Goal: Task Accomplishment & Management: Manage account settings

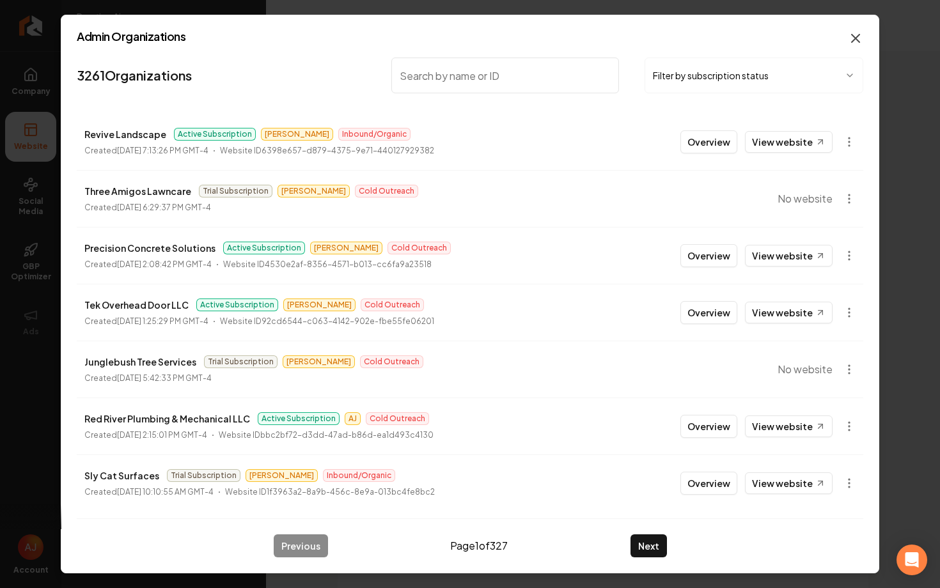
click at [857, 39] on icon "button" at bounding box center [855, 38] width 15 height 15
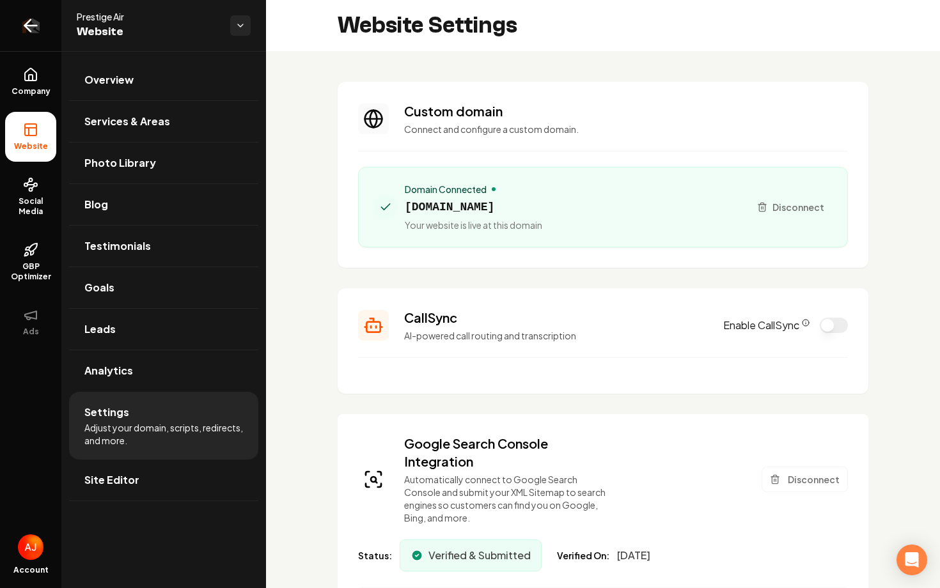
click at [31, 38] on link "Return to dashboard" at bounding box center [30, 25] width 61 height 51
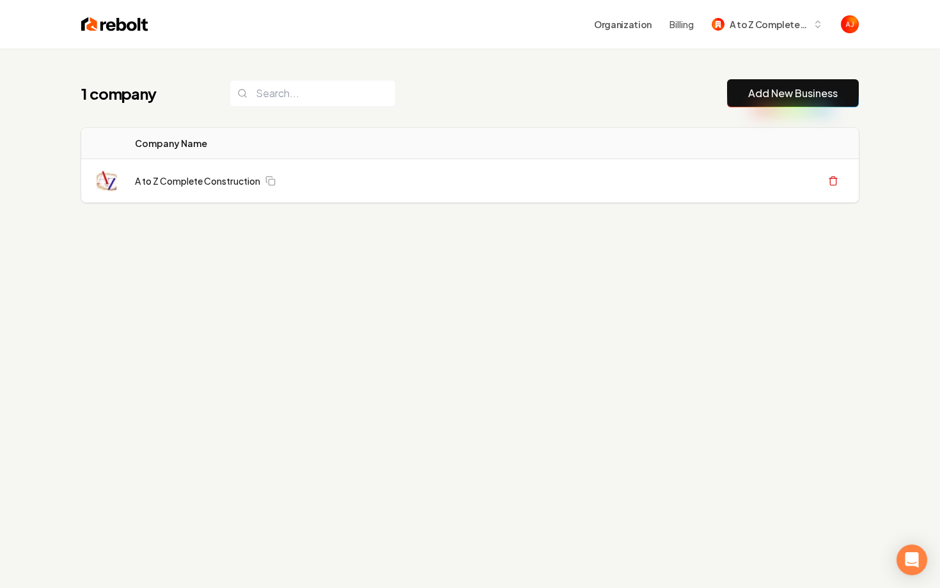
click at [728, 45] on div "Organization Billing A to Z Complete Construction" at bounding box center [470, 24] width 818 height 49
click at [731, 38] on div "Organization Billing A to Z Complete Construction" at bounding box center [470, 24] width 818 height 49
click at [736, 27] on span "A to Z Complete Construction" at bounding box center [769, 24] width 78 height 13
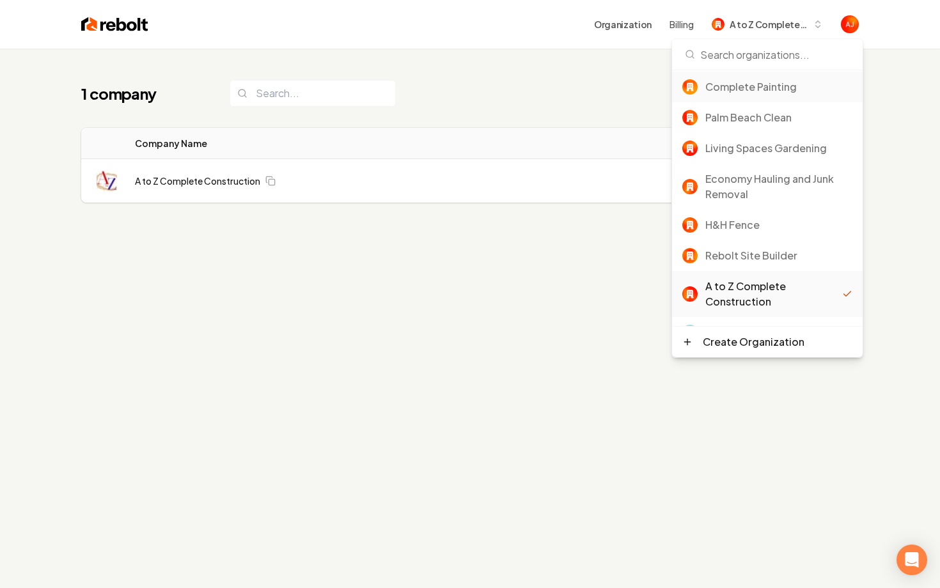
scroll to position [184, 0]
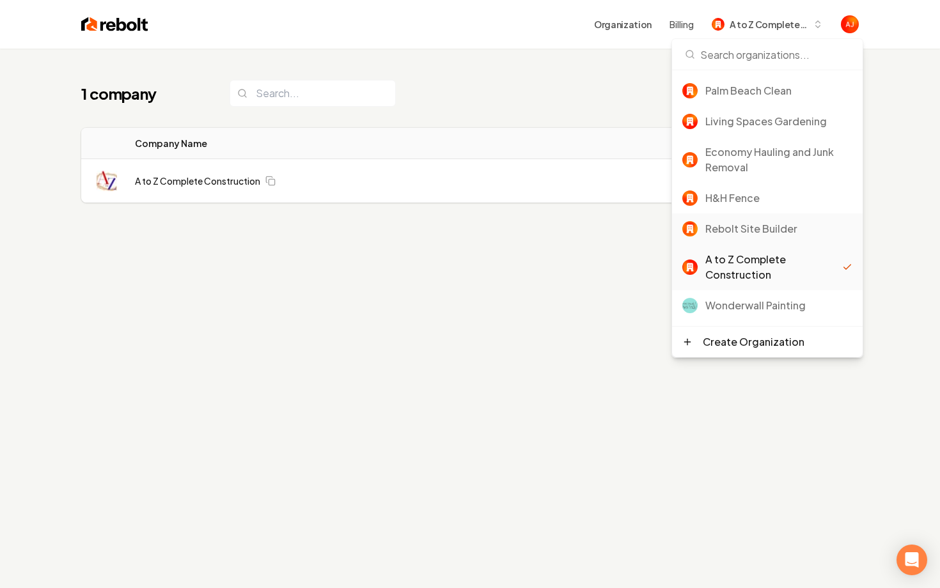
click at [746, 214] on div "Rebolt Site Builder" at bounding box center [767, 229] width 191 height 31
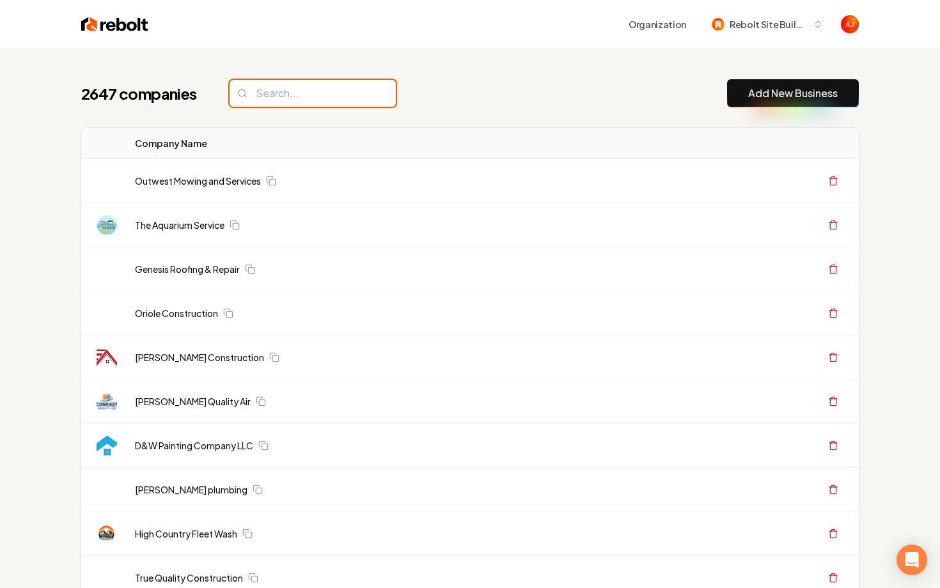
click at [309, 90] on input "search" at bounding box center [313, 93] width 166 height 27
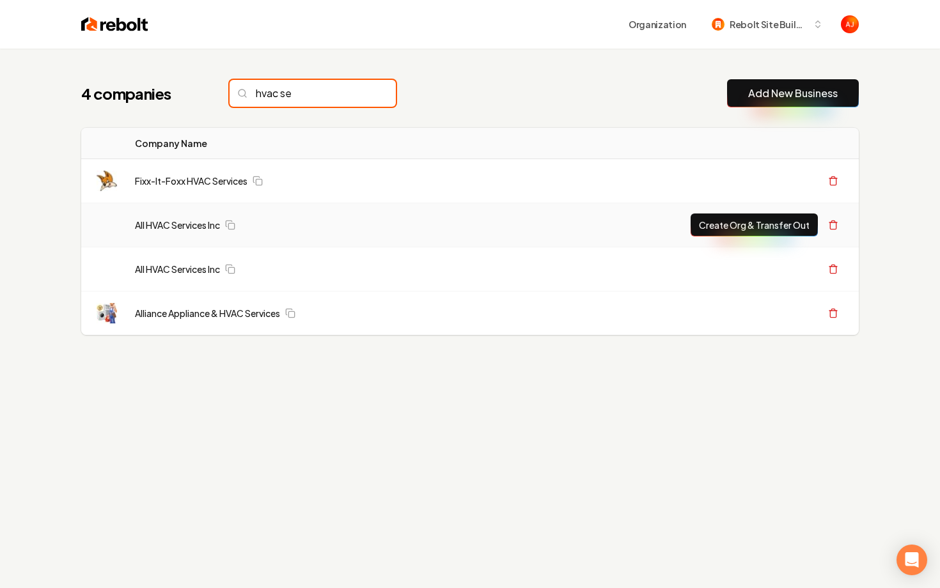
type input "hvac se"
click at [369, 227] on div "All HVAC Services Inc" at bounding box center [311, 225] width 352 height 13
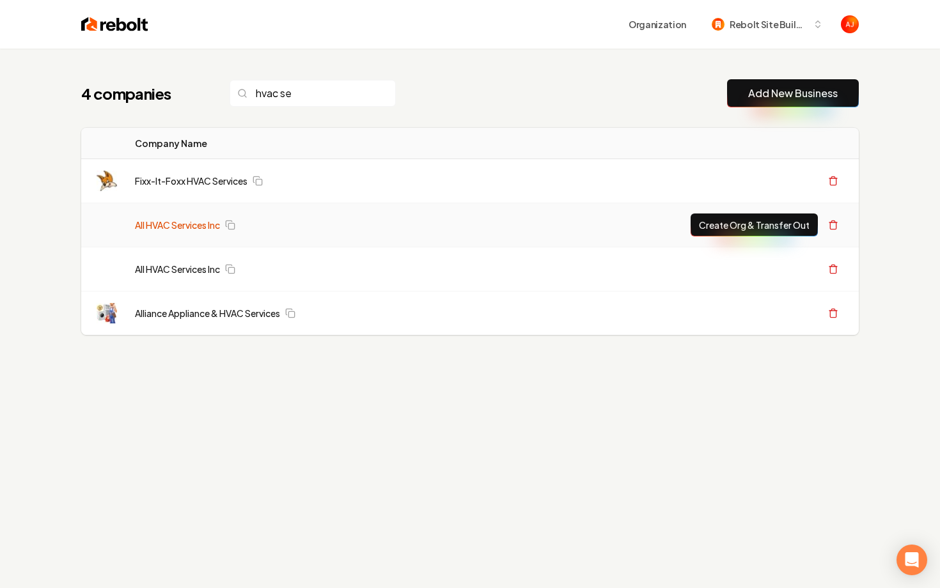
click at [194, 227] on link "All HVAC Services Inc" at bounding box center [177, 225] width 85 height 13
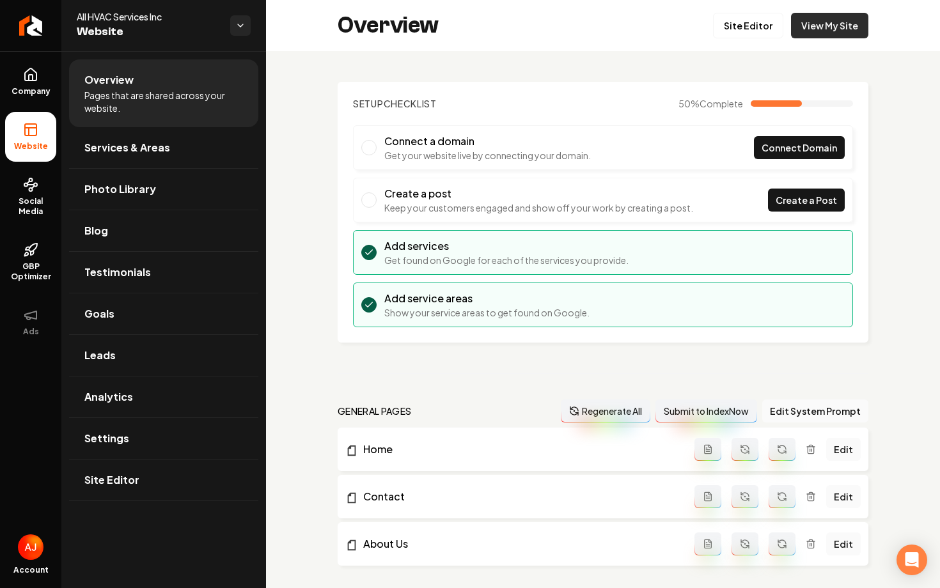
click at [804, 22] on link "View My Site" at bounding box center [829, 26] width 77 height 26
click at [19, 22] on link "Return to dashboard" at bounding box center [30, 25] width 61 height 51
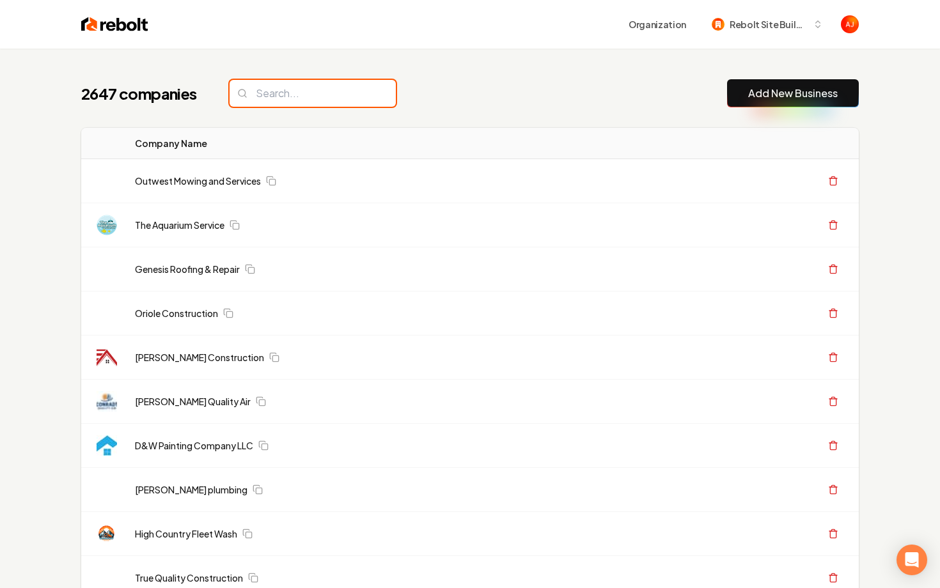
click at [309, 98] on input "search" at bounding box center [313, 93] width 166 height 27
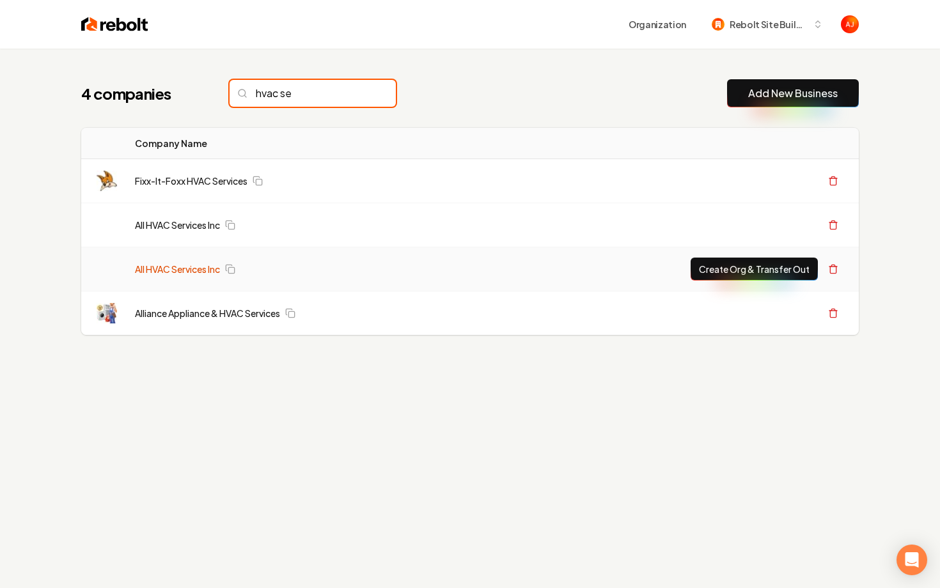
type input "hvac se"
click at [144, 274] on link "All HVAC Services Inc" at bounding box center [177, 269] width 85 height 13
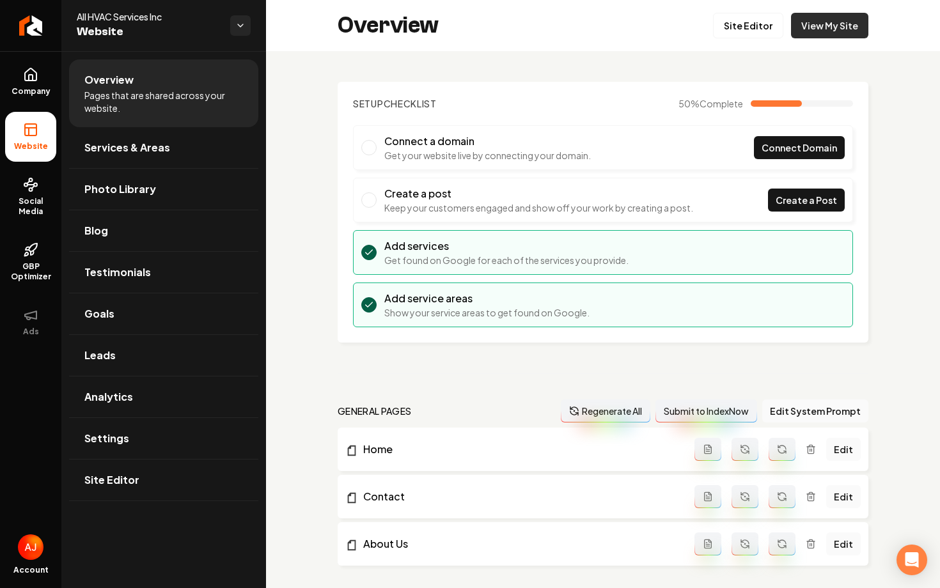
click at [808, 26] on link "View My Site" at bounding box center [829, 26] width 77 height 26
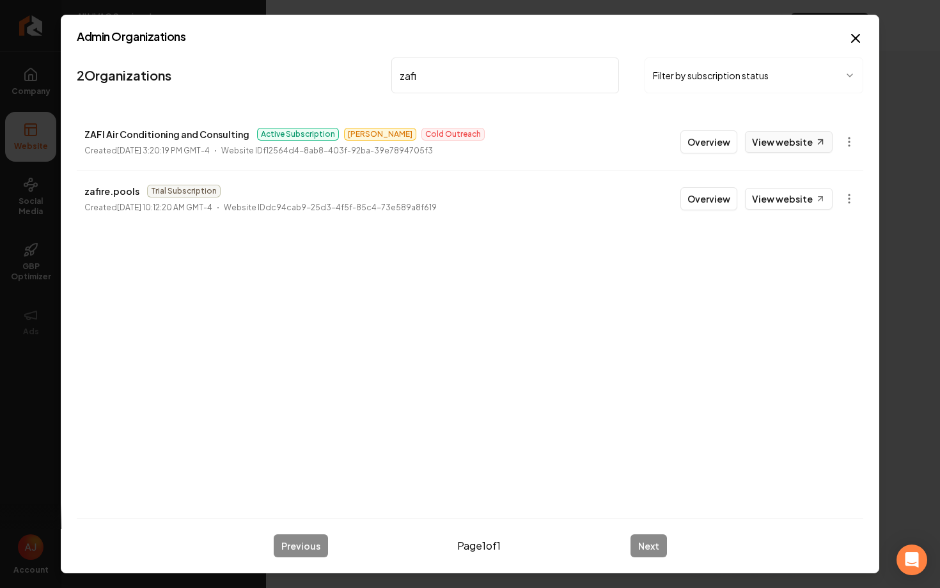
click at [783, 148] on link "View website" at bounding box center [789, 142] width 88 height 22
drag, startPoint x: 444, startPoint y: 72, endPoint x: 339, endPoint y: 72, distance: 104.9
click at [339, 72] on nav "2 Organizations zafi Filter by subscription status" at bounding box center [470, 80] width 786 height 56
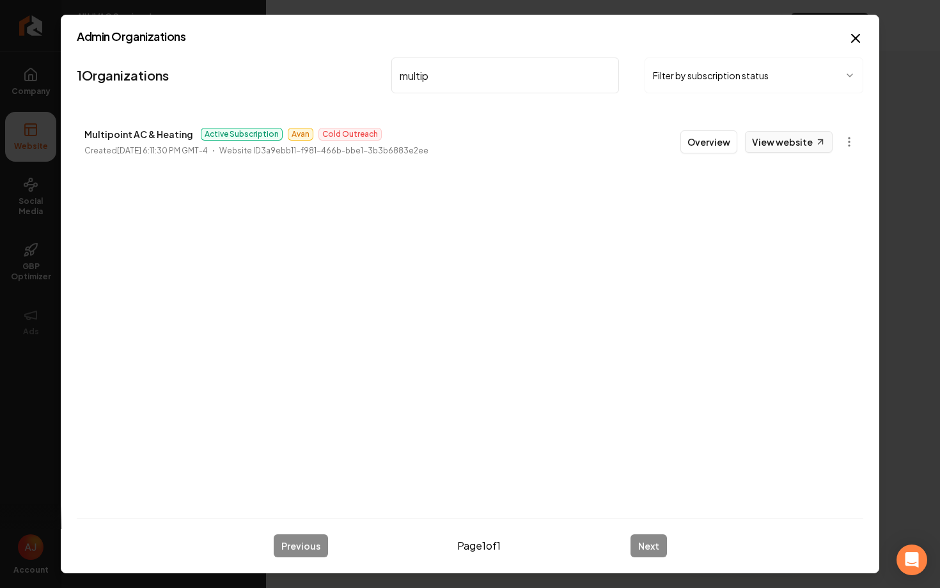
click at [793, 148] on link "View website" at bounding box center [789, 142] width 88 height 22
drag, startPoint x: 431, startPoint y: 77, endPoint x: 349, endPoint y: 76, distance: 81.9
click at [349, 76] on nav "1 Organizations multip Filter by subscription status" at bounding box center [470, 80] width 786 height 56
type input "terrain"
click at [758, 146] on link "View website" at bounding box center [789, 142] width 88 height 22
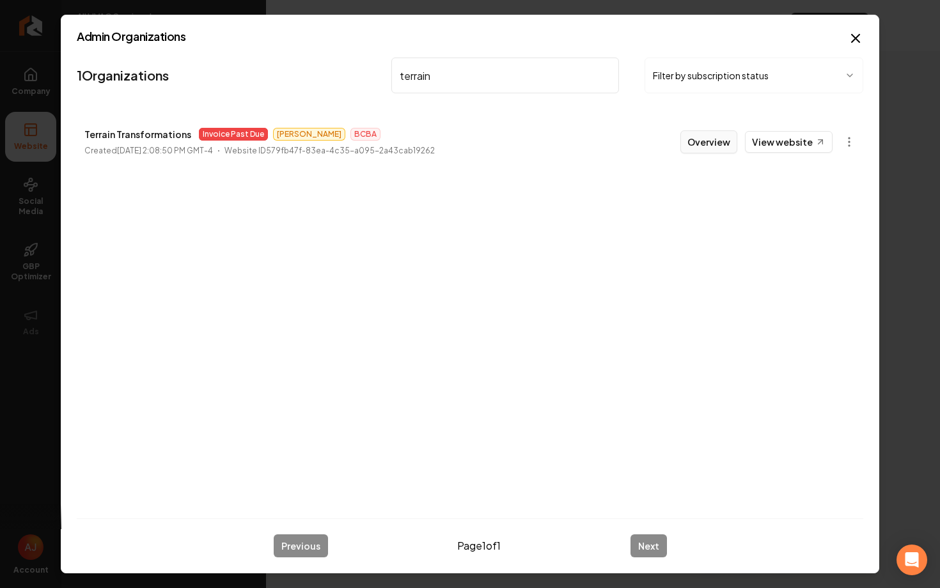
click at [710, 145] on button "Overview" at bounding box center [708, 141] width 57 height 23
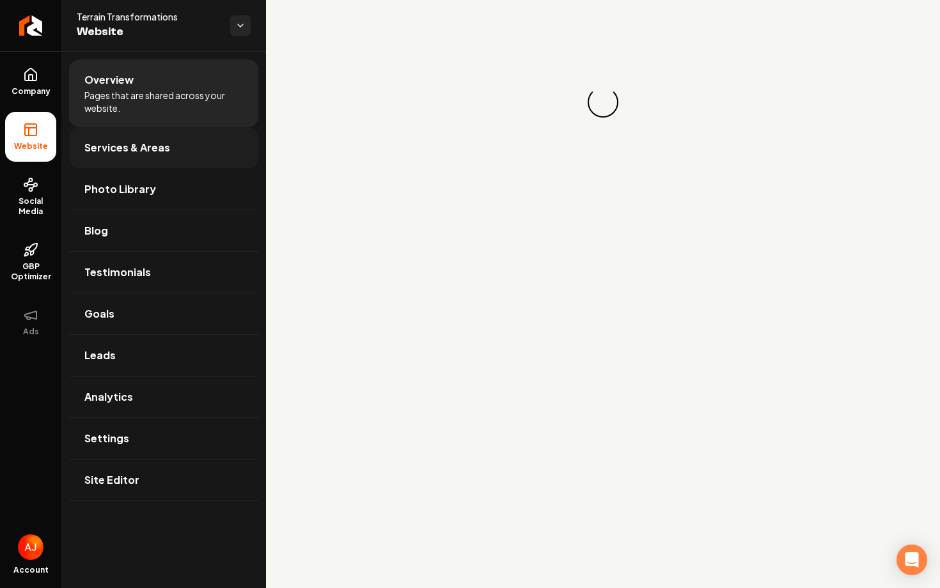
click at [134, 150] on span "Services & Areas" at bounding box center [127, 147] width 86 height 15
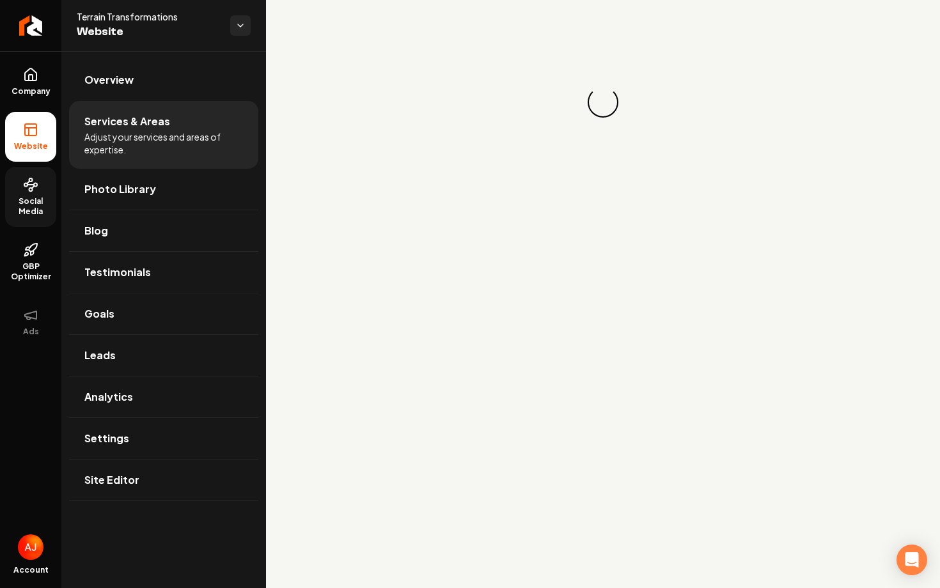
click at [25, 203] on span "Social Media" at bounding box center [30, 206] width 51 height 20
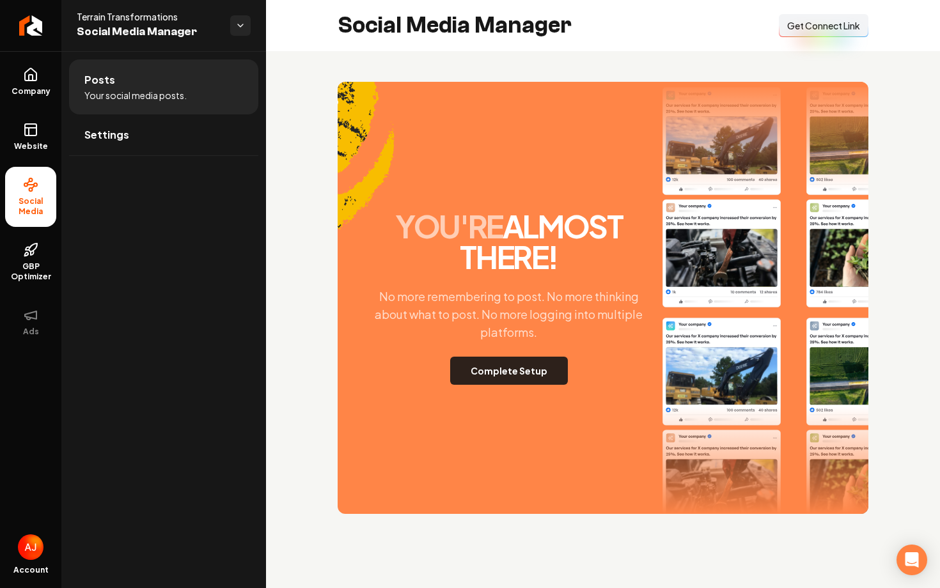
click at [481, 369] on button "Complete Setup" at bounding box center [509, 371] width 118 height 28
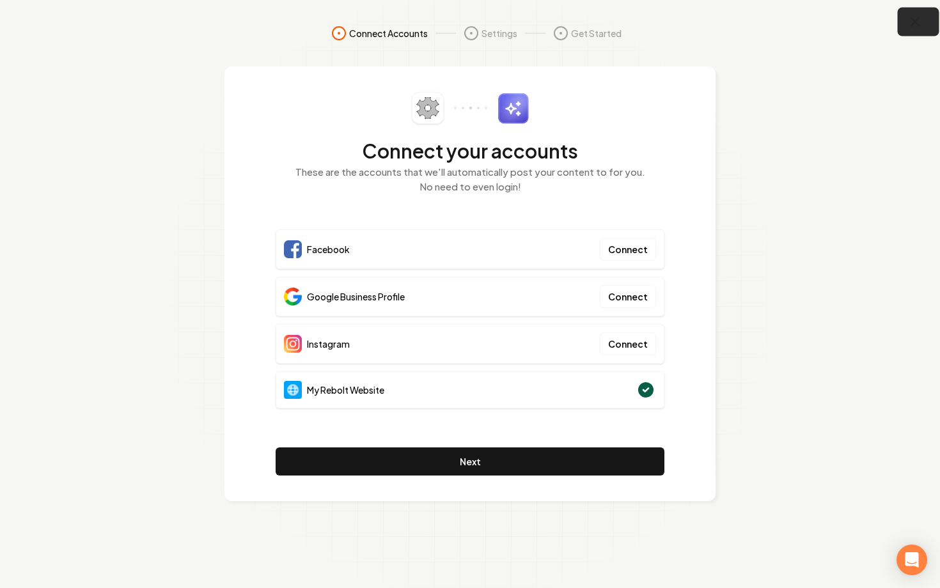
click at [921, 17] on icon "button" at bounding box center [915, 22] width 16 height 16
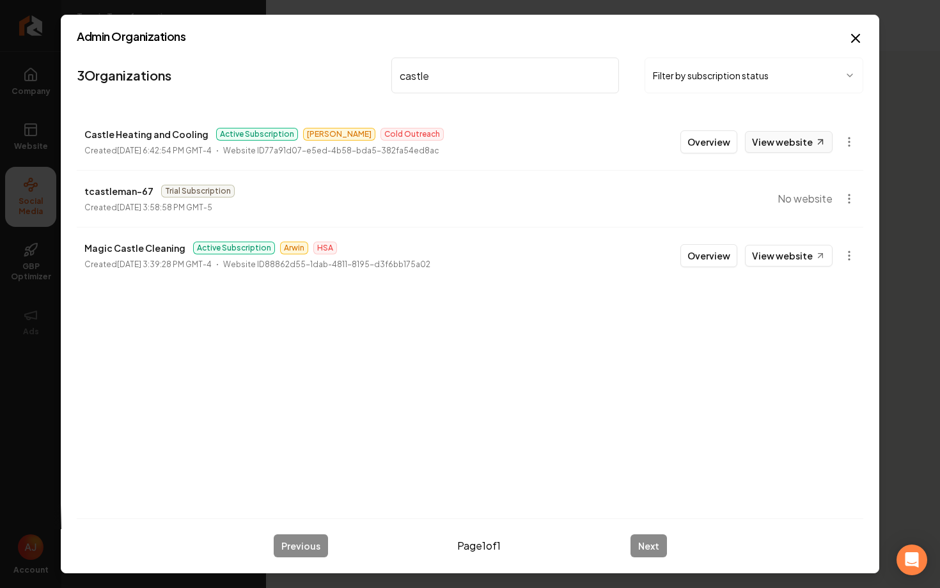
click at [766, 143] on link "View website" at bounding box center [789, 142] width 88 height 22
drag, startPoint x: 446, startPoint y: 80, endPoint x: 360, endPoint y: 80, distance: 85.7
click at [360, 80] on nav "3 Organizations castle Filter by subscription status" at bounding box center [470, 80] width 786 height 56
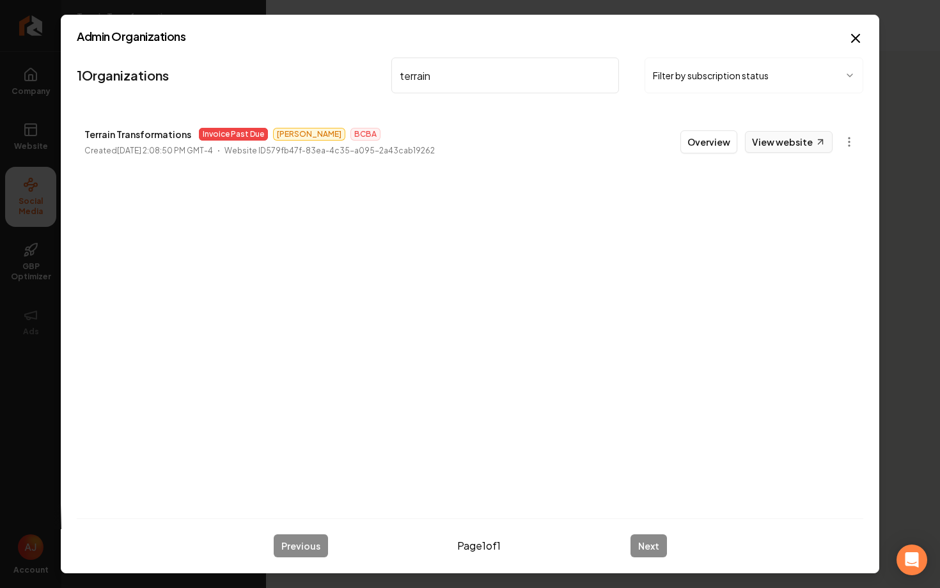
type input "terrain"
click at [764, 146] on link "View website" at bounding box center [789, 142] width 88 height 22
click at [695, 144] on button "Overview" at bounding box center [708, 141] width 57 height 23
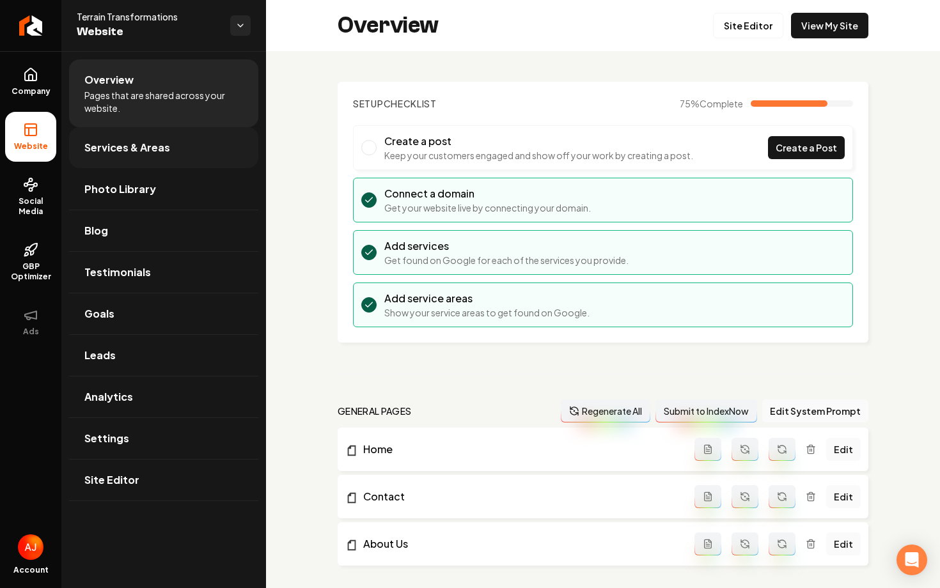
click at [137, 142] on span "Services & Areas" at bounding box center [127, 147] width 86 height 15
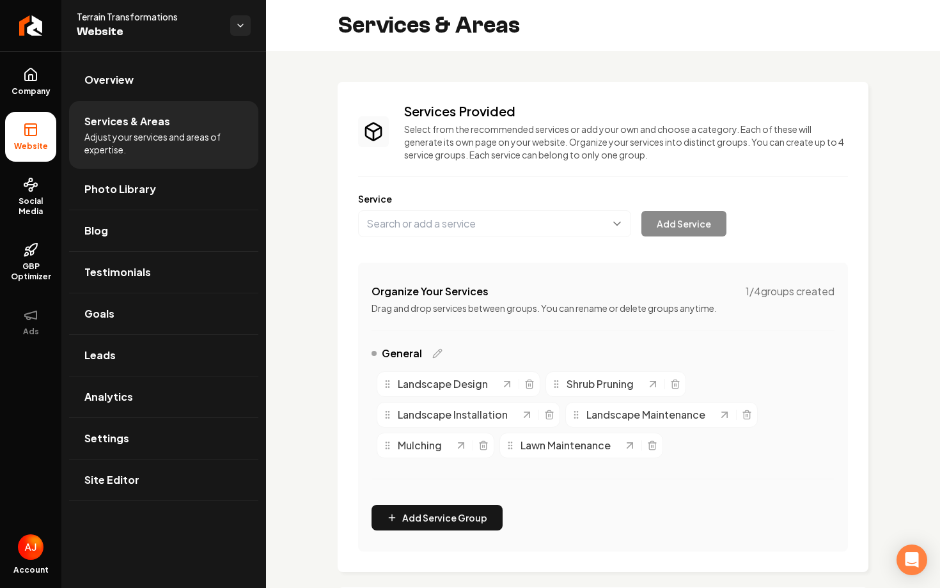
scroll to position [276, 0]
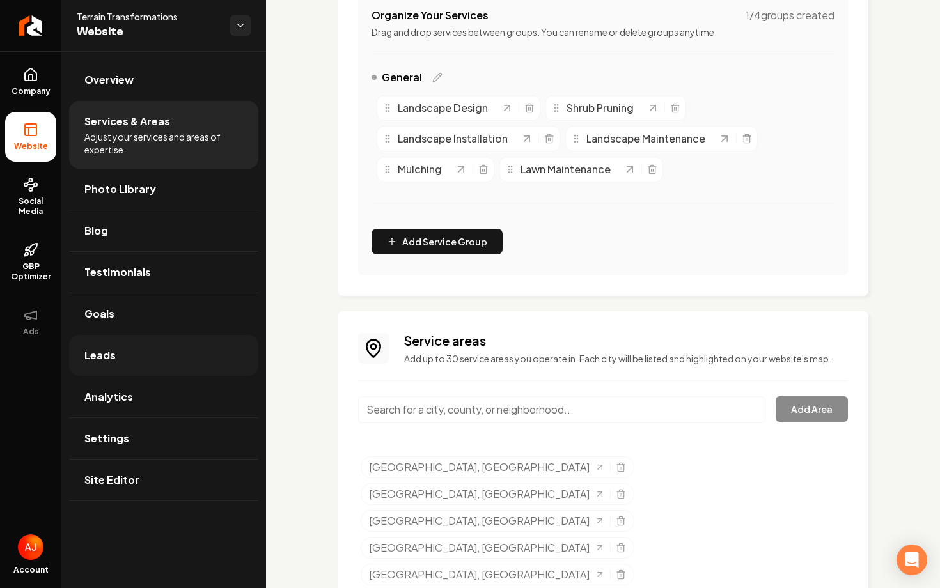
click at [138, 351] on link "Leads" at bounding box center [163, 355] width 189 height 41
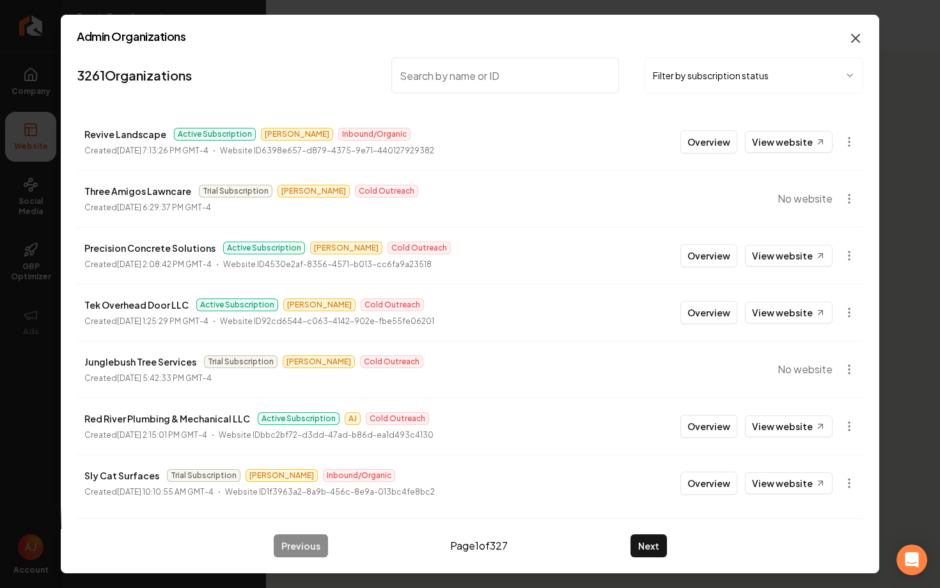
click at [850, 42] on icon "button" at bounding box center [855, 38] width 15 height 15
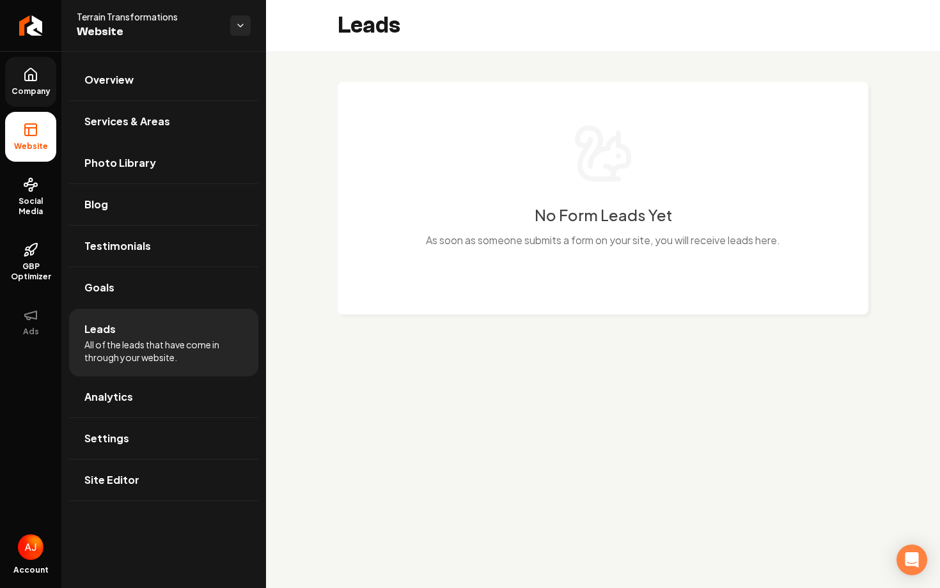
click at [45, 90] on span "Company" at bounding box center [30, 91] width 49 height 10
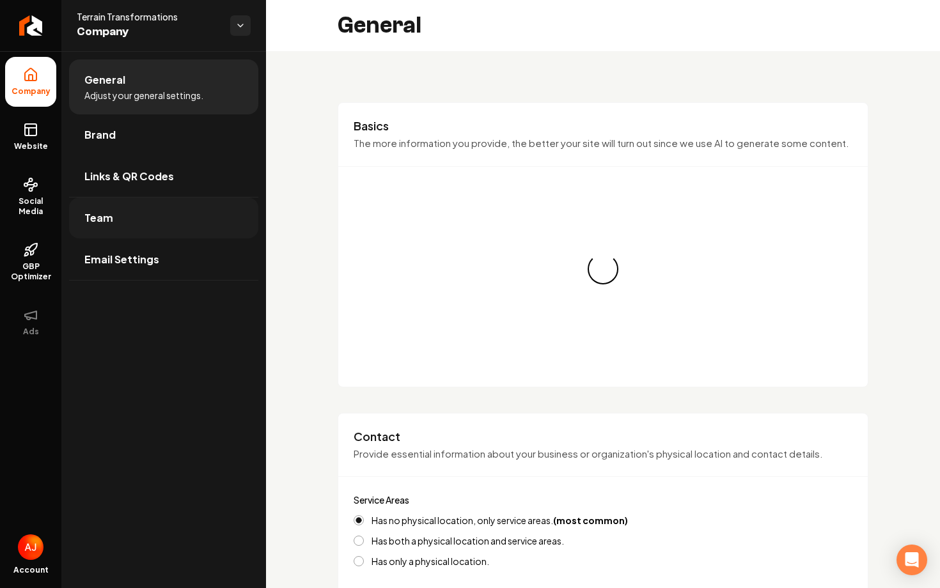
click at [156, 219] on link "Team" at bounding box center [163, 218] width 189 height 41
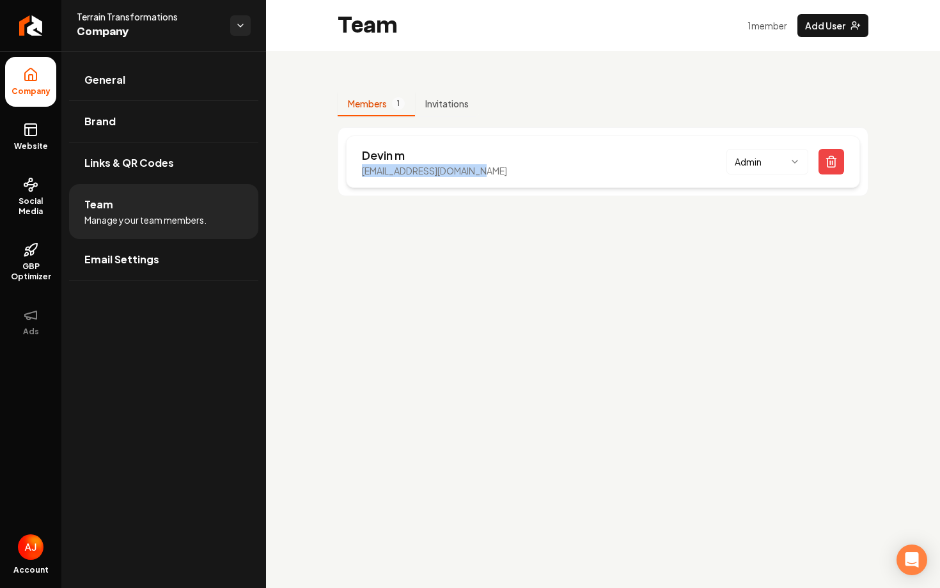
drag, startPoint x: 498, startPoint y: 171, endPoint x: 357, endPoint y: 172, distance: 141.3
click at [357, 172] on div "Devin m [EMAIL_ADDRESS][DOMAIN_NAME] Admin" at bounding box center [603, 162] width 514 height 52
copy p "[EMAIL_ADDRESS][DOMAIN_NAME]"
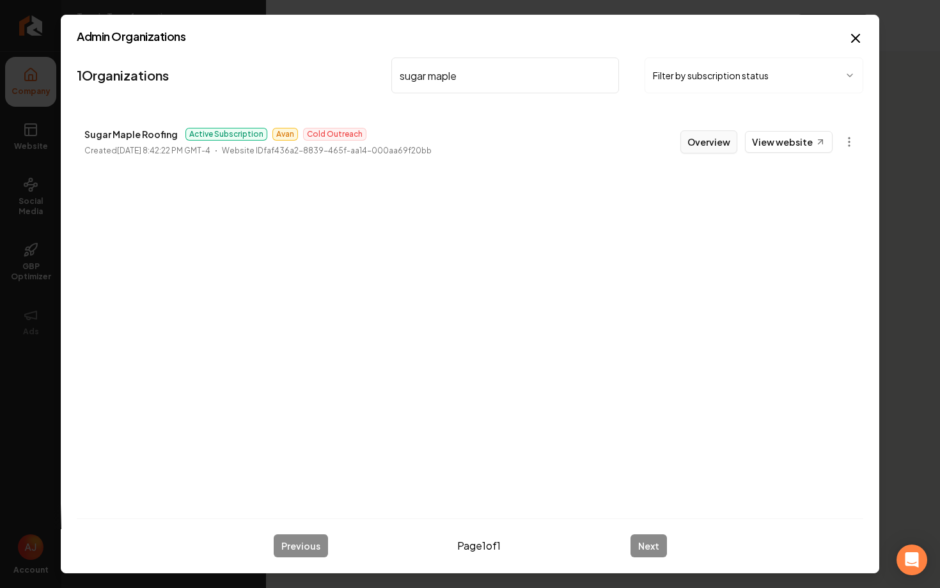
type input "sugar maple"
click at [707, 149] on button "Overview" at bounding box center [708, 141] width 57 height 23
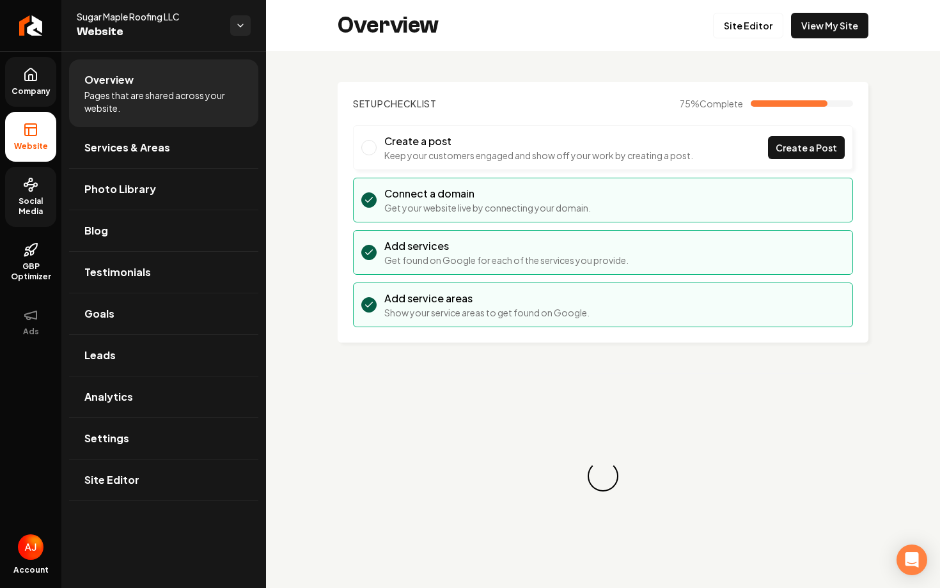
click at [33, 197] on span "Social Media" at bounding box center [30, 206] width 51 height 20
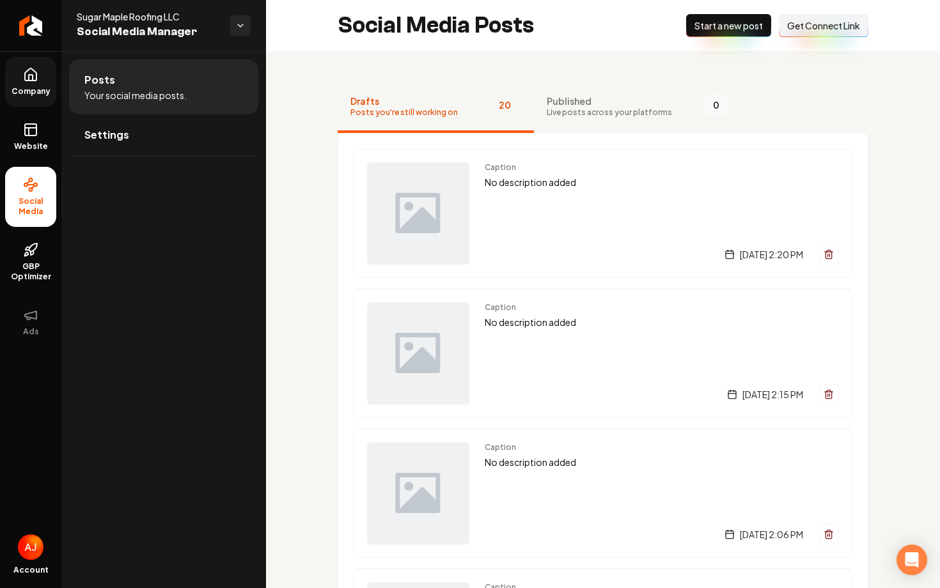
click at [557, 114] on span "Live posts across your platforms" at bounding box center [609, 112] width 125 height 10
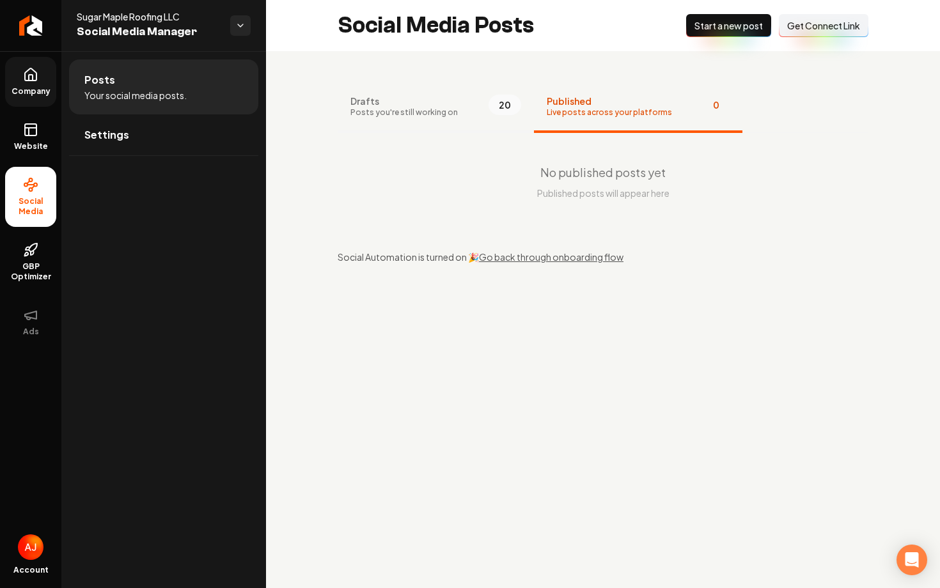
click at [444, 100] on span "Drafts" at bounding box center [403, 101] width 107 height 13
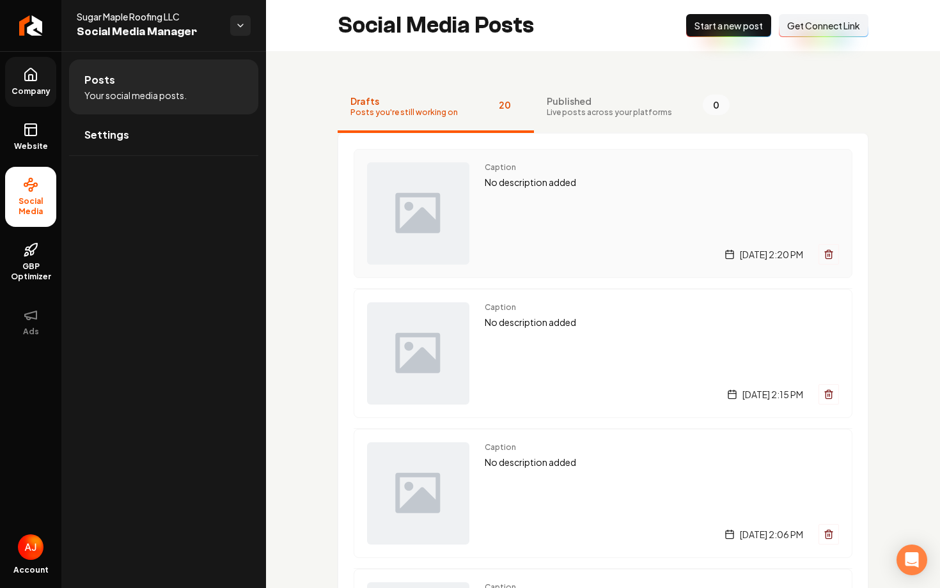
click at [589, 241] on div "Caption No description added Wednesday, October 8, 2025 | 2:20 PM" at bounding box center [662, 213] width 354 height 102
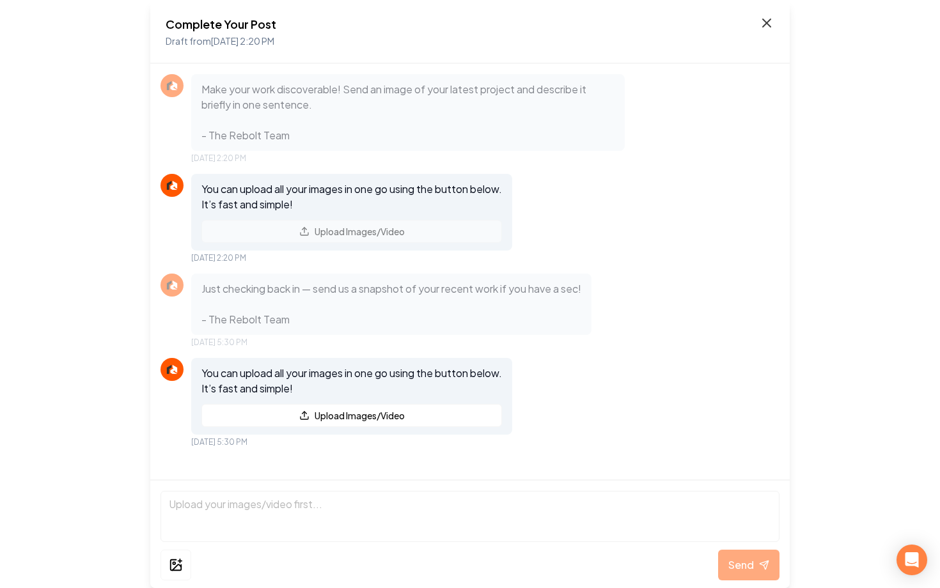
click at [765, 28] on icon at bounding box center [766, 22] width 15 height 15
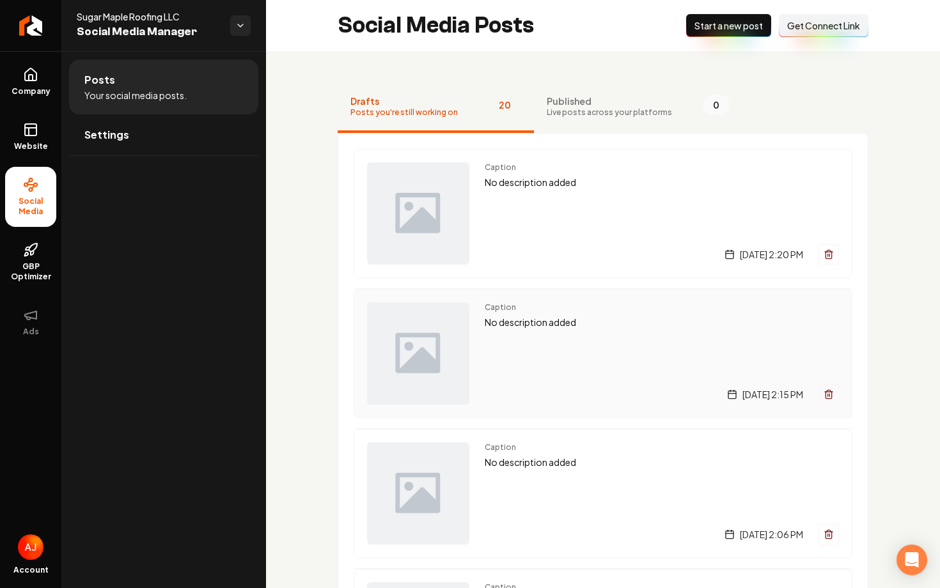
click at [586, 370] on div "Caption No description added Monday, October 6, 2025 | 2:15 PM" at bounding box center [662, 353] width 354 height 102
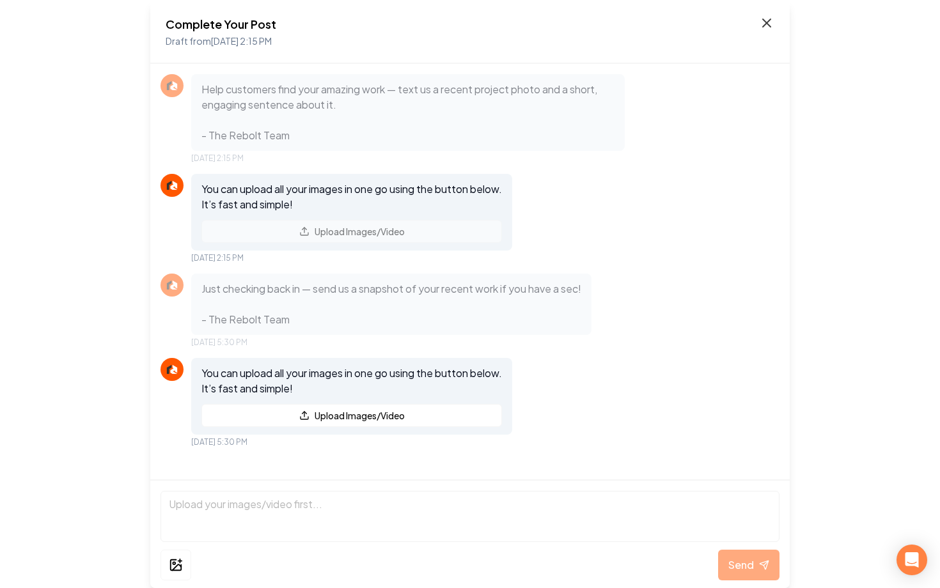
click at [767, 19] on icon at bounding box center [766, 22] width 15 height 15
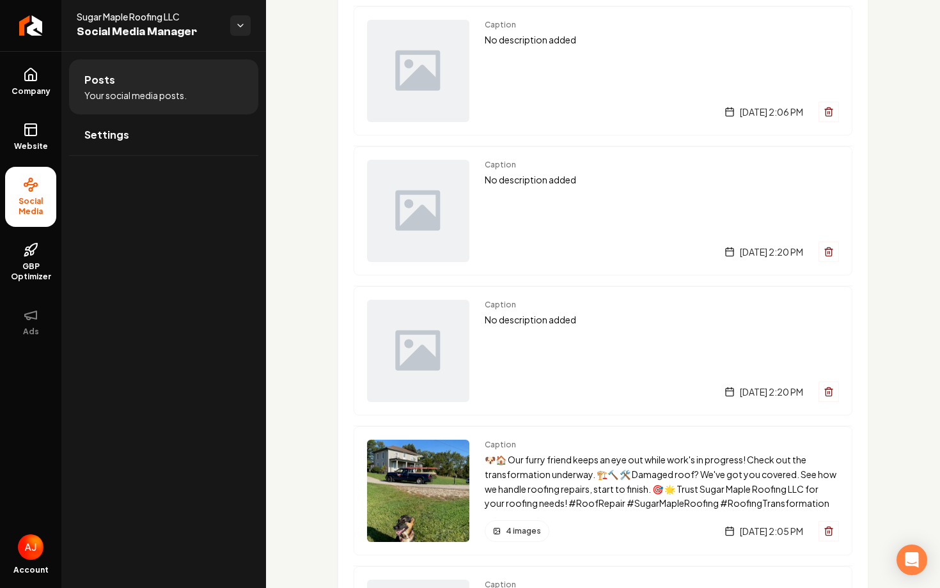
scroll to position [653, 0]
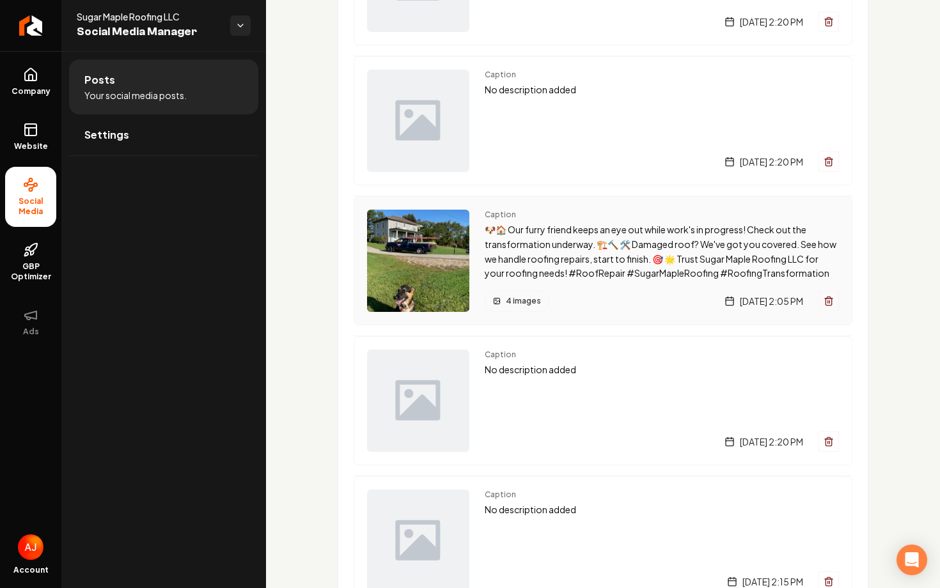
click at [568, 308] on div "4 images Saturday, September 27, 2025 | 2:05 PM" at bounding box center [662, 301] width 354 height 22
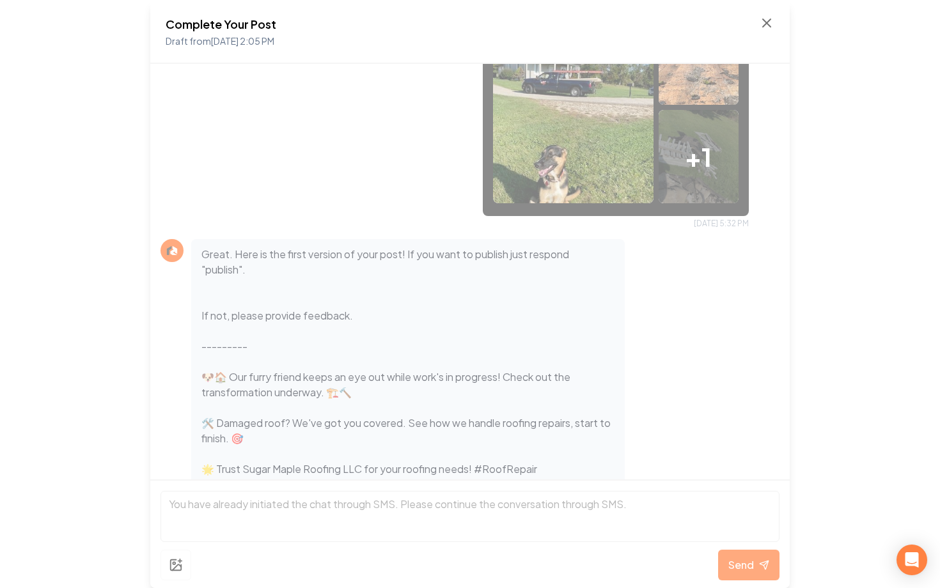
scroll to position [740, 0]
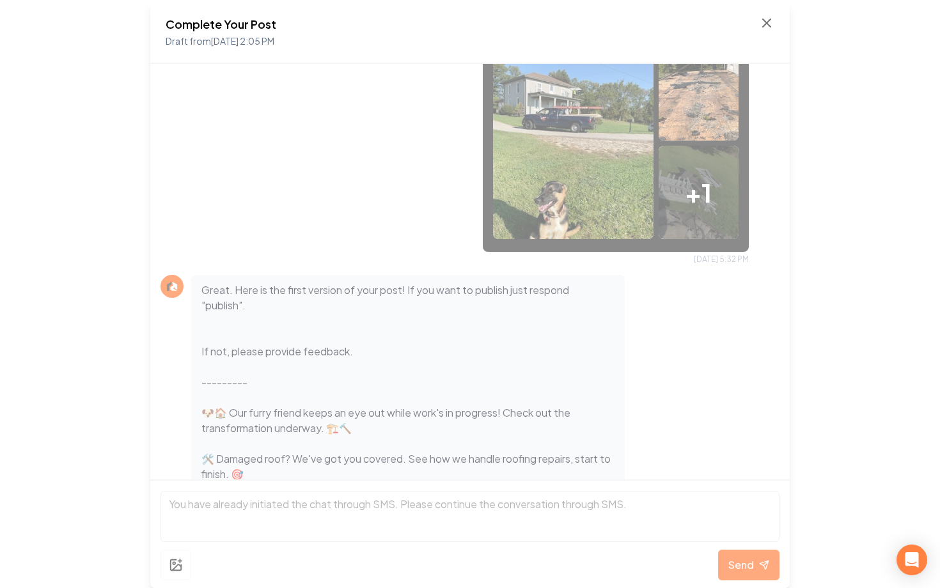
click at [760, 14] on div "Complete Your Post Draft from Sep 27, 2025 2:05 PM" at bounding box center [469, 32] width 639 height 64
click at [765, 13] on div "Complete Your Post Draft from Sep 27, 2025 2:05 PM" at bounding box center [469, 32] width 639 height 64
click at [765, 22] on icon at bounding box center [767, 23] width 8 height 8
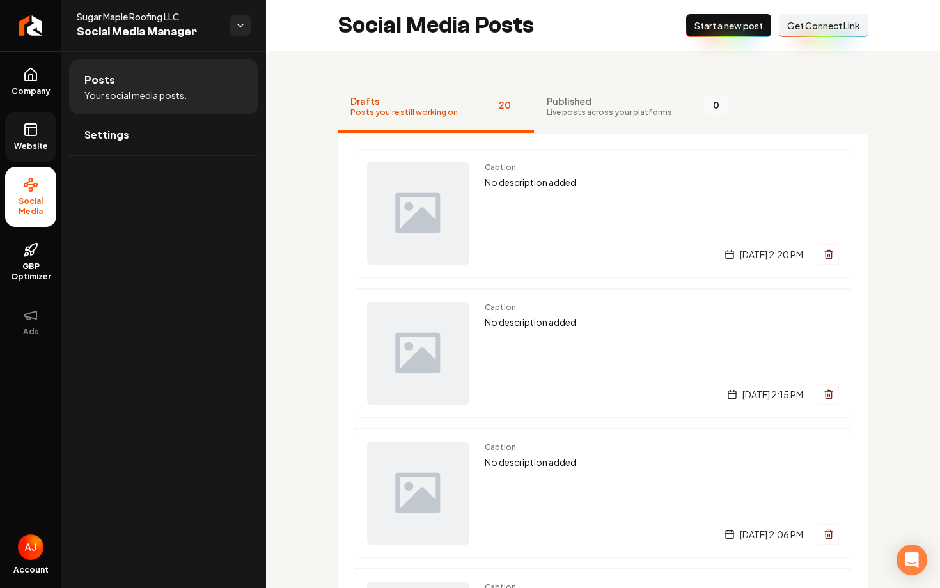
click at [29, 139] on link "Website" at bounding box center [30, 137] width 51 height 50
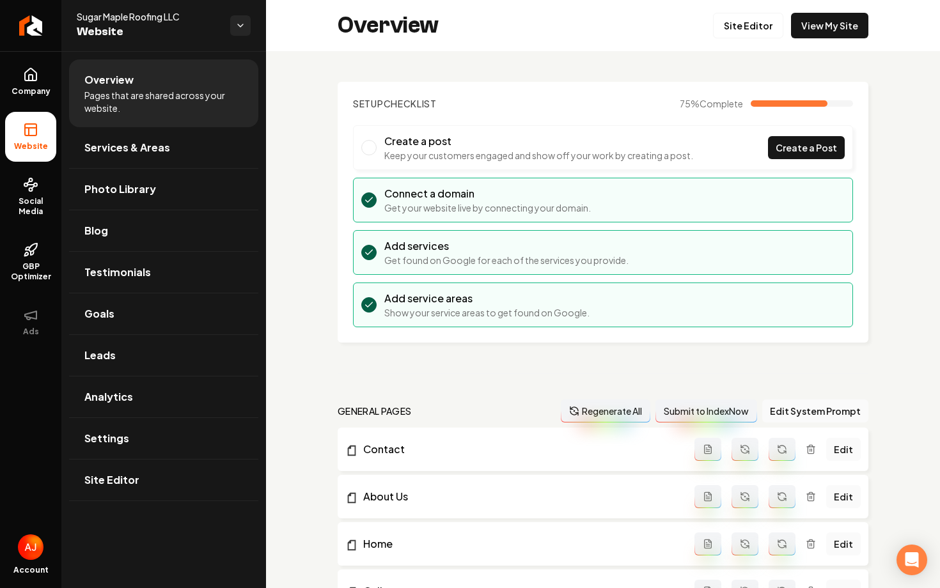
click at [819, 42] on div "Overview Site Editor View My Site" at bounding box center [603, 25] width 674 height 51
click at [145, 185] on span "Photo Library" at bounding box center [120, 189] width 72 height 15
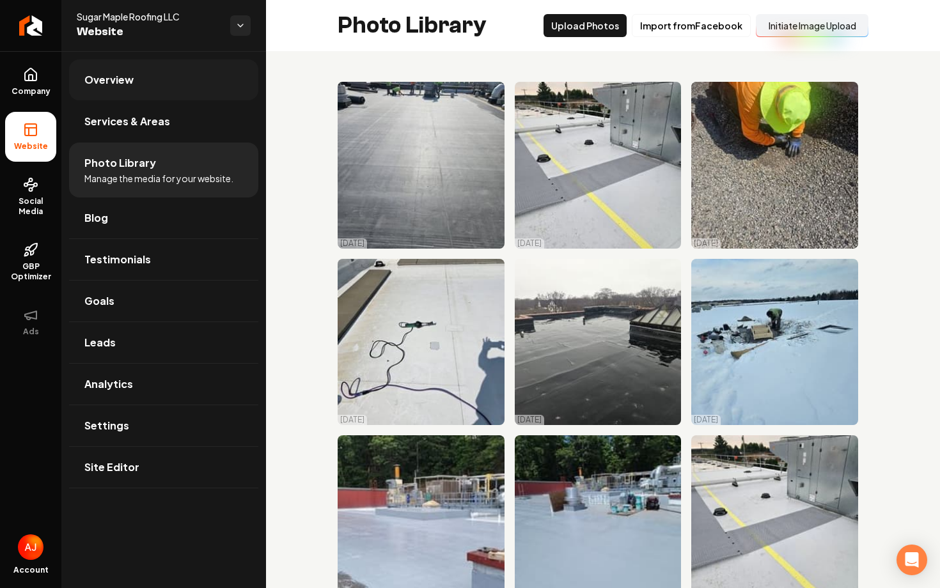
click at [147, 93] on link "Overview" at bounding box center [163, 79] width 189 height 41
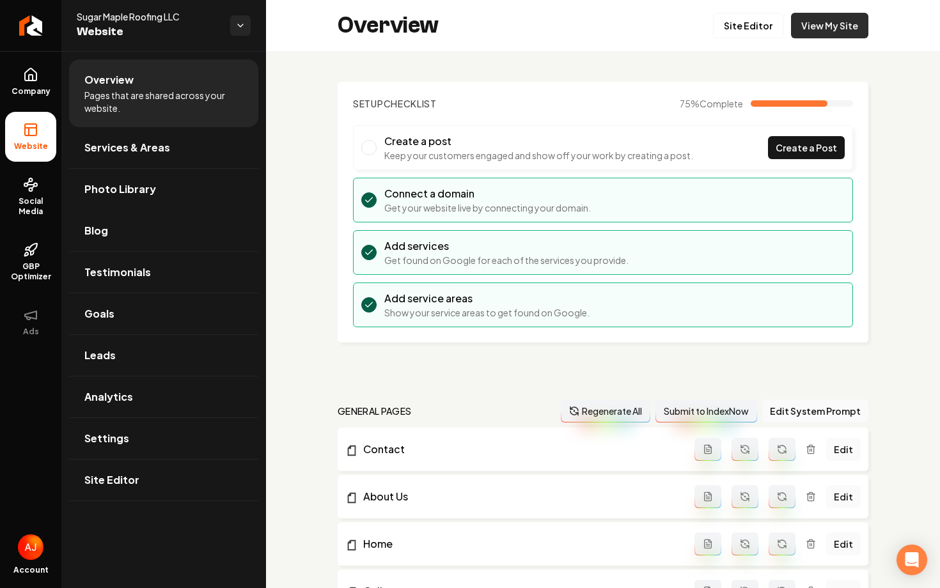
click at [806, 26] on link "View My Site" at bounding box center [829, 26] width 77 height 26
click at [46, 198] on span "Social Media" at bounding box center [30, 206] width 51 height 20
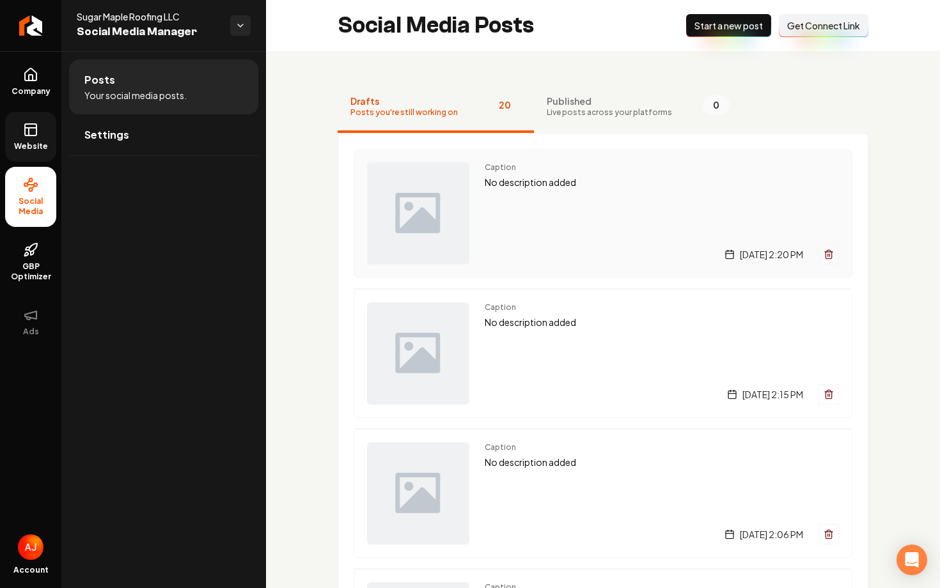
click at [540, 233] on div "Caption No description added Wednesday, October 8, 2025 | 2:20 PM" at bounding box center [662, 213] width 354 height 102
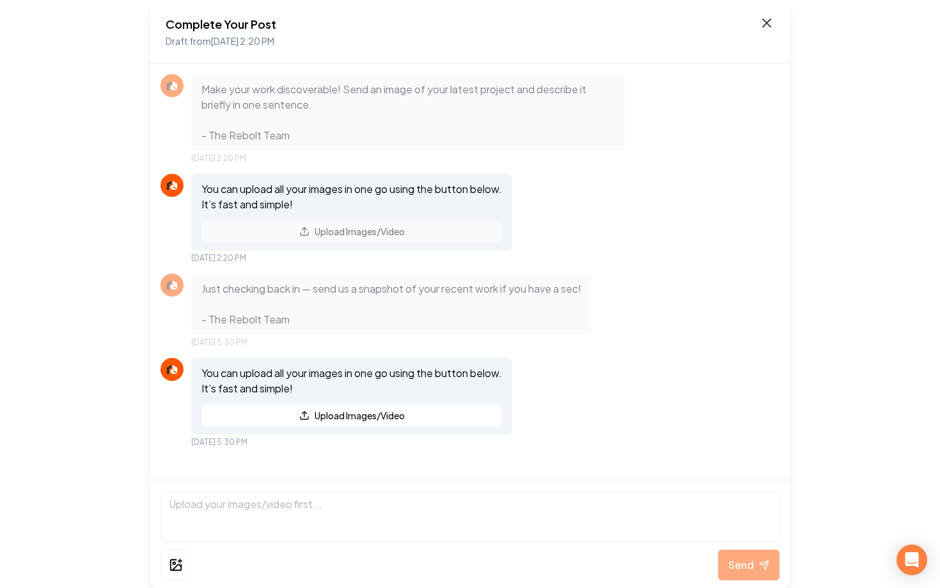
click at [766, 24] on icon at bounding box center [766, 22] width 15 height 15
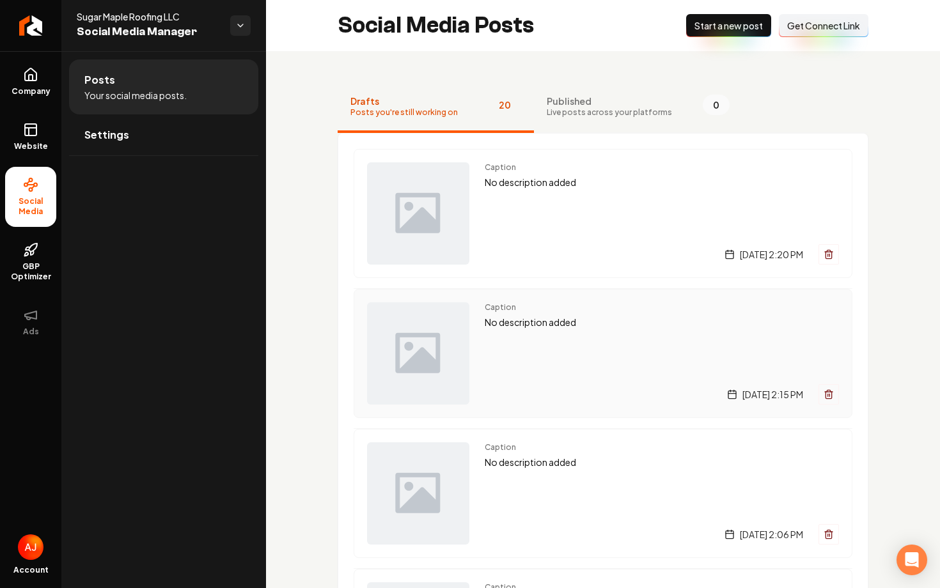
click at [581, 347] on div "Caption No description added Monday, October 6, 2025 | 2:15 PM" at bounding box center [662, 353] width 354 height 102
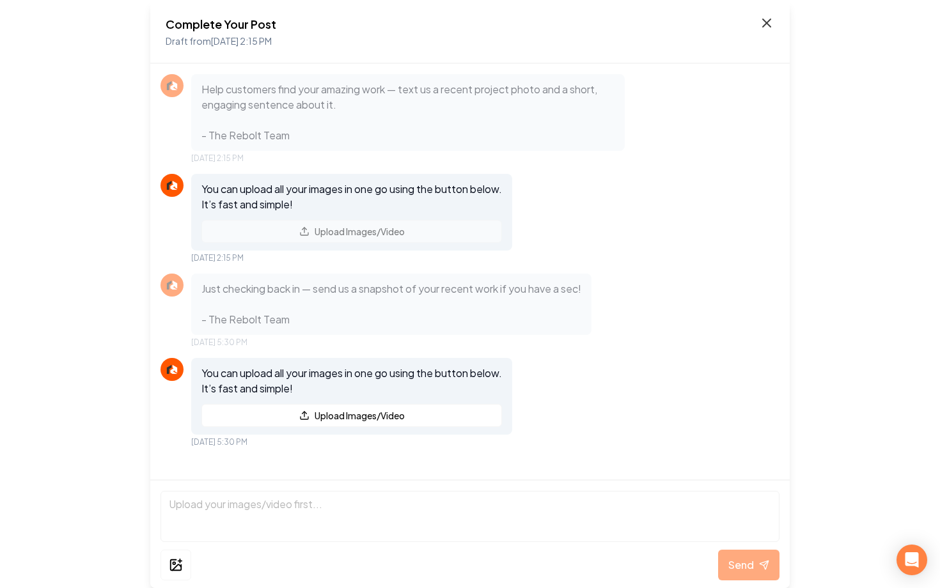
click at [762, 29] on icon at bounding box center [766, 22] width 15 height 15
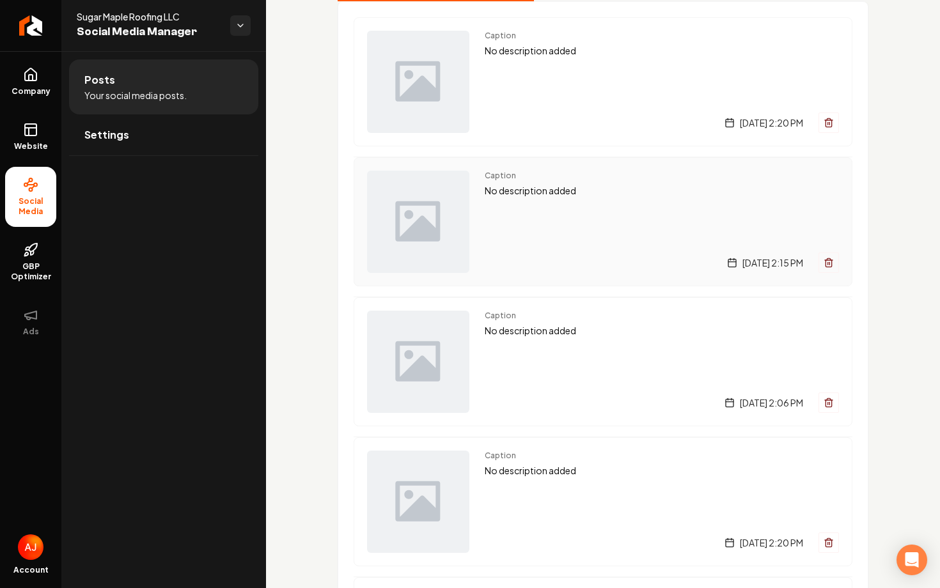
scroll to position [155, 0]
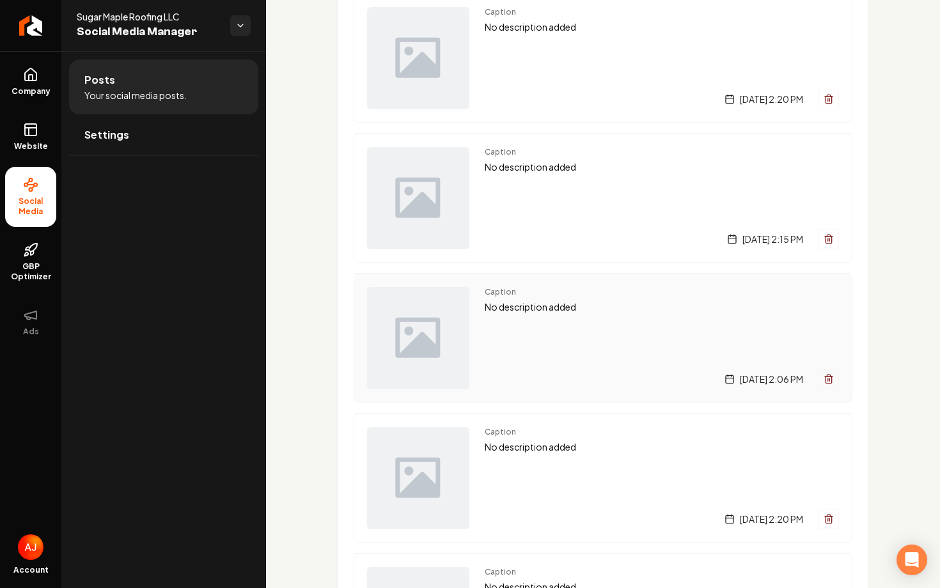
click at [577, 360] on div "Caption No description added Saturday, October 4, 2025 | 2:06 PM" at bounding box center [662, 338] width 354 height 102
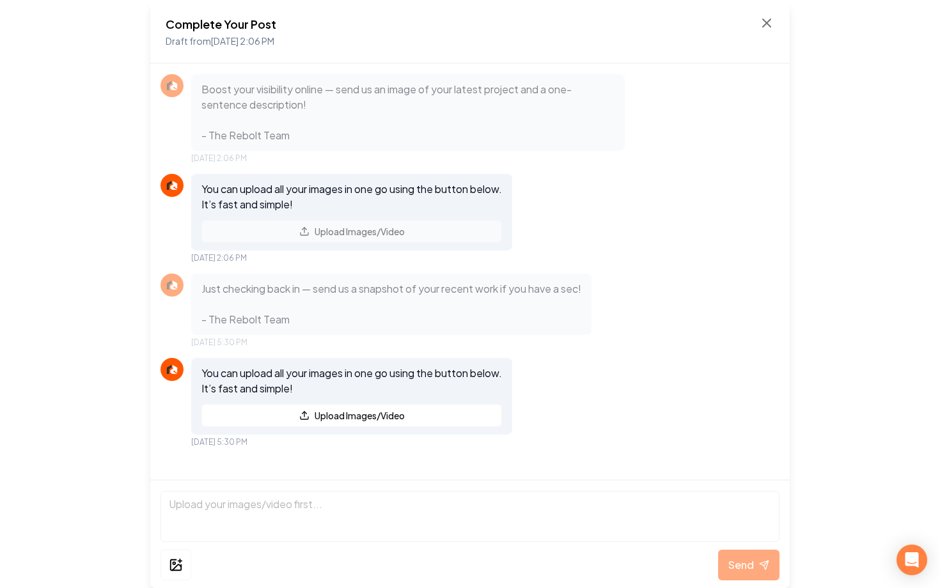
click at [770, 33] on div "Complete Your Post Draft from Oct 4, 2025 2:06 PM" at bounding box center [470, 31] width 609 height 33
click at [760, 32] on div "Complete Your Post Draft from Oct 4, 2025 2:06 PM" at bounding box center [470, 31] width 609 height 33
click at [763, 24] on icon at bounding box center [766, 22] width 15 height 15
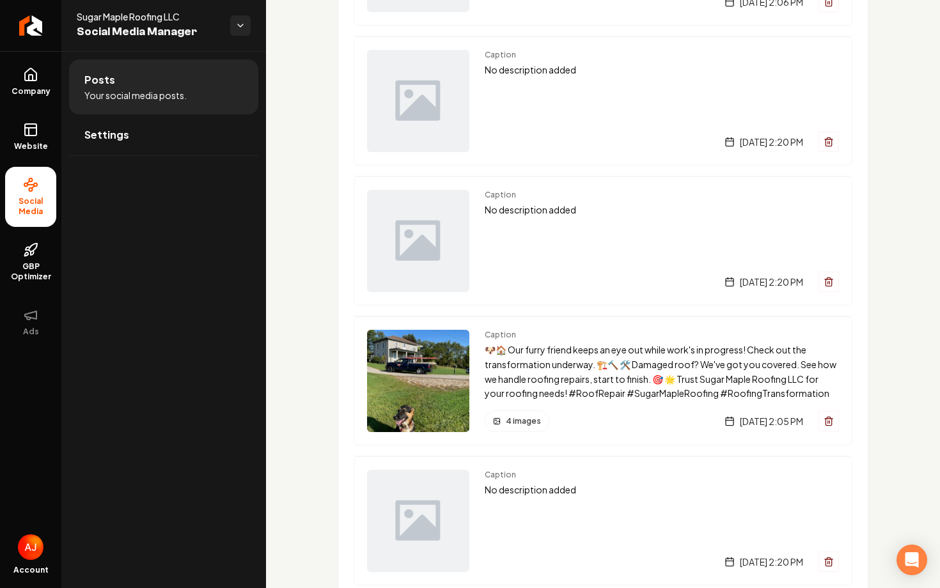
scroll to position [597, 0]
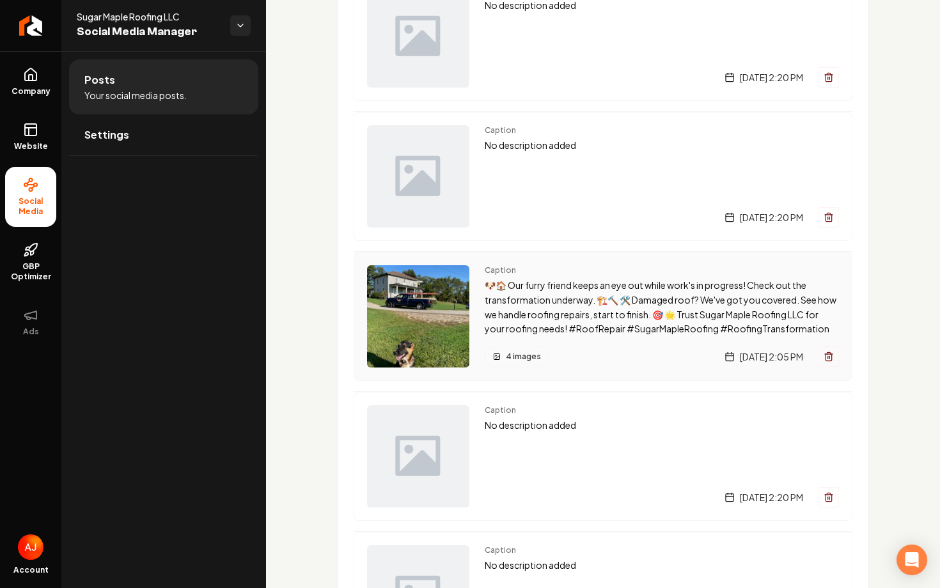
click at [578, 370] on div "Caption 🐶🏠 Our furry friend keeps an eye out while work's in progress! Check ou…" at bounding box center [603, 316] width 499 height 129
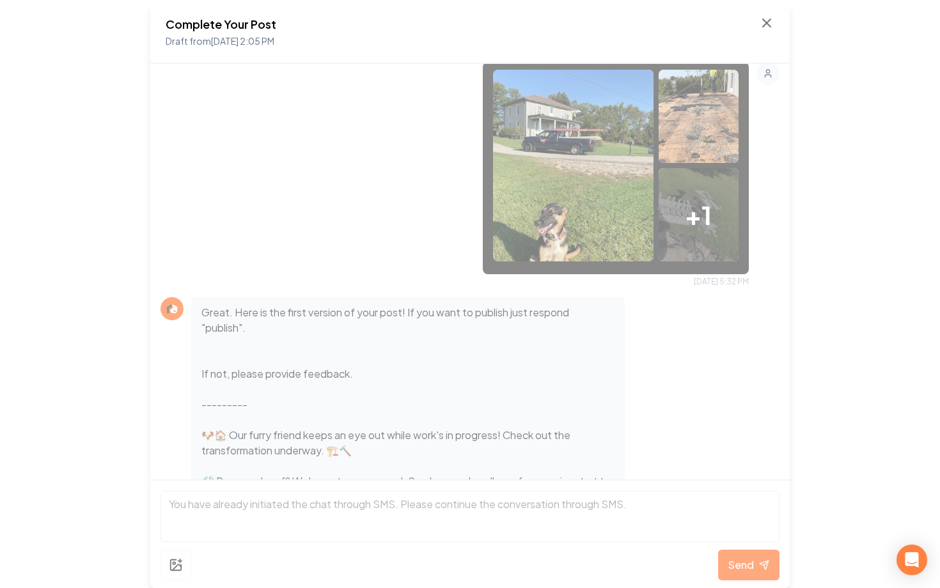
scroll to position [850, 0]
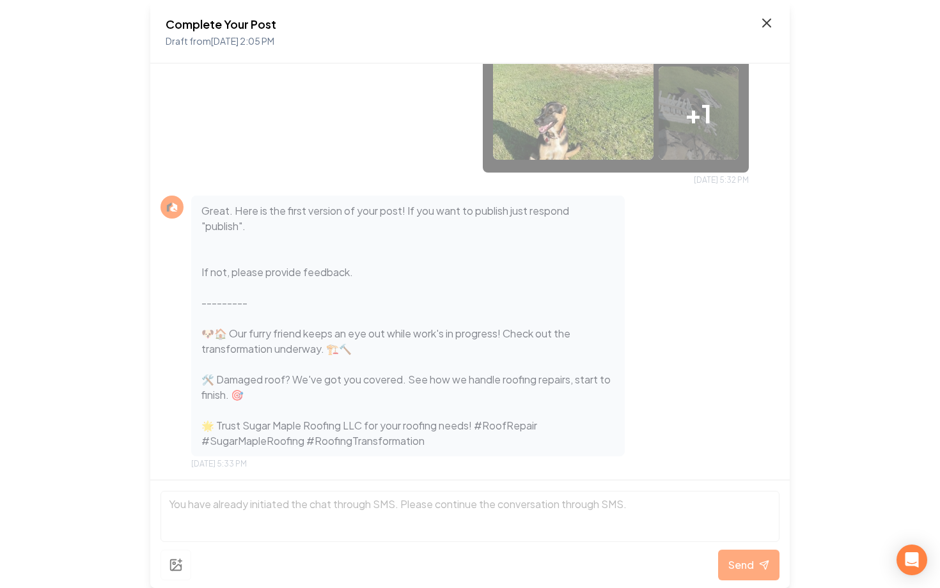
click at [763, 19] on icon at bounding box center [766, 22] width 15 height 15
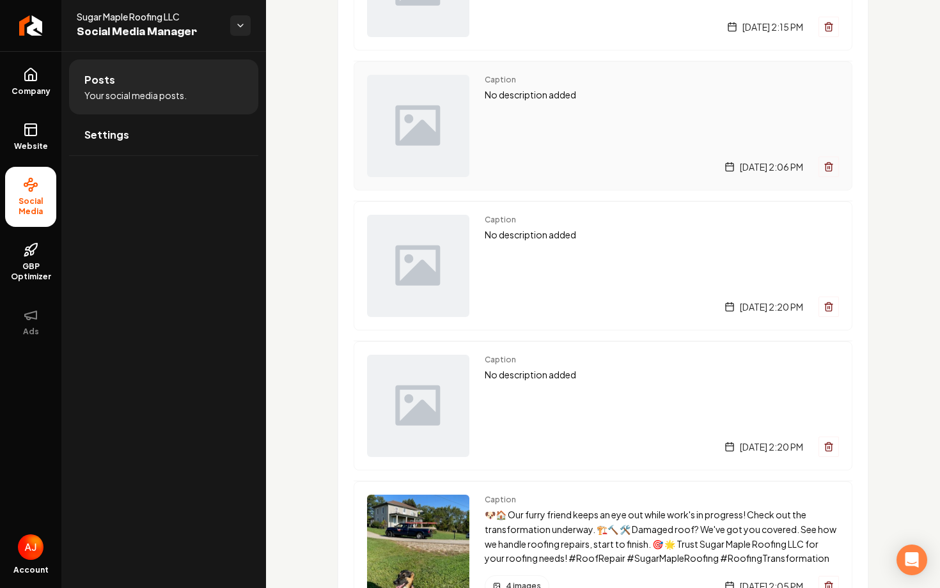
scroll to position [560, 0]
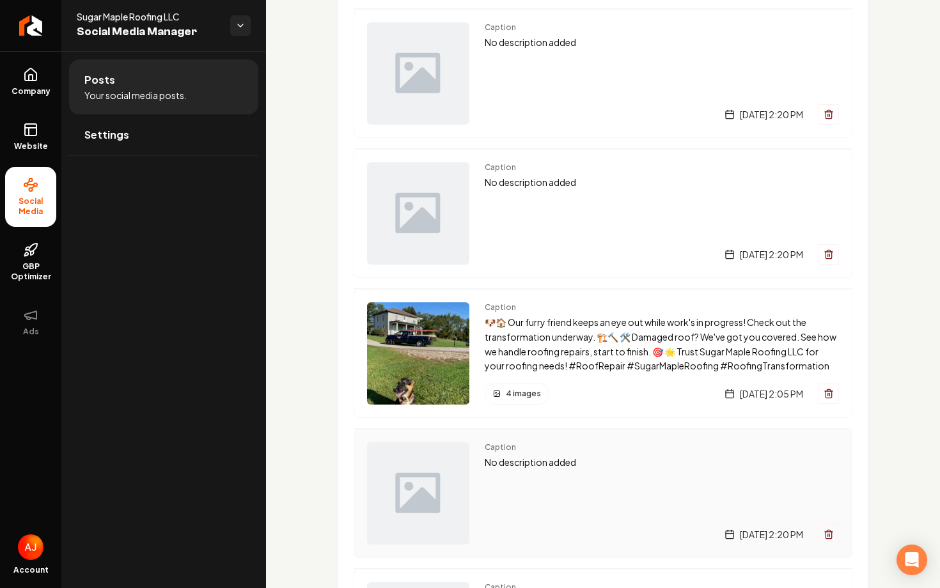
click at [538, 493] on div "Caption No description added Wednesday, September 24, 2025 | 2:20 PM" at bounding box center [662, 493] width 354 height 102
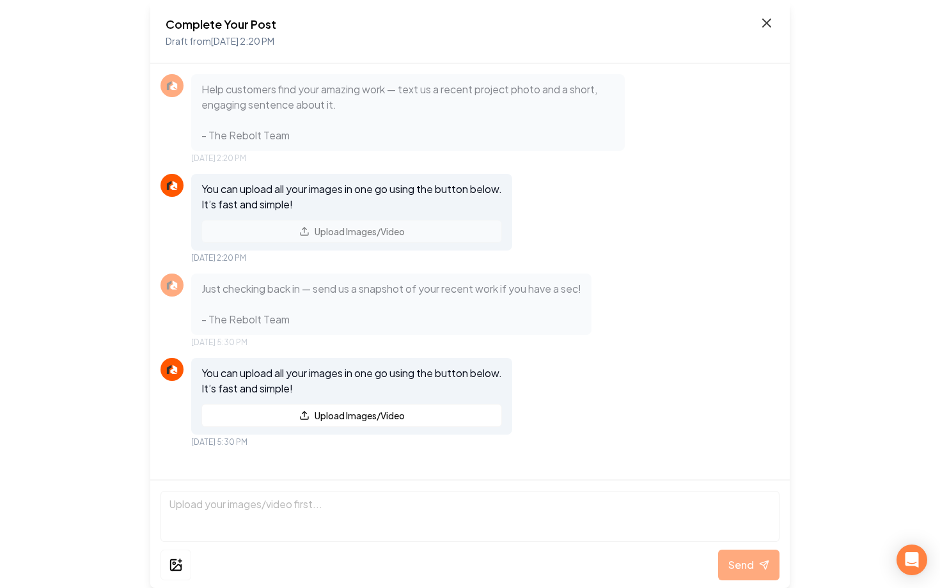
click at [761, 20] on icon at bounding box center [766, 22] width 15 height 15
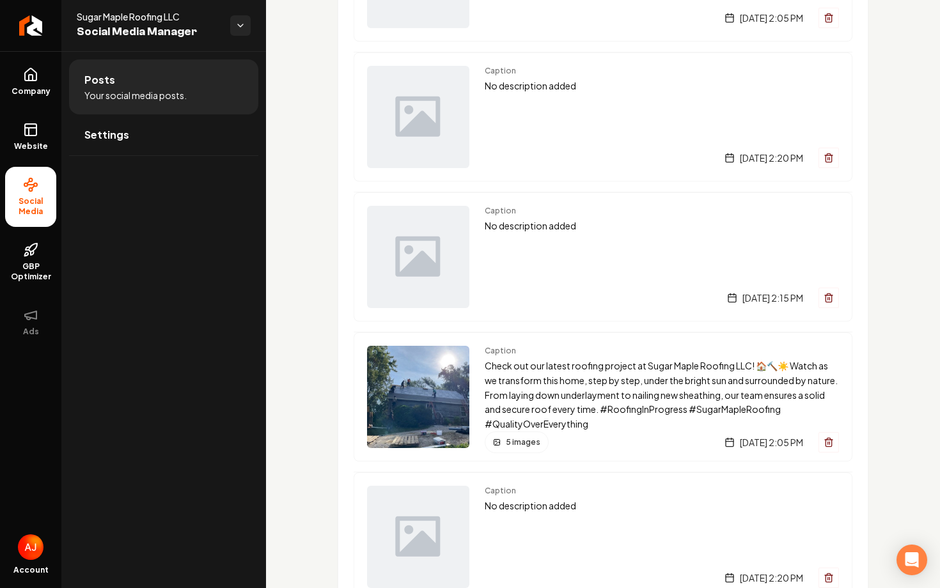
scroll to position [1368, 0]
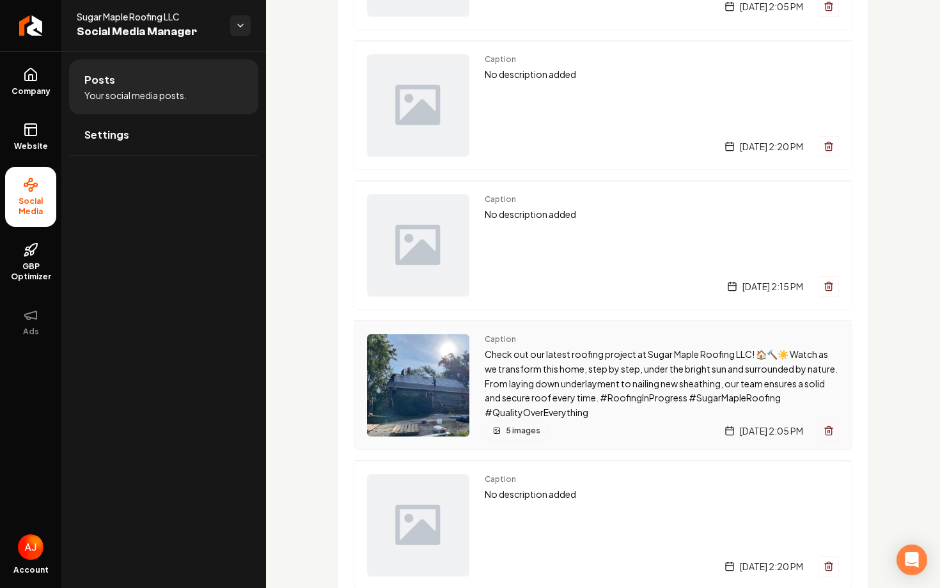
click at [604, 439] on div "5 images Saturday, September 13, 2025 | 2:05 PM" at bounding box center [662, 431] width 354 height 22
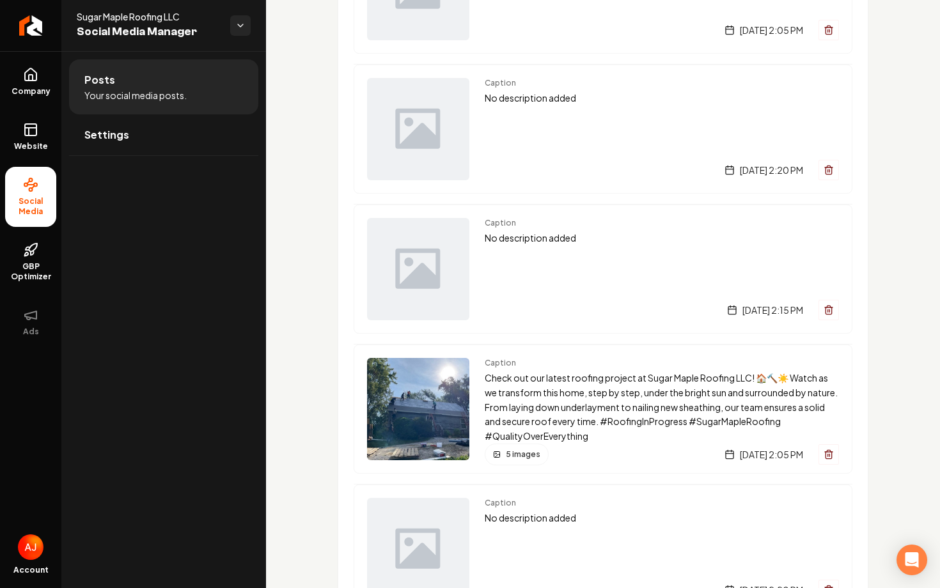
scroll to position [1421, 0]
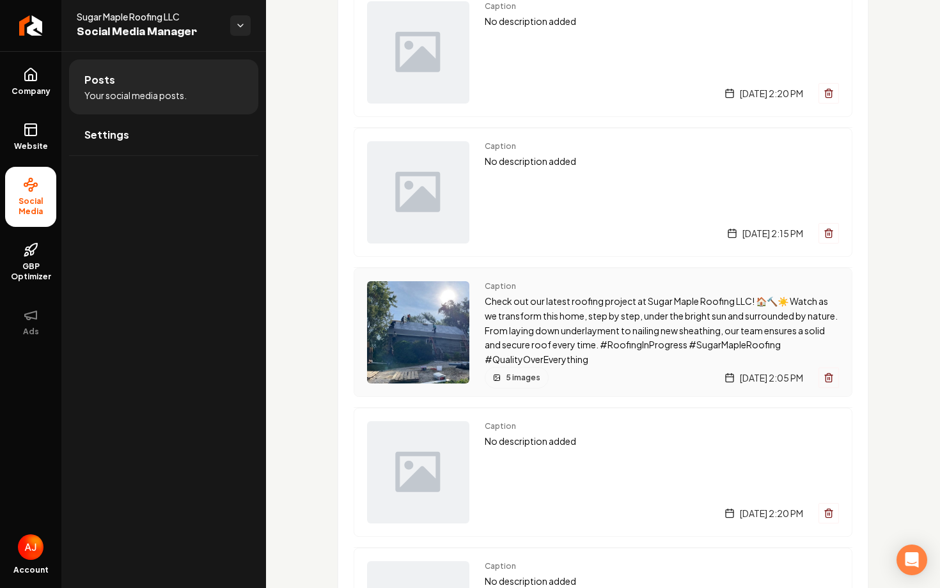
click at [548, 378] on div "5 images Saturday, September 13, 2025 | 2:05 PM" at bounding box center [662, 378] width 354 height 22
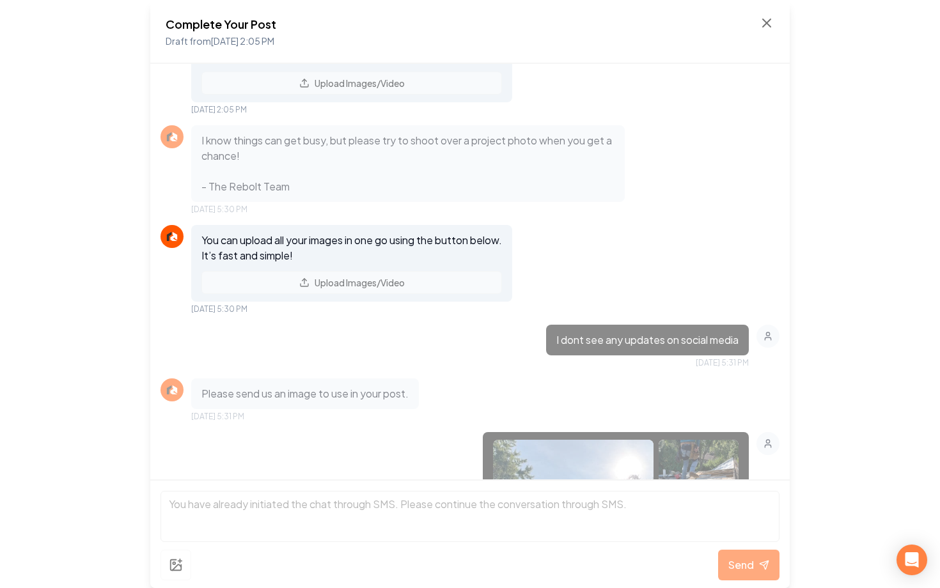
scroll to position [169, 0]
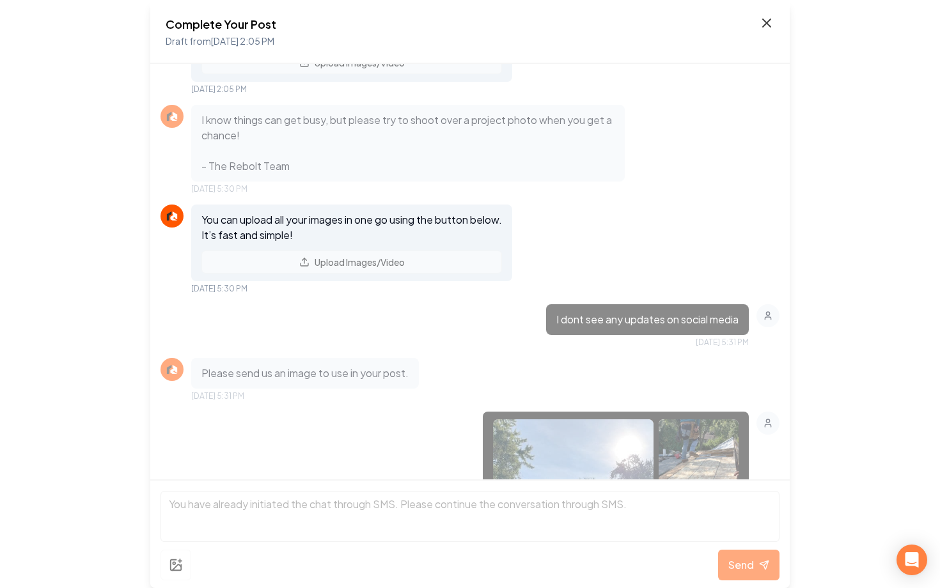
click at [761, 22] on icon at bounding box center [766, 22] width 15 height 15
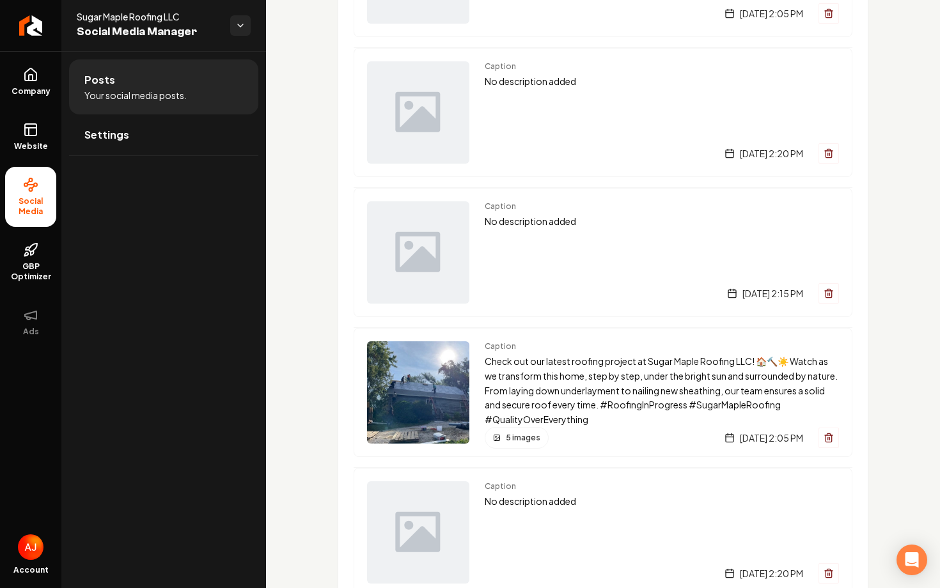
scroll to position [1387, 0]
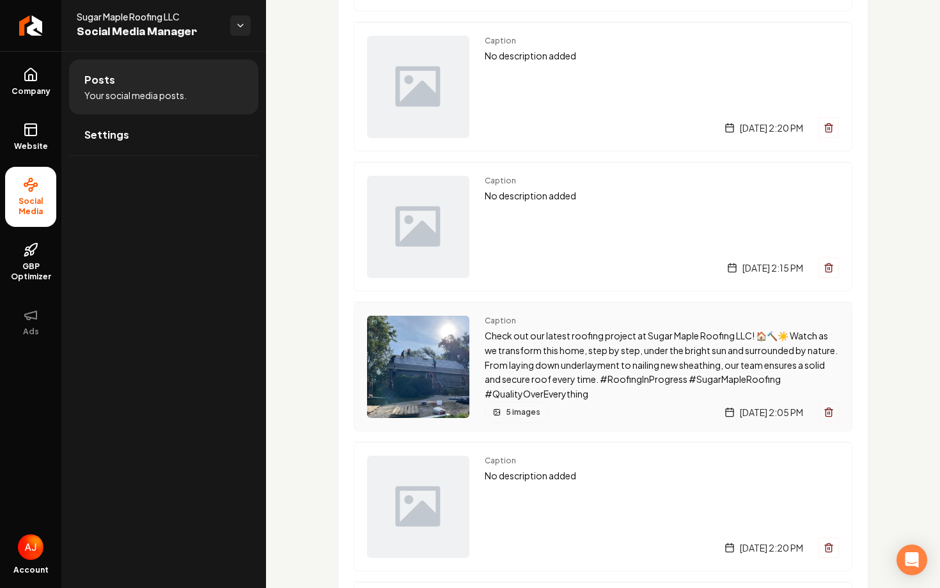
click at [604, 410] on div "5 images Saturday, September 13, 2025 | 2:05 PM" at bounding box center [662, 413] width 354 height 22
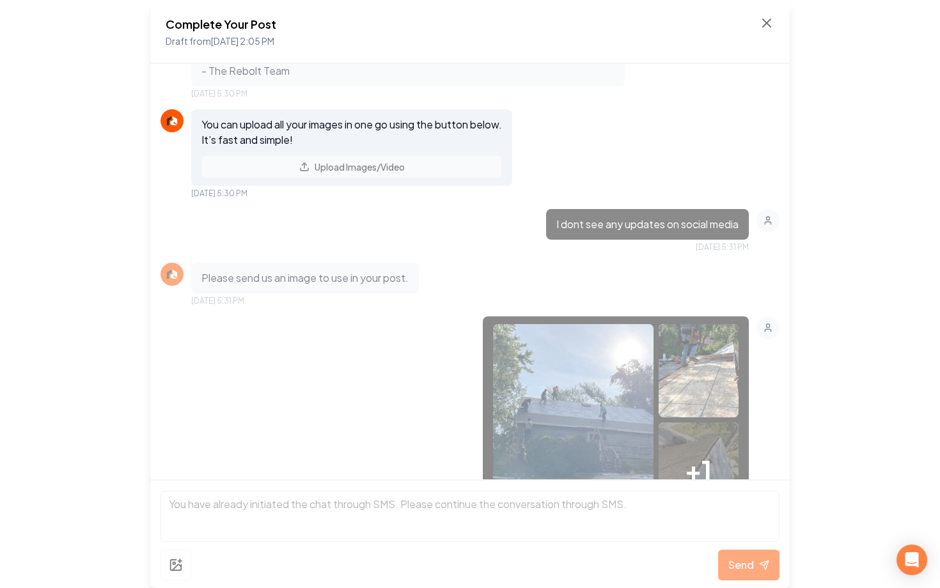
scroll to position [266, 0]
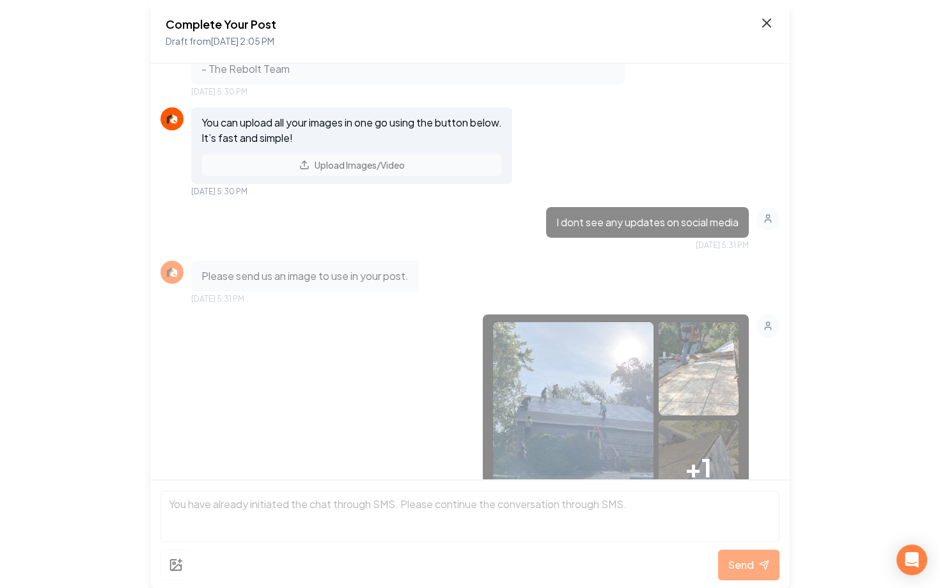
click at [765, 21] on icon at bounding box center [767, 23] width 8 height 8
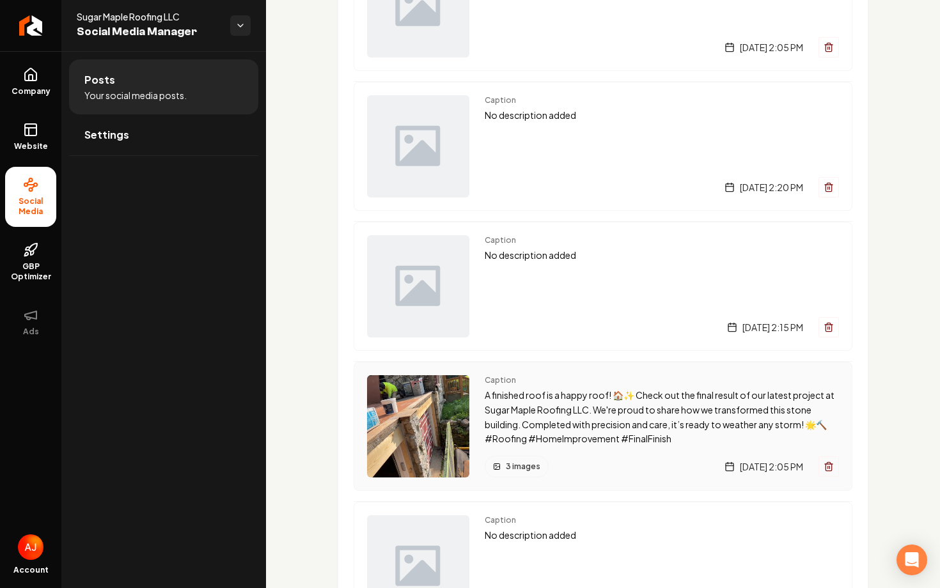
scroll to position [2193, 0]
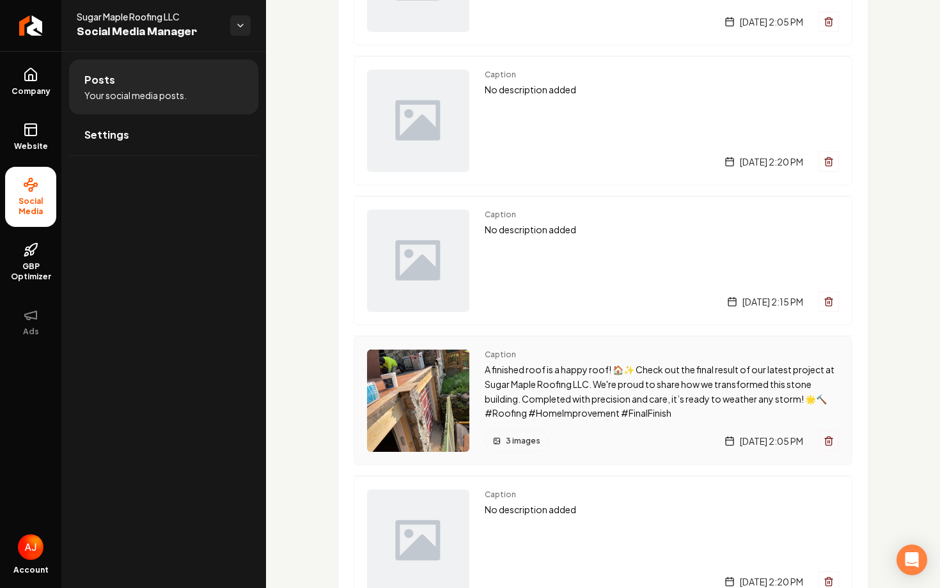
click at [580, 453] on div "Caption A finished roof is a happy roof! 🏠✨ Check out the final result of our l…" at bounding box center [603, 400] width 499 height 129
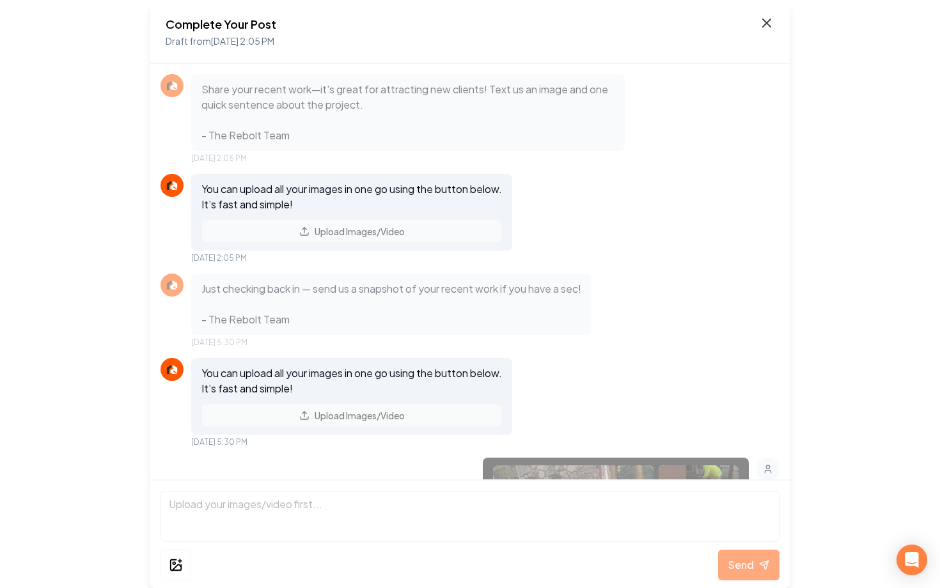
click at [759, 28] on icon at bounding box center [766, 22] width 15 height 15
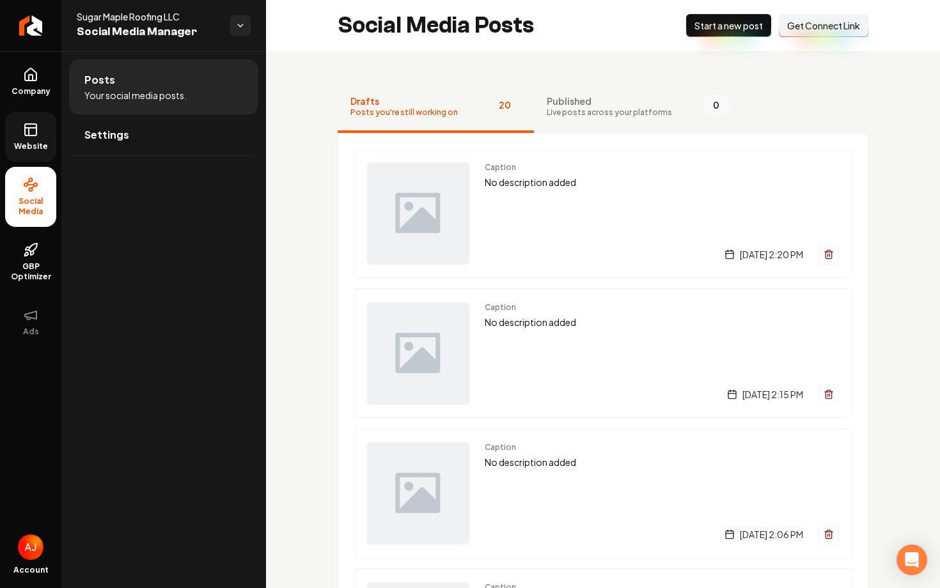
click at [30, 151] on span "Website" at bounding box center [31, 146] width 44 height 10
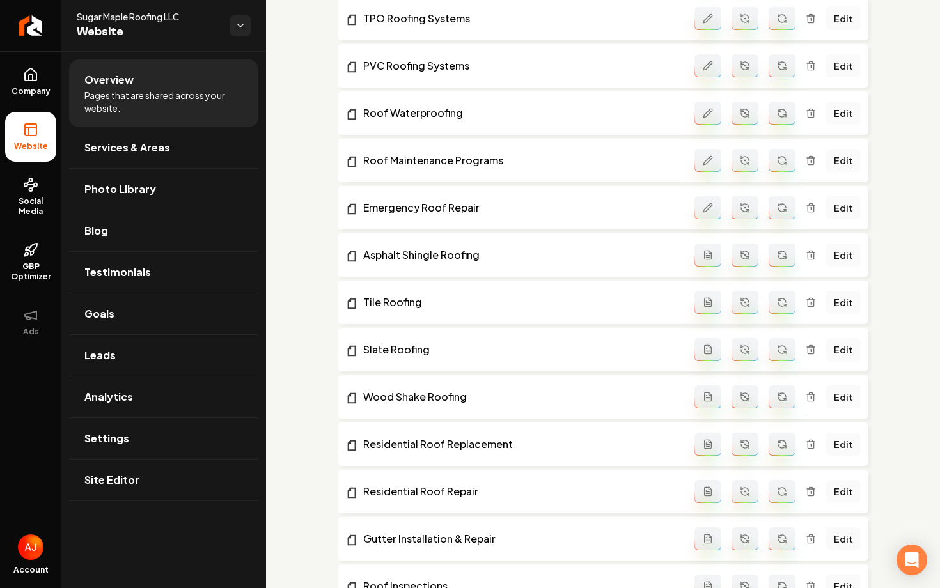
scroll to position [957, 0]
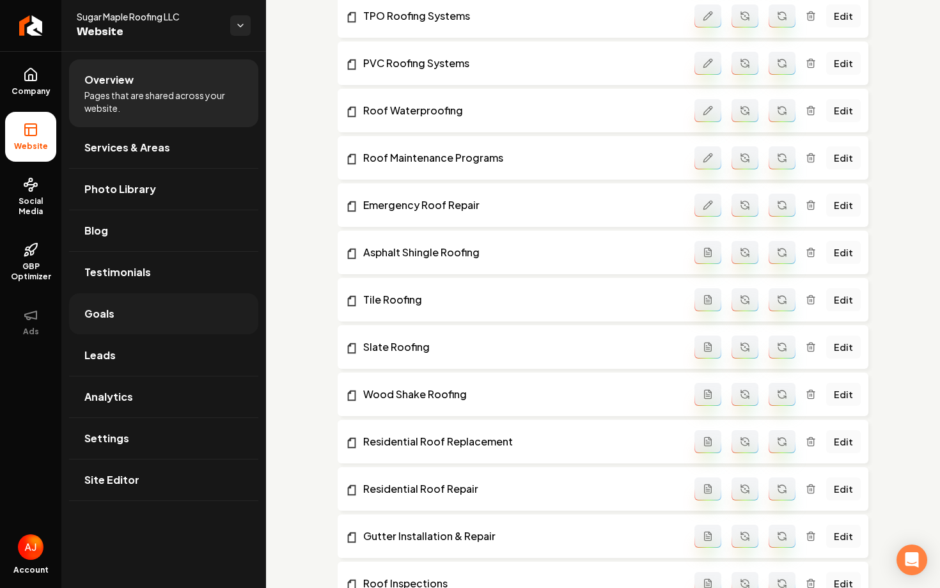
click at [162, 315] on link "Goals" at bounding box center [163, 313] width 189 height 41
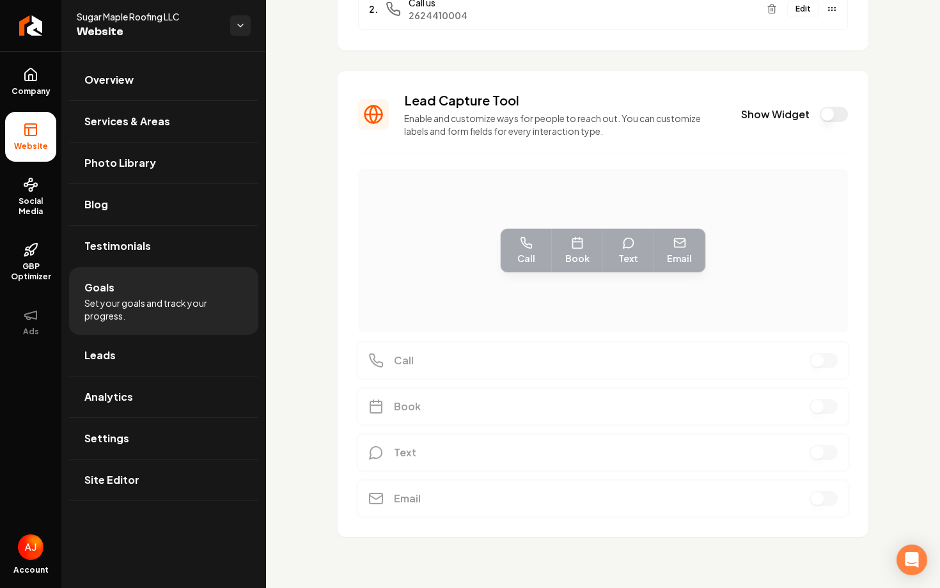
scroll to position [244, 0]
click at [831, 110] on button "Show Widget" at bounding box center [834, 114] width 28 height 15
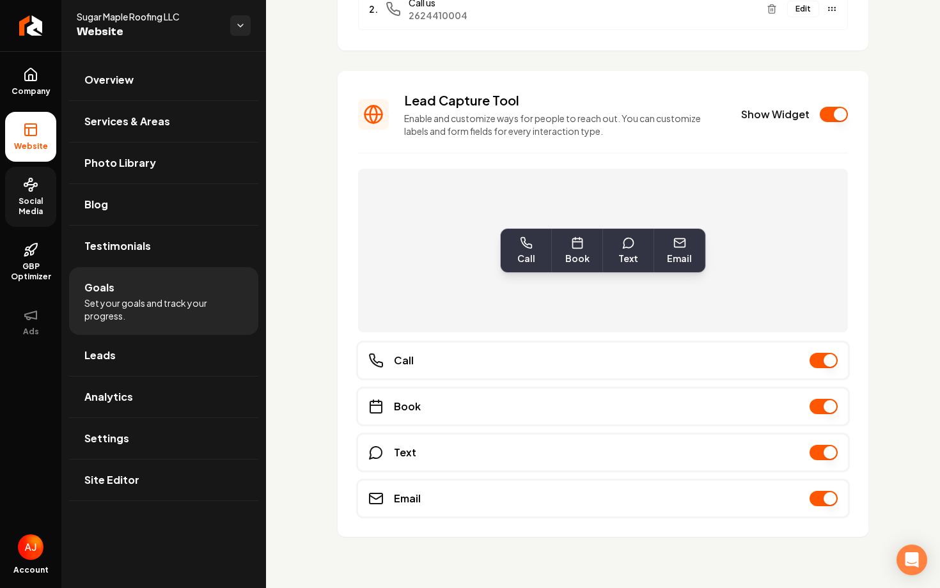
click at [45, 207] on span "Social Media" at bounding box center [30, 206] width 51 height 20
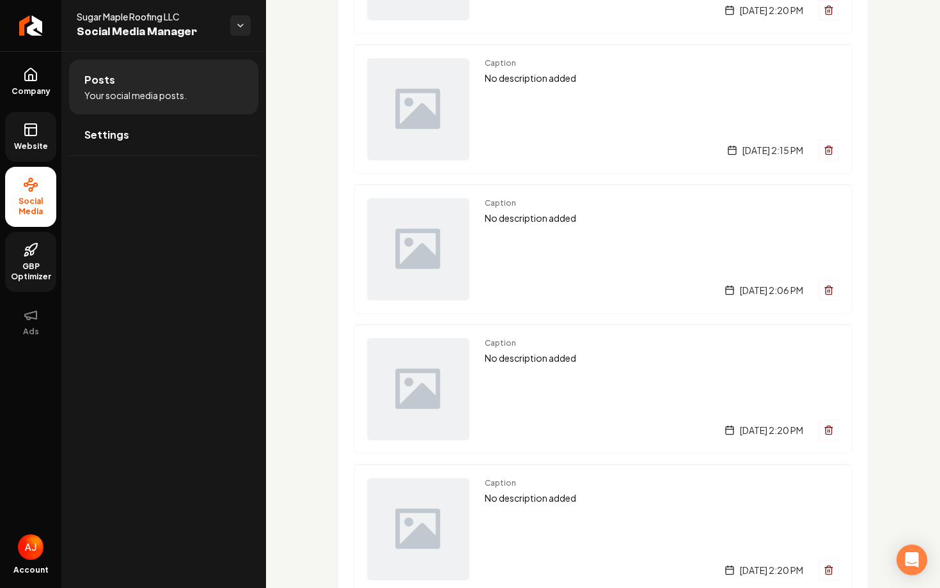
click at [32, 263] on span "GBP Optimizer" at bounding box center [30, 272] width 51 height 20
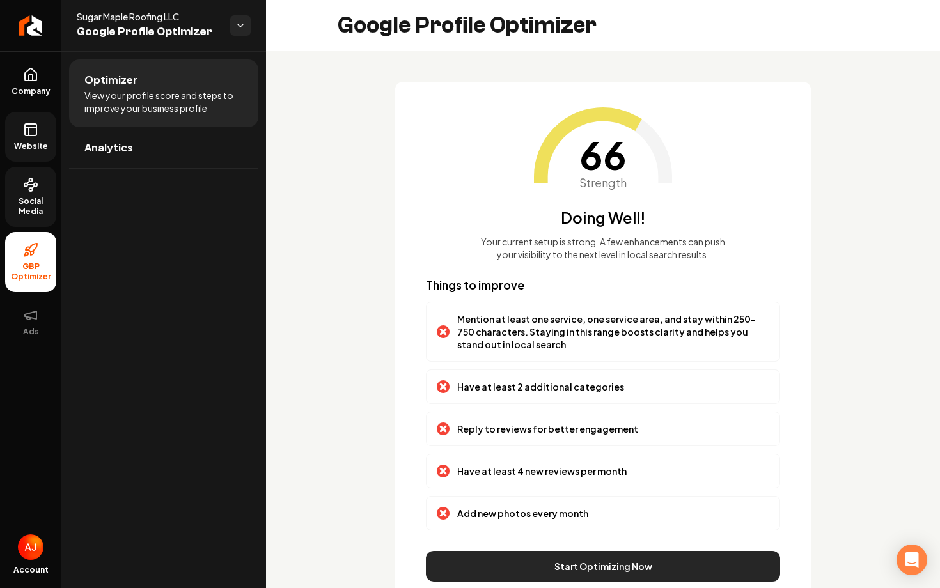
click at [602, 569] on button "Start Optimizing Now" at bounding box center [603, 566] width 354 height 31
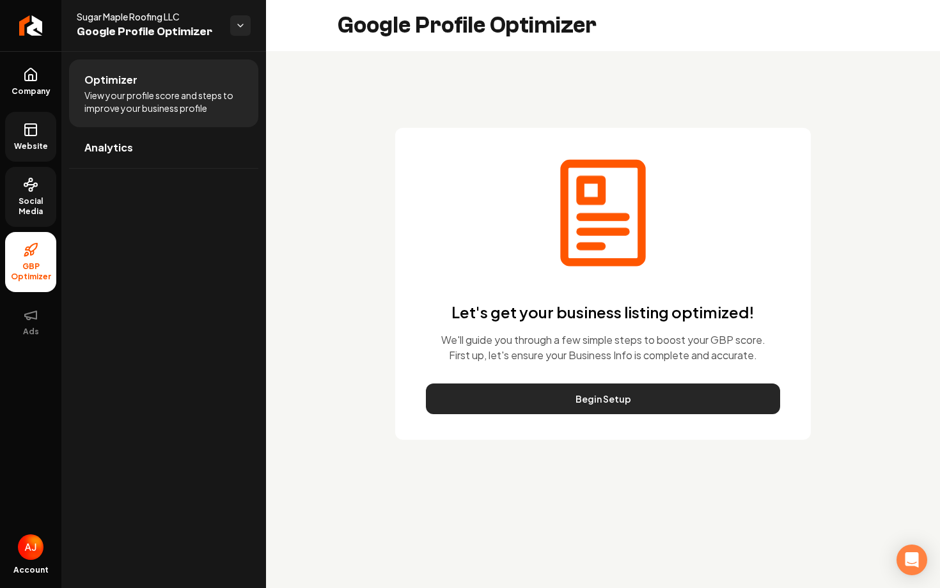
click at [597, 386] on button "Begin Setup" at bounding box center [603, 399] width 354 height 31
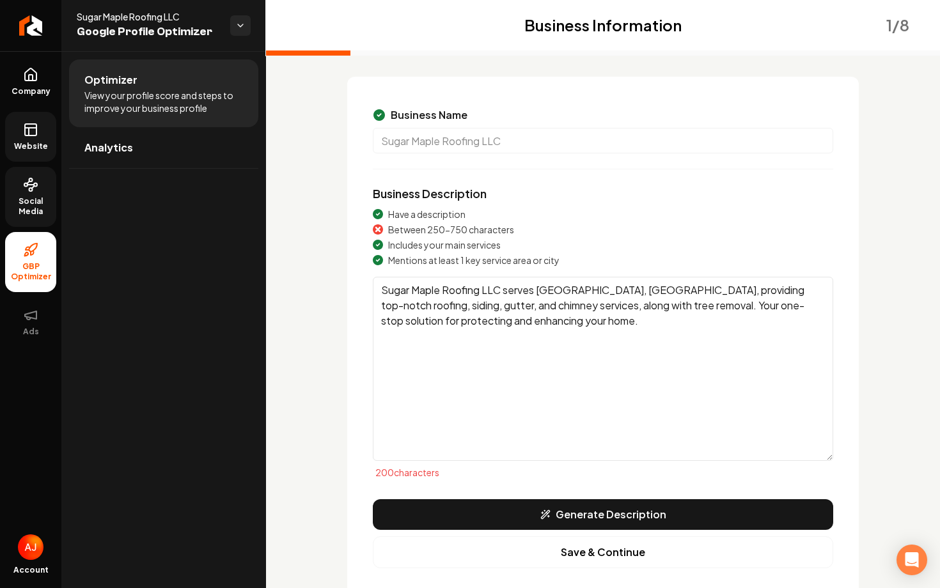
scroll to position [86, 0]
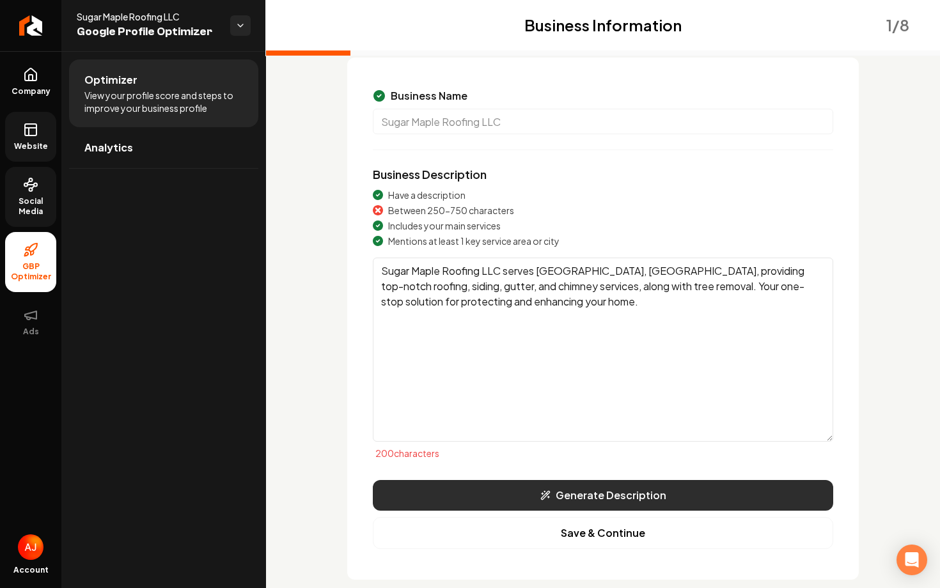
click at [589, 510] on button "Generate Description" at bounding box center [603, 495] width 460 height 31
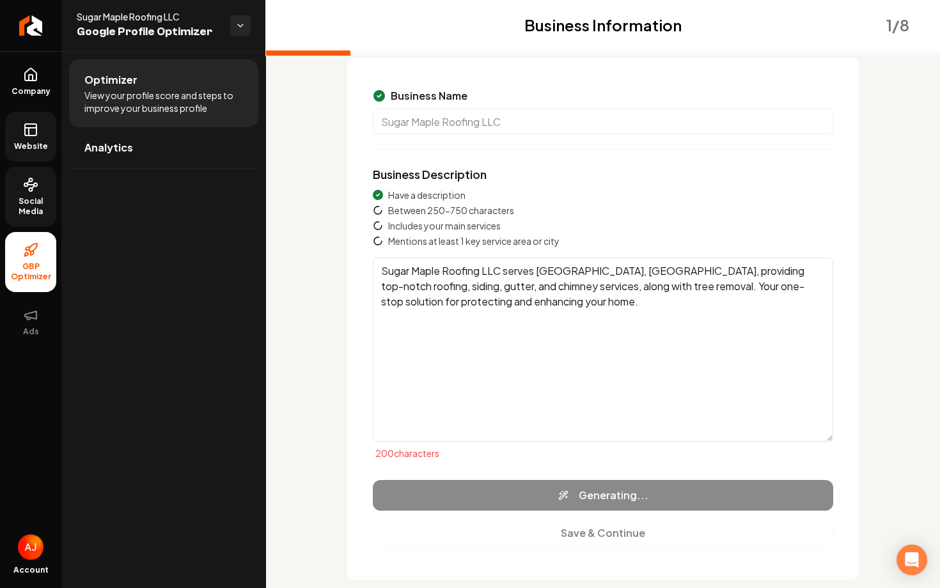
type textarea "Sugar Maple Roofing LLC is a trusted provider of comprehensive roofing solution…"
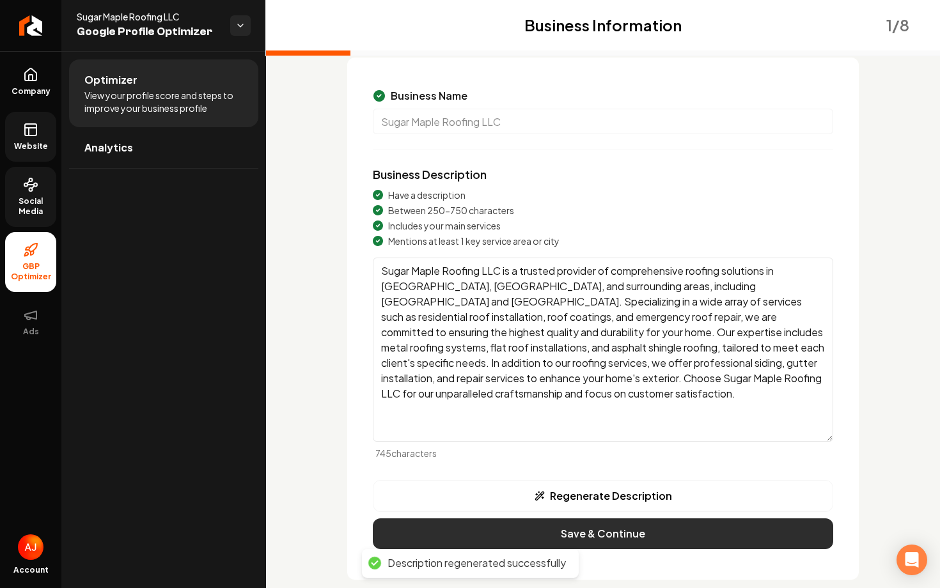
click at [615, 548] on button "Save & Continue" at bounding box center [603, 534] width 460 height 31
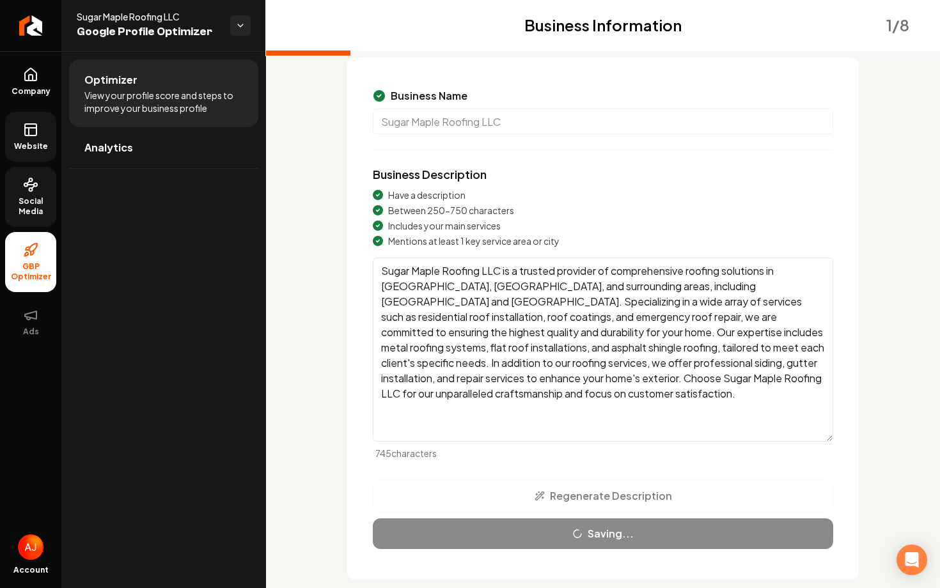
scroll to position [0, 0]
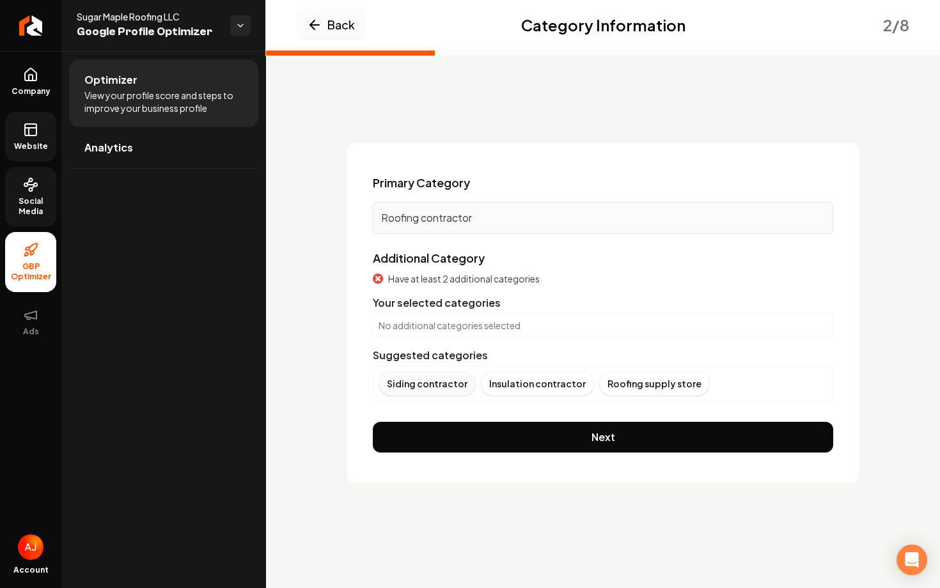
click at [433, 389] on div "Siding contractor" at bounding box center [427, 383] width 97 height 24
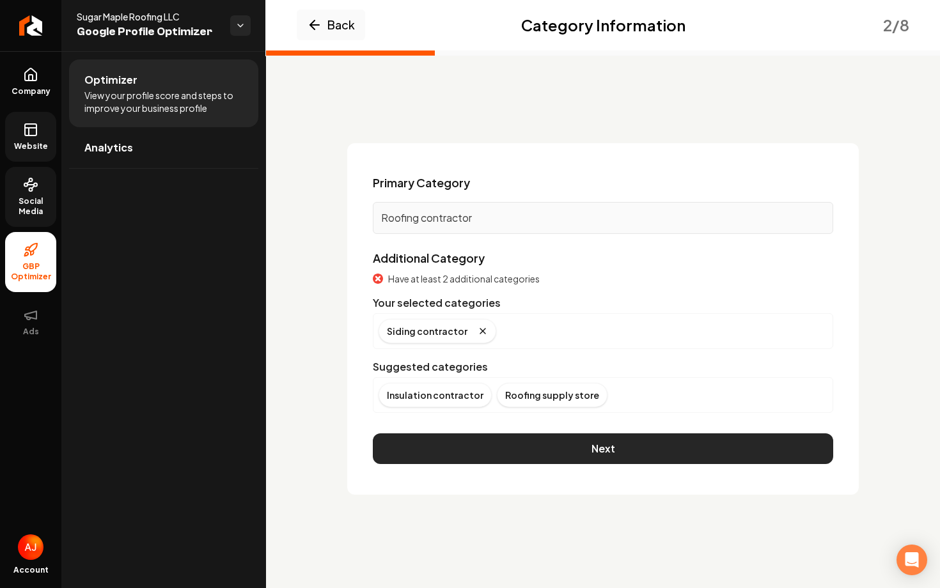
click at [570, 444] on button "Next" at bounding box center [603, 449] width 460 height 31
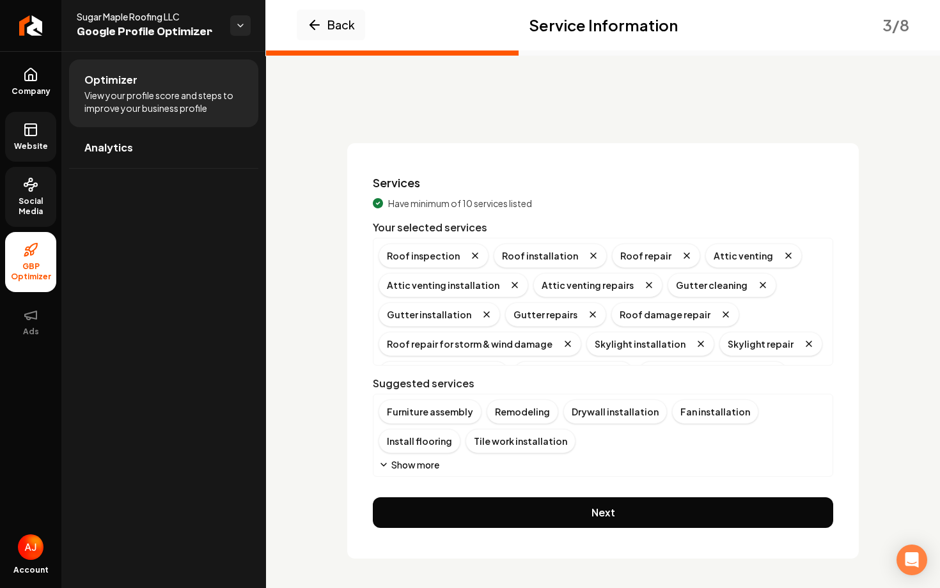
click at [427, 465] on button "Show more" at bounding box center [409, 464] width 61 height 13
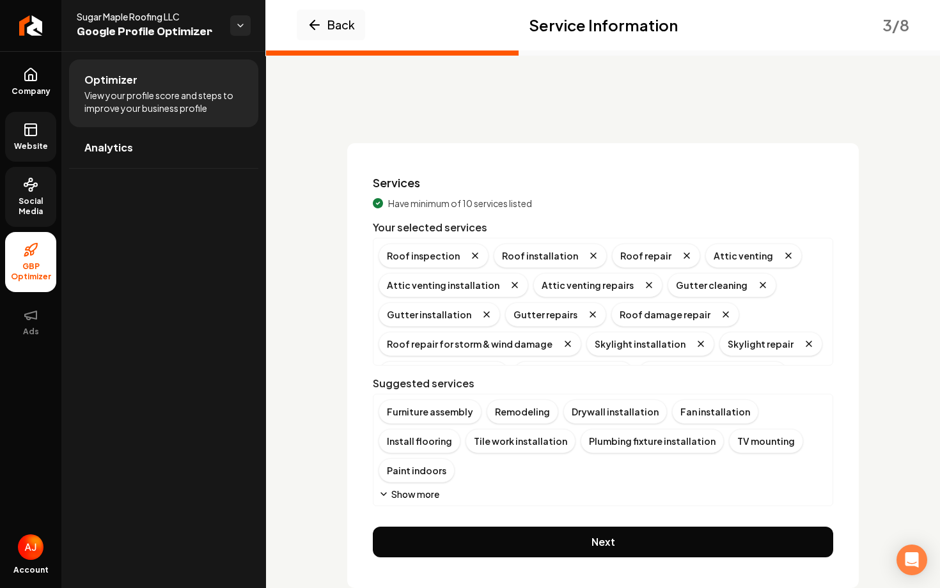
click at [427, 488] on button "Show more" at bounding box center [409, 494] width 61 height 13
click at [417, 492] on button "Show more" at bounding box center [409, 494] width 61 height 13
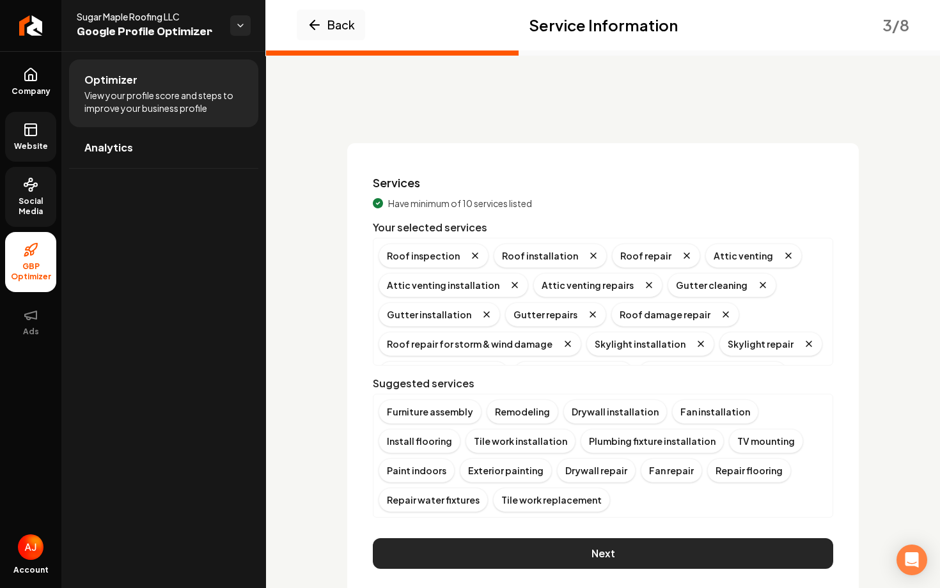
click at [575, 542] on button "Next" at bounding box center [603, 553] width 460 height 31
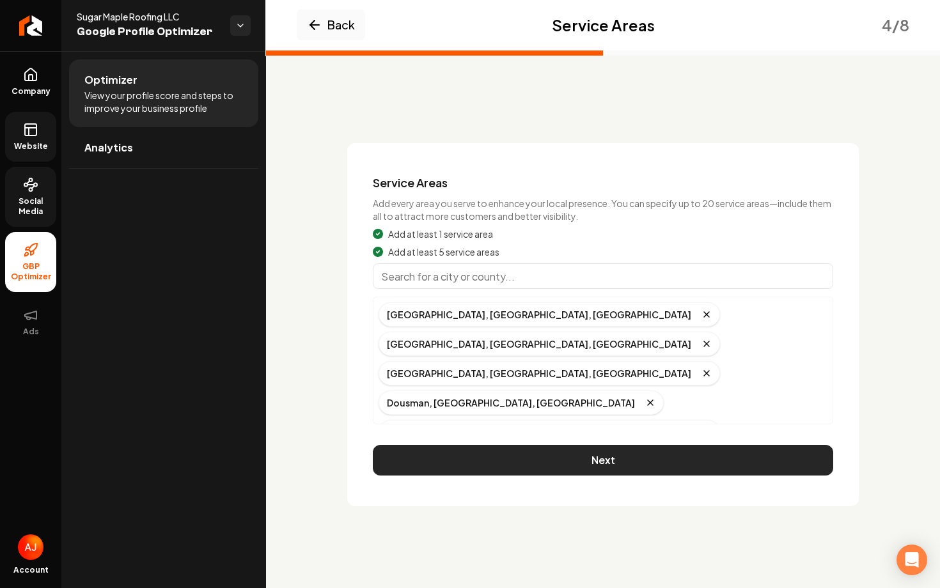
click at [581, 459] on button "Next" at bounding box center [603, 460] width 460 height 31
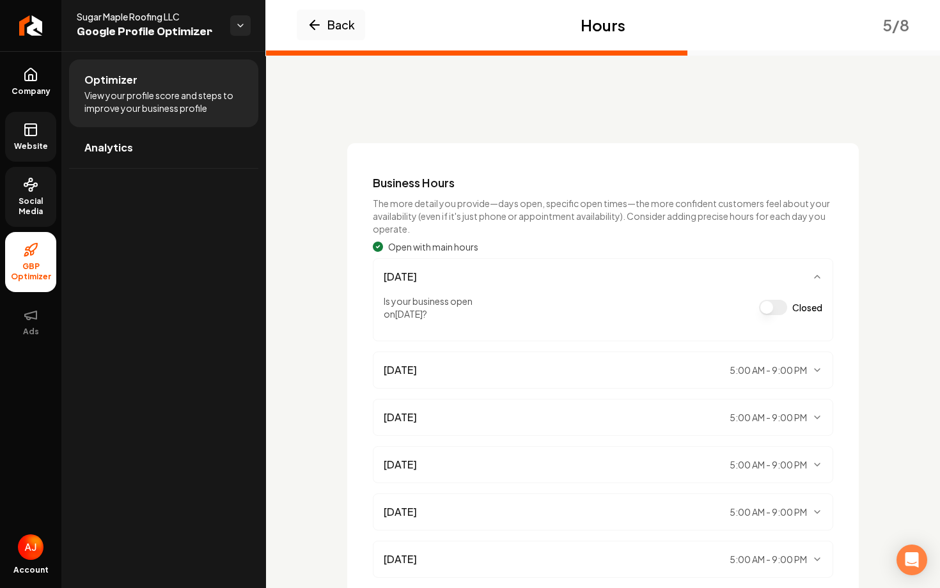
scroll to position [150, 0]
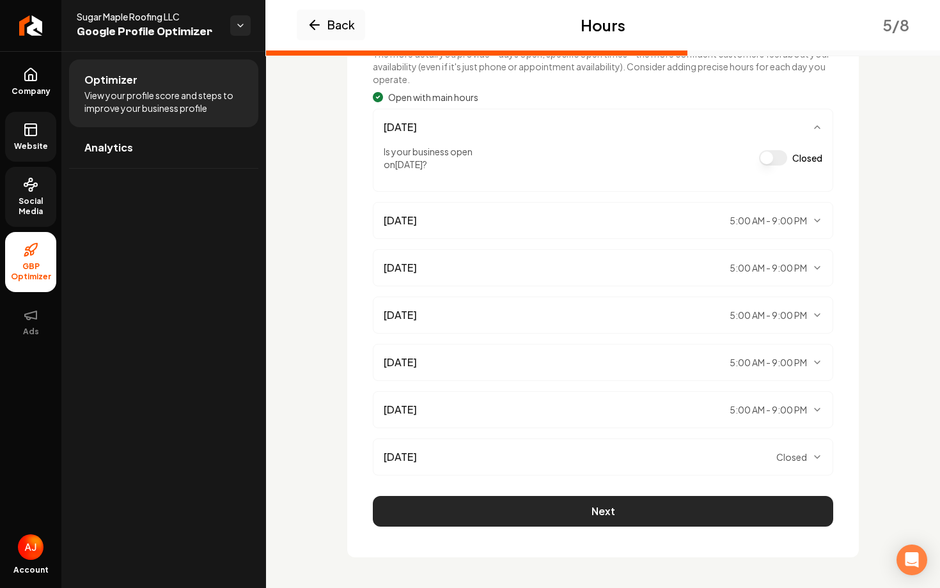
click at [606, 511] on button "Next" at bounding box center [603, 511] width 460 height 31
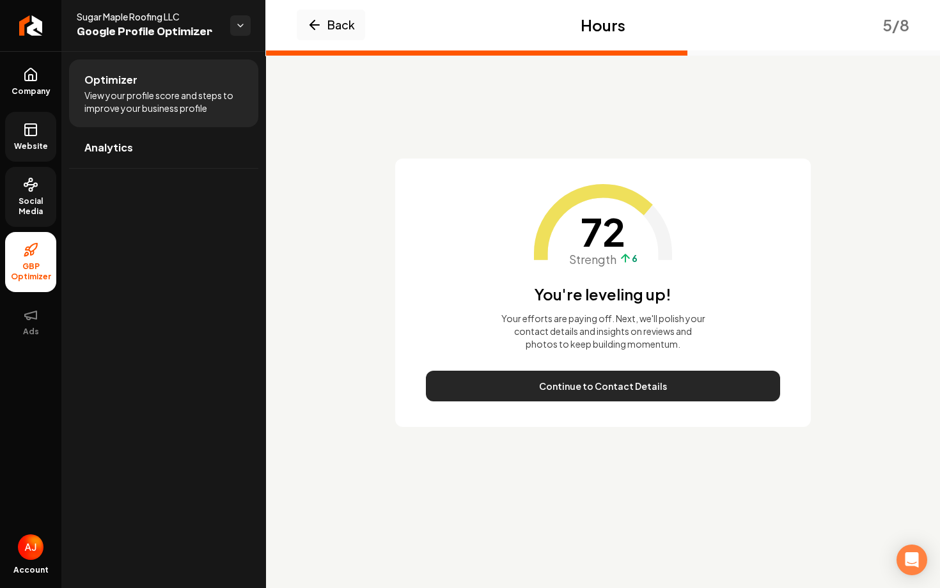
click at [614, 391] on button "Continue to Contact Details" at bounding box center [603, 386] width 354 height 31
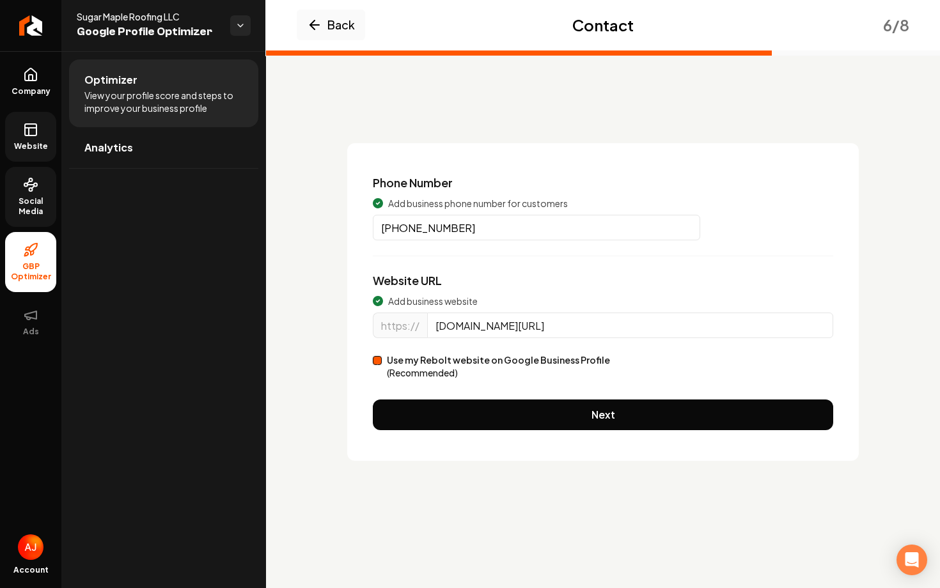
click at [614, 391] on div "Phone Number Add business phone number for customers (262) 441-0004 Website URL…" at bounding box center [603, 302] width 512 height 318
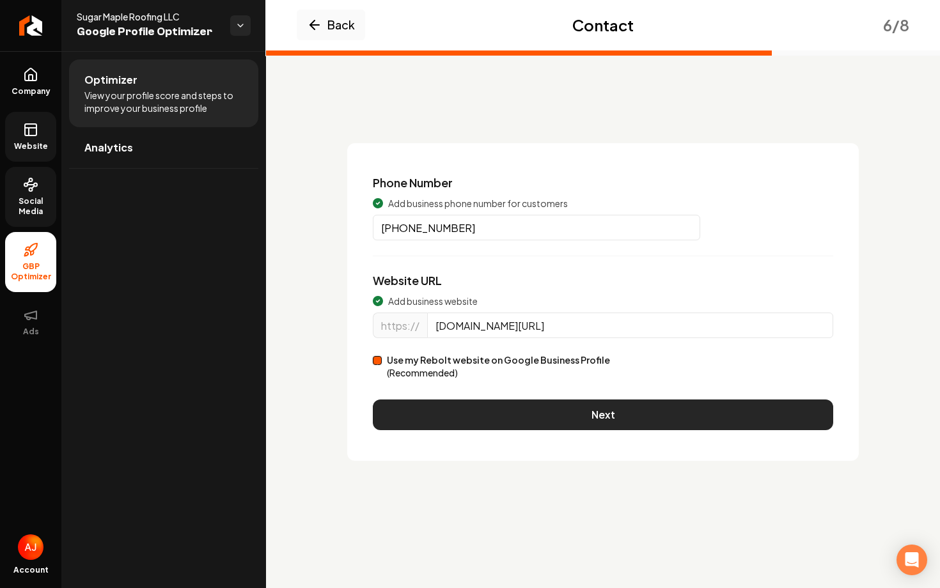
click at [618, 407] on button "Next" at bounding box center [603, 415] width 460 height 31
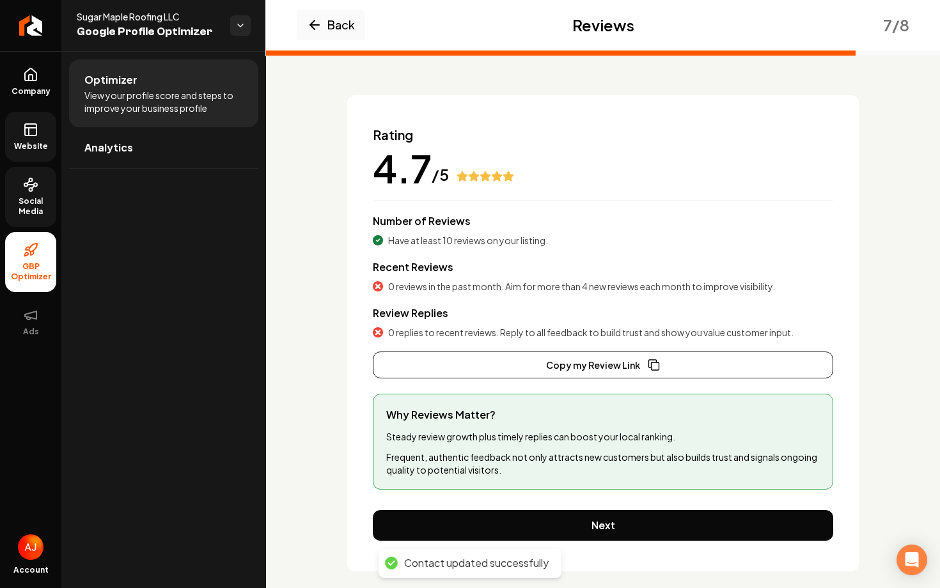
scroll to position [62, 0]
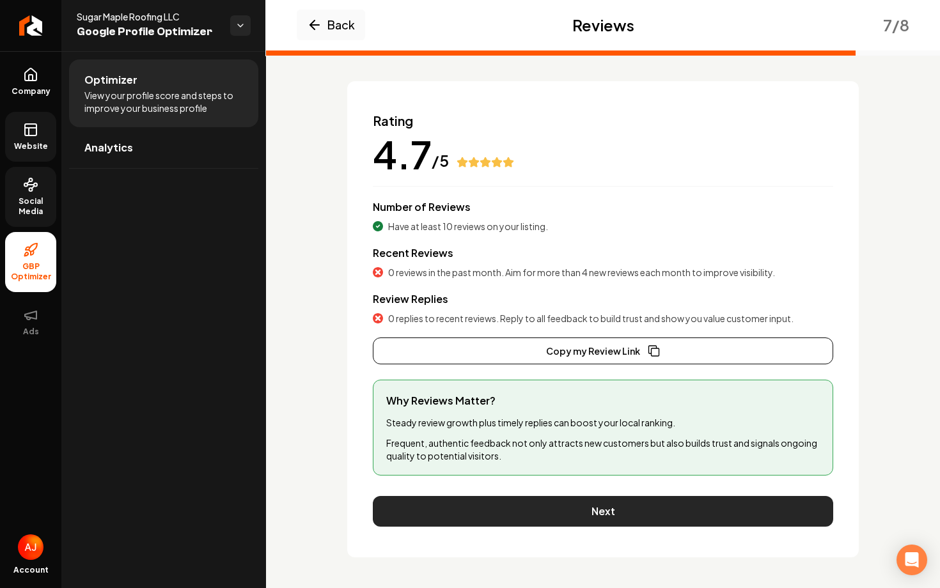
click at [590, 512] on button "Next" at bounding box center [603, 511] width 460 height 31
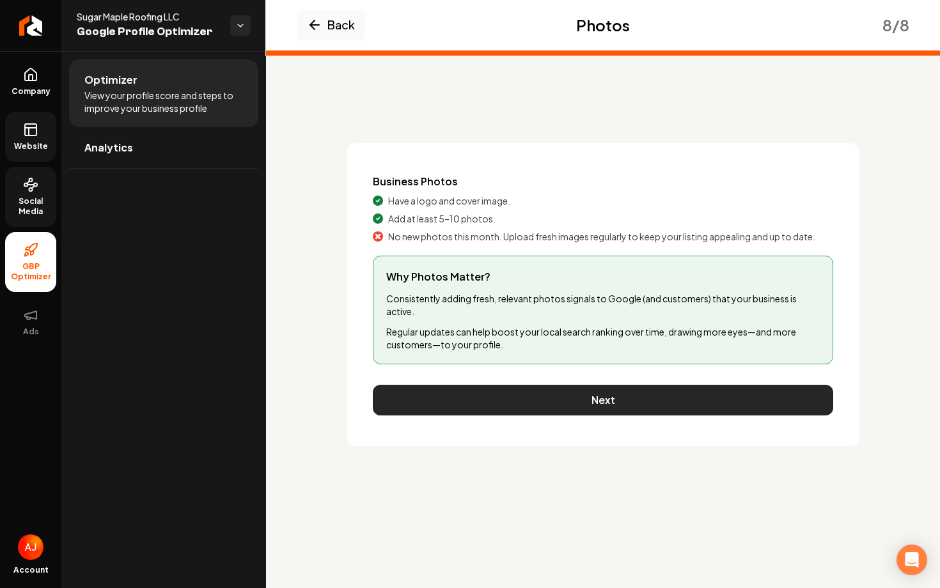
click at [604, 400] on button "Next" at bounding box center [603, 400] width 460 height 31
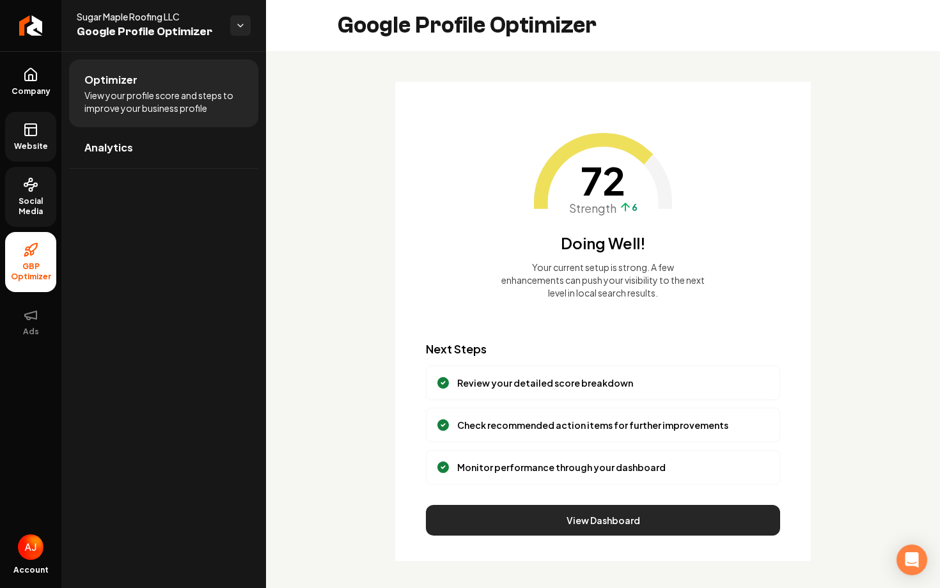
click at [561, 527] on button "View Dashboard" at bounding box center [603, 520] width 354 height 31
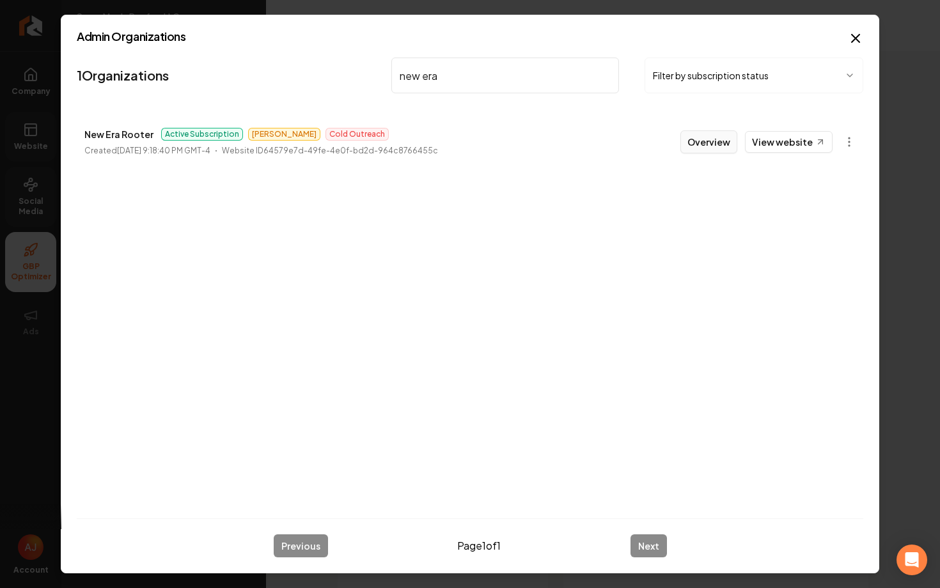
type input "new era"
click at [731, 150] on button "Overview" at bounding box center [708, 141] width 57 height 23
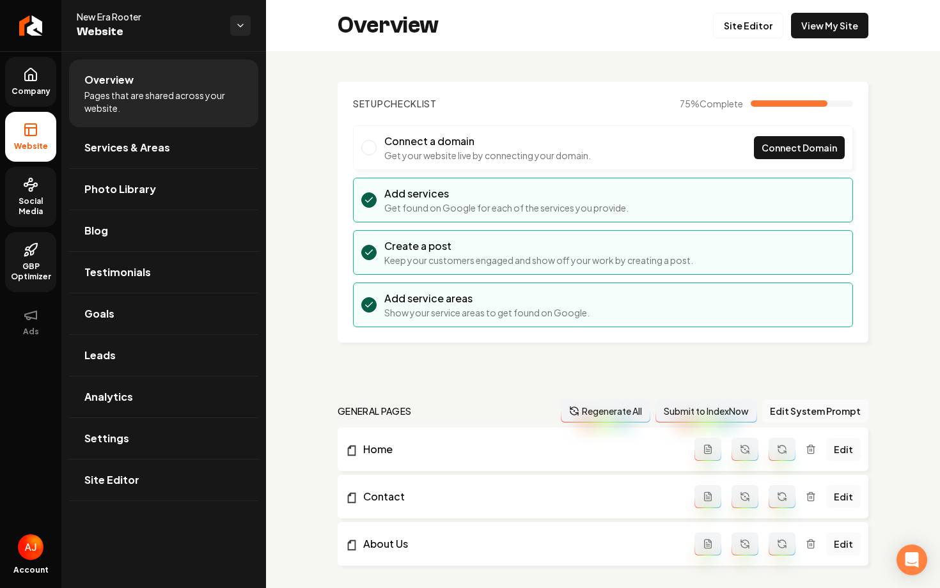
click at [36, 82] on icon at bounding box center [30, 74] width 15 height 15
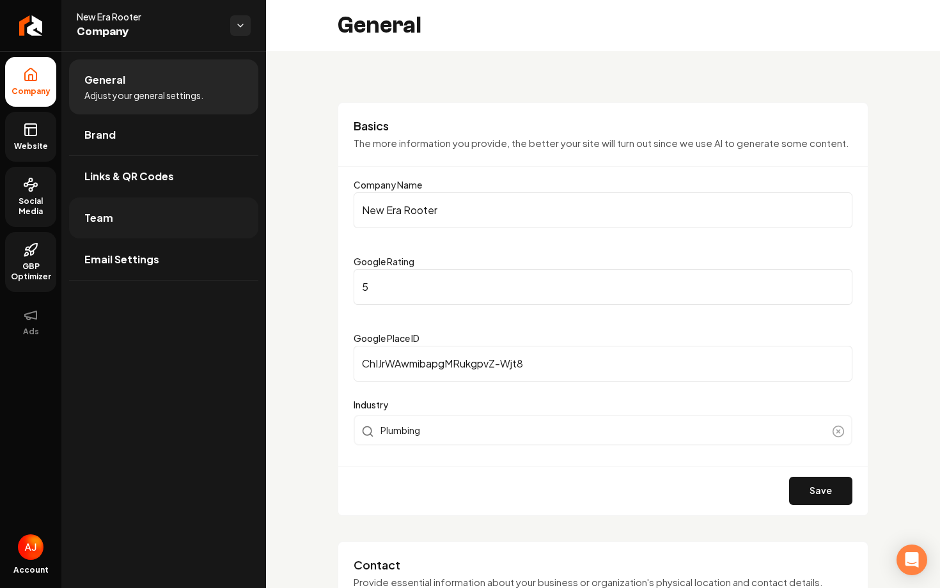
click at [113, 216] on link "Team" at bounding box center [163, 218] width 189 height 41
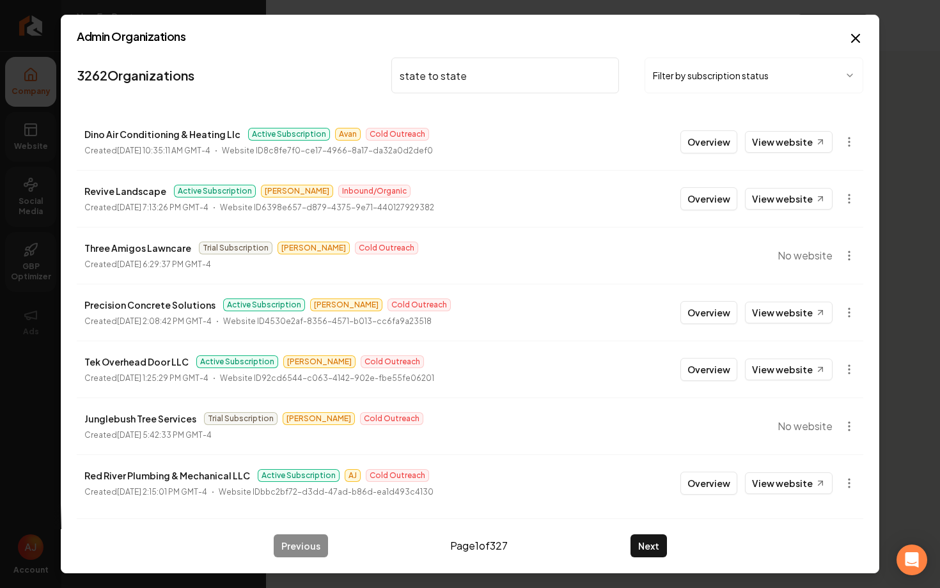
type input "state to state"
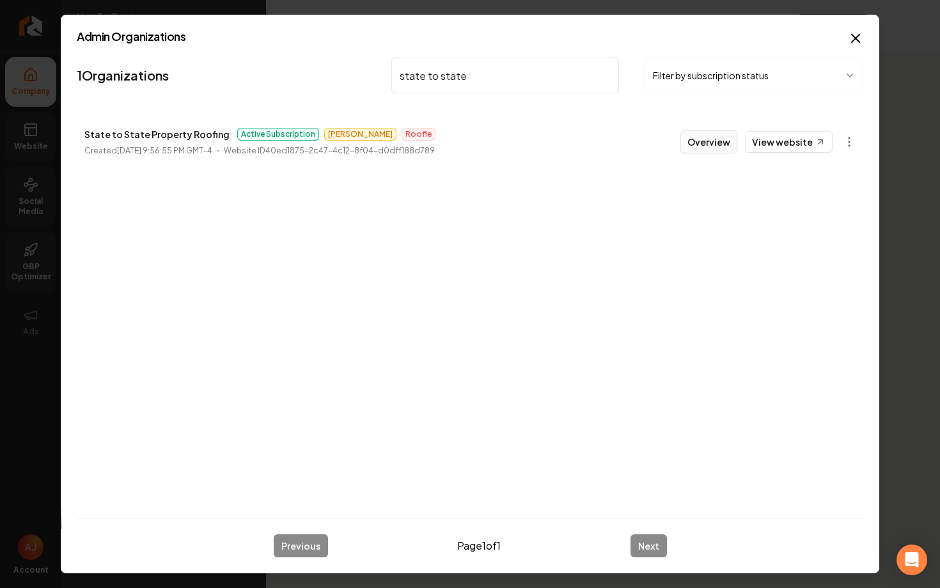
click at [714, 145] on button "Overview" at bounding box center [708, 141] width 57 height 23
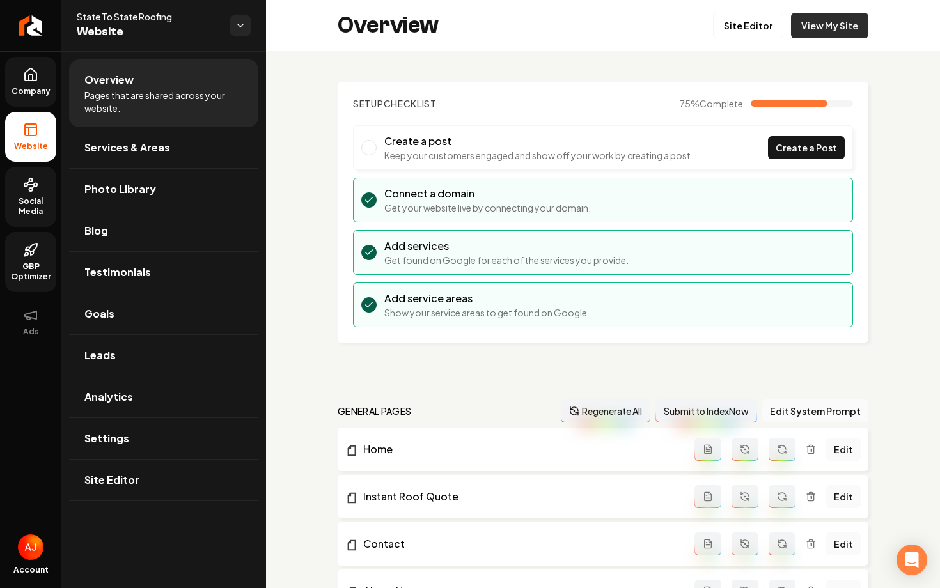
click at [807, 33] on link "View My Site" at bounding box center [829, 26] width 77 height 26
click at [32, 77] on icon at bounding box center [31, 78] width 4 height 6
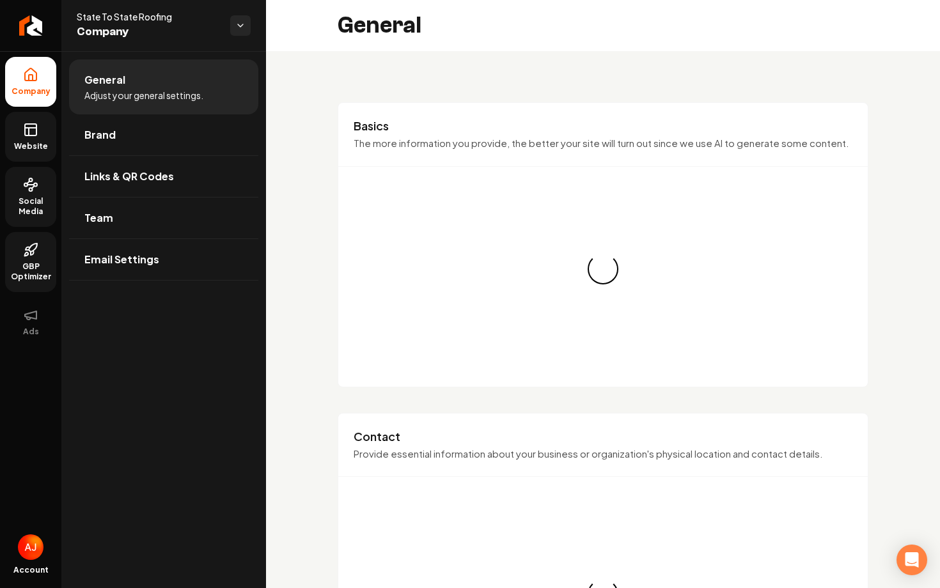
click at [35, 128] on icon at bounding box center [31, 128] width 12 height 0
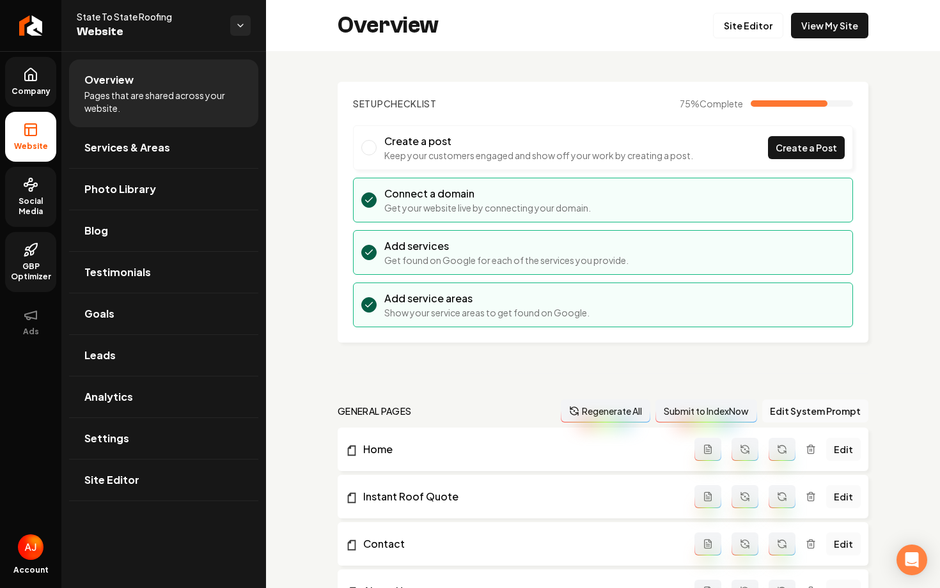
click at [37, 183] on icon at bounding box center [30, 184] width 15 height 15
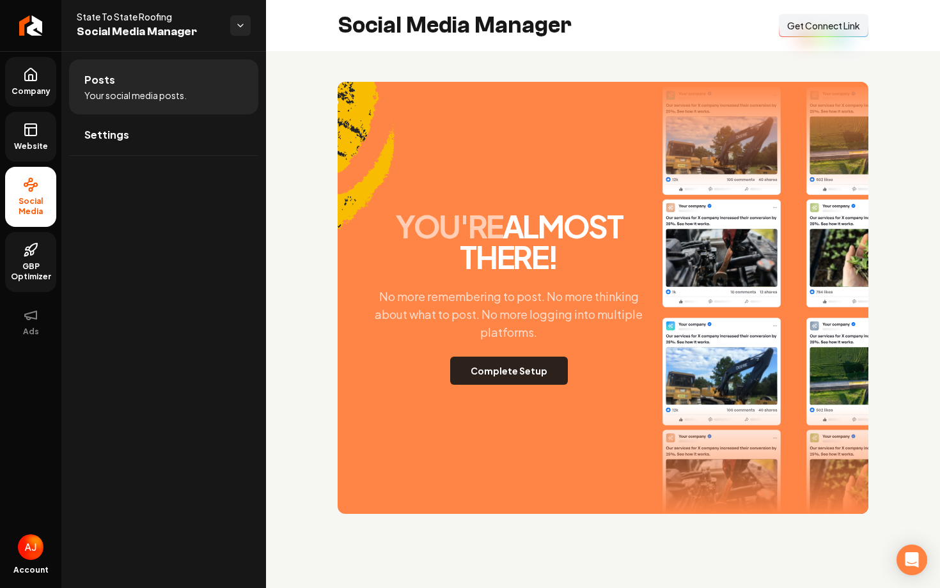
click at [532, 373] on button "Complete Setup" at bounding box center [509, 371] width 118 height 28
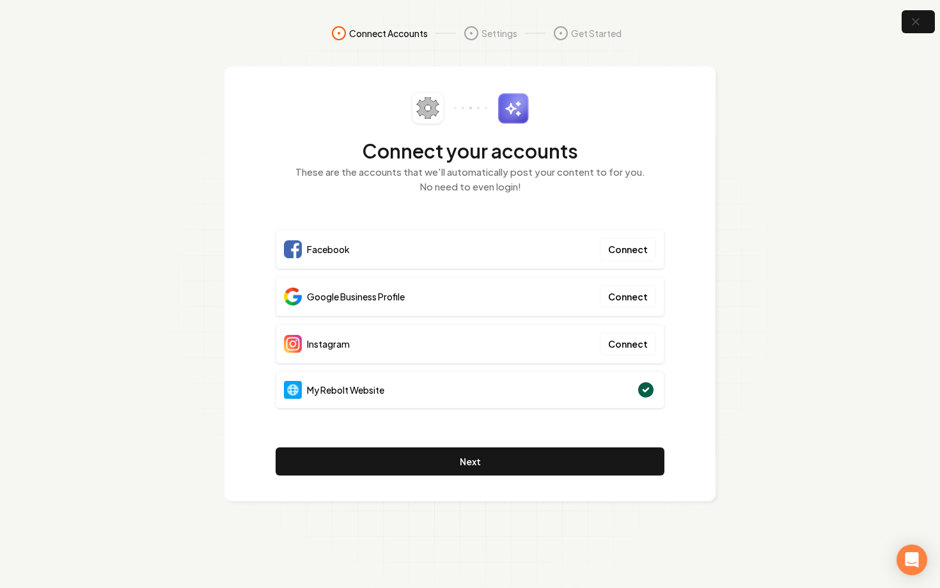
drag, startPoint x: 532, startPoint y: 373, endPoint x: 784, endPoint y: 200, distance: 305.8
click at [743, 235] on section "Connect Accounts Settings Get Started Connect your accounts These are the accou…" at bounding box center [470, 294] width 940 height 588
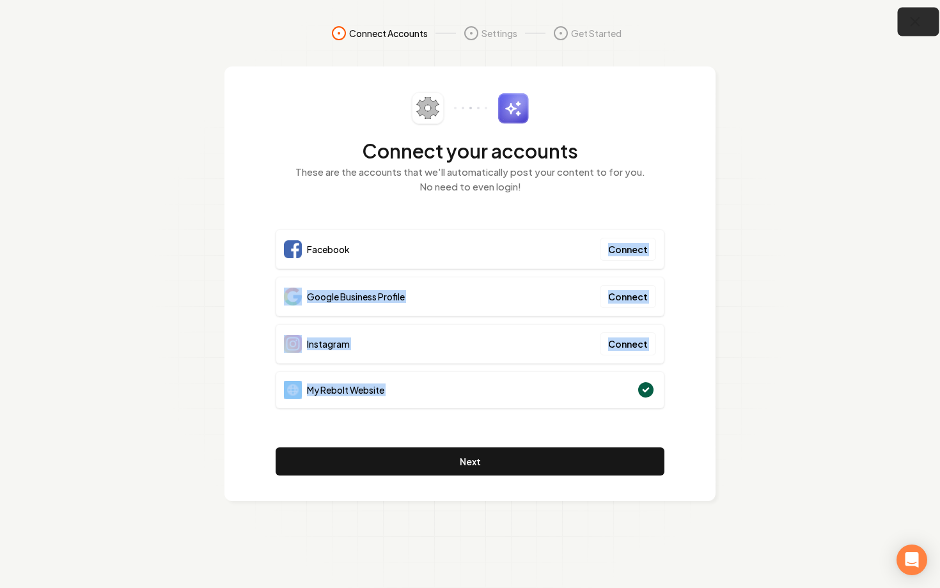
click at [911, 31] on button "button" at bounding box center [919, 22] width 42 height 29
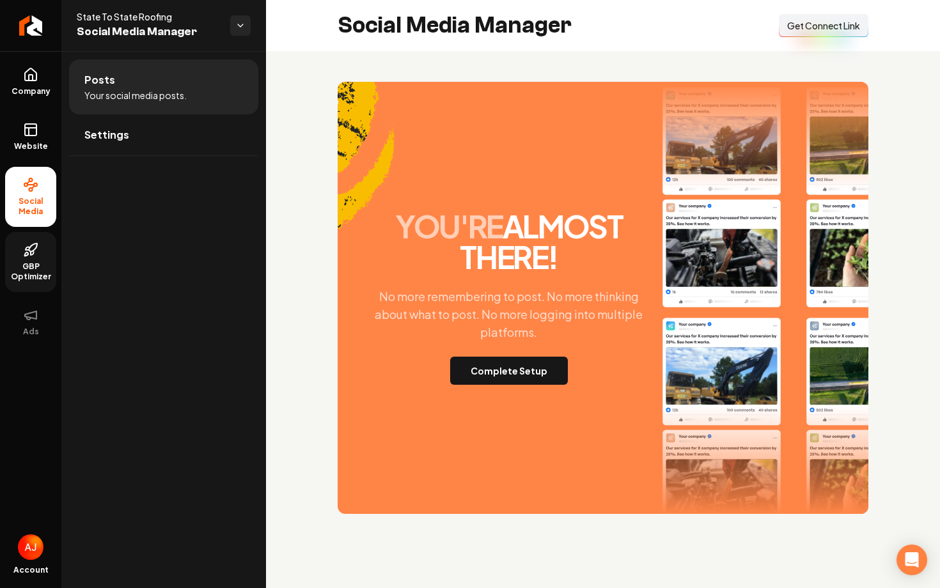
click at [27, 272] on span "GBP Optimizer" at bounding box center [30, 272] width 51 height 20
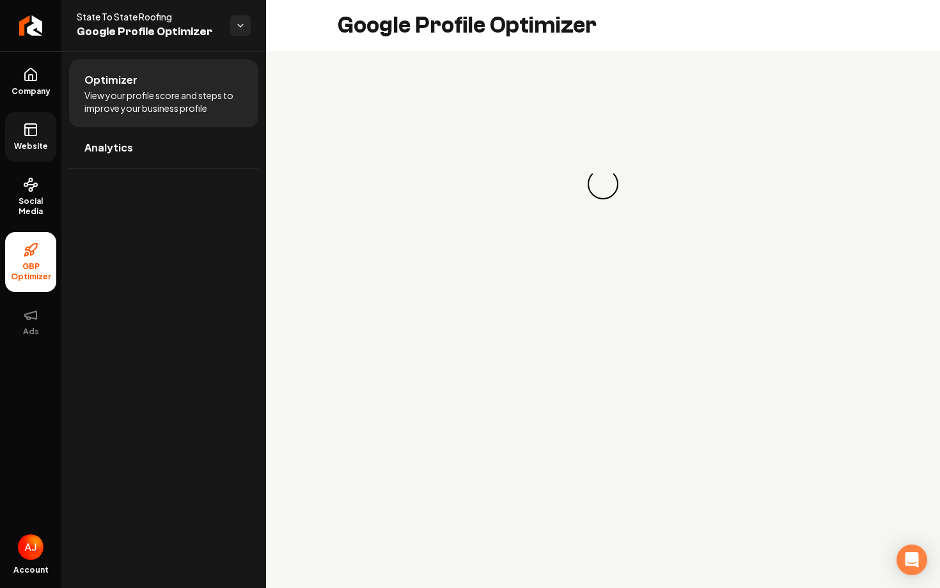
click at [35, 132] on icon at bounding box center [30, 129] width 15 height 15
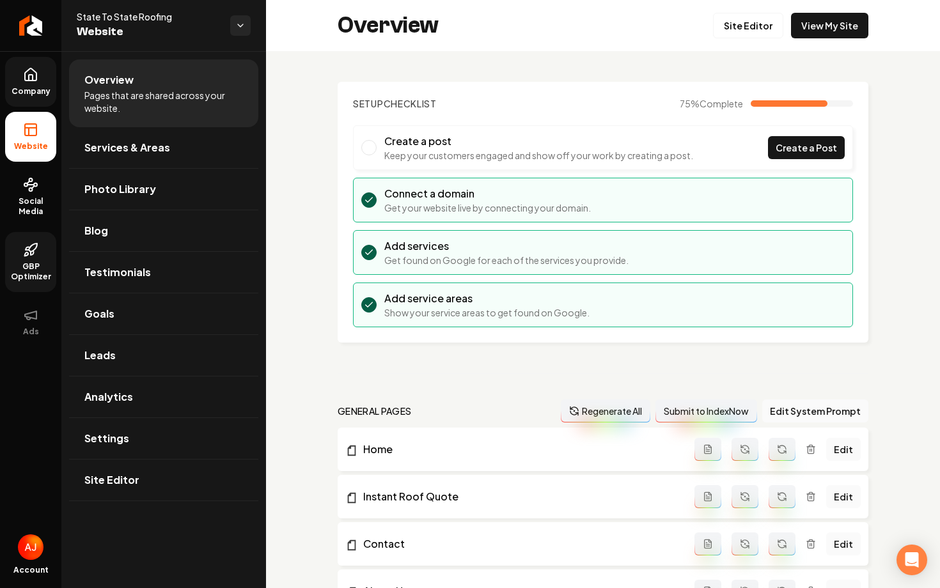
click at [38, 82] on link "Company" at bounding box center [30, 82] width 51 height 50
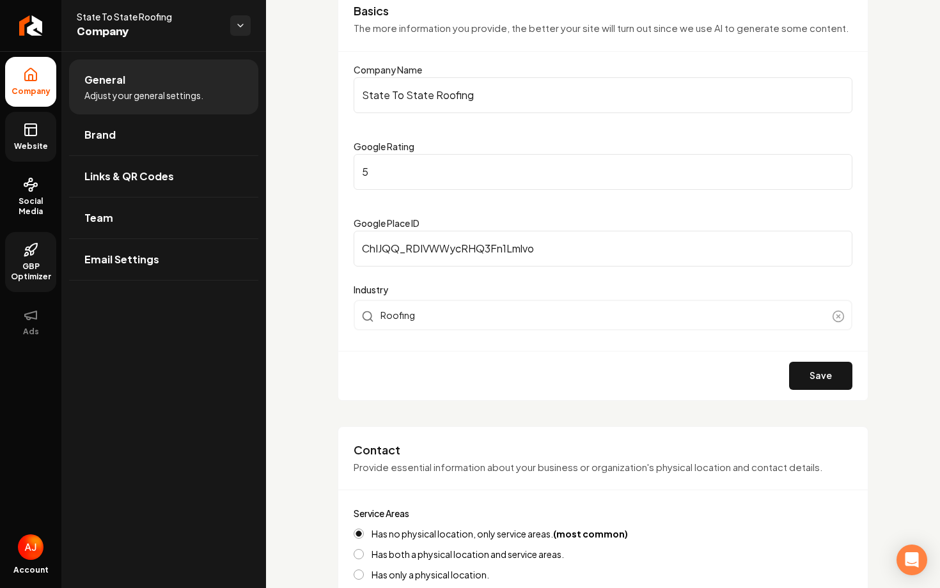
scroll to position [116, 0]
click at [46, 187] on link "Social Media" at bounding box center [30, 197] width 51 height 60
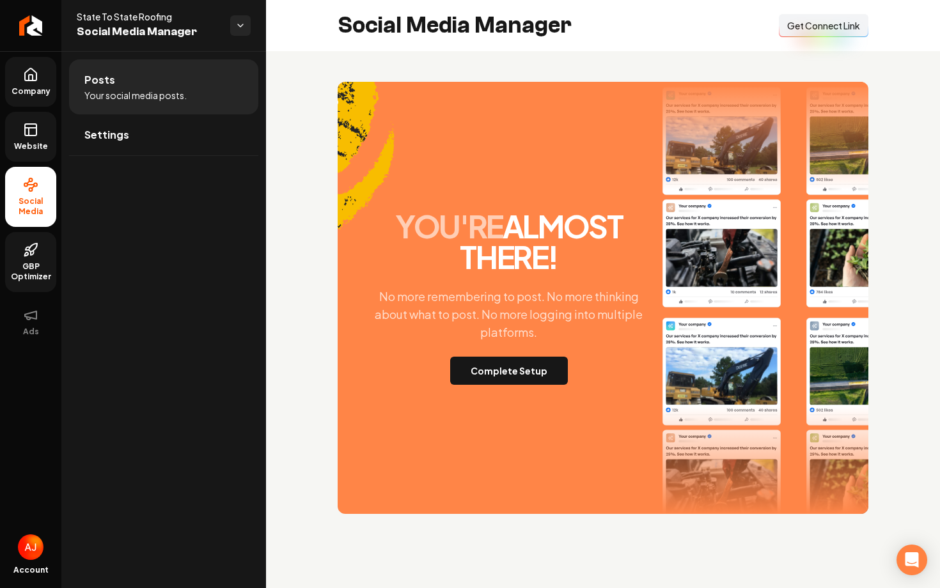
click at [41, 150] on span "Website" at bounding box center [31, 146] width 44 height 10
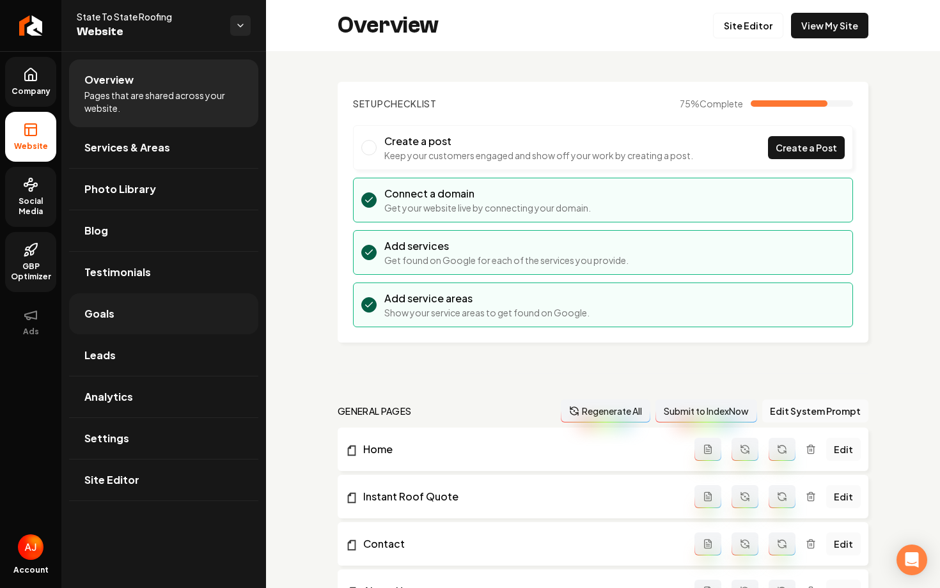
click at [130, 316] on link "Goals" at bounding box center [163, 313] width 189 height 41
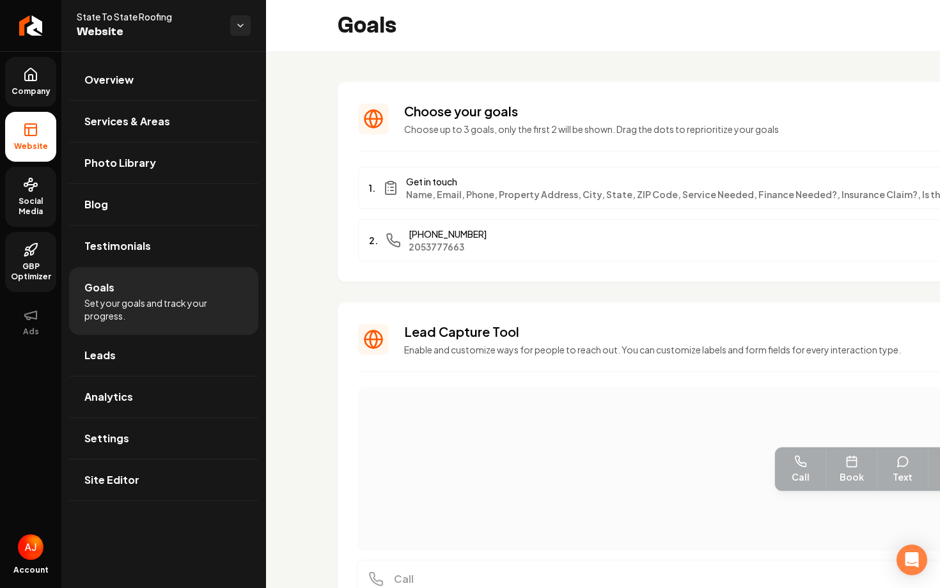
click at [785, 191] on span "Name, Email, Phone, Property Address, City, State, ZIP Code, Service Needed, Fi…" at bounding box center [855, 194] width 899 height 13
click at [669, 193] on span "Name, Email, Phone, Property Address, City, State, ZIP Code, Service Needed, Fi…" at bounding box center [855, 194] width 899 height 13
click at [770, 196] on span "Name, Email, Phone, Property Address, City, State, ZIP Code, Service Needed, Fi…" at bounding box center [855, 194] width 899 height 13
click at [114, 380] on link "Analytics" at bounding box center [163, 397] width 189 height 41
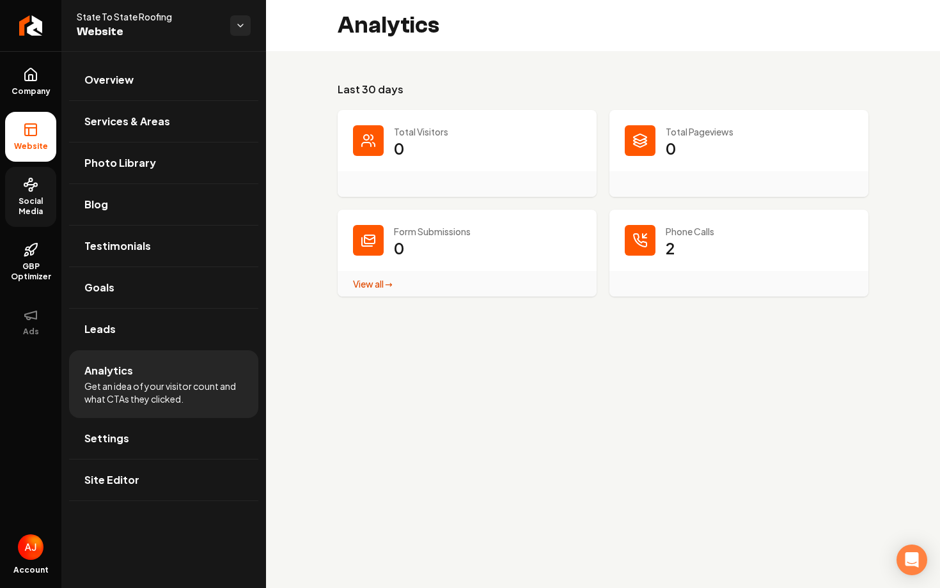
click at [20, 207] on span "Social Media" at bounding box center [30, 206] width 51 height 20
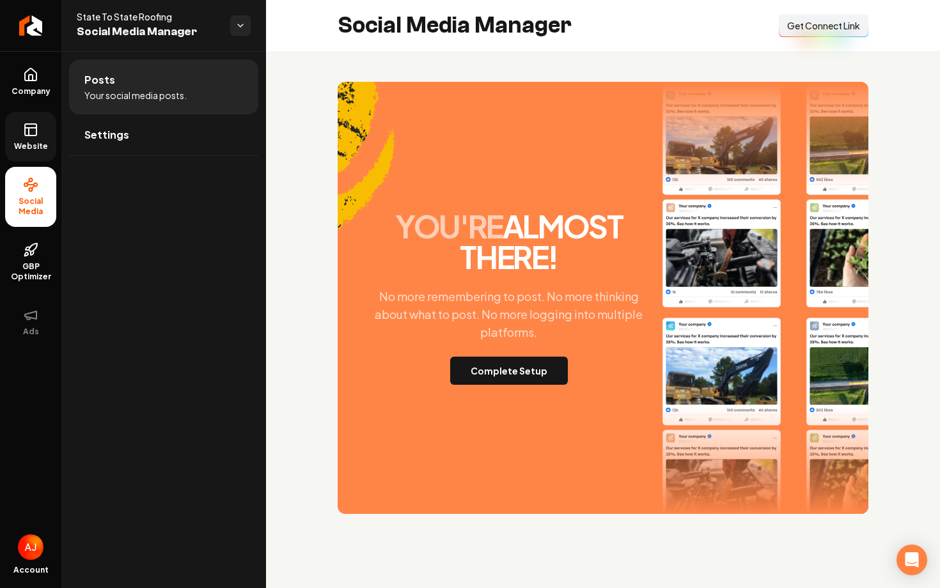
click at [36, 147] on span "Website" at bounding box center [31, 146] width 44 height 10
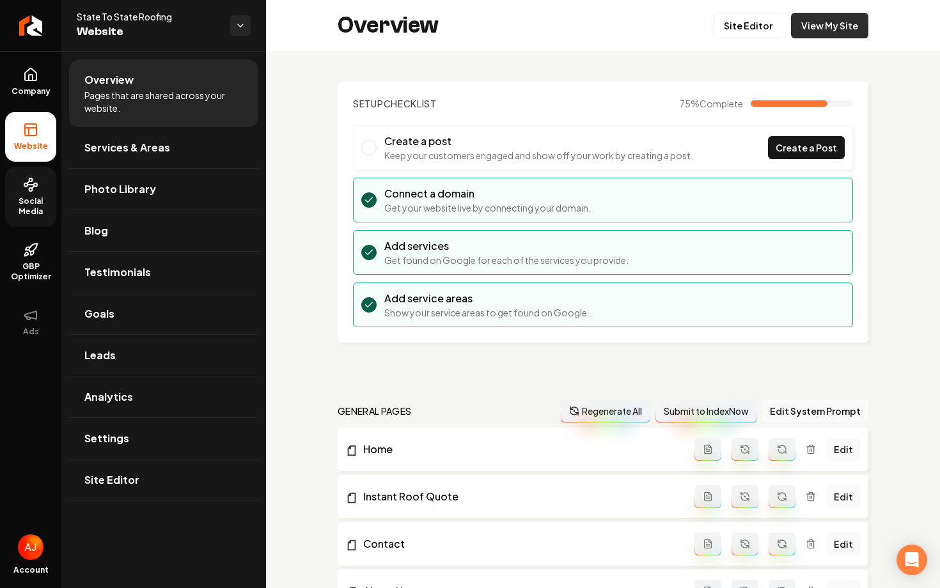
click at [833, 30] on link "View My Site" at bounding box center [829, 26] width 77 height 26
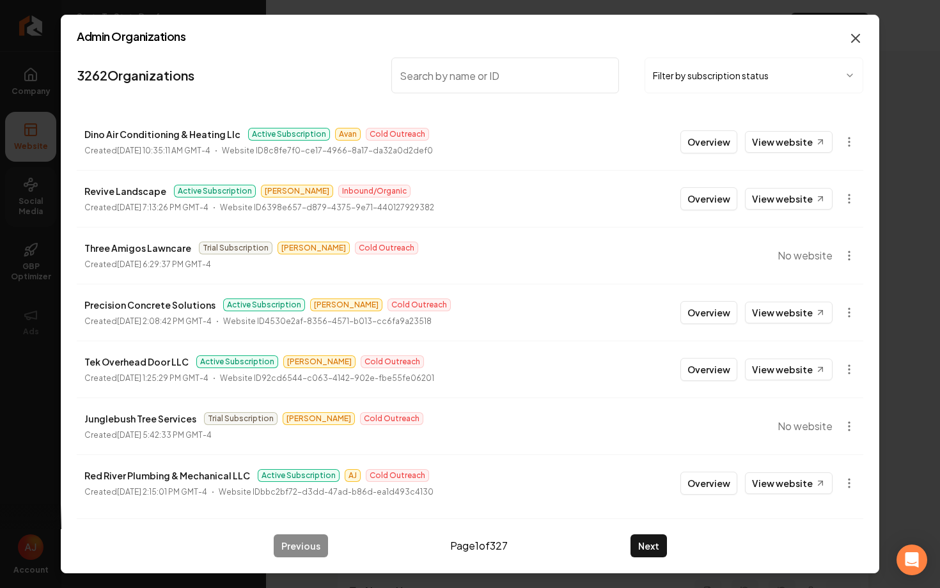
click at [859, 45] on icon "button" at bounding box center [855, 38] width 15 height 15
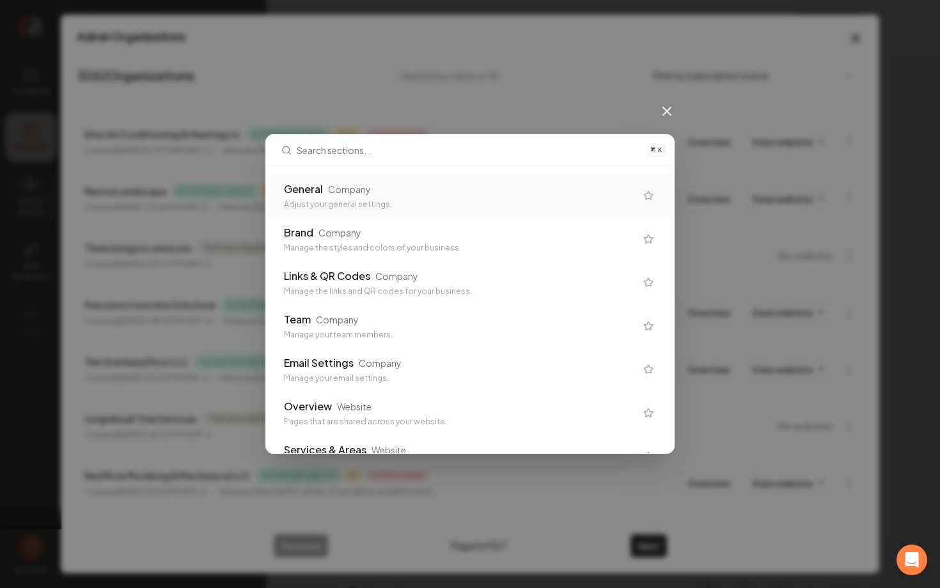
click at [417, 195] on div "General Company" at bounding box center [460, 189] width 352 height 15
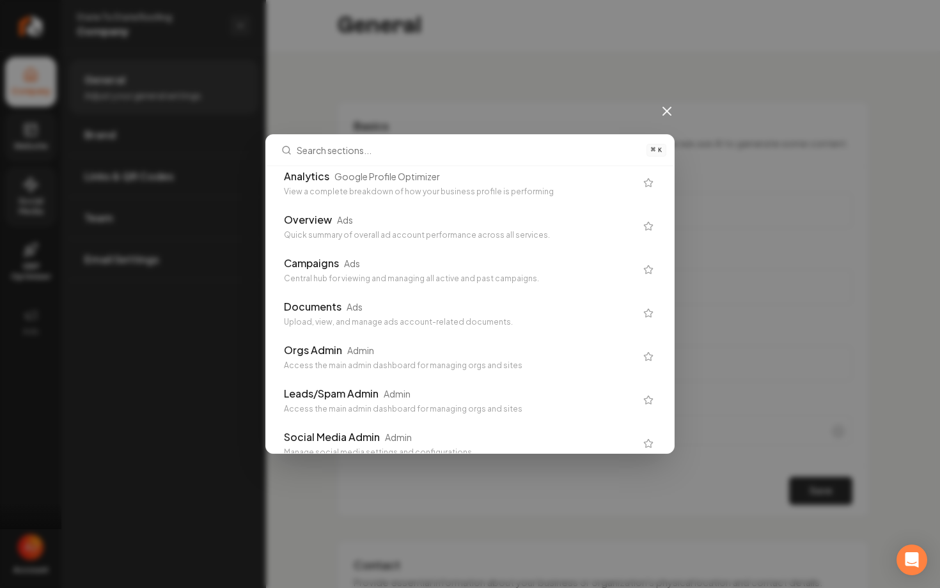
scroll to position [800, 0]
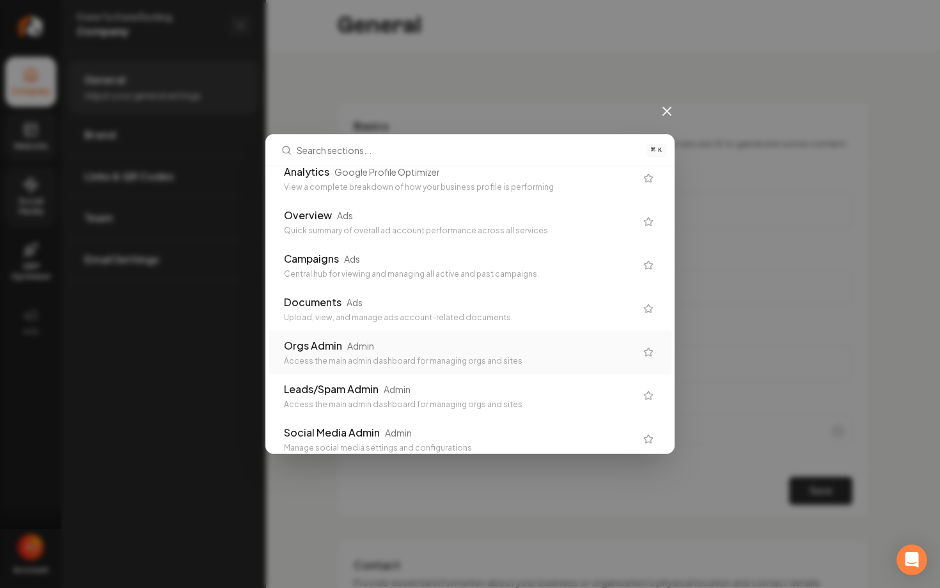
click at [465, 355] on div "Orgs Admin Admin Access the main admin dashboard for managing orgs and sites" at bounding box center [460, 352] width 352 height 28
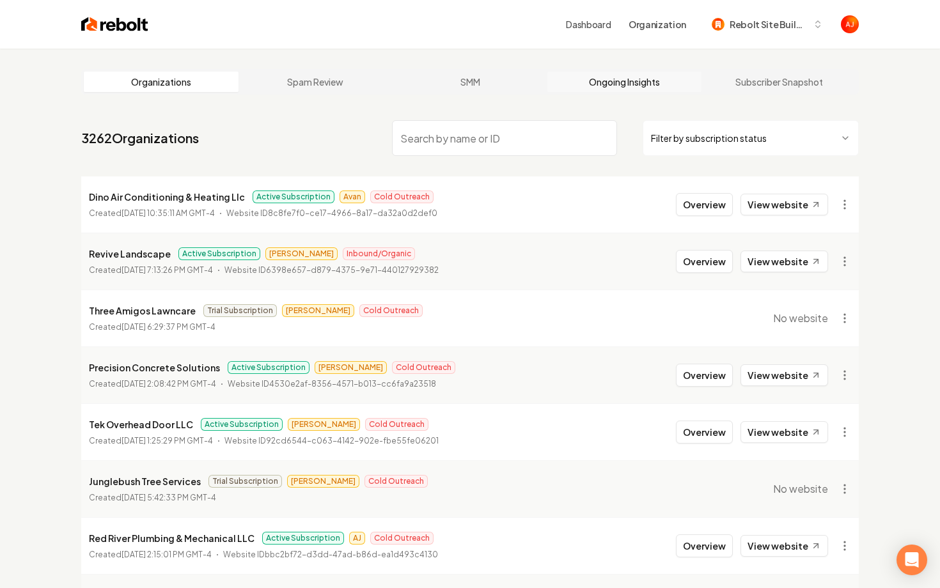
click at [636, 82] on link "Ongoing Insights" at bounding box center [624, 82] width 155 height 20
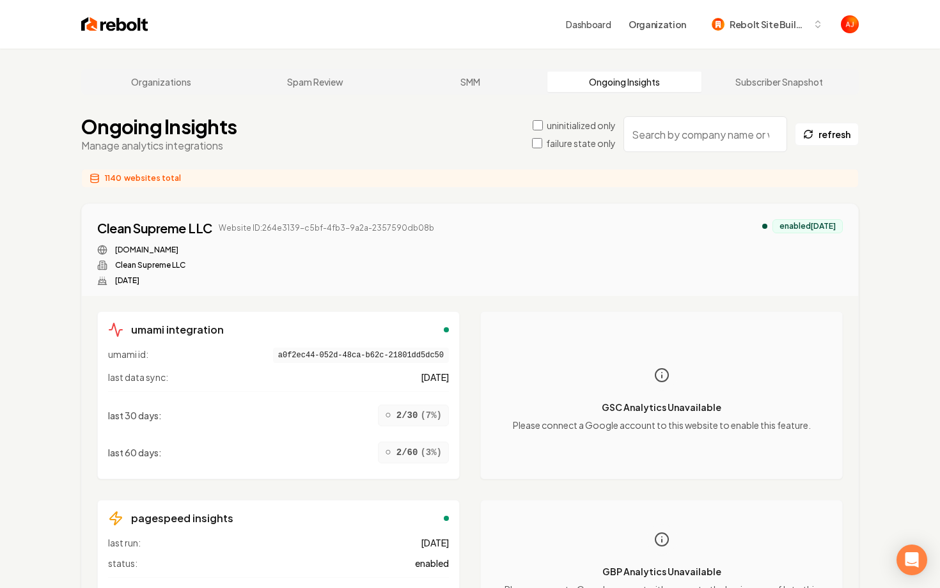
click at [691, 137] on input "search" at bounding box center [705, 134] width 164 height 36
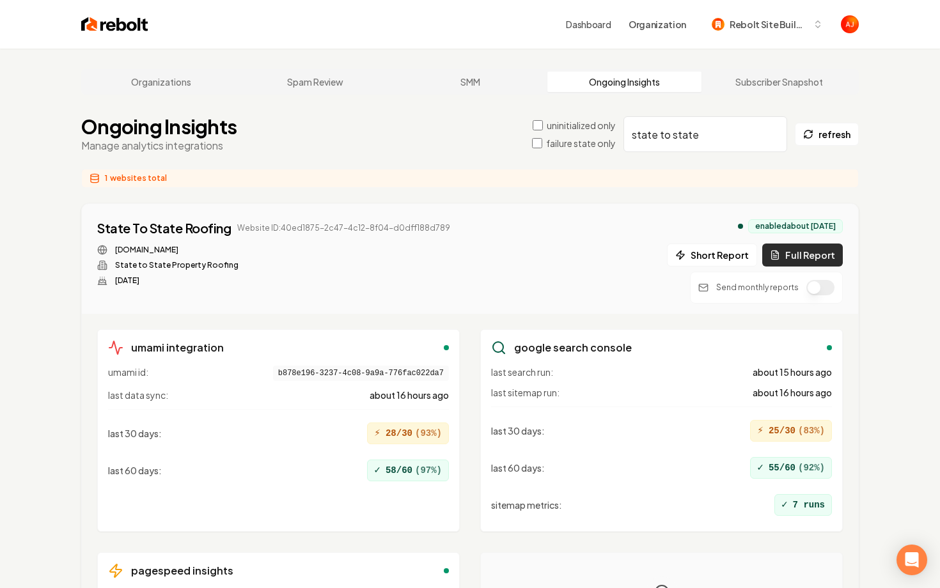
type input "state to state"
click at [780, 258] on icon at bounding box center [775, 255] width 10 height 10
click at [469, 230] on button "1 report" at bounding box center [478, 228] width 47 height 15
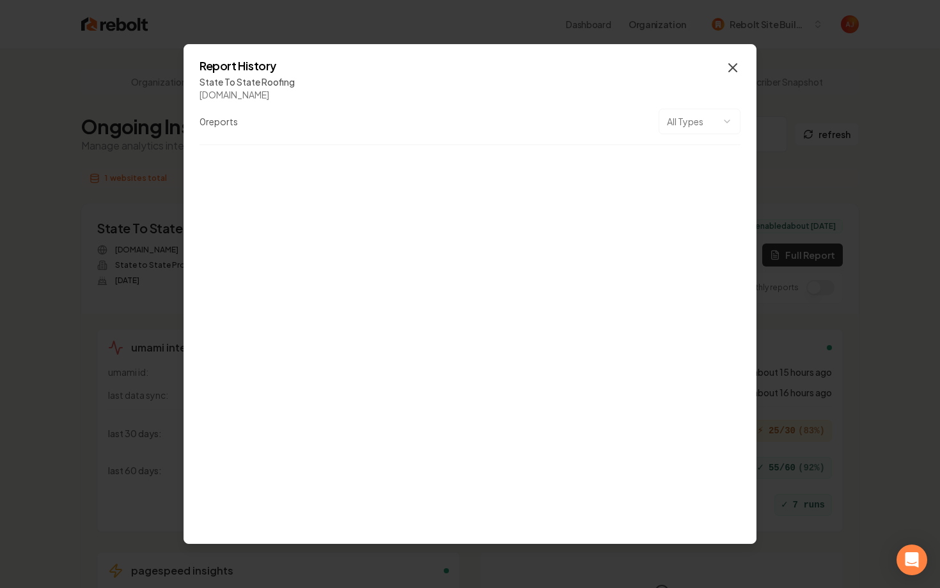
click at [730, 70] on icon "button" at bounding box center [733, 68] width 8 height 8
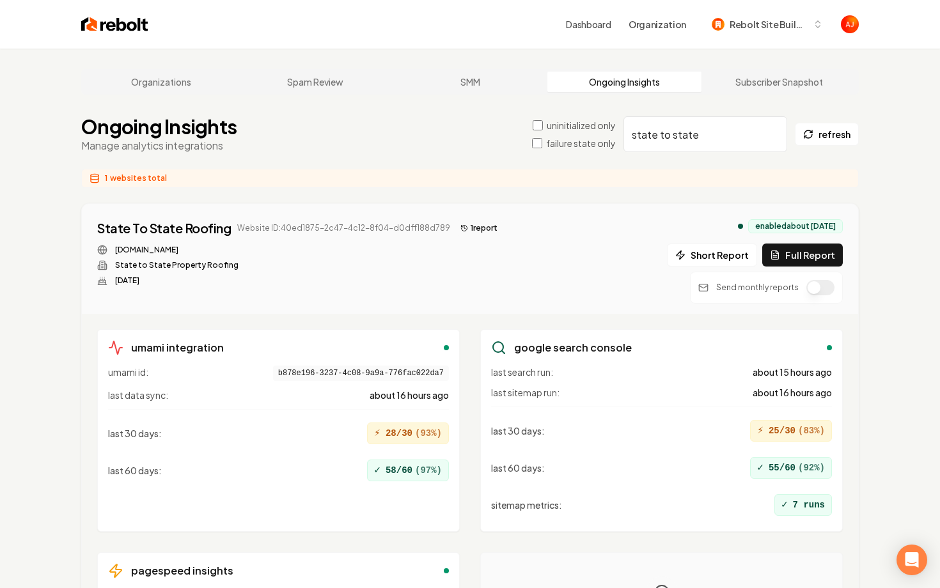
click at [466, 226] on button "1 report" at bounding box center [478, 228] width 47 height 15
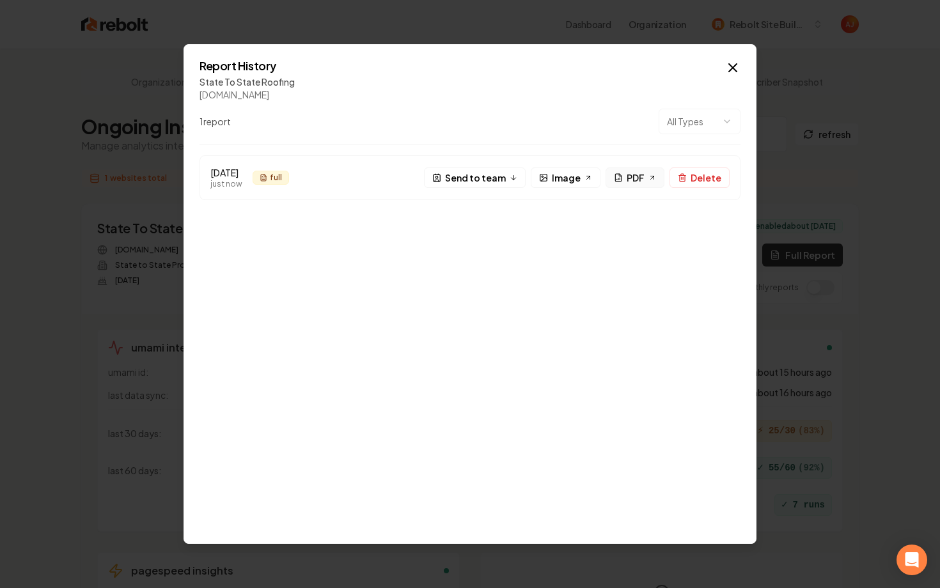
click at [630, 184] on span "PDF" at bounding box center [636, 177] width 18 height 13
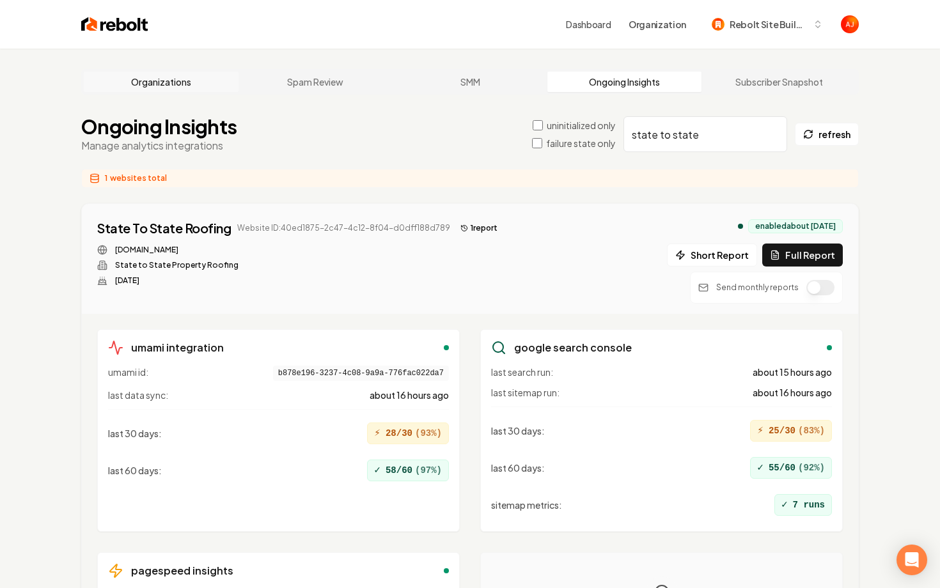
click at [146, 79] on link "Organizations" at bounding box center [161, 82] width 155 height 20
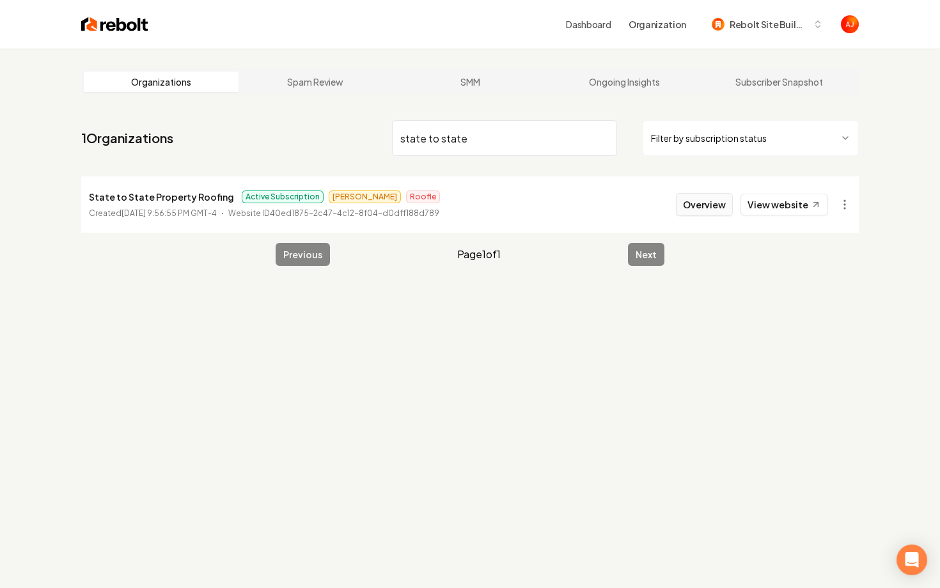
type input "state to state"
click at [692, 206] on button "Overview" at bounding box center [704, 204] width 57 height 23
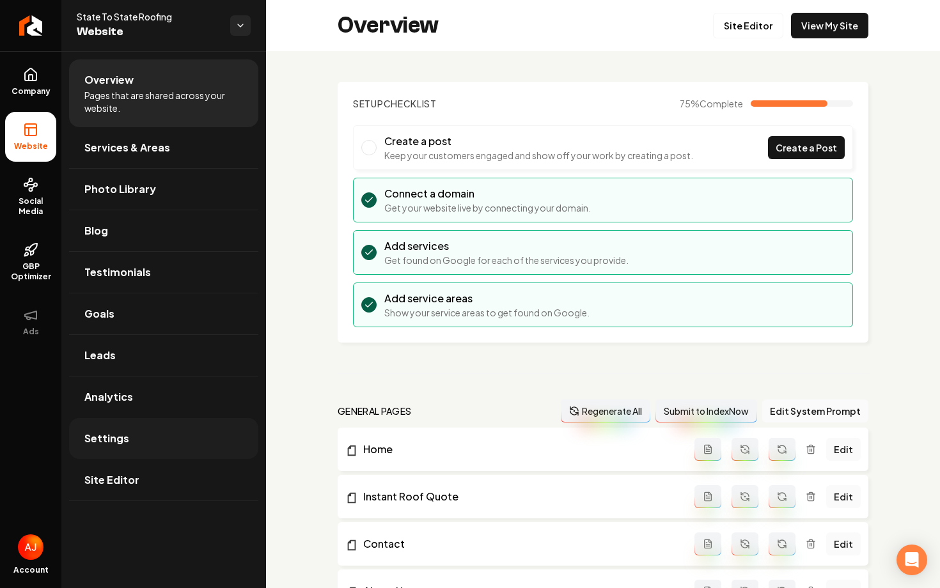
click at [152, 430] on link "Settings" at bounding box center [163, 438] width 189 height 41
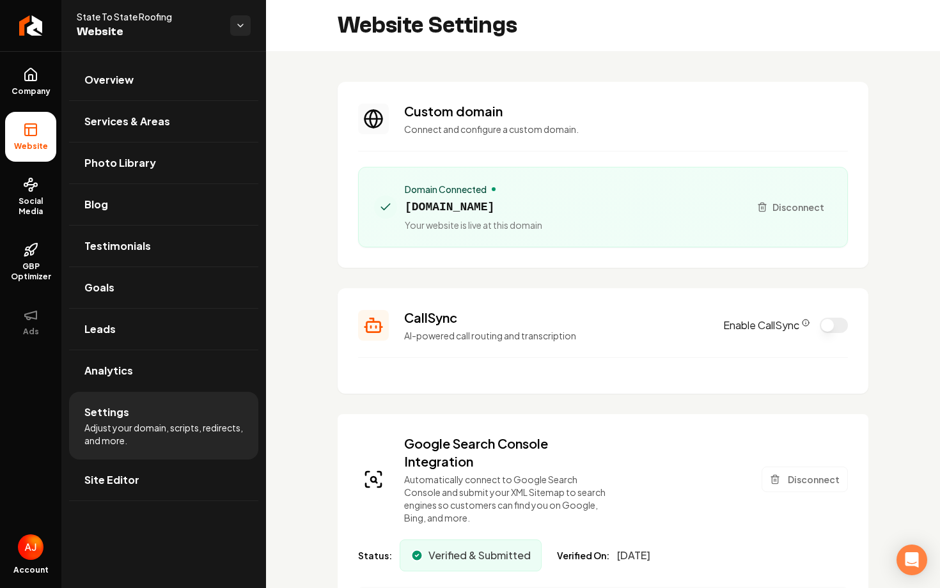
scroll to position [100, 0]
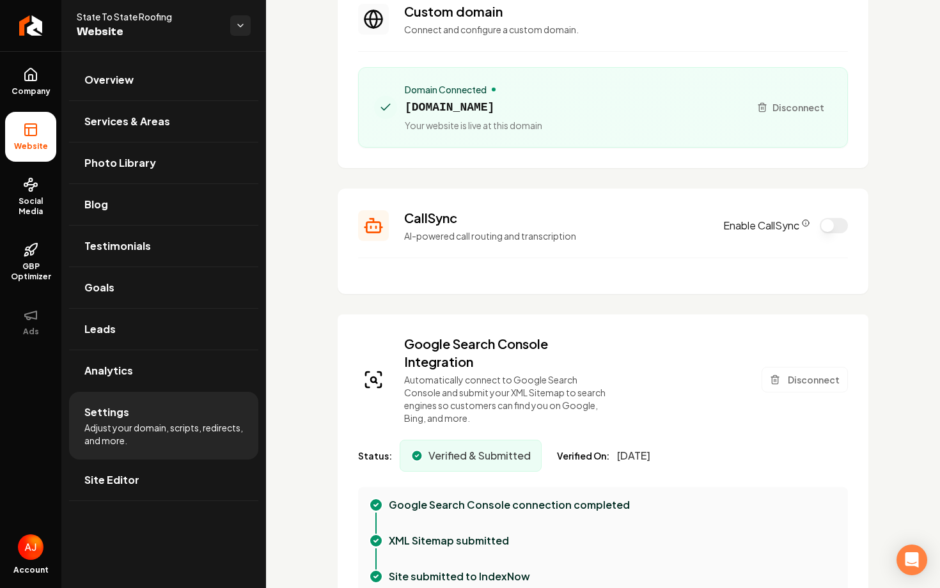
click at [827, 227] on button "Enable CallSync" at bounding box center [834, 225] width 28 height 15
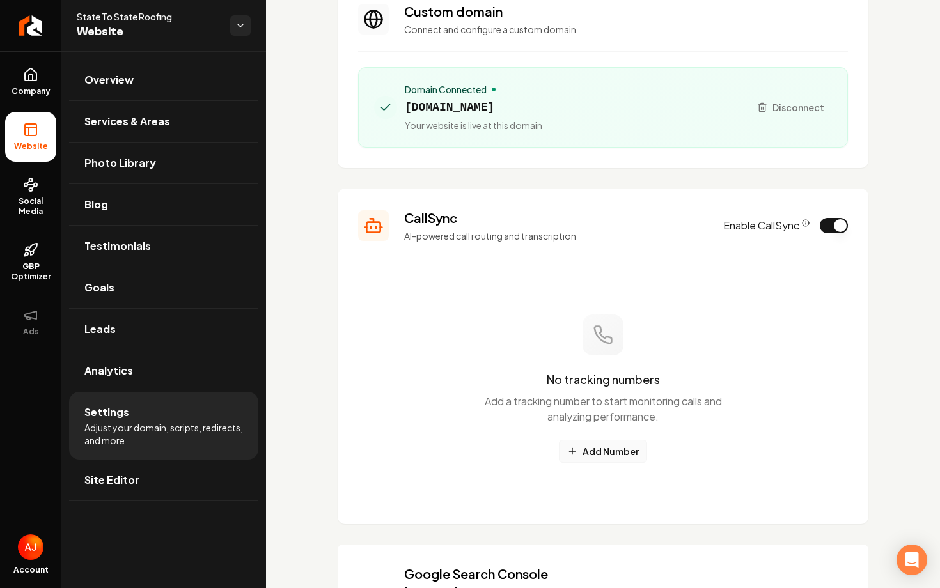
click at [604, 449] on button "Add Number" at bounding box center [603, 451] width 88 height 23
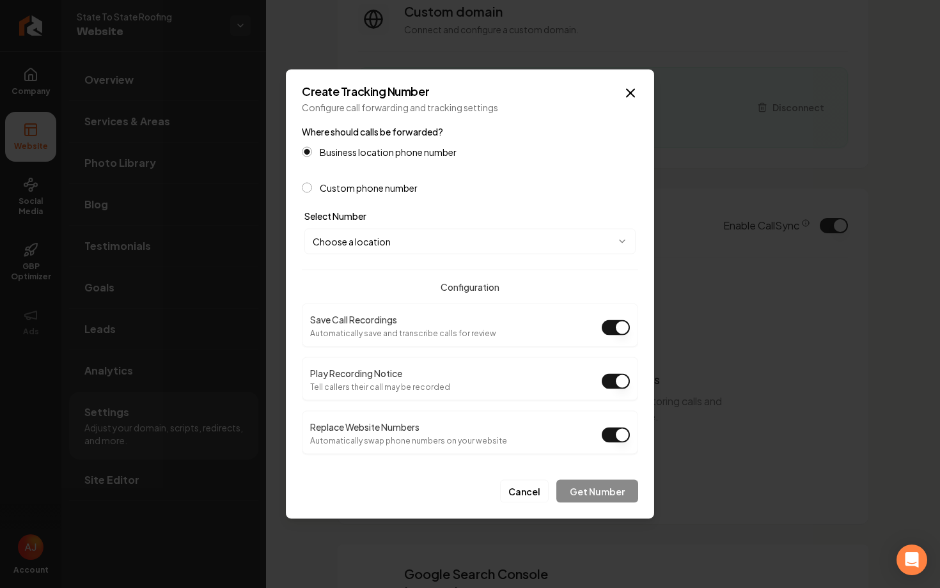
click at [550, 245] on body "Company Website Social Media GBP Optimizer Ads Account State To State Roofing W…" at bounding box center [470, 294] width 940 height 588
select select "**********"
click at [579, 488] on button "Get Number" at bounding box center [597, 491] width 82 height 23
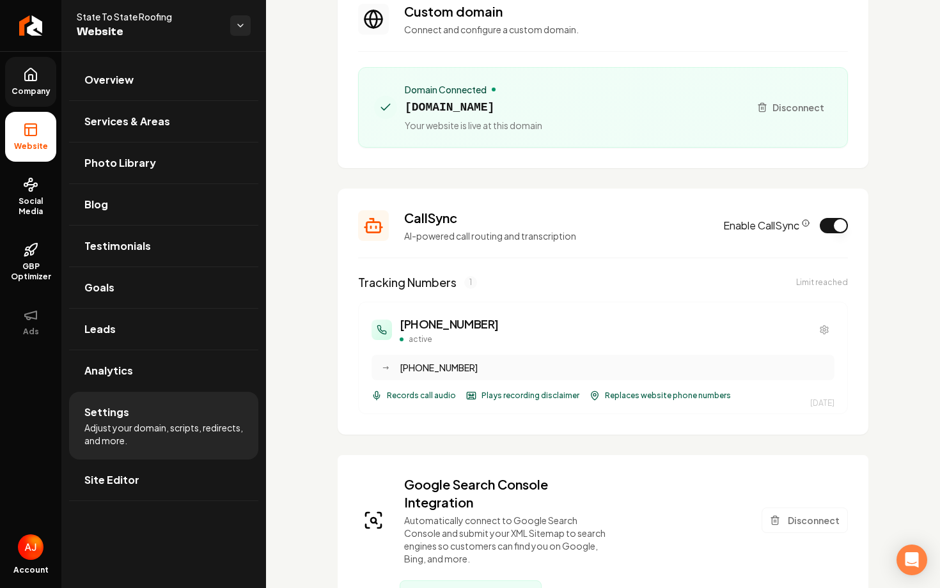
click at [22, 89] on span "Company" at bounding box center [30, 91] width 49 height 10
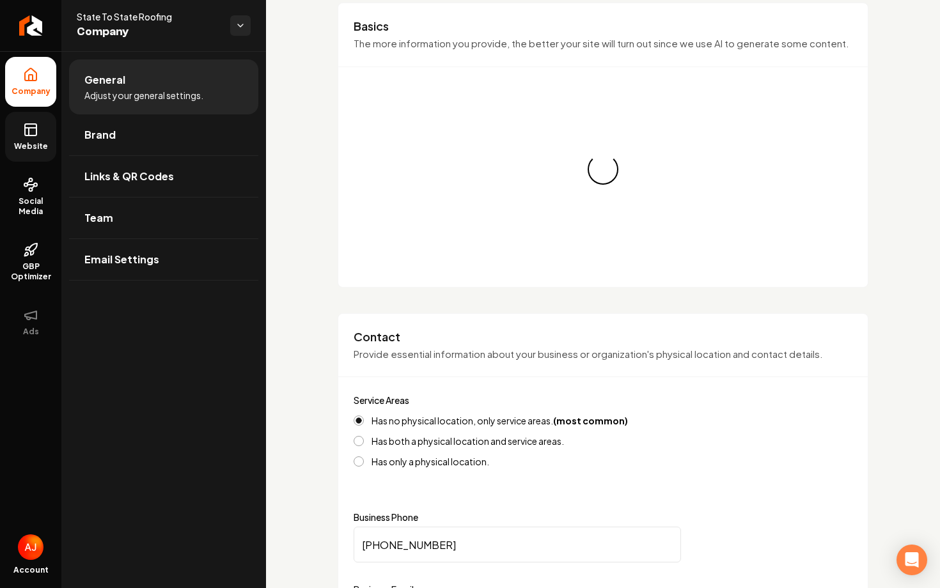
click at [33, 130] on icon at bounding box center [30, 129] width 15 height 15
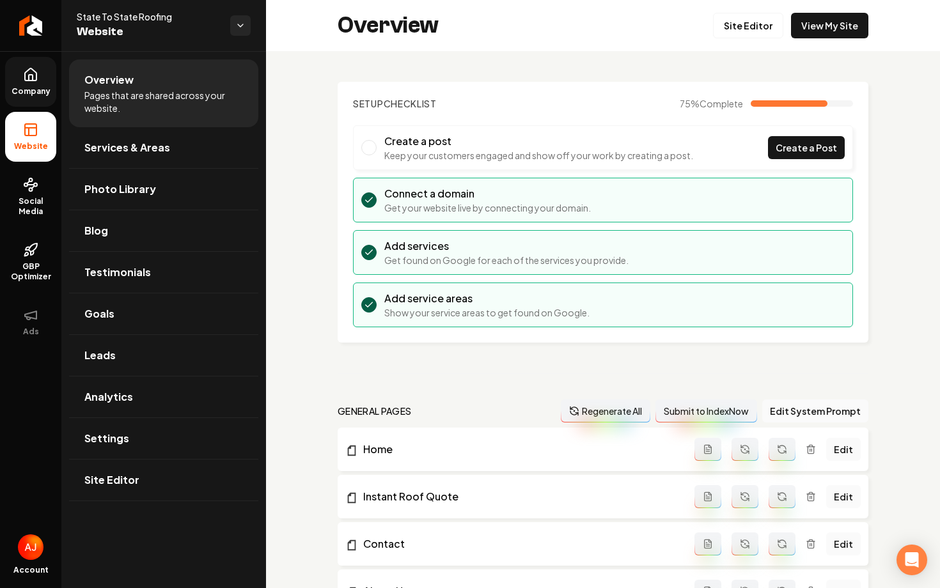
click at [806, 38] on div "Overview Site Editor View My Site" at bounding box center [603, 25] width 674 height 51
click at [820, 29] on link "View My Site" at bounding box center [829, 26] width 77 height 26
click at [129, 352] on link "Leads" at bounding box center [163, 355] width 189 height 41
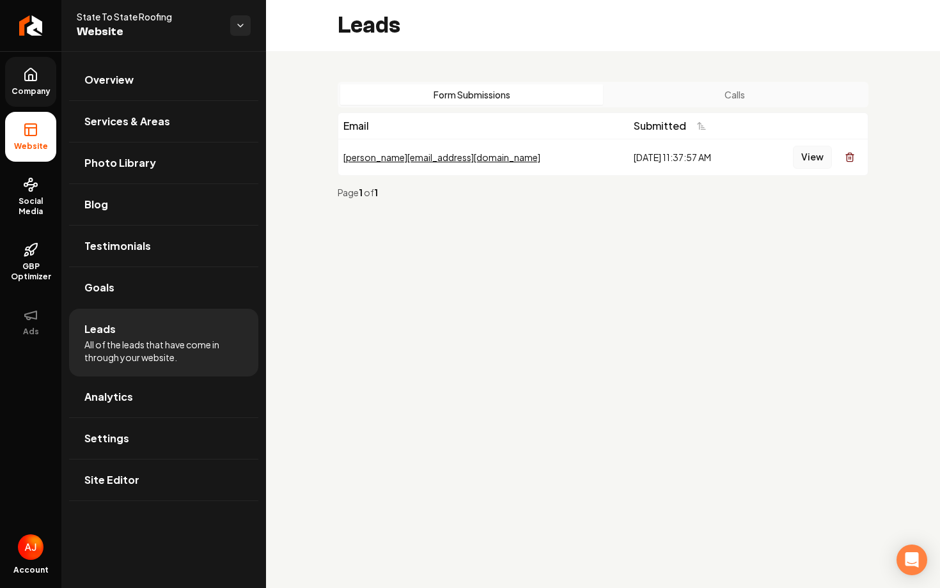
click at [809, 160] on button "View" at bounding box center [812, 157] width 39 height 23
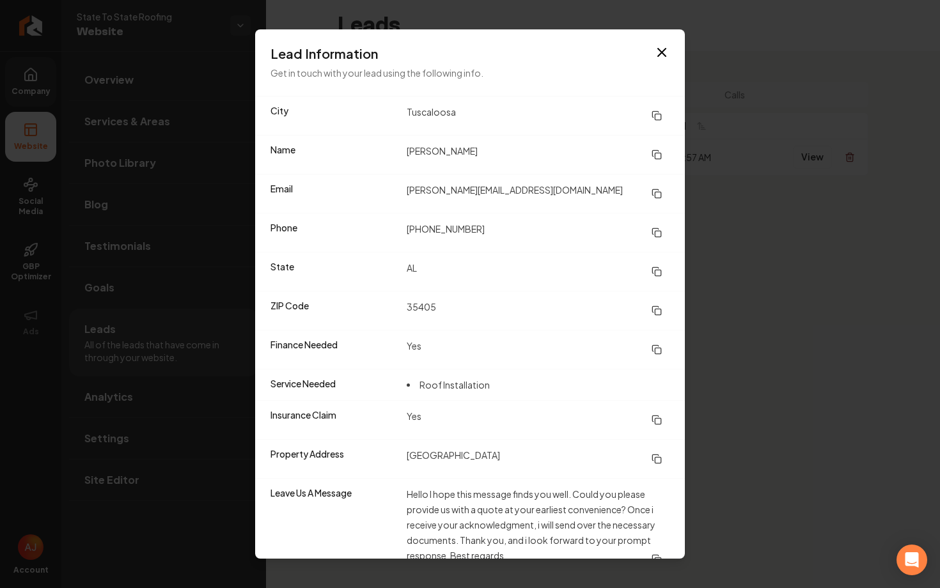
scroll to position [20, 0]
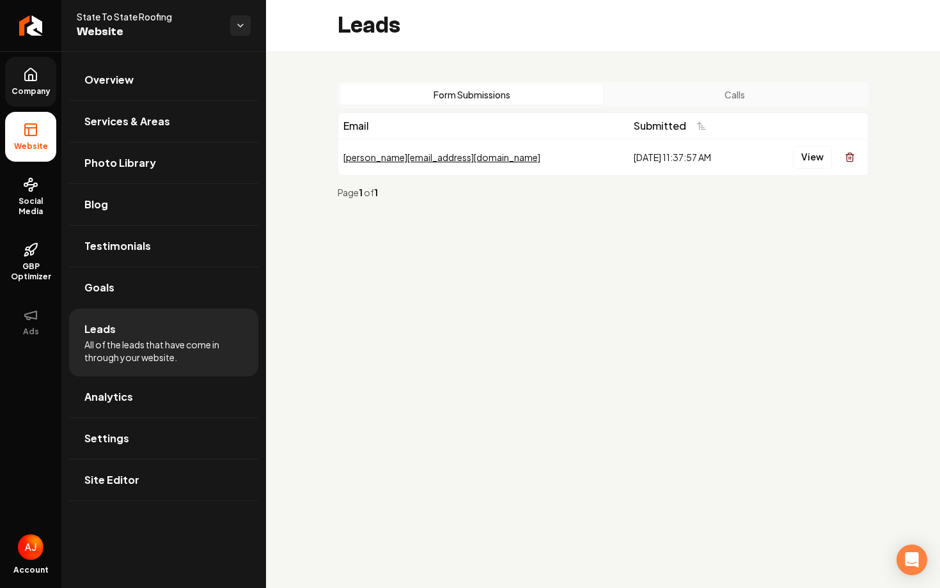
click at [36, 93] on span "Company" at bounding box center [30, 91] width 49 height 10
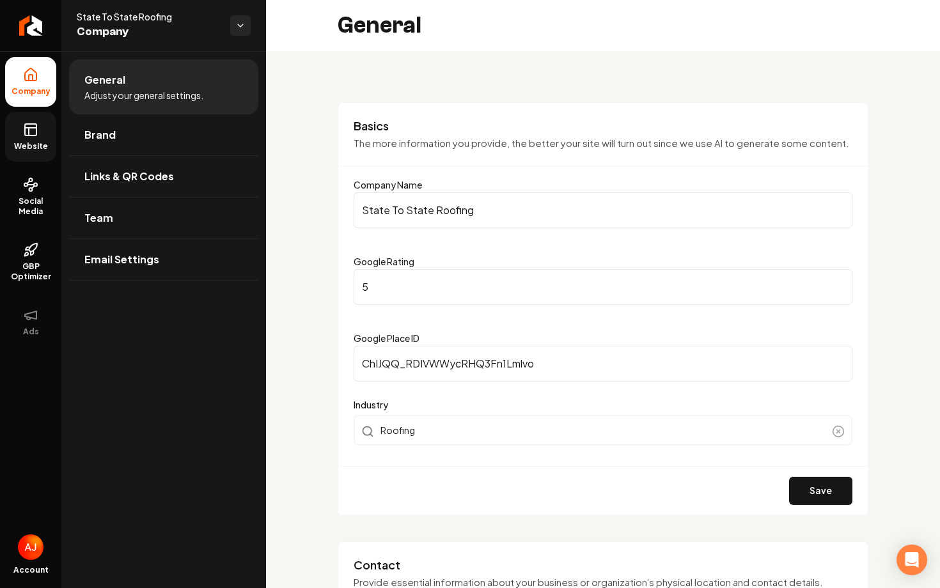
click at [33, 136] on rect at bounding box center [31, 130] width 12 height 12
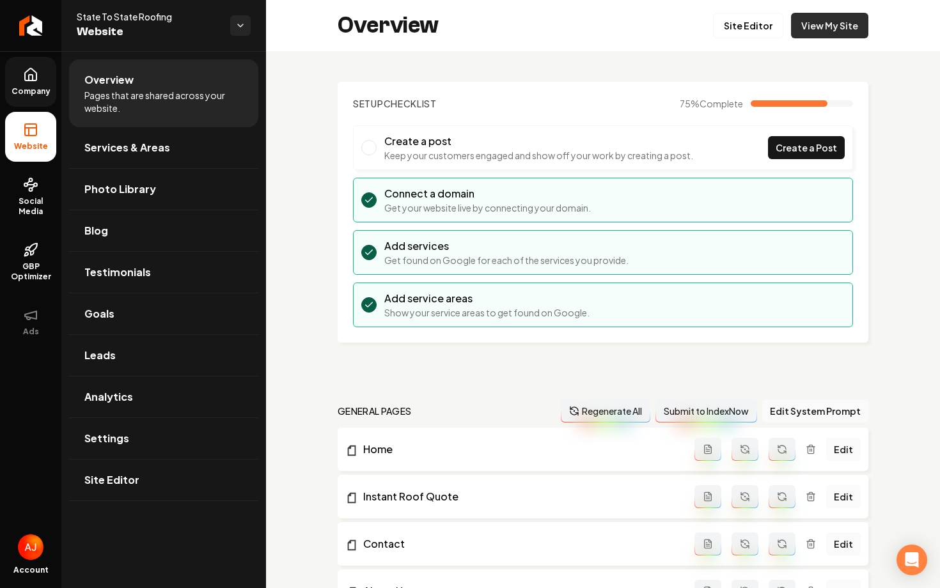
click at [815, 23] on link "View My Site" at bounding box center [829, 26] width 77 height 26
click at [173, 392] on link "Analytics" at bounding box center [163, 397] width 189 height 41
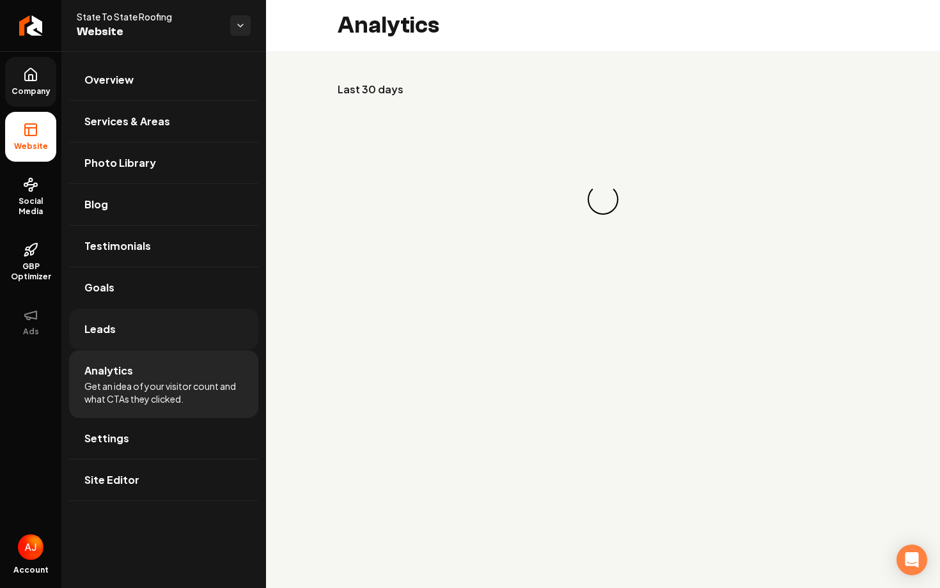
click at [166, 334] on link "Leads" at bounding box center [163, 329] width 189 height 41
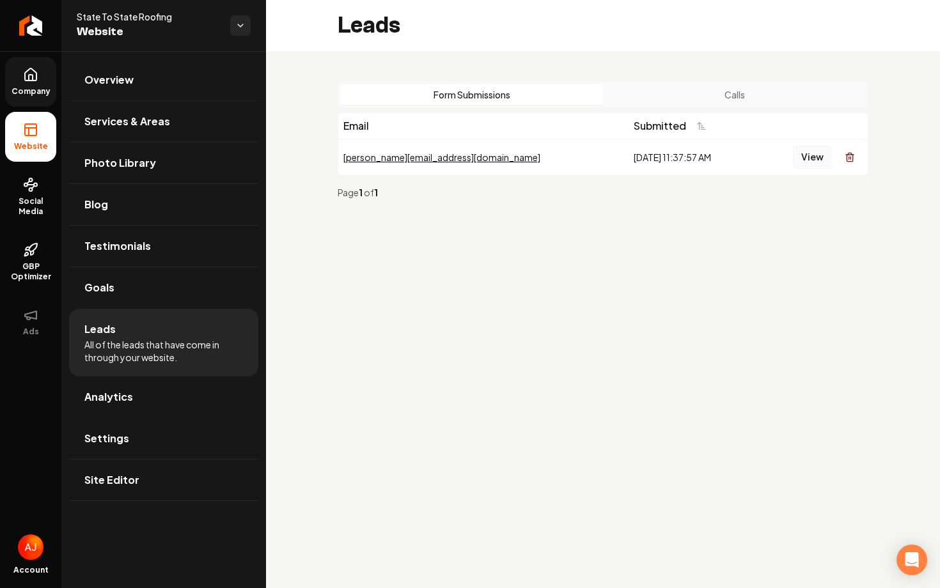
click at [804, 156] on button "View" at bounding box center [812, 157] width 39 height 23
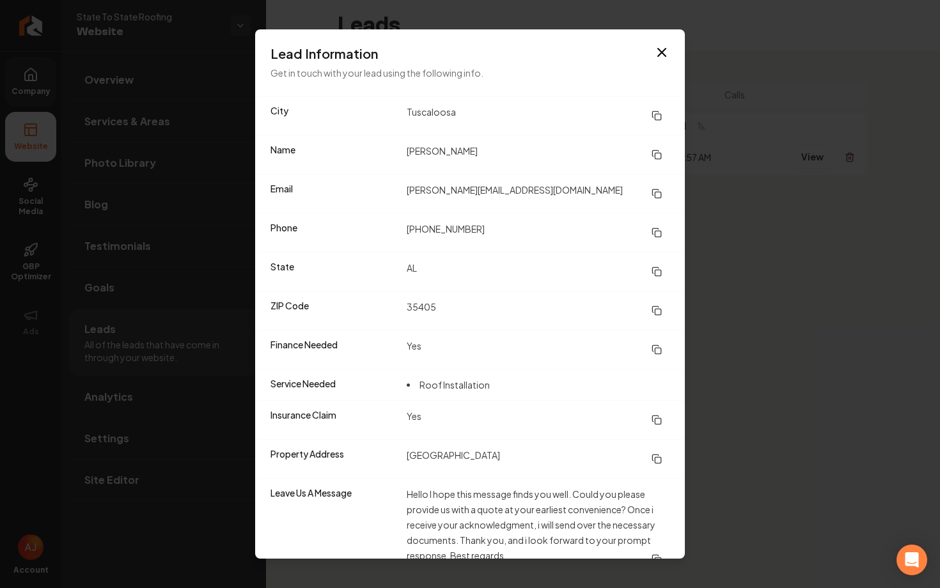
scroll to position [20, 0]
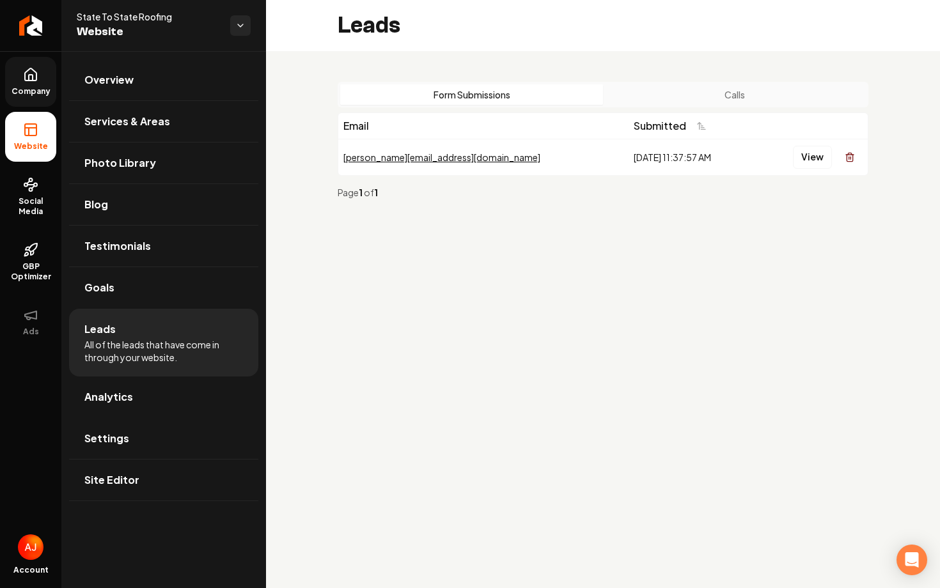
click at [31, 90] on span "Company" at bounding box center [30, 91] width 49 height 10
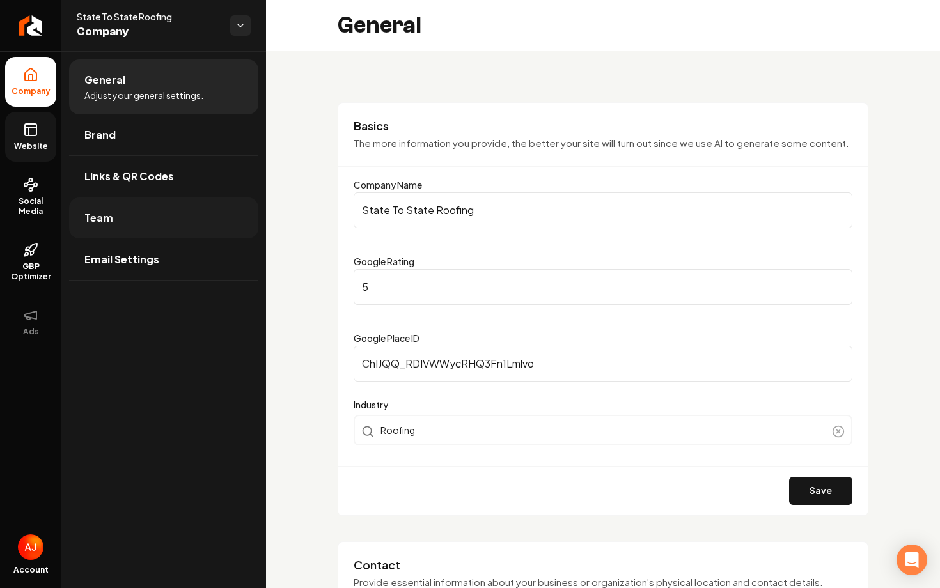
click at [117, 228] on link "Team" at bounding box center [163, 218] width 189 height 41
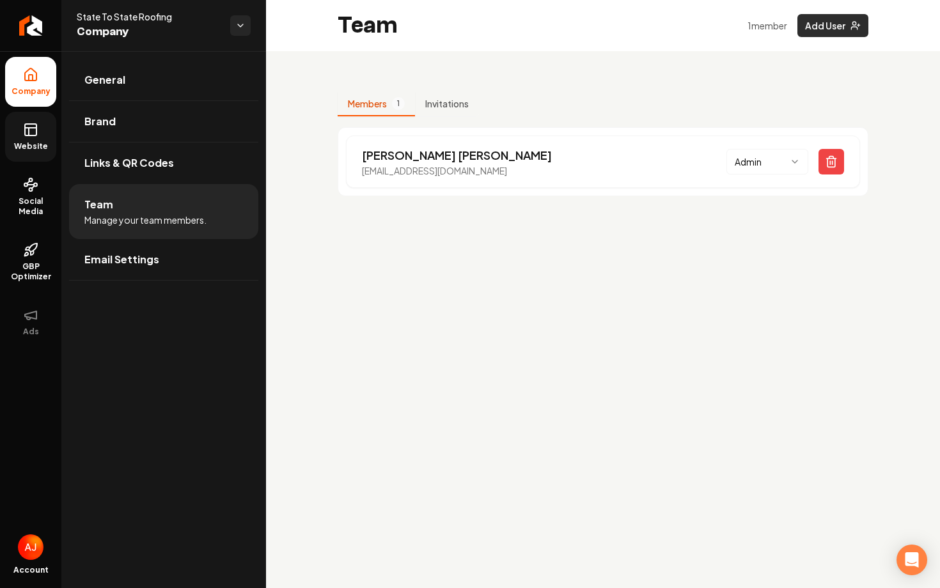
click at [809, 26] on button "Add User" at bounding box center [832, 25] width 71 height 23
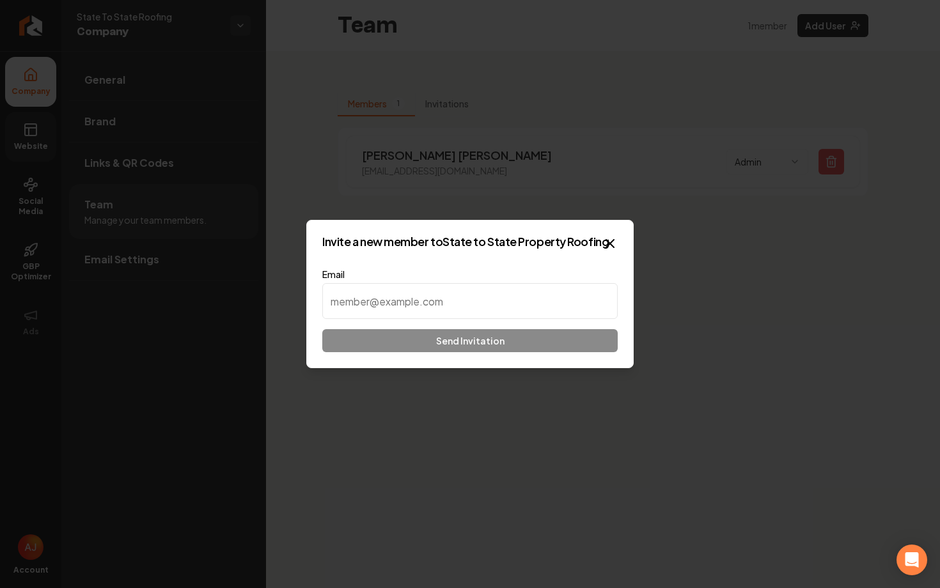
click at [390, 307] on input at bounding box center [469, 301] width 295 height 36
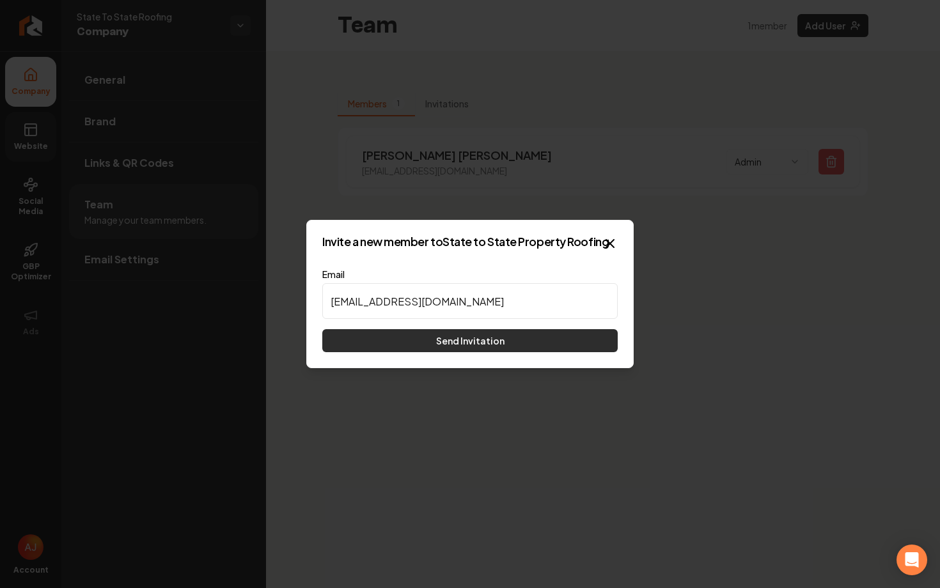
type input "leads@statetostateroofing.com"
click at [409, 344] on button "Send Invitation" at bounding box center [469, 340] width 295 height 23
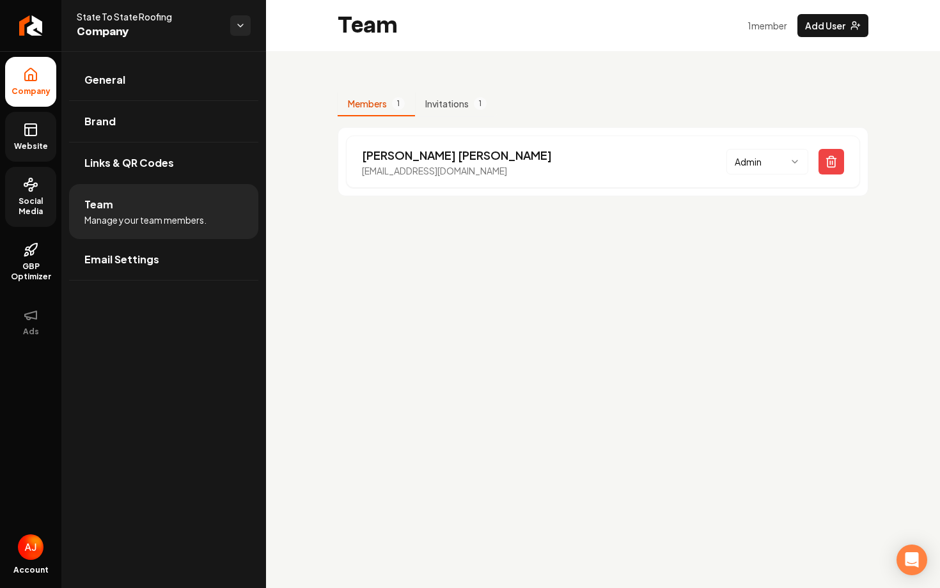
click at [24, 205] on span "Social Media" at bounding box center [30, 206] width 51 height 20
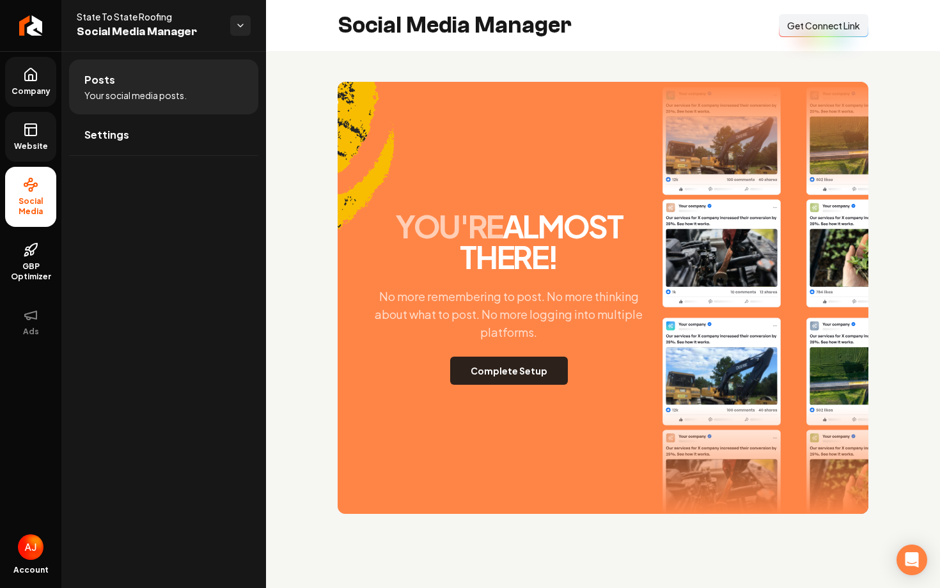
click at [515, 365] on button "Complete Setup" at bounding box center [509, 371] width 118 height 28
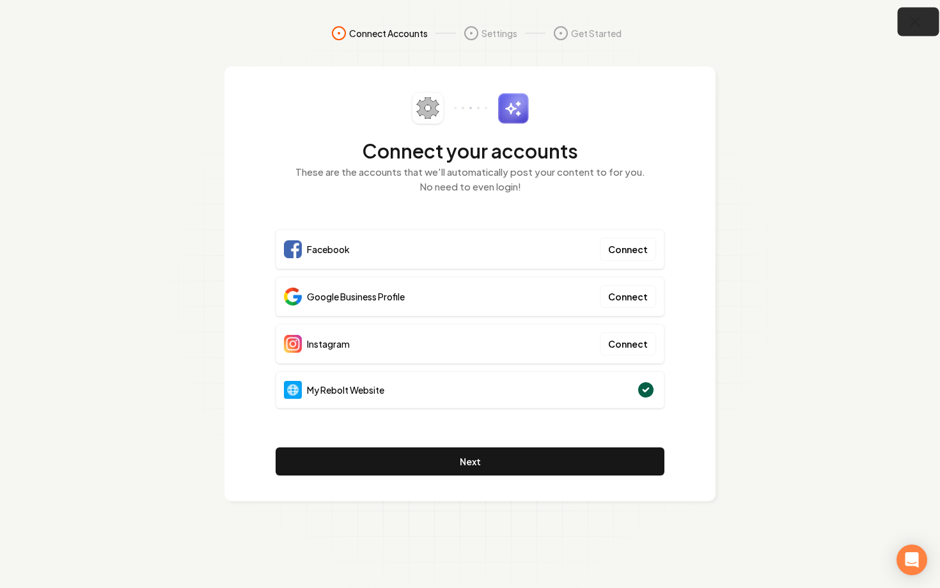
click at [907, 24] on icon "button" at bounding box center [915, 22] width 16 height 16
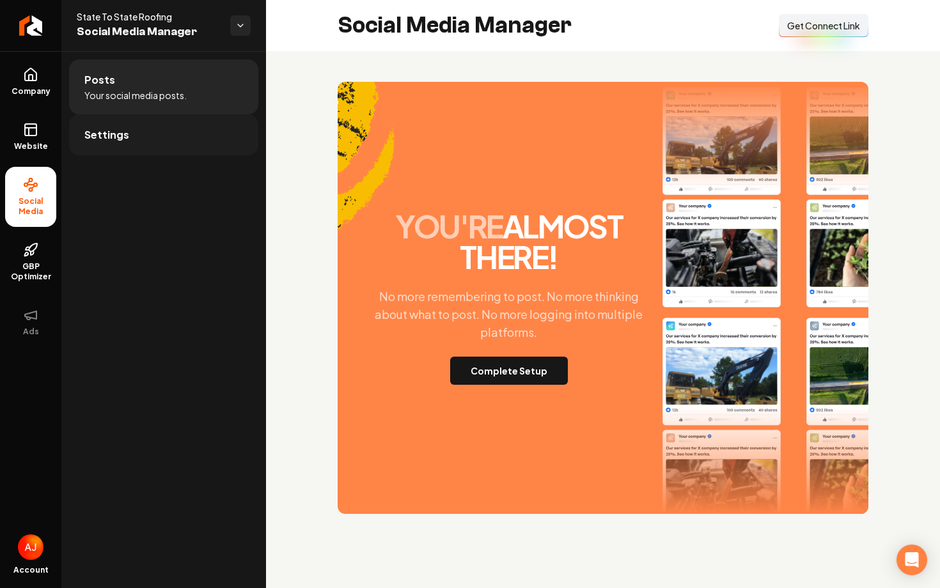
click at [173, 148] on link "Settings" at bounding box center [163, 134] width 189 height 41
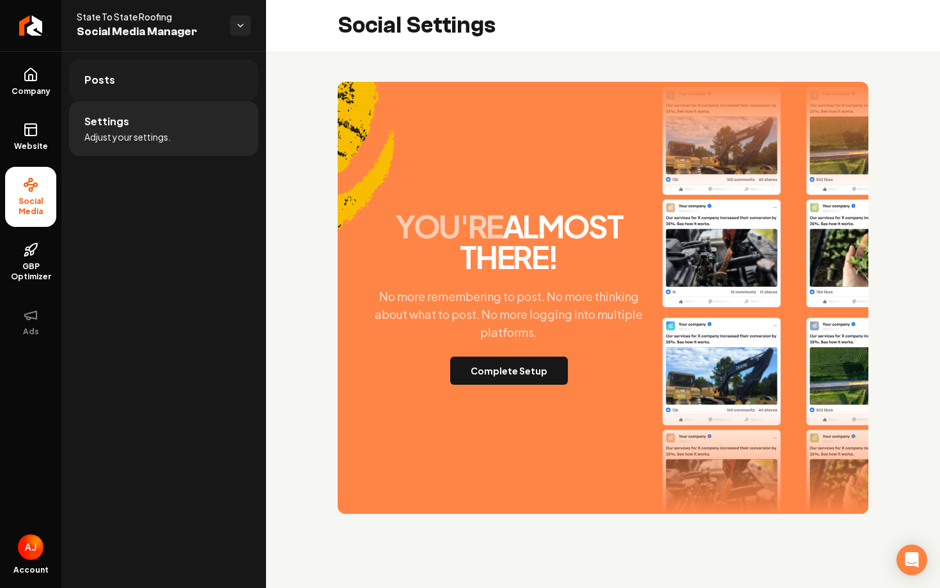
click at [185, 85] on link "Posts" at bounding box center [163, 79] width 189 height 41
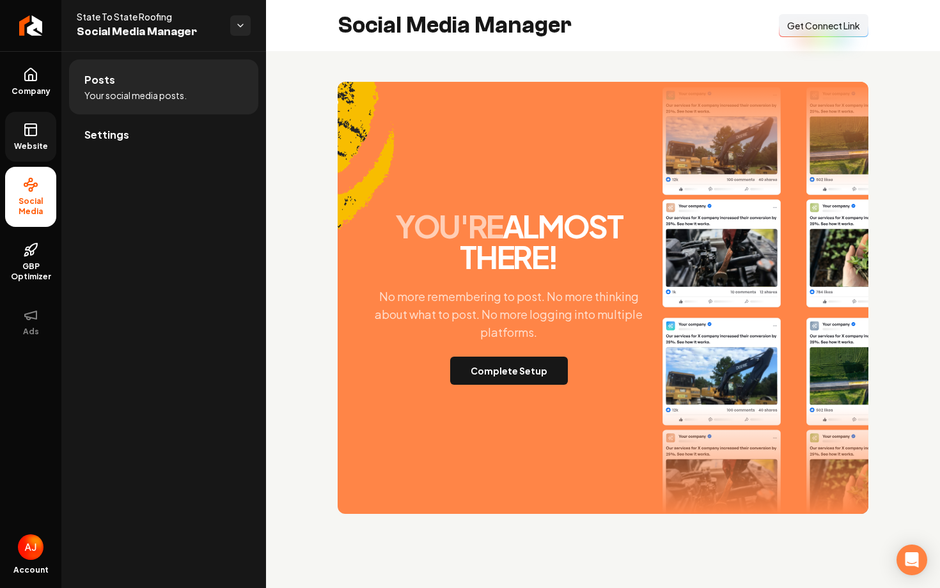
click at [16, 129] on link "Website" at bounding box center [30, 137] width 51 height 50
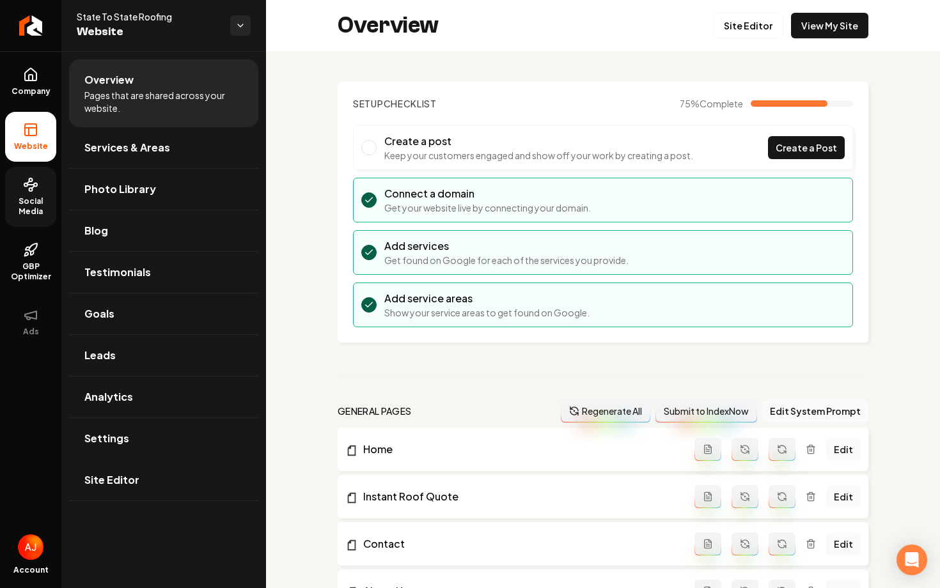
click at [28, 183] on icon at bounding box center [30, 184] width 15 height 15
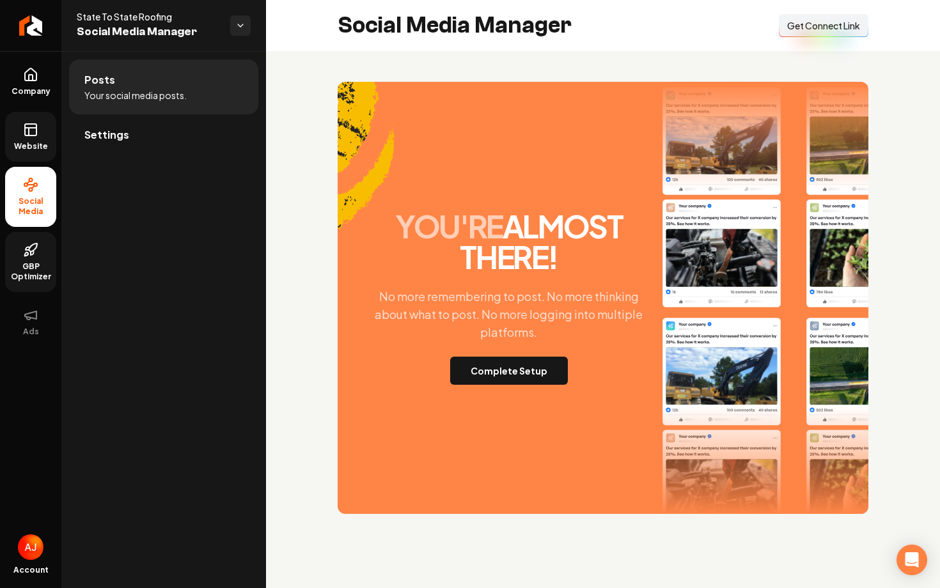
click at [33, 251] on icon at bounding box center [32, 253] width 3 height 4
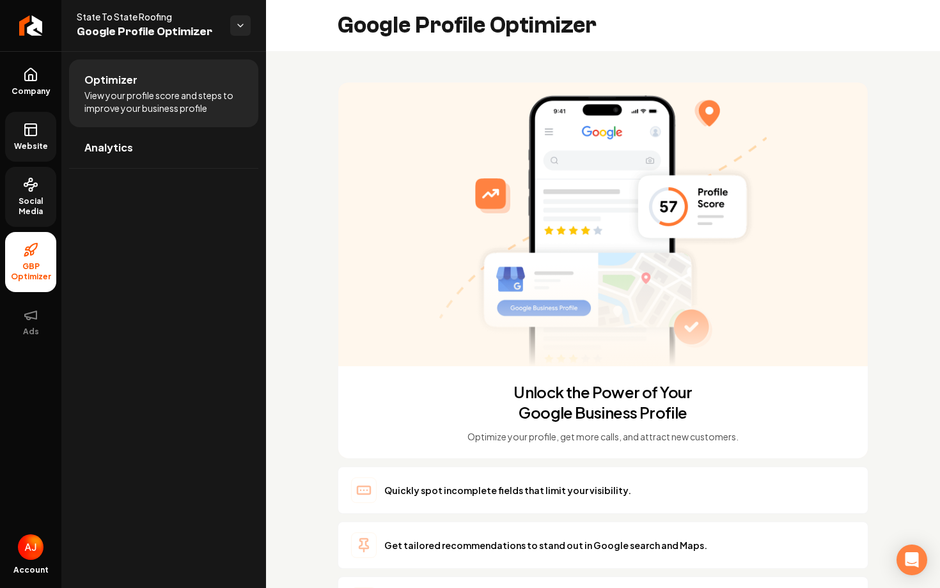
click at [31, 198] on span "Social Media" at bounding box center [30, 206] width 51 height 20
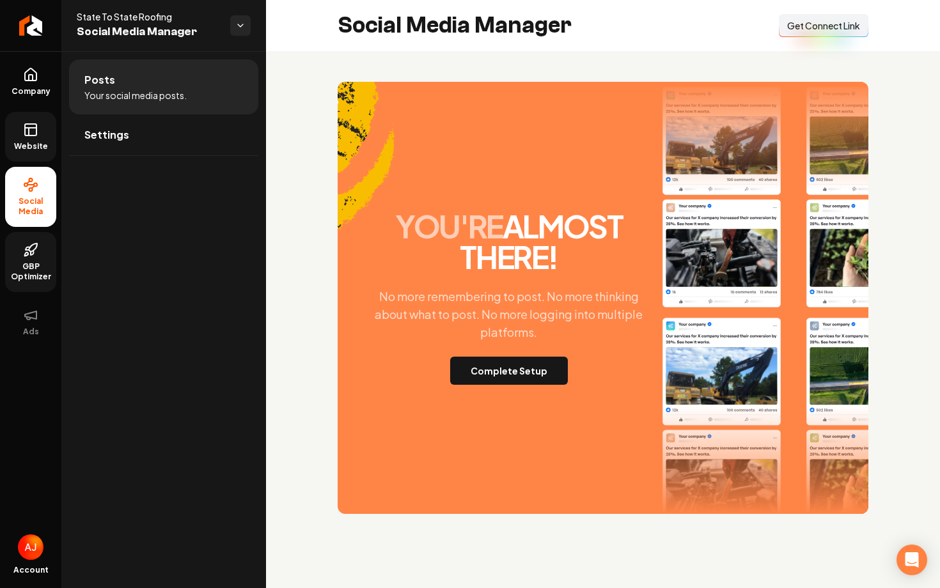
click at [35, 147] on span "Website" at bounding box center [31, 146] width 44 height 10
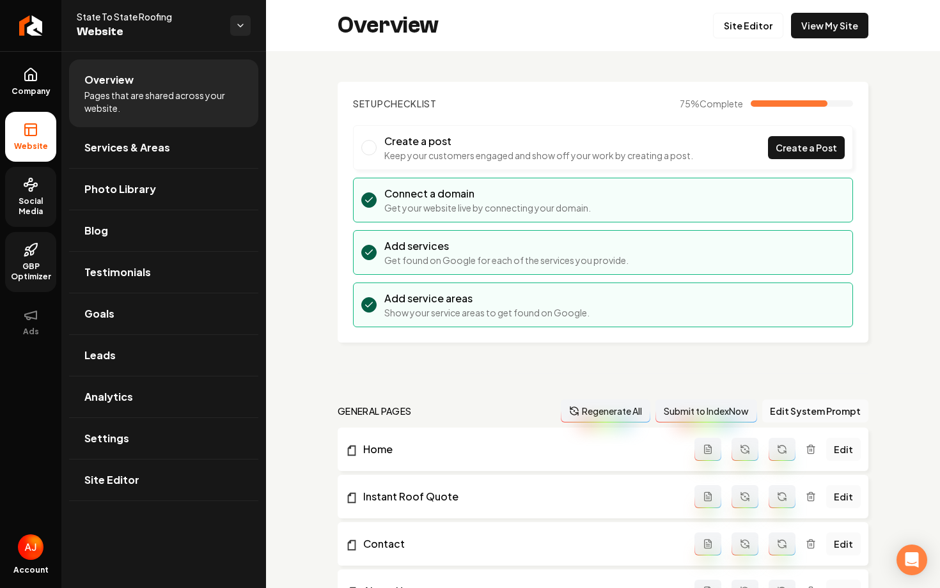
click at [40, 194] on link "Social Media" at bounding box center [30, 197] width 51 height 60
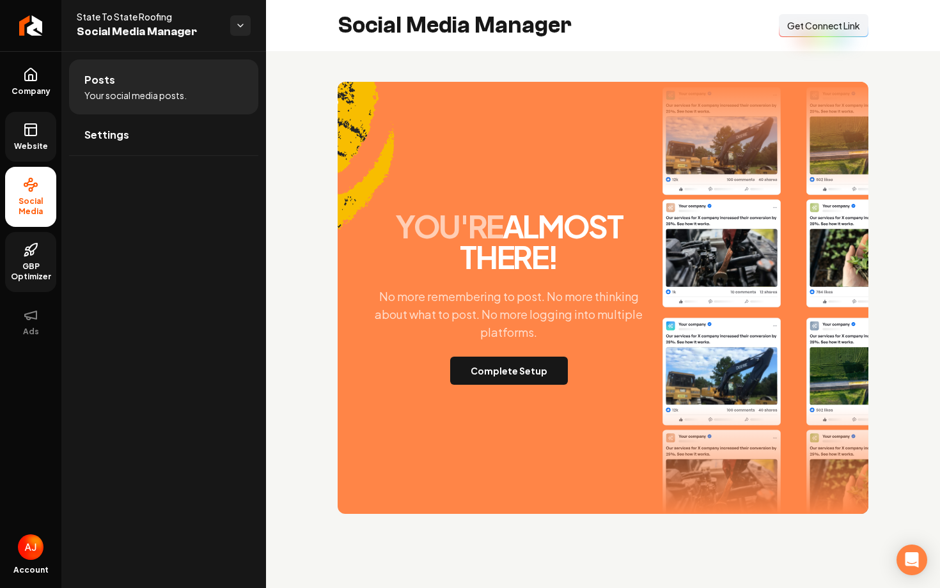
click at [33, 153] on link "Website" at bounding box center [30, 137] width 51 height 50
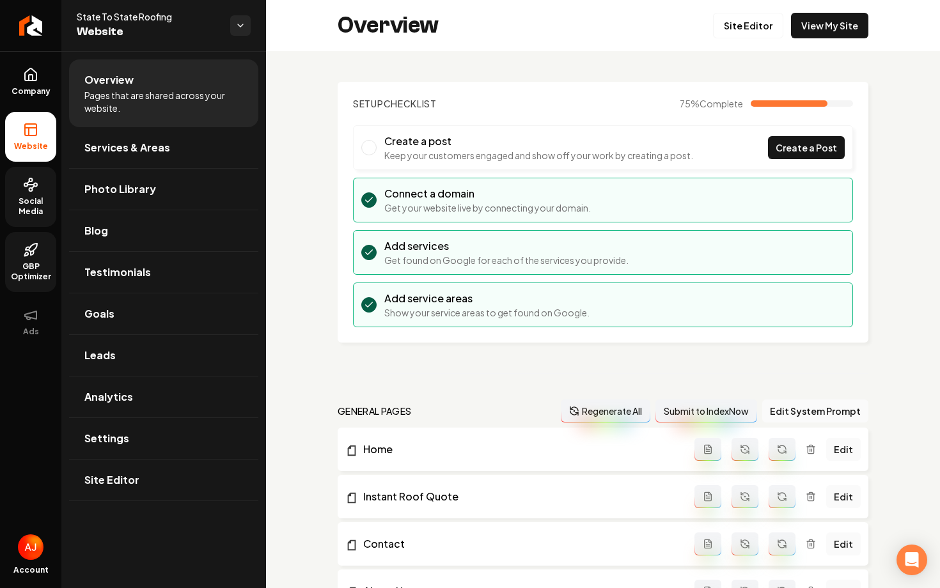
click at [40, 204] on span "Social Media" at bounding box center [30, 206] width 51 height 20
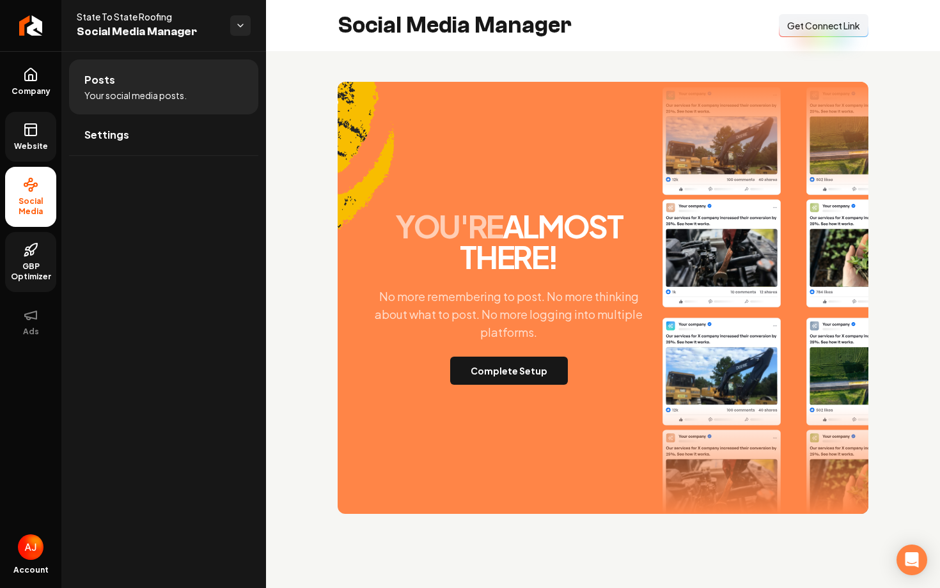
click at [42, 137] on link "Website" at bounding box center [30, 137] width 51 height 50
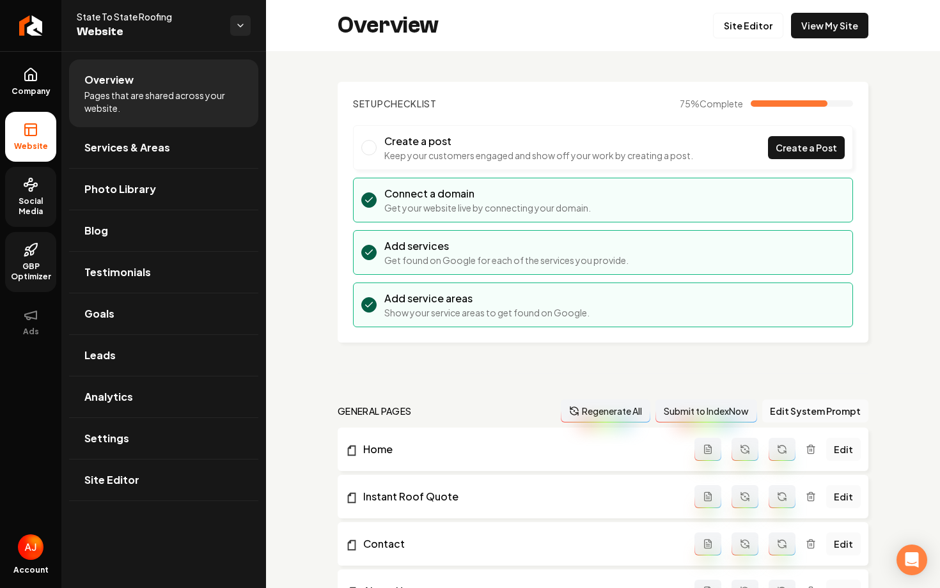
click at [35, 214] on span "Social Media" at bounding box center [30, 206] width 51 height 20
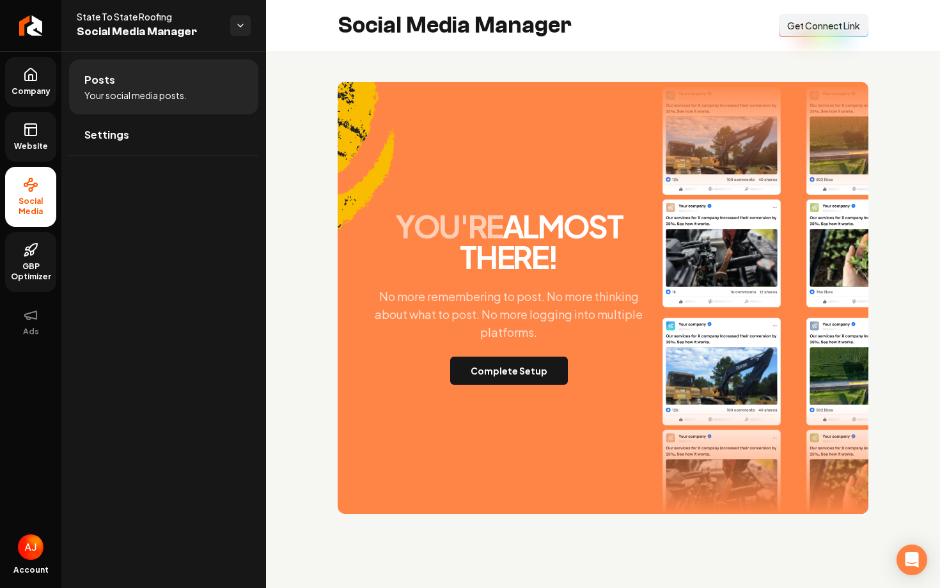
click at [33, 84] on link "Company" at bounding box center [30, 82] width 51 height 50
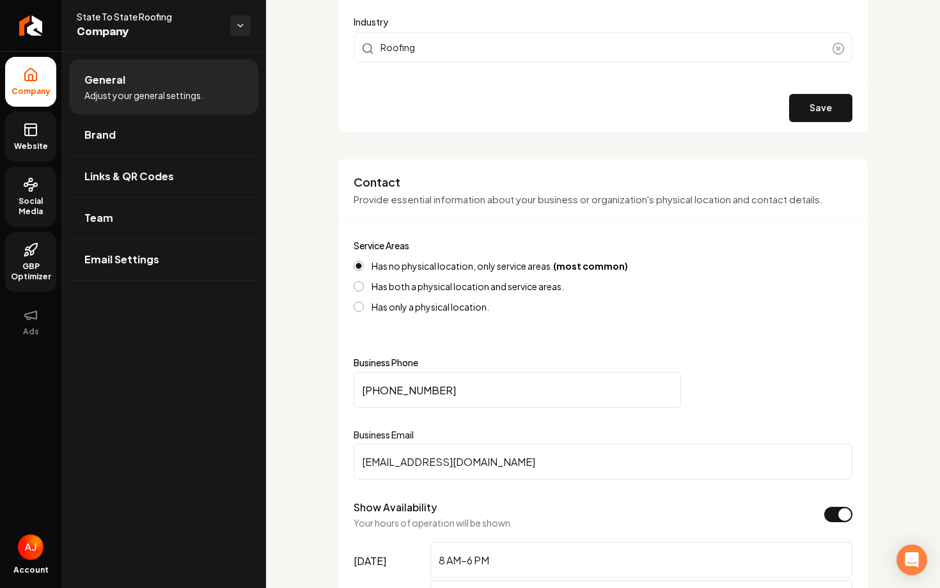
scroll to position [397, 0]
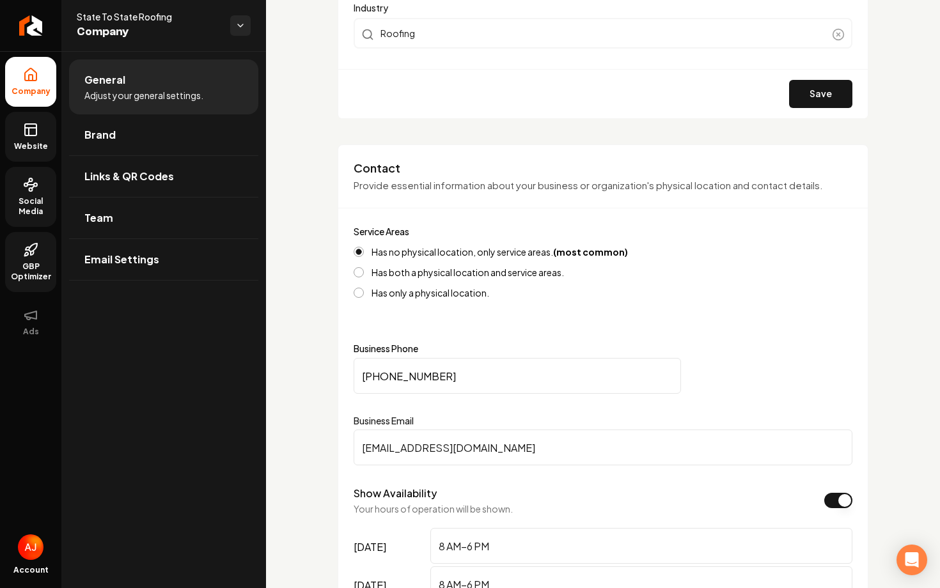
drag, startPoint x: 528, startPoint y: 445, endPoint x: 341, endPoint y: 453, distance: 187.5
click at [341, 453] on div "Contact Provide essential information about your business or organization's phy…" at bounding box center [603, 503] width 531 height 717
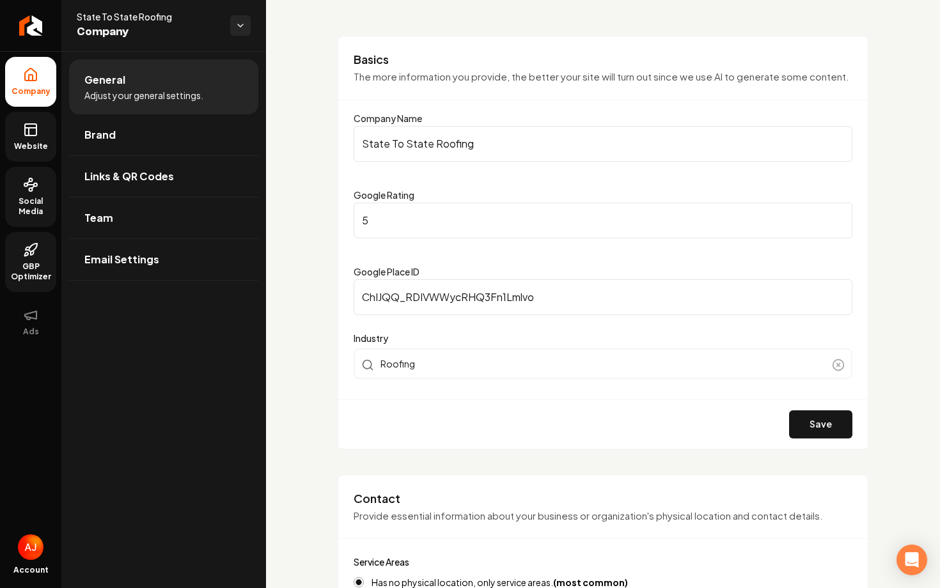
scroll to position [0, 0]
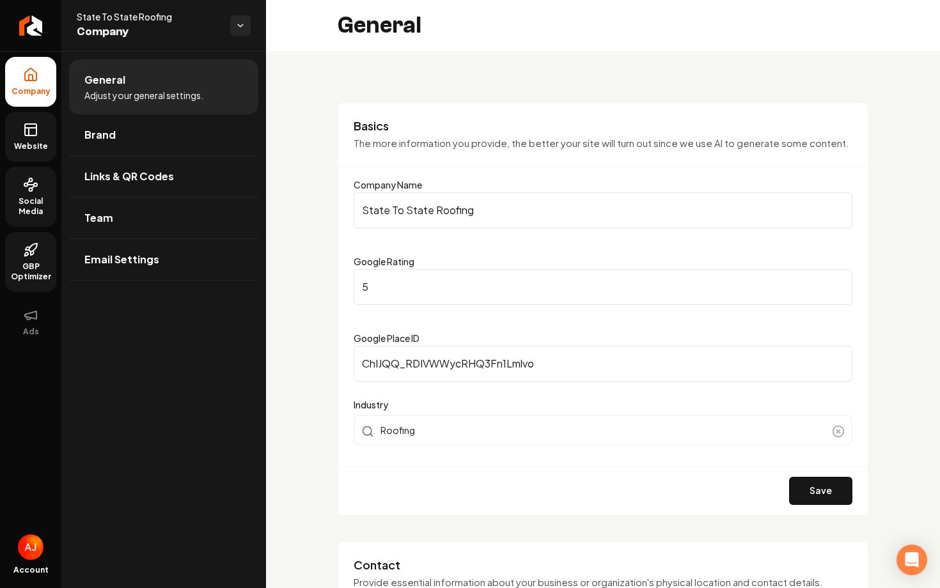
click at [29, 141] on span "Website" at bounding box center [31, 146] width 44 height 10
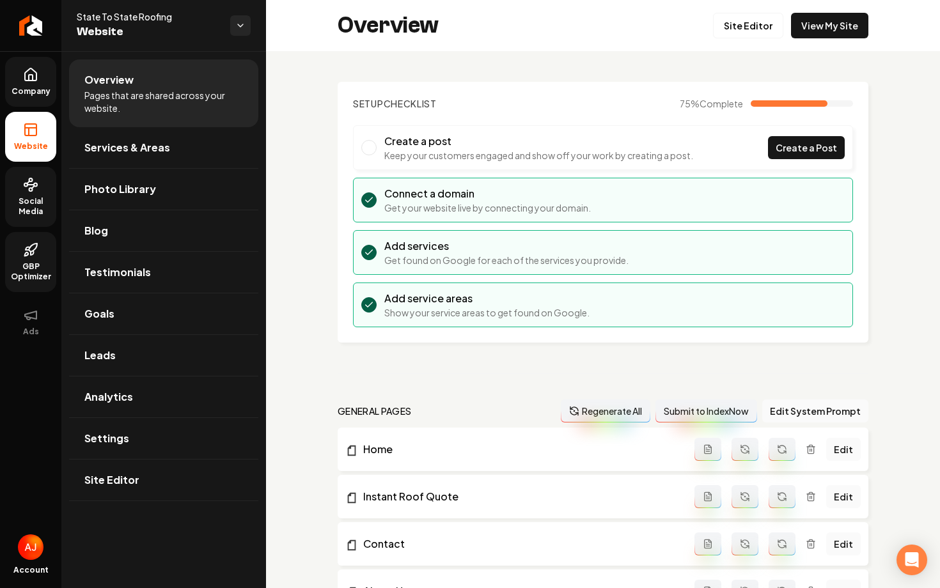
click at [42, 62] on link "Company" at bounding box center [30, 82] width 51 height 50
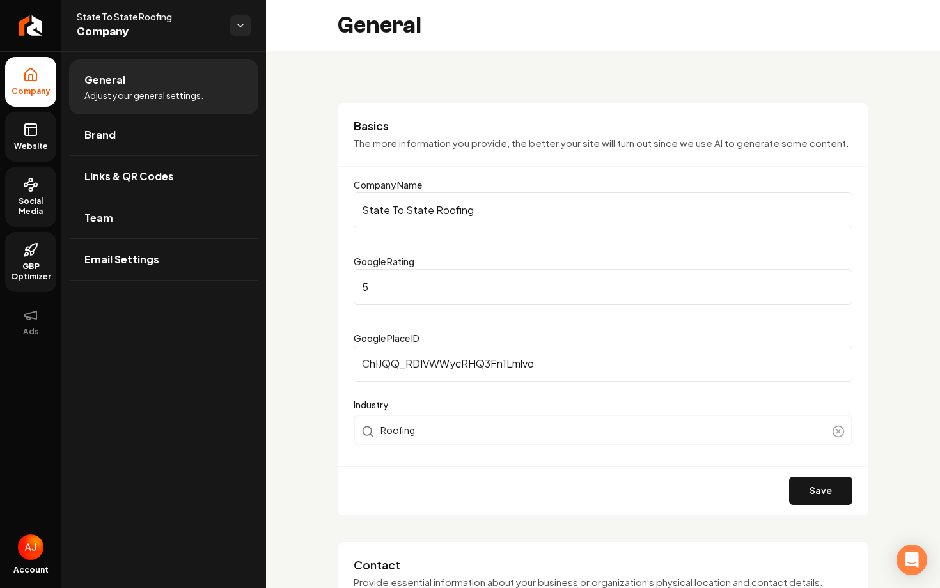
click at [35, 132] on icon at bounding box center [30, 129] width 15 height 15
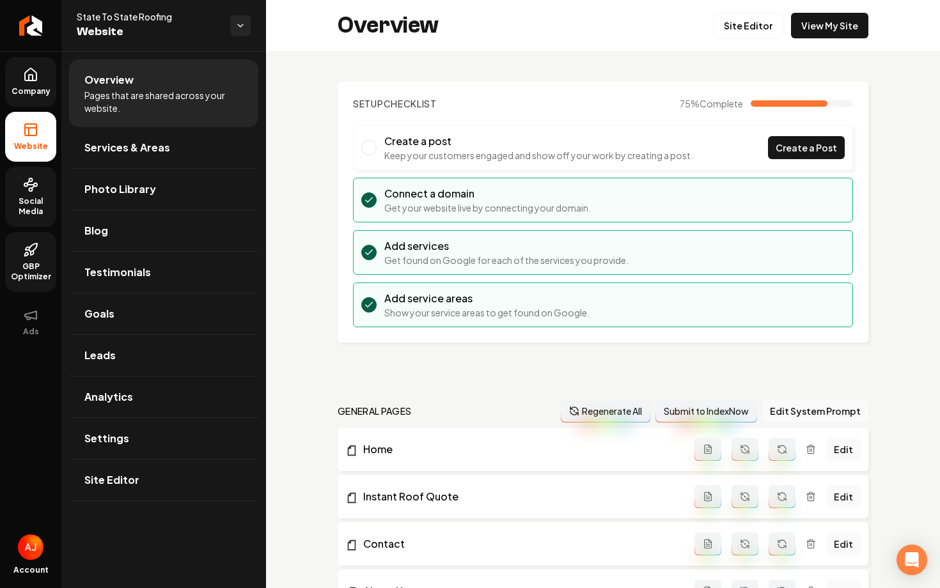
click at [42, 86] on span "Company" at bounding box center [30, 91] width 49 height 10
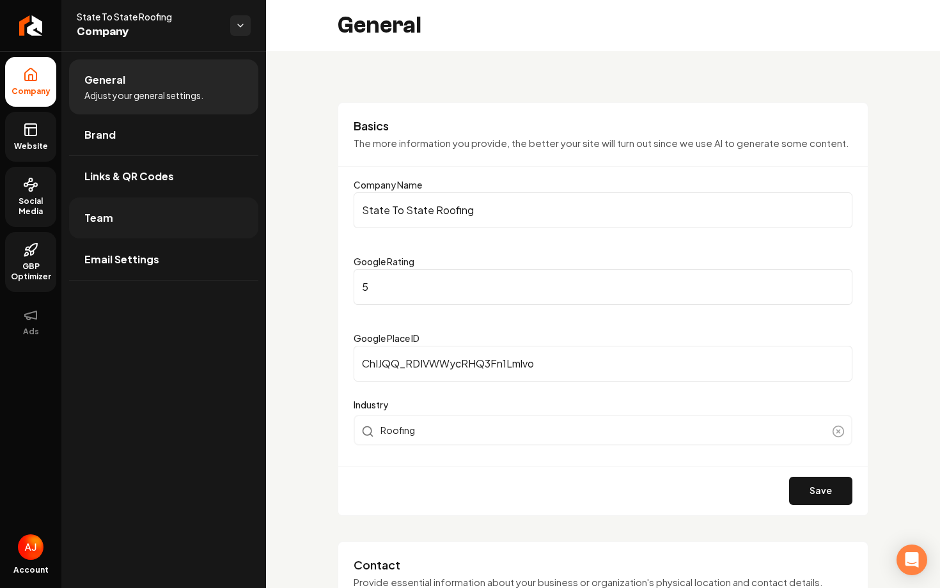
click at [113, 230] on link "Team" at bounding box center [163, 218] width 189 height 41
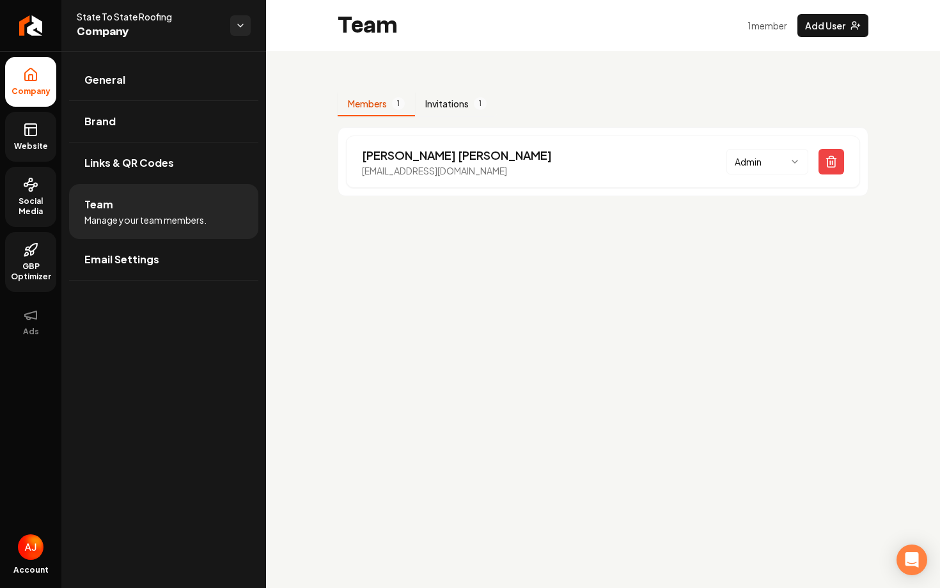
click at [469, 102] on button "Invitations 1" at bounding box center [456, 104] width 82 height 24
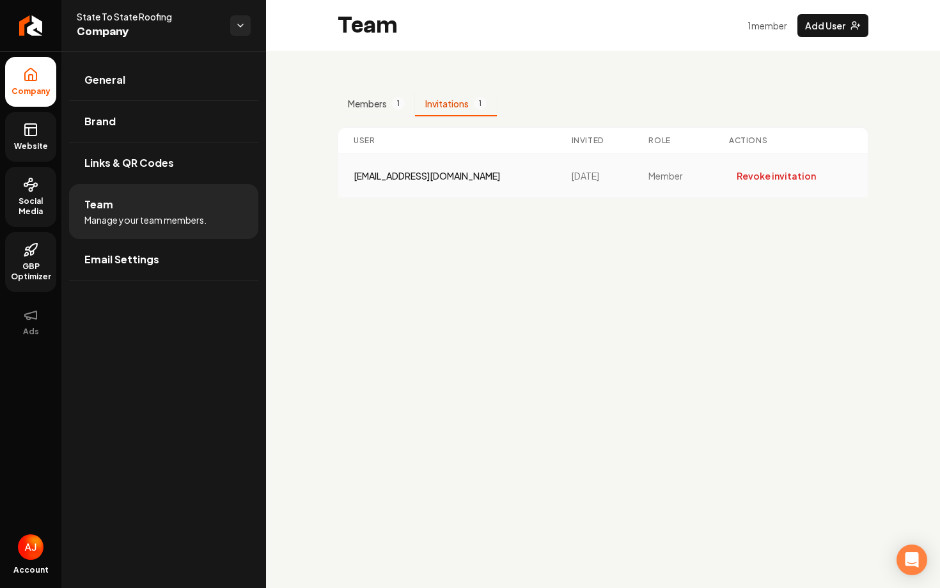
drag, startPoint x: 499, startPoint y: 174, endPoint x: 338, endPoint y: 180, distance: 160.6
click at [338, 180] on td "leads@statetostateroofing.com" at bounding box center [447, 176] width 218 height 44
copy div "leads@statetostateroofing.com"
click at [29, 185] on icon at bounding box center [30, 185] width 6 height 0
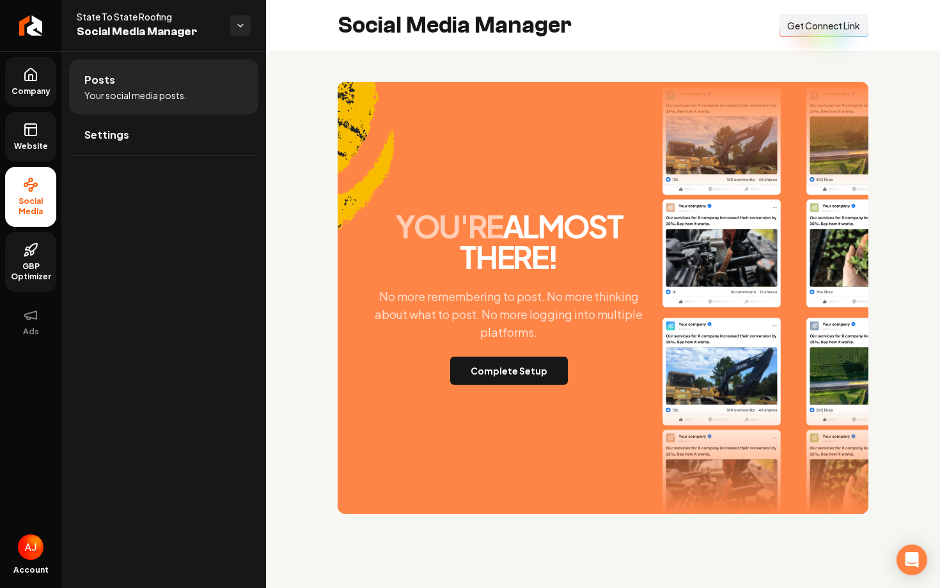
click at [797, 27] on span "Get Connect Link" at bounding box center [823, 25] width 73 height 13
click at [508, 371] on button "Complete Setup" at bounding box center [509, 371] width 118 height 28
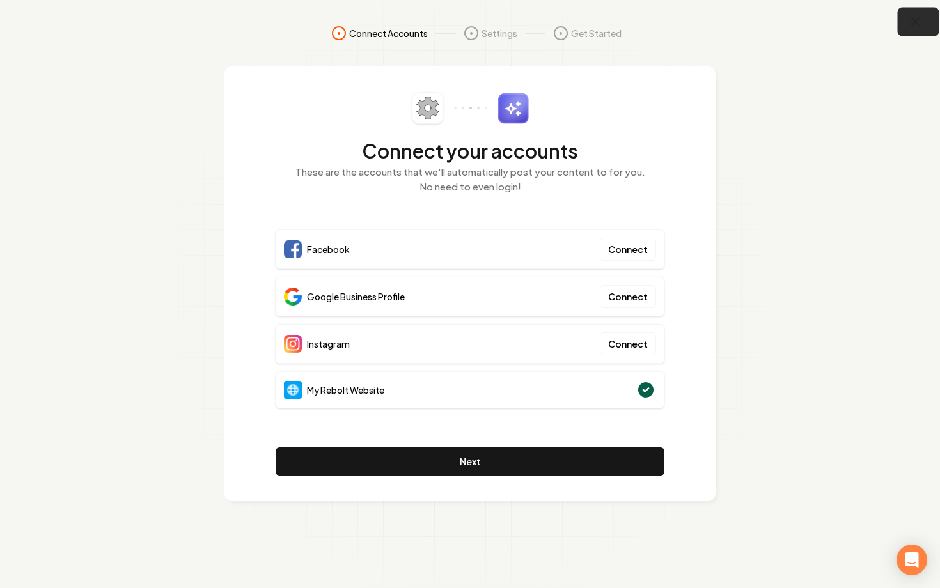
click at [919, 23] on icon "button" at bounding box center [915, 22] width 16 height 16
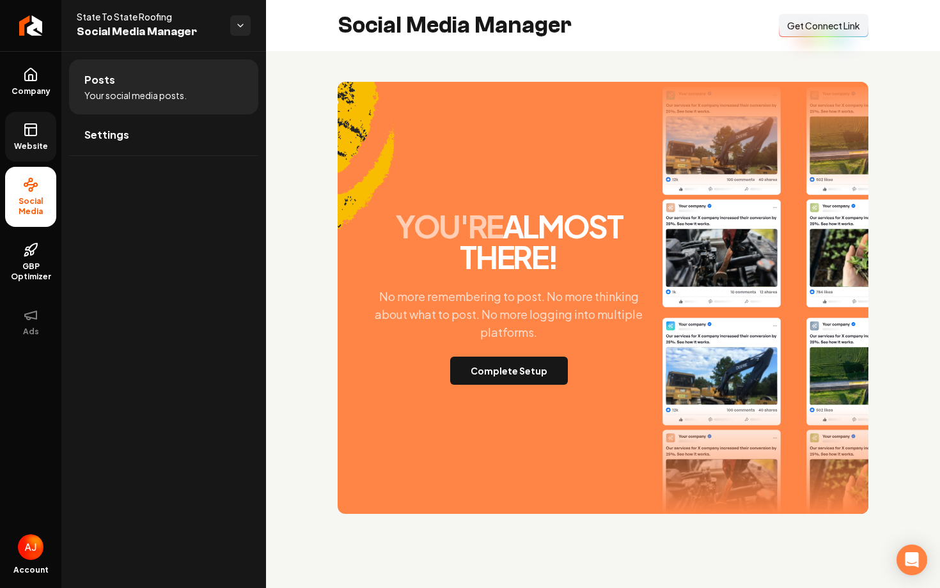
click at [32, 142] on span "Website" at bounding box center [31, 146] width 44 height 10
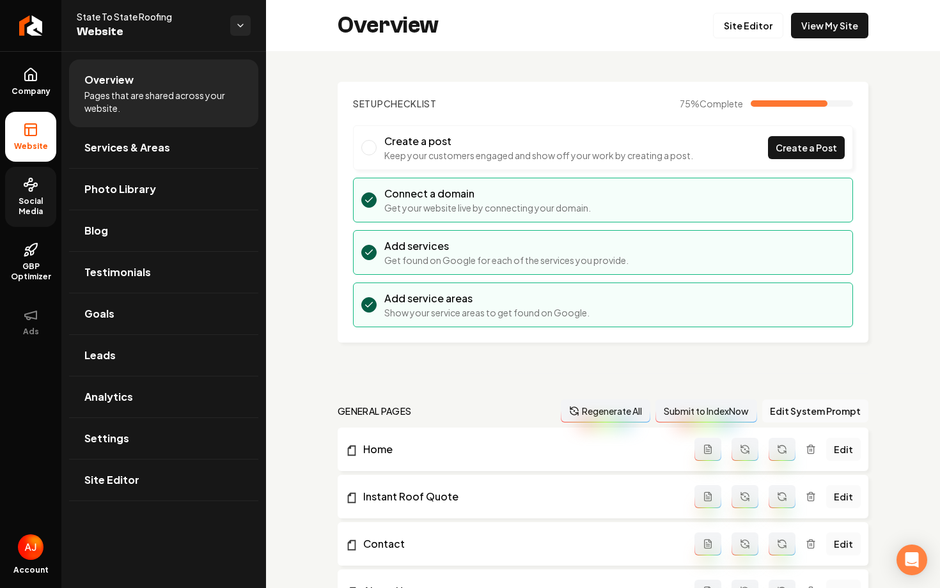
click at [33, 173] on link "Social Media" at bounding box center [30, 197] width 51 height 60
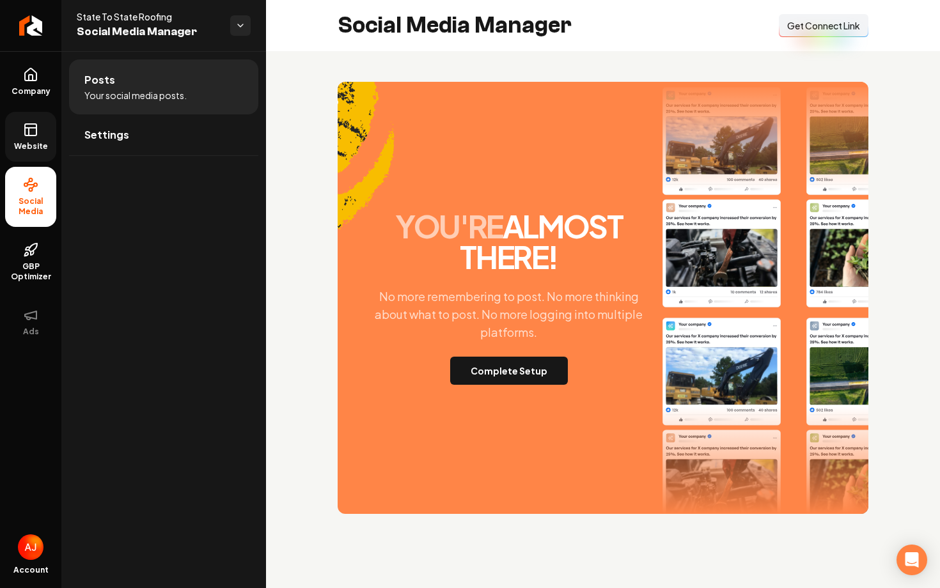
click at [33, 143] on span "Website" at bounding box center [31, 146] width 44 height 10
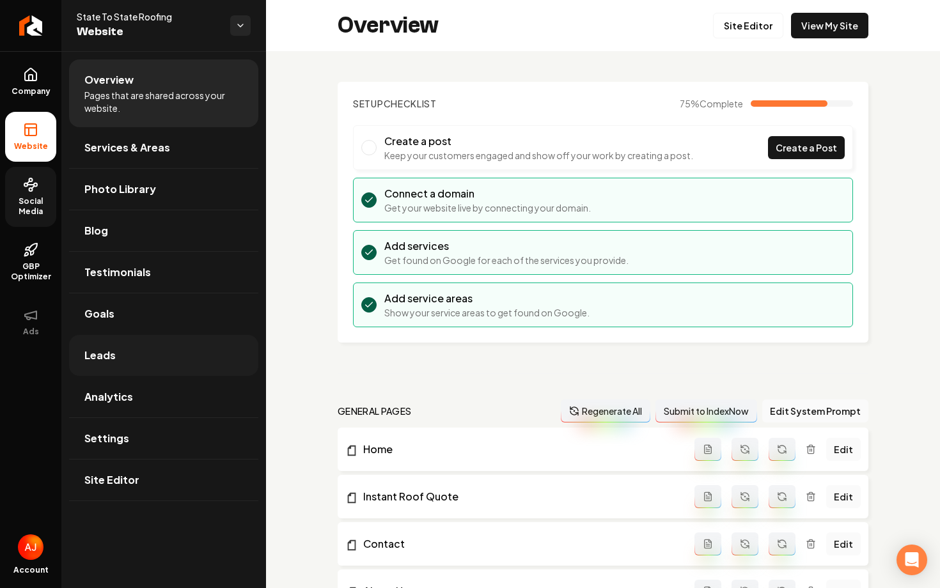
click at [152, 353] on link "Leads" at bounding box center [163, 355] width 189 height 41
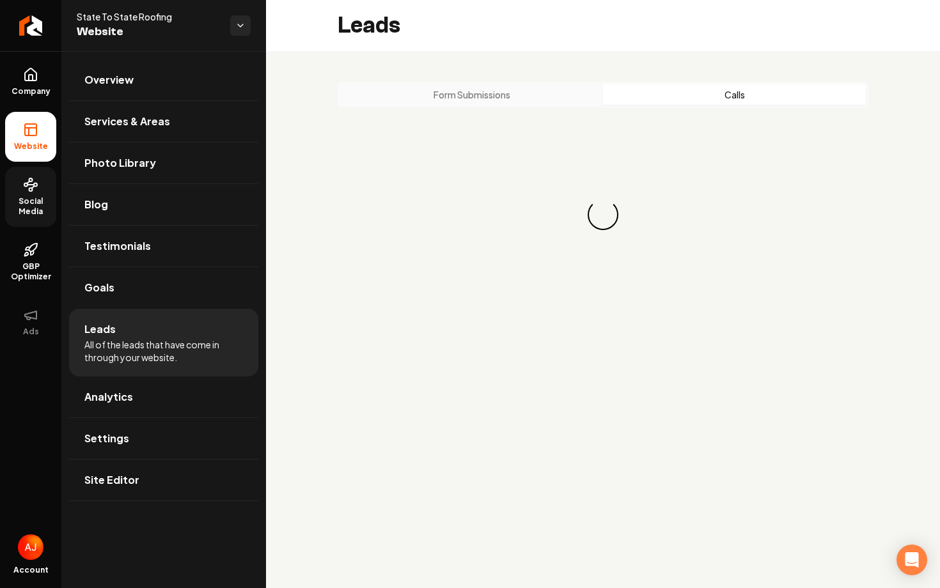
click at [662, 93] on button "Calls" at bounding box center [734, 94] width 263 height 20
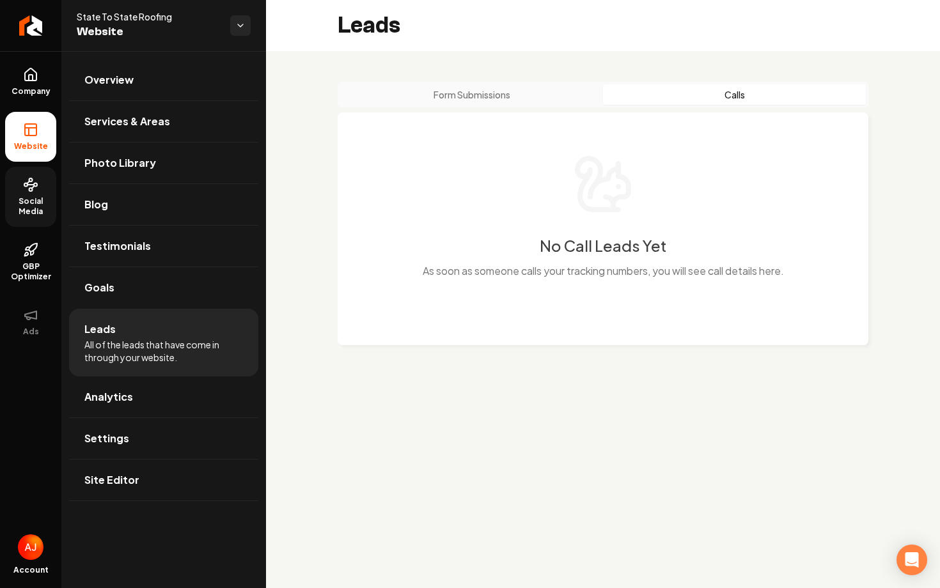
click at [522, 100] on button "Form Submissions" at bounding box center [471, 94] width 263 height 20
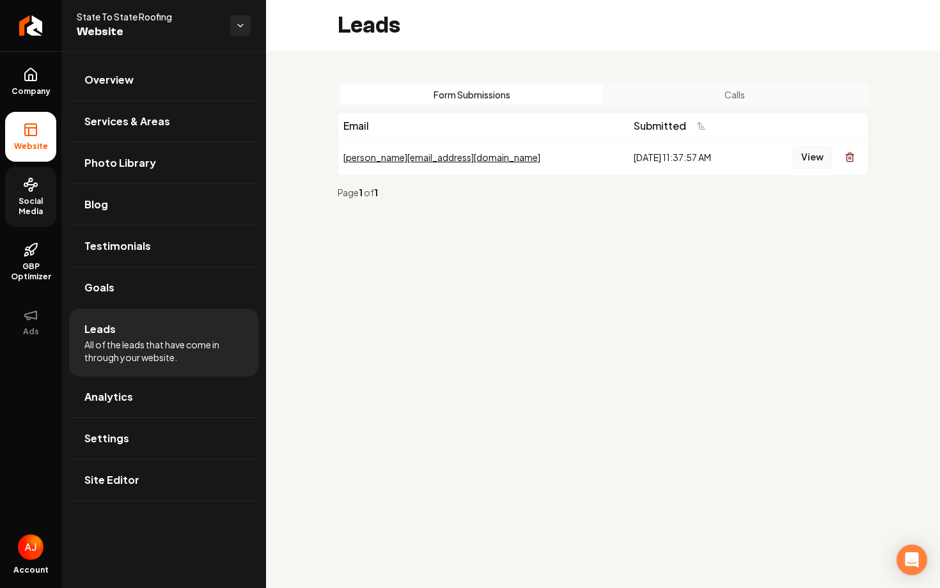
click at [806, 159] on button "View" at bounding box center [812, 157] width 39 height 23
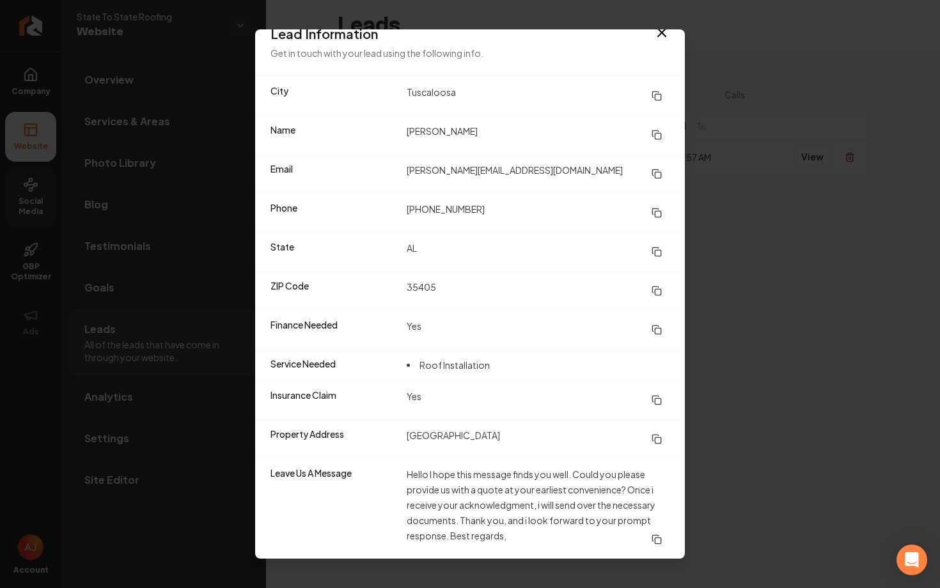
scroll to position [19, 0]
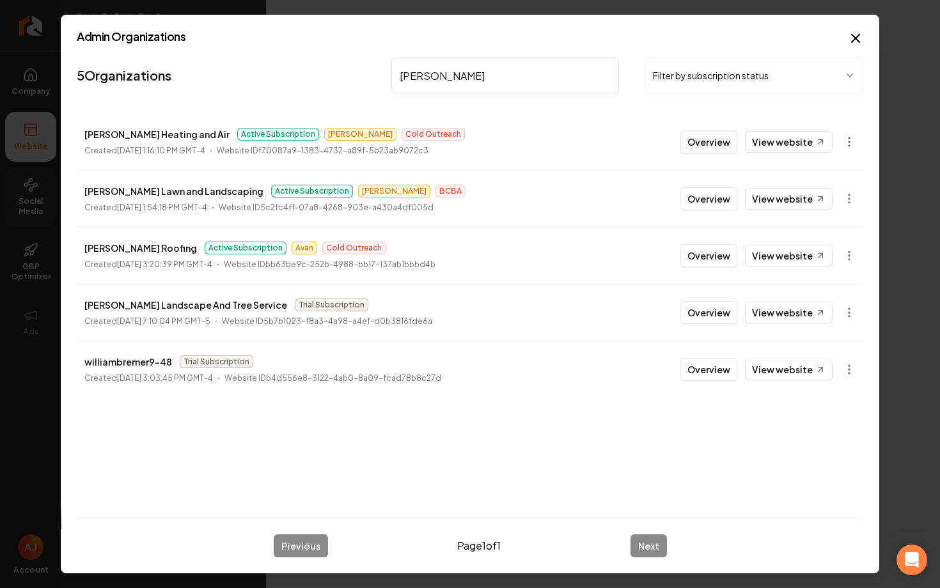
type input "willi"
click at [720, 141] on button "Overview" at bounding box center [708, 141] width 57 height 23
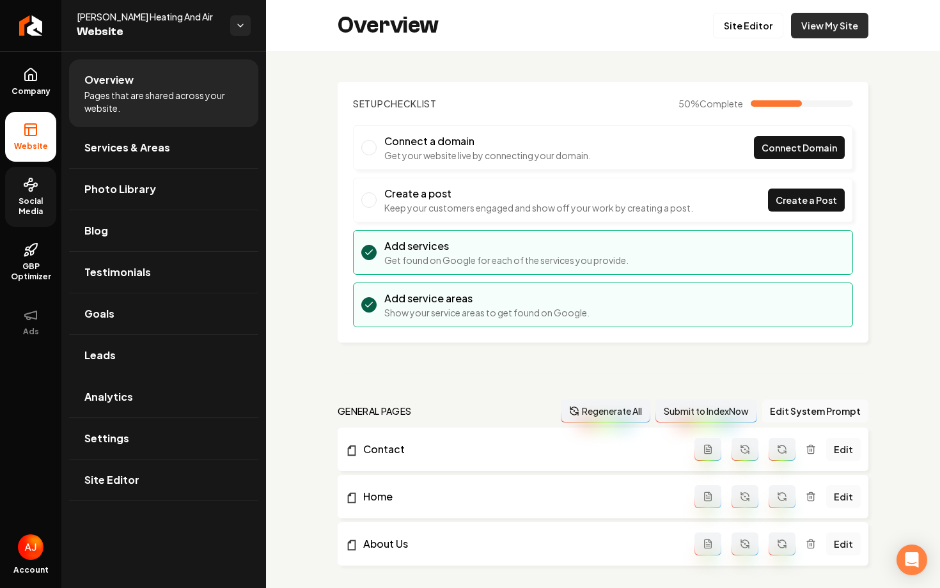
click at [807, 31] on link "View My Site" at bounding box center [829, 26] width 77 height 26
click at [28, 212] on span "Social Media" at bounding box center [30, 206] width 51 height 20
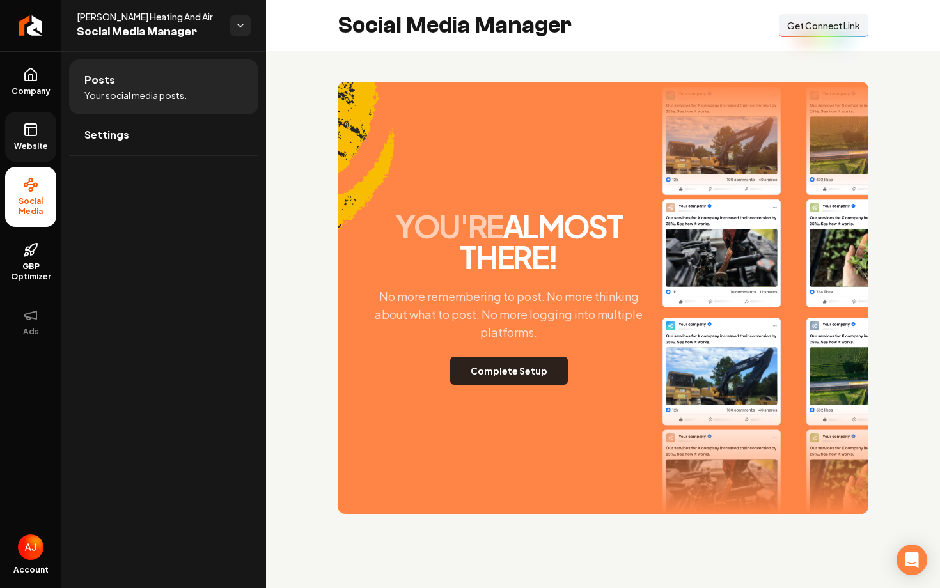
click at [465, 375] on button "Complete Setup" at bounding box center [509, 371] width 118 height 28
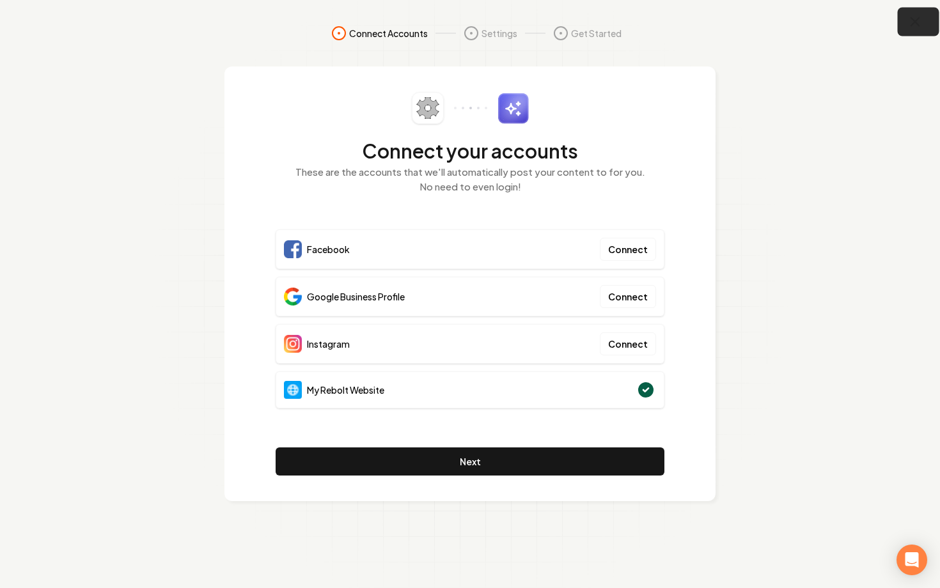
click at [918, 18] on icon "button" at bounding box center [915, 22] width 8 height 8
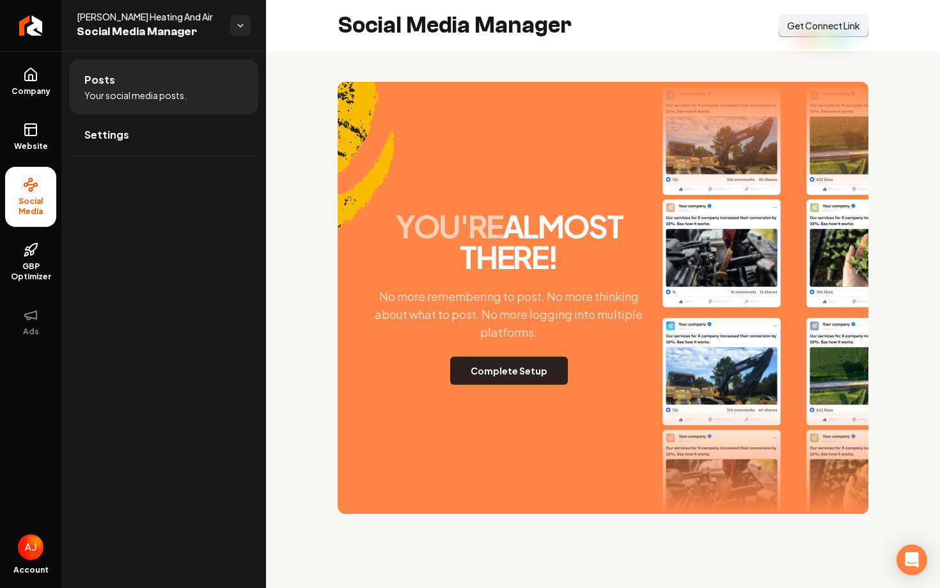
click at [520, 373] on button "Complete Setup" at bounding box center [509, 371] width 118 height 28
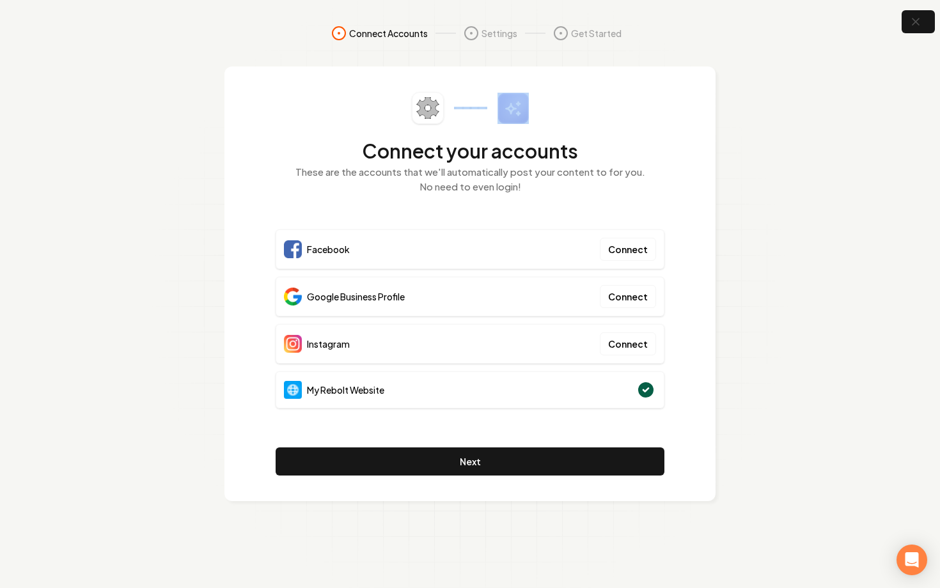
drag, startPoint x: 386, startPoint y: 101, endPoint x: 504, endPoint y: 134, distance: 122.9
click at [504, 134] on div "Connect your accounts These are the accounts that we'll automatically post your…" at bounding box center [470, 150] width 389 height 117
click at [663, 272] on div "Facebook Connect Google Business Profile Connect Instagram Connect My Rebolt We…" at bounding box center [470, 323] width 389 height 187
click at [441, 249] on div "Facebook Connect" at bounding box center [470, 250] width 389 height 40
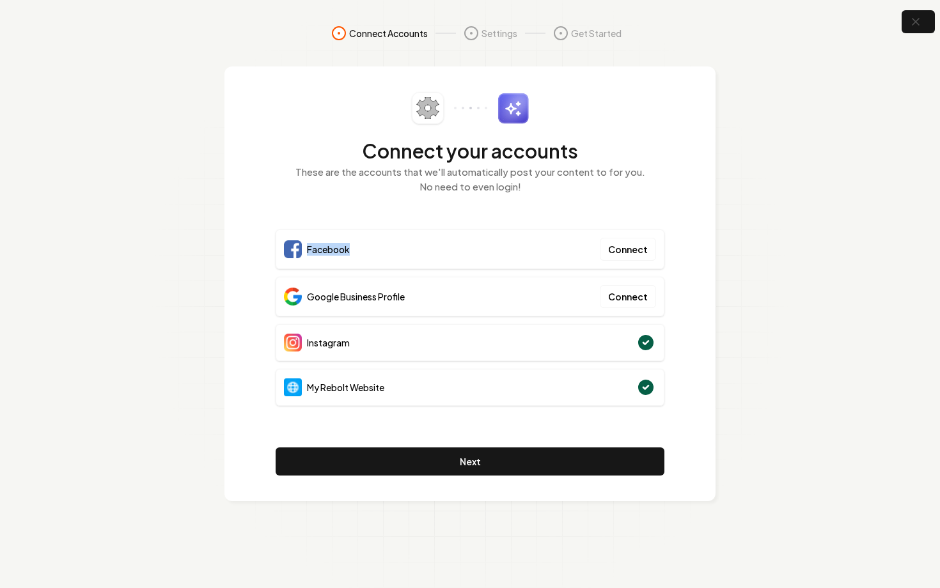
drag, startPoint x: 357, startPoint y: 247, endPoint x: 305, endPoint y: 247, distance: 52.4
click at [306, 247] on div "Facebook Connect" at bounding box center [470, 250] width 389 height 40
click at [346, 203] on div "Connect your accounts These are the accounts that we'll automatically post your…" at bounding box center [470, 150] width 389 height 117
click at [918, 24] on icon "button" at bounding box center [915, 22] width 8 height 8
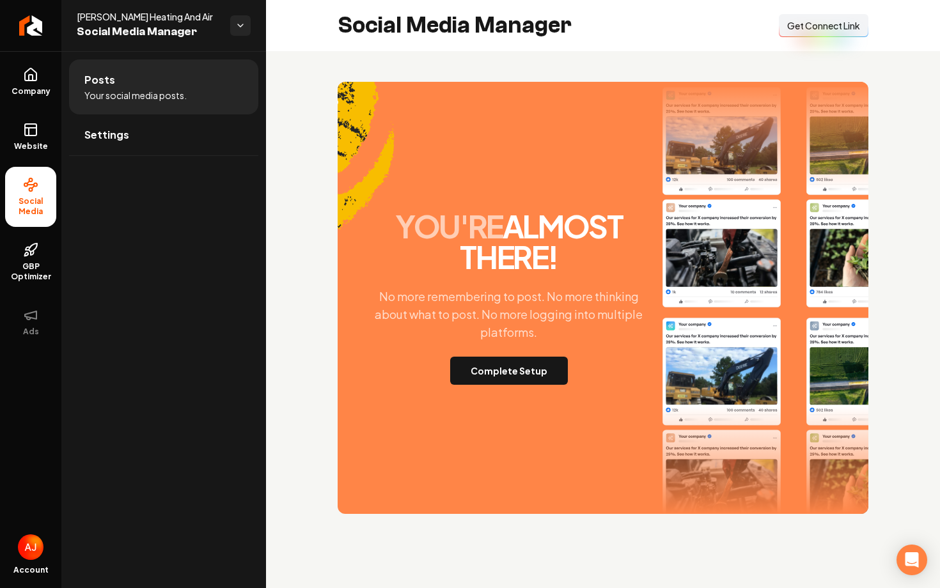
click at [802, 23] on span "Get Connect Link" at bounding box center [823, 25] width 73 height 13
click at [23, 139] on link "Website" at bounding box center [30, 137] width 51 height 50
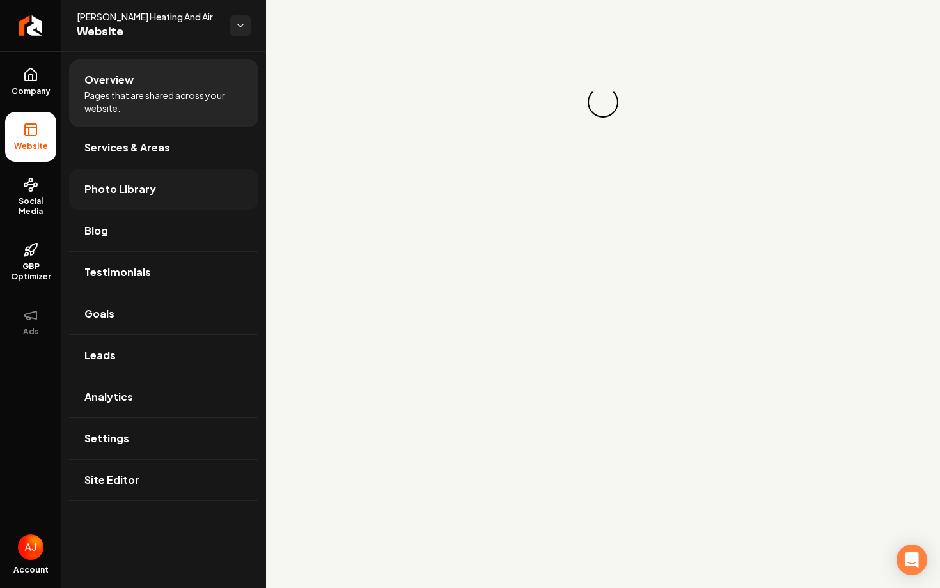
click at [135, 192] on span "Photo Library" at bounding box center [120, 189] width 72 height 15
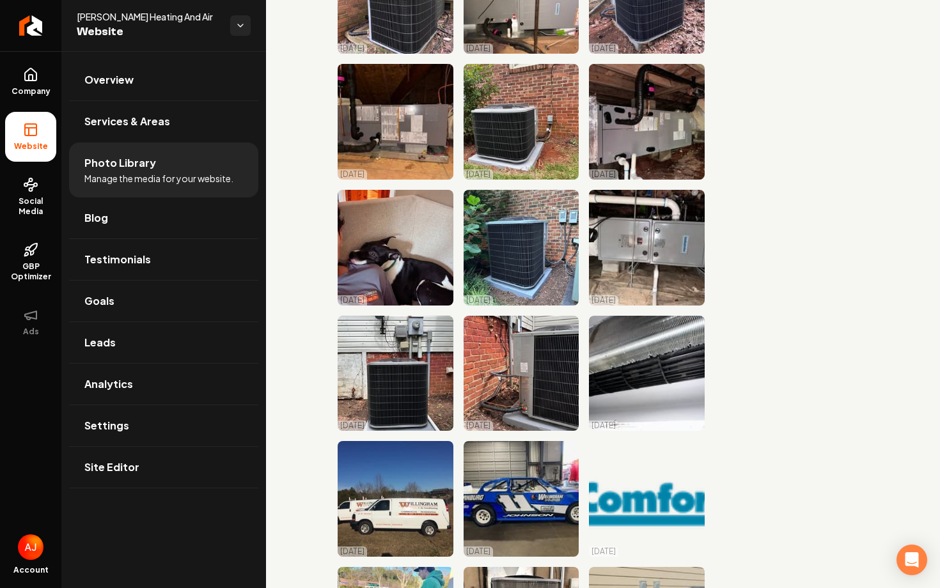
scroll to position [1144, 0]
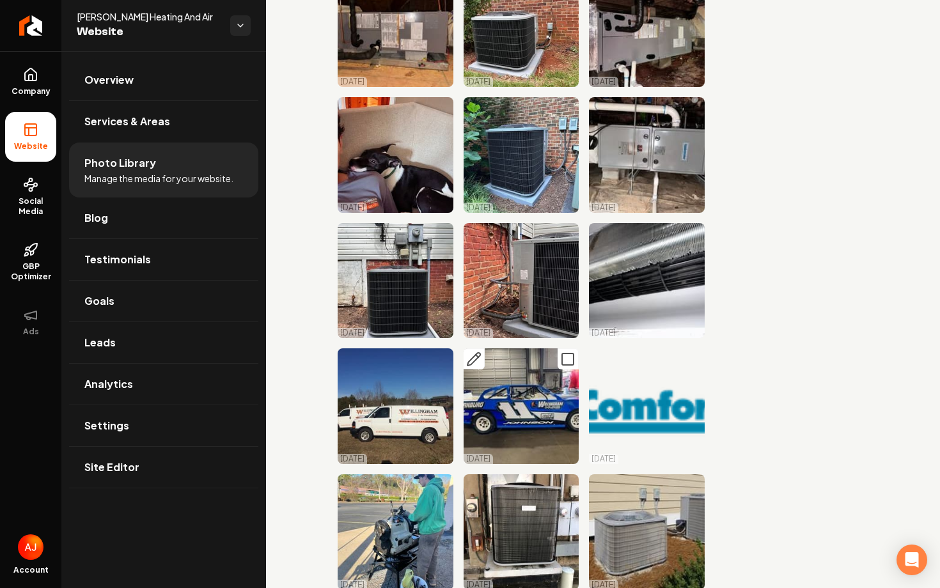
click at [529, 416] on img "Main content area" at bounding box center [522, 406] width 116 height 116
click at [536, 412] on img "Main content area" at bounding box center [522, 406] width 116 height 116
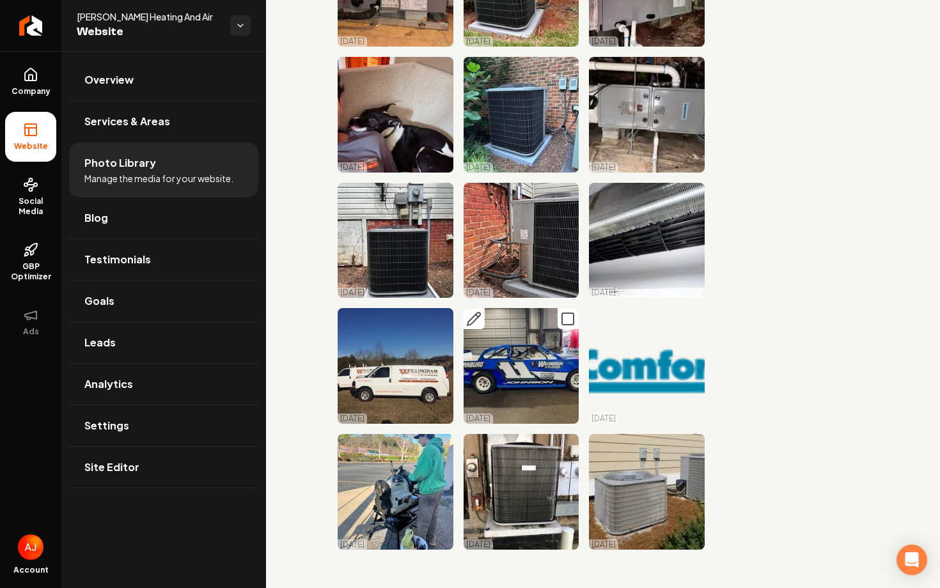
scroll to position [1206, 0]
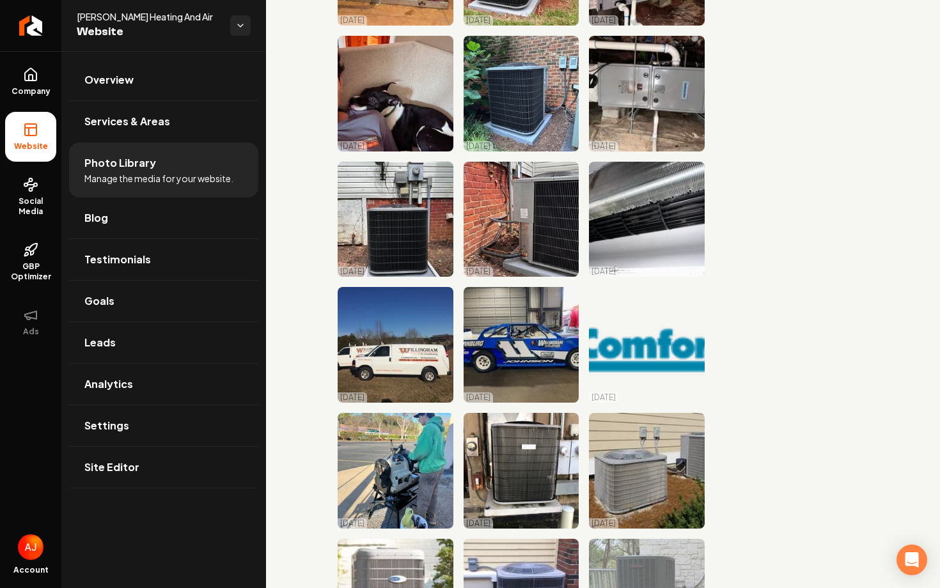
click at [20, 210] on span "Social Media" at bounding box center [30, 206] width 51 height 20
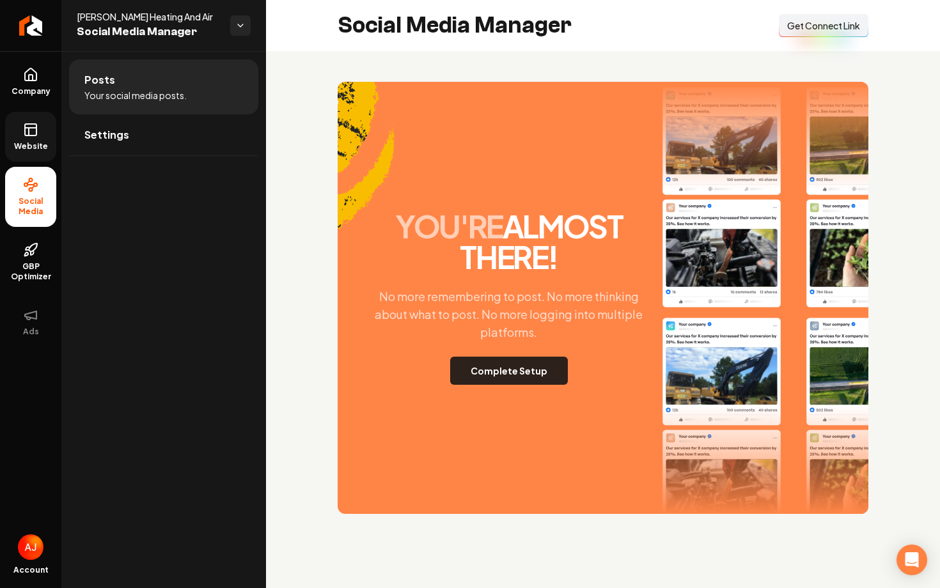
click at [534, 380] on button "Complete Setup" at bounding box center [509, 371] width 118 height 28
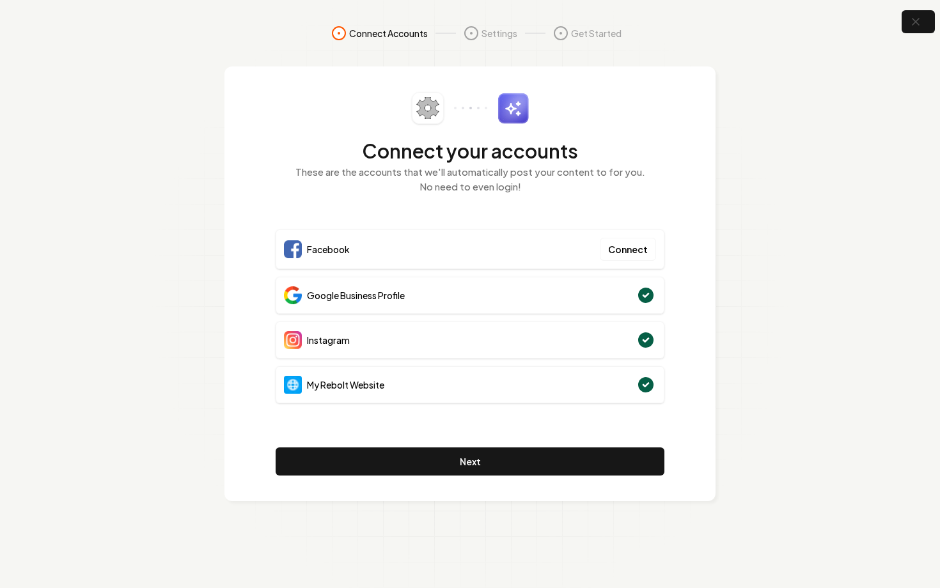
click at [306, 148] on h2 "Connect your accounts" at bounding box center [470, 150] width 389 height 23
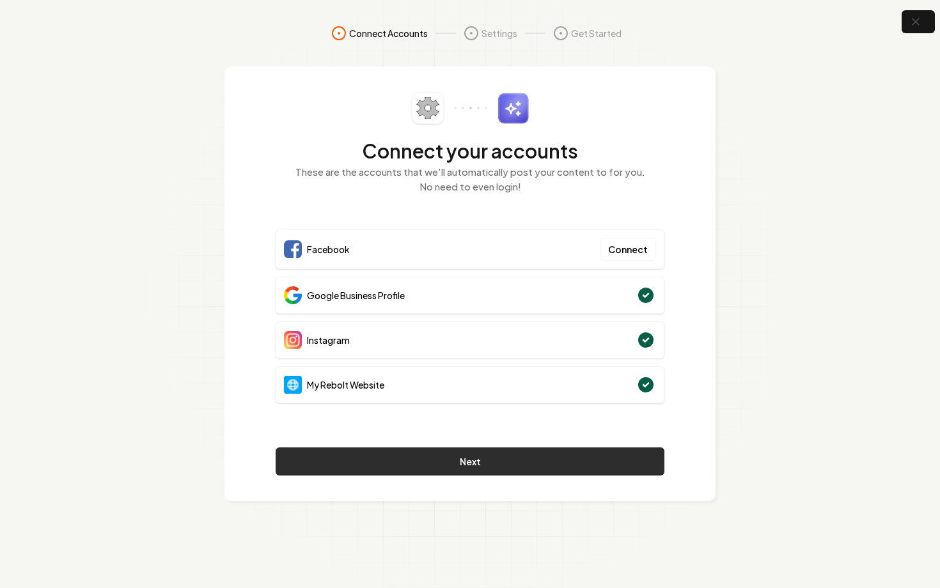
click at [474, 467] on button "Next" at bounding box center [470, 462] width 389 height 28
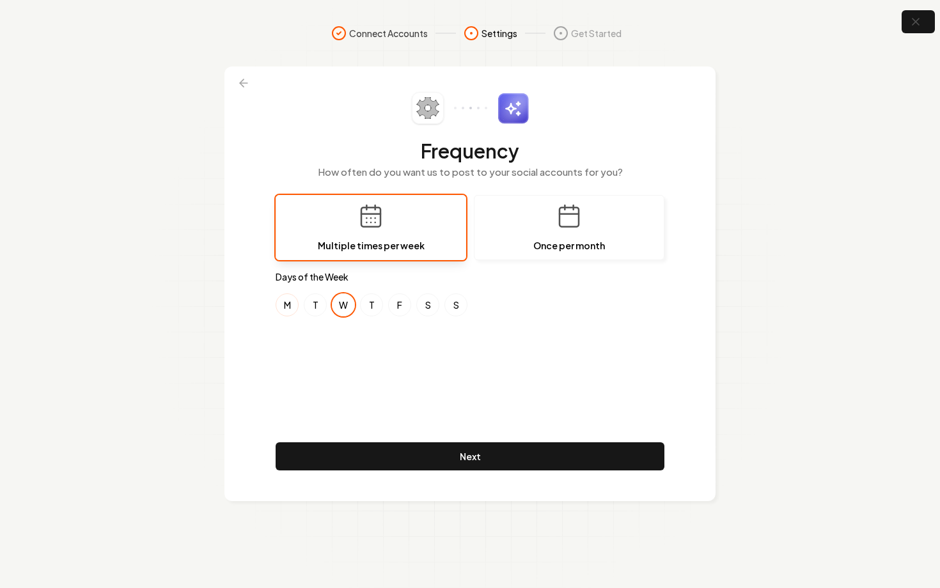
click at [285, 304] on button "M" at bounding box center [287, 304] width 23 height 23
click at [426, 308] on button "S" at bounding box center [427, 304] width 23 height 23
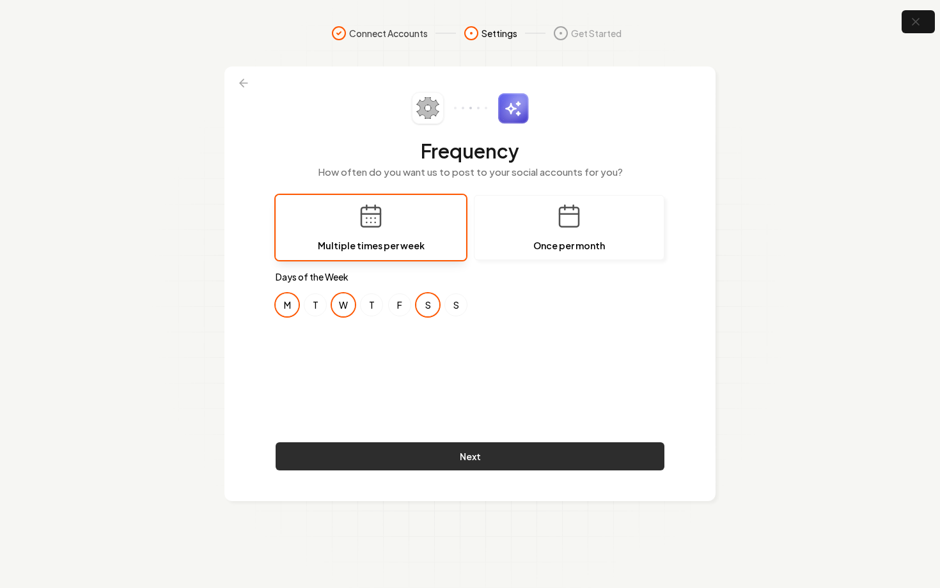
click at [551, 453] on button "Next" at bounding box center [470, 456] width 389 height 28
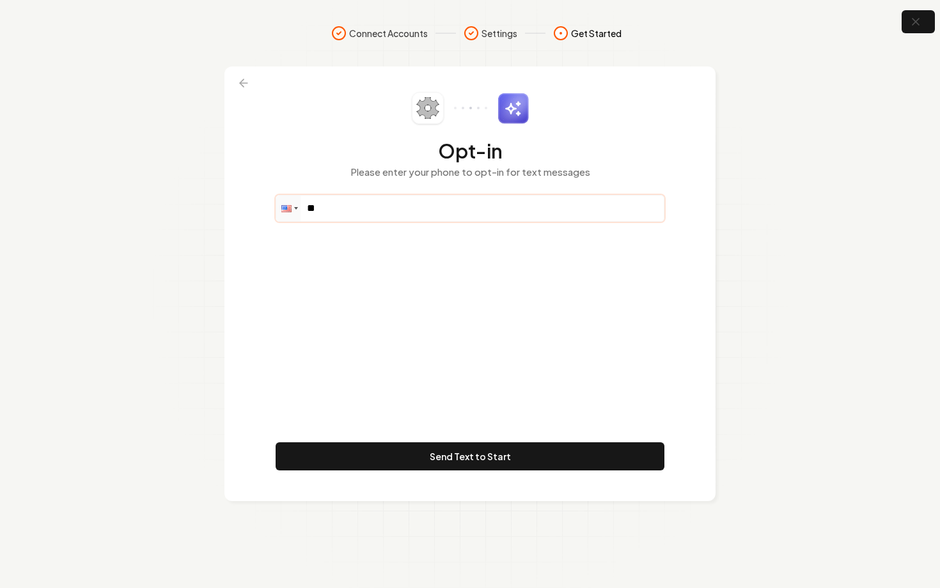
click at [419, 207] on input "**" at bounding box center [469, 209] width 387 height 26
click at [238, 86] on icon at bounding box center [243, 83] width 13 height 13
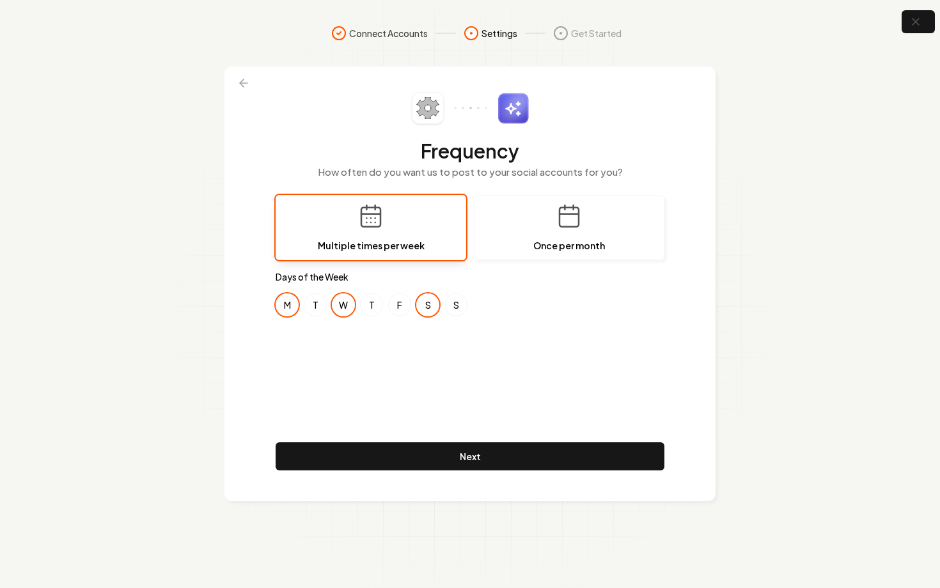
click at [238, 86] on icon at bounding box center [243, 83] width 13 height 13
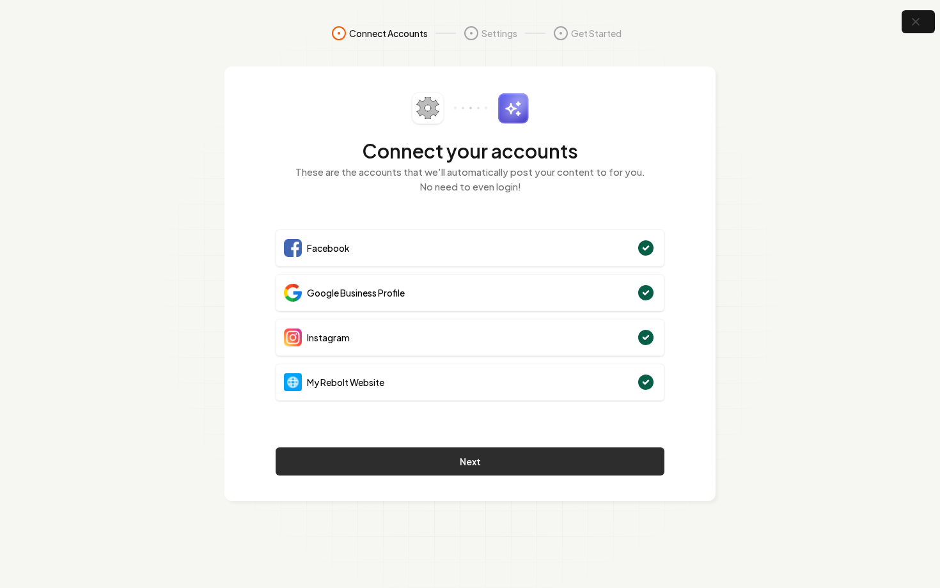
click at [515, 455] on button "Next" at bounding box center [470, 462] width 389 height 28
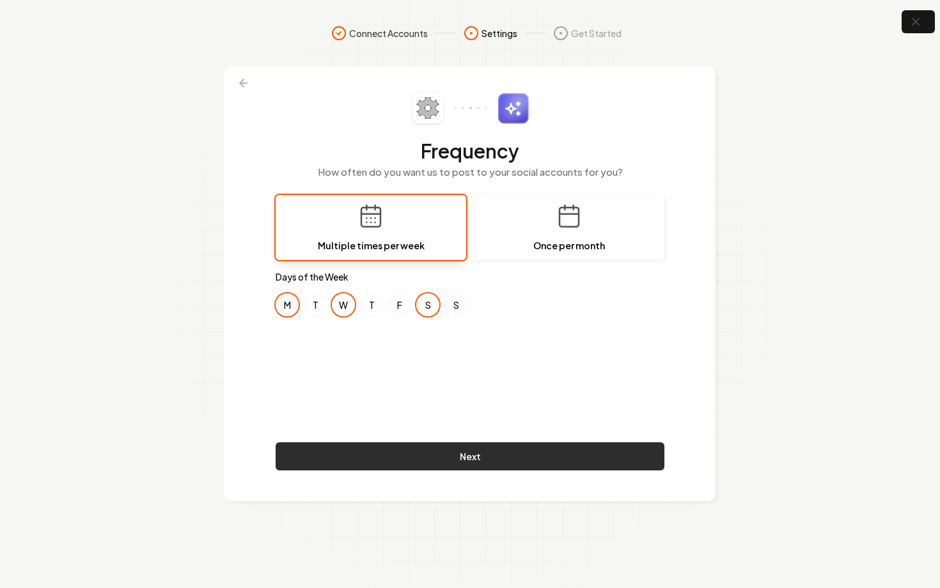
click at [499, 452] on button "Next" at bounding box center [470, 456] width 389 height 28
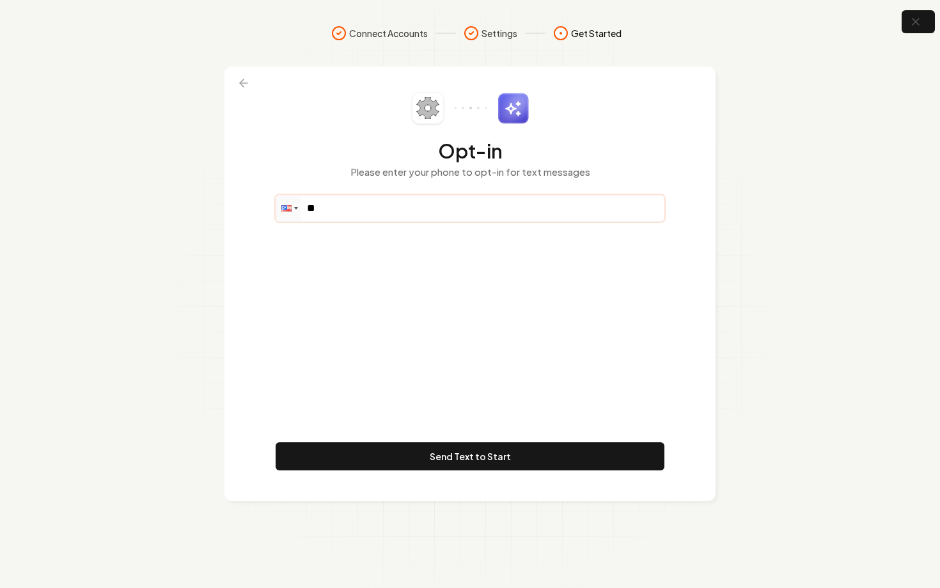
click at [368, 208] on input "**" at bounding box center [469, 209] width 387 height 26
paste input "**********"
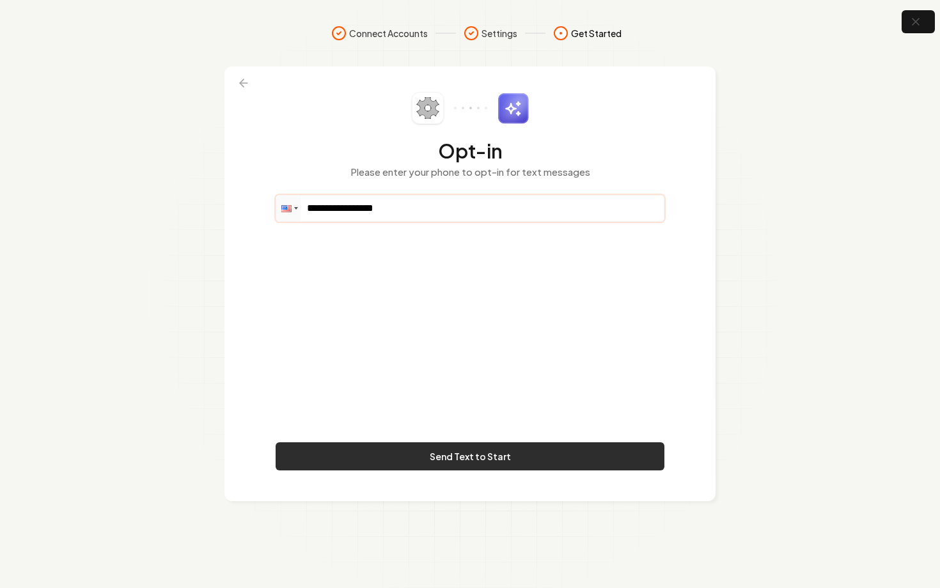
type input "**********"
click at [485, 464] on button "Send Text to Start" at bounding box center [470, 456] width 389 height 28
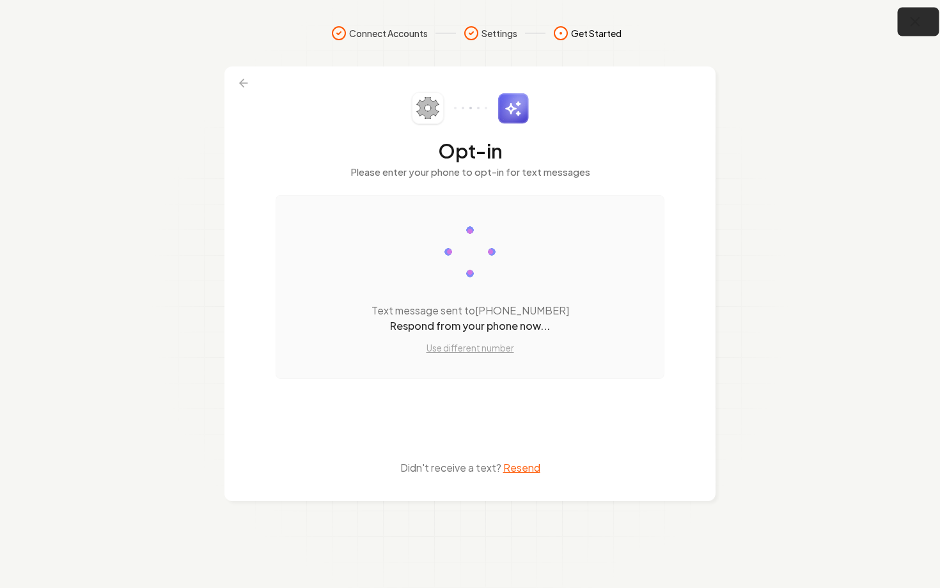
click at [920, 27] on icon "button" at bounding box center [915, 22] width 16 height 16
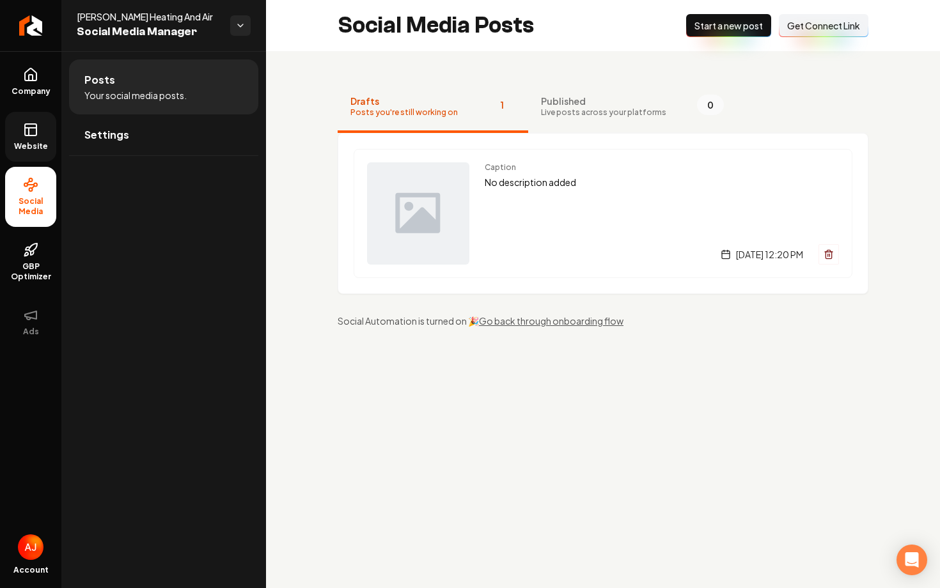
click at [29, 141] on span "Website" at bounding box center [31, 146] width 44 height 10
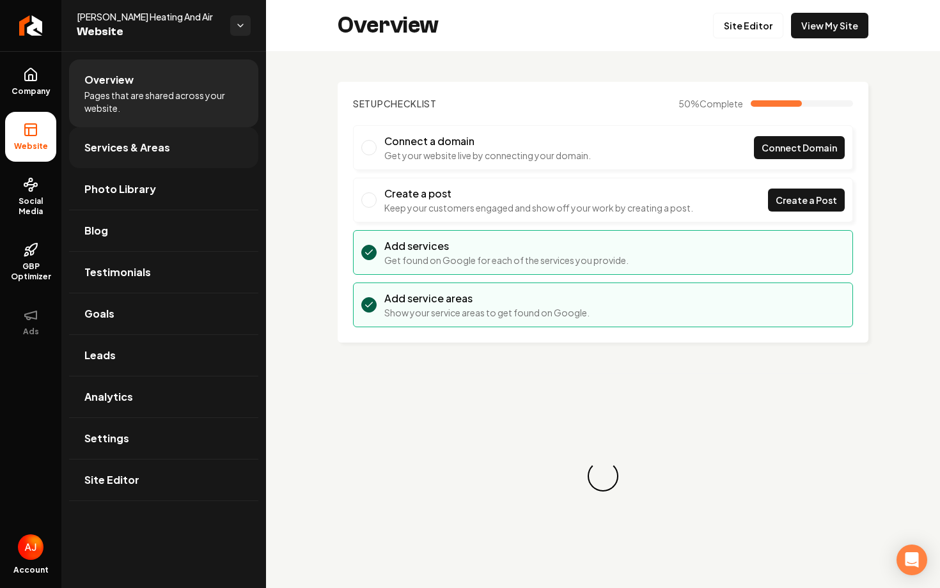
click at [145, 147] on span "Services & Areas" at bounding box center [127, 147] width 86 height 15
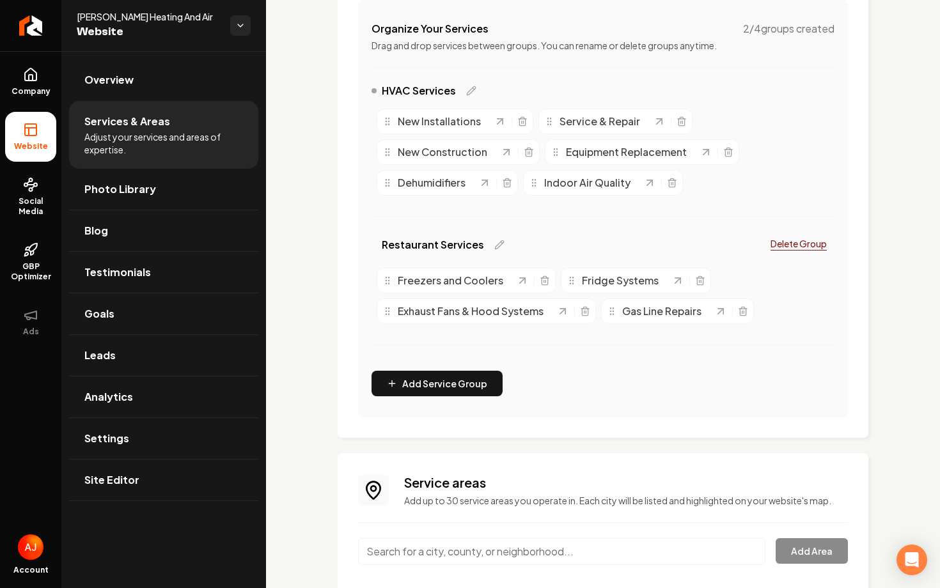
scroll to position [458, 0]
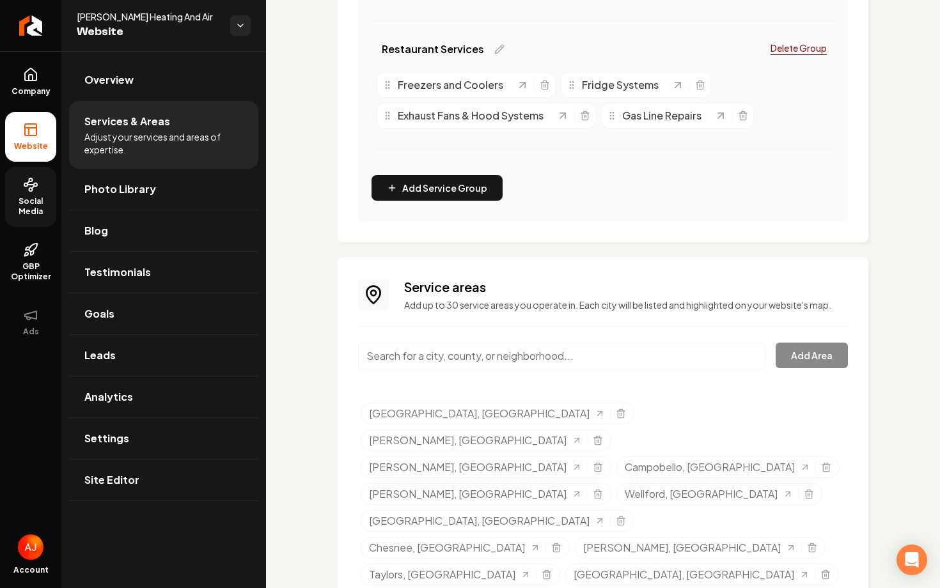
click at [29, 194] on link "Social Media" at bounding box center [30, 197] width 51 height 60
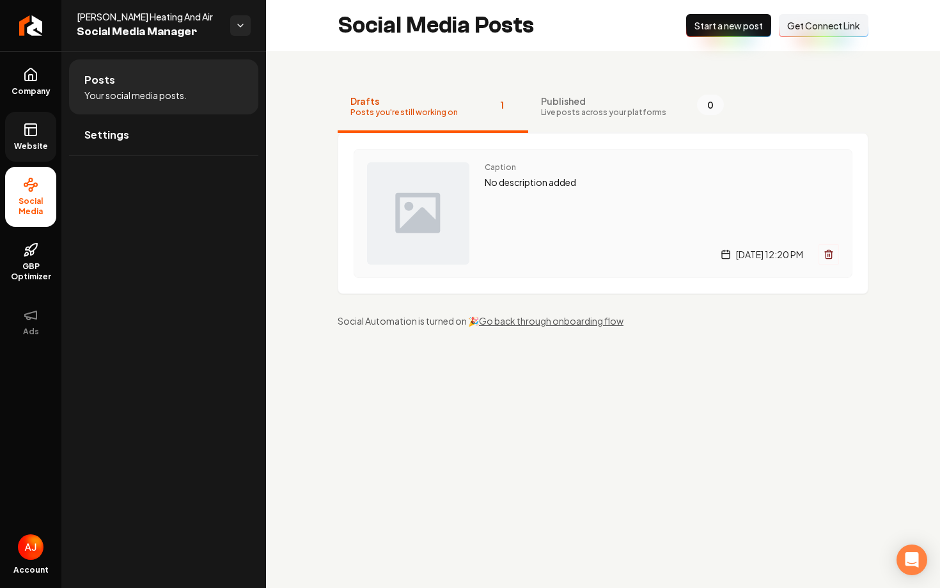
click at [545, 213] on div "Caption No description added Friday, October 10, 2025 | 12:20 PM" at bounding box center [662, 213] width 354 height 102
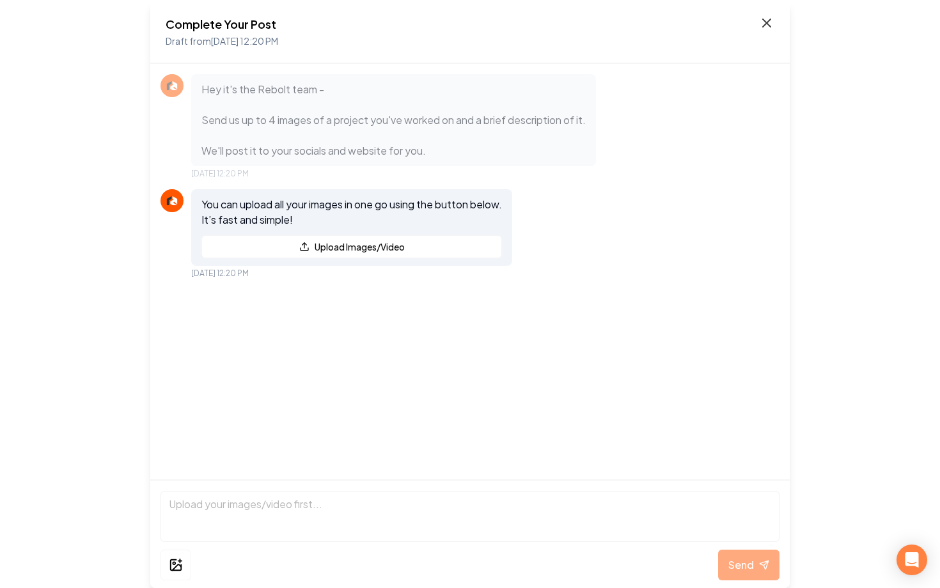
click at [759, 25] on icon at bounding box center [766, 22] width 15 height 15
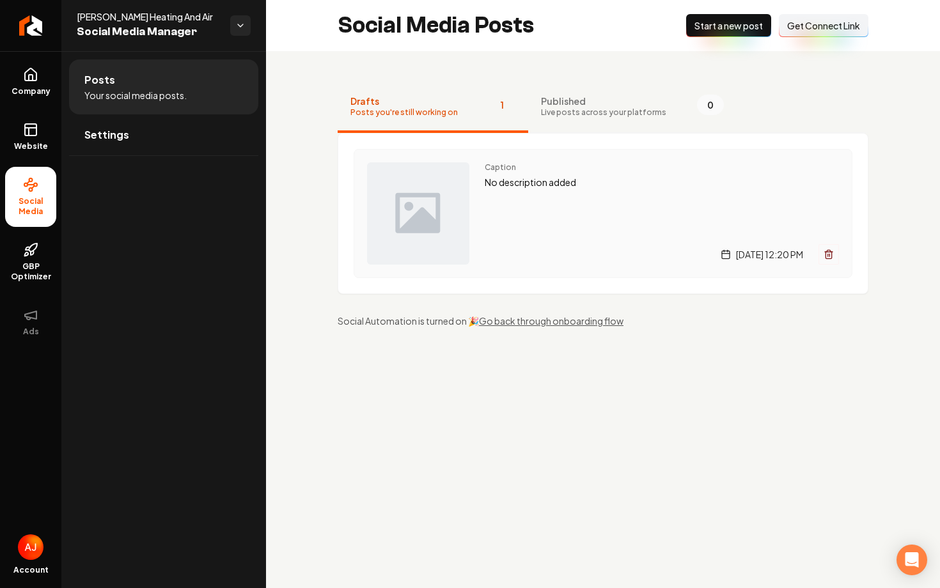
click at [521, 220] on div "Caption No description added [DATE] 12:20 PM" at bounding box center [662, 213] width 354 height 102
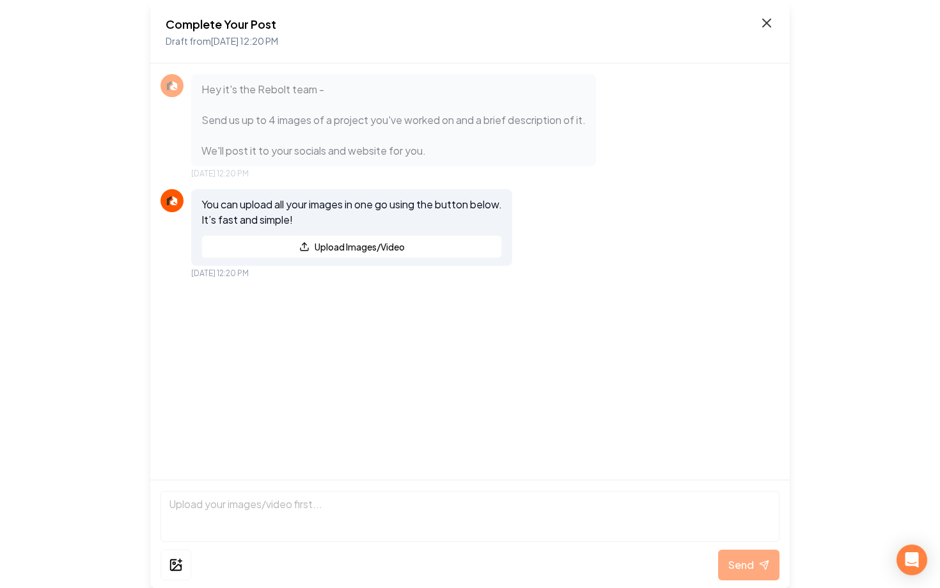
click at [766, 29] on icon at bounding box center [766, 22] width 15 height 15
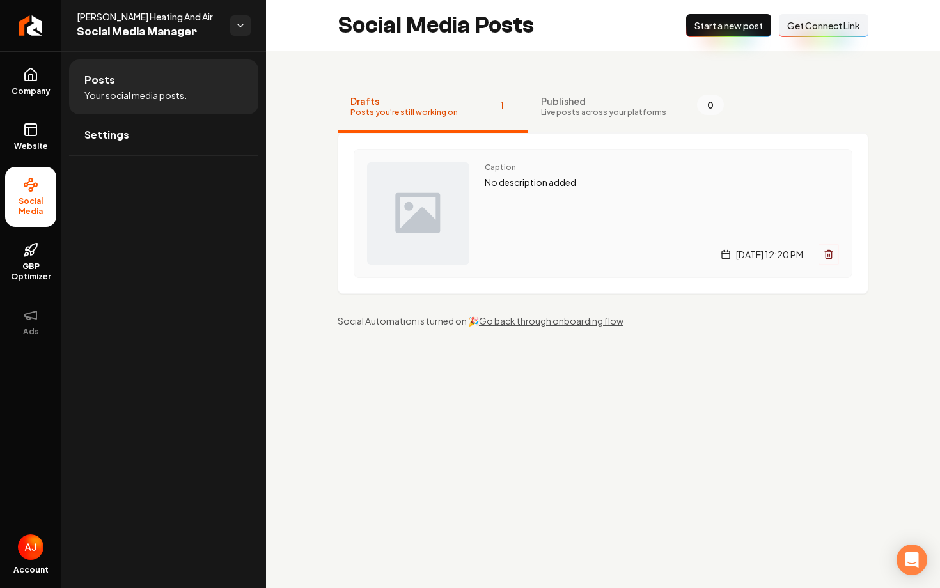
click at [525, 238] on div "Caption No description added [DATE] 12:20 PM" at bounding box center [662, 213] width 354 height 102
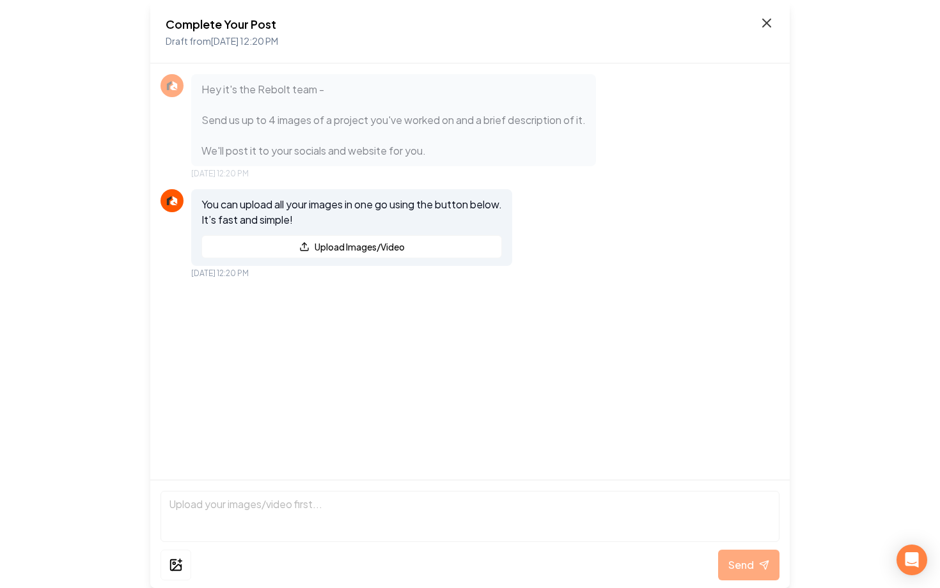
click at [761, 27] on icon at bounding box center [766, 22] width 15 height 15
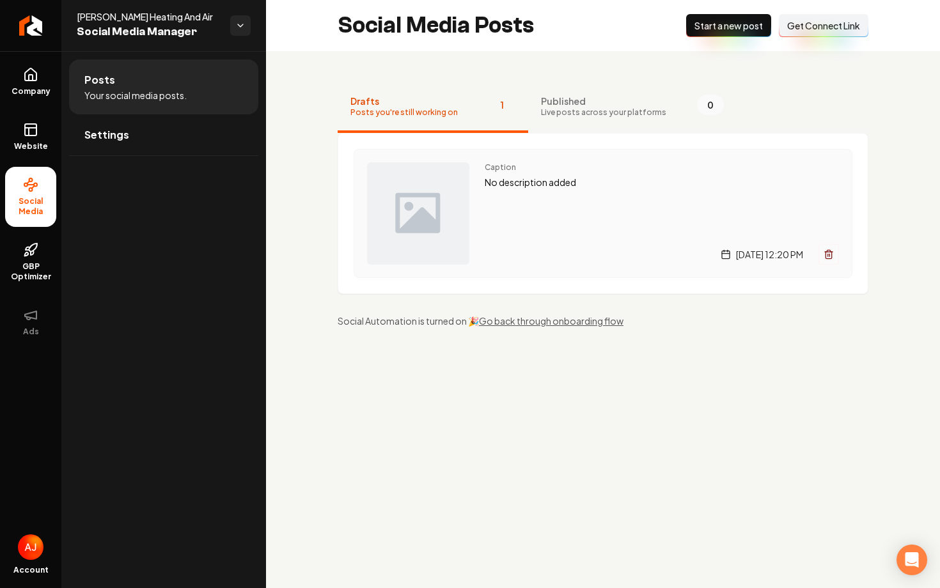
click at [498, 236] on div "Caption No description added [DATE] 12:20 PM" at bounding box center [662, 213] width 354 height 102
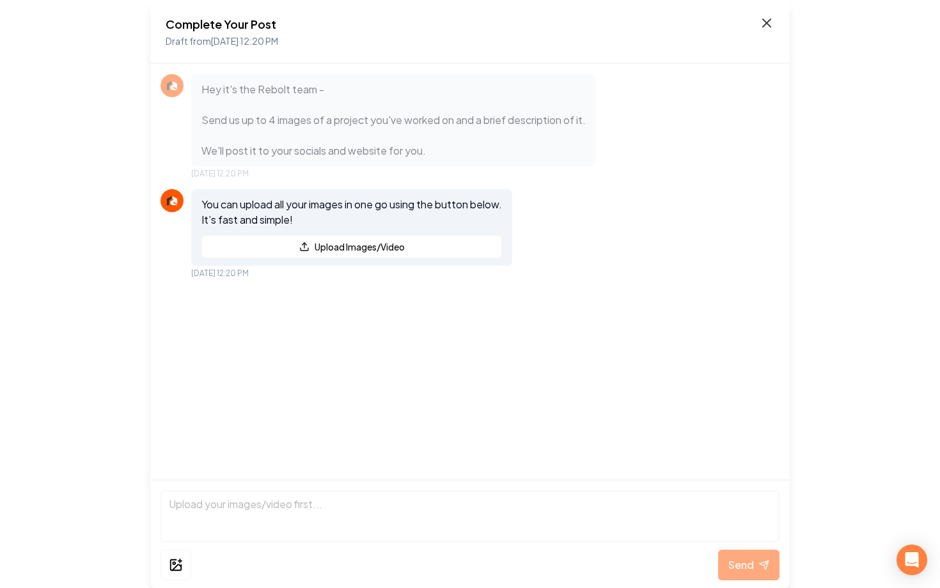
click at [764, 23] on icon at bounding box center [766, 22] width 15 height 15
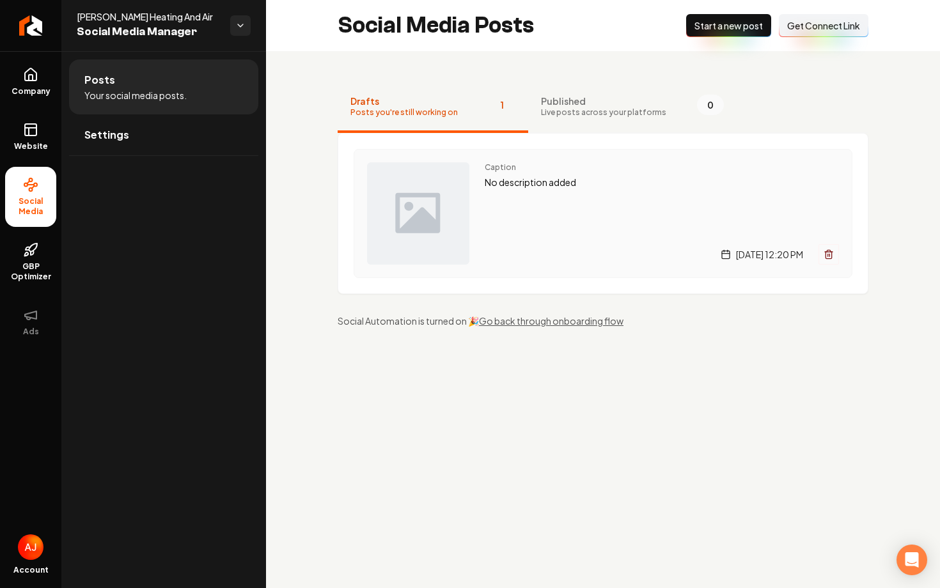
click at [538, 222] on div "Caption No description added [DATE] 12:20 PM" at bounding box center [662, 213] width 354 height 102
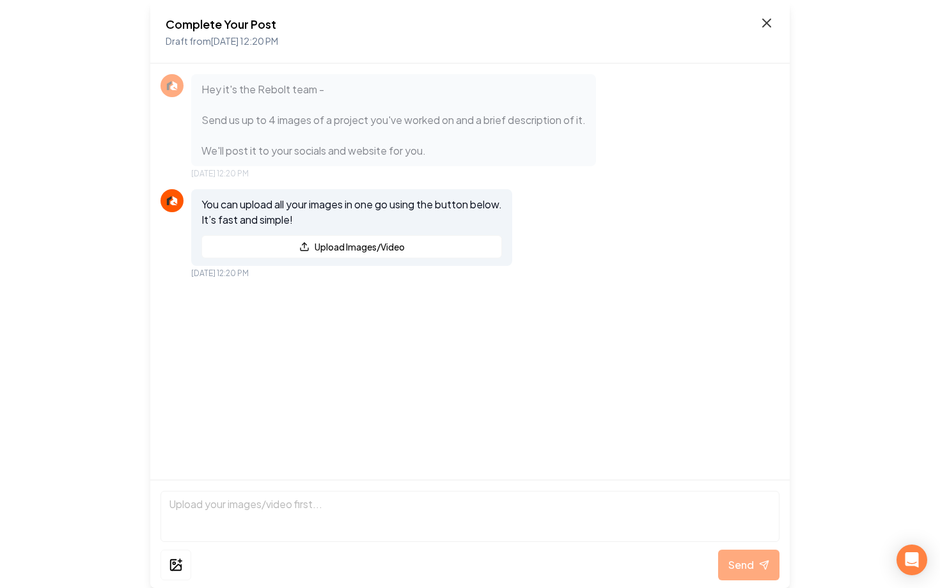
click at [769, 28] on icon at bounding box center [766, 22] width 15 height 15
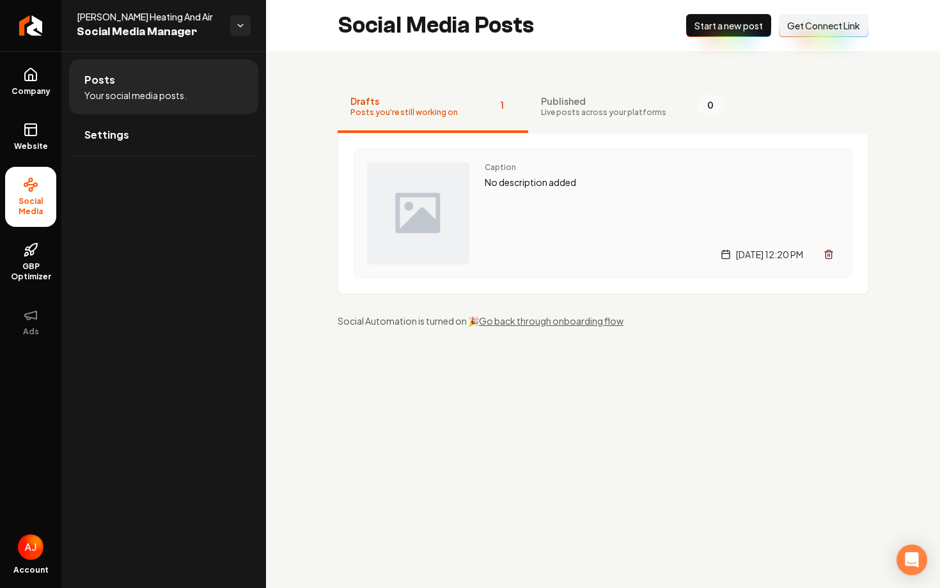
click at [519, 193] on div "Caption No description added [DATE] 12:20 PM" at bounding box center [662, 213] width 354 height 102
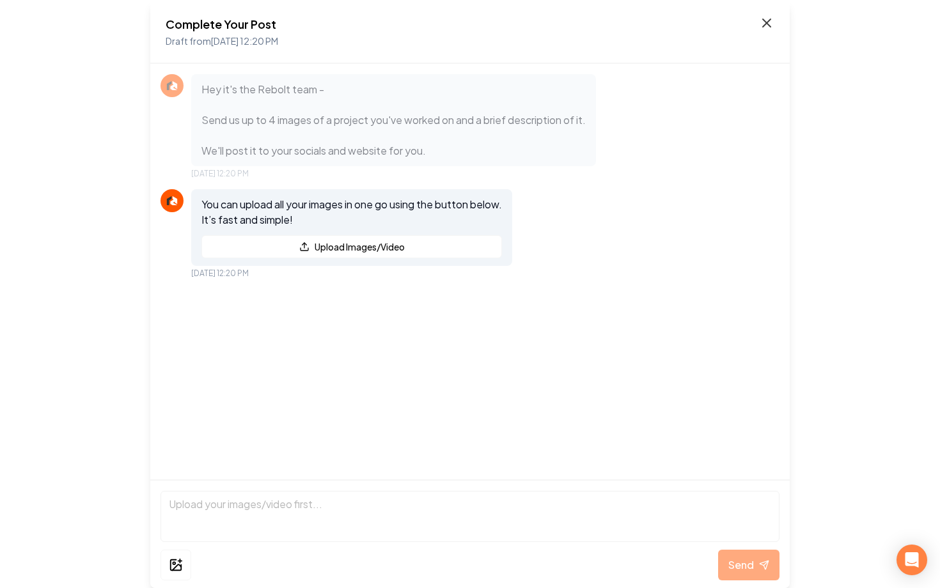
click at [762, 27] on icon at bounding box center [766, 22] width 15 height 15
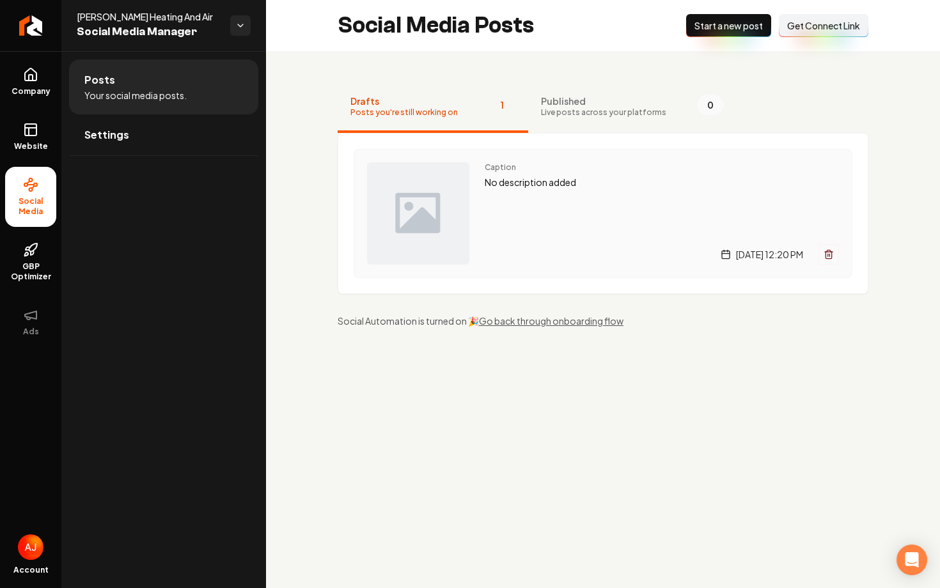
click at [446, 228] on img "Main content area" at bounding box center [418, 213] width 102 height 102
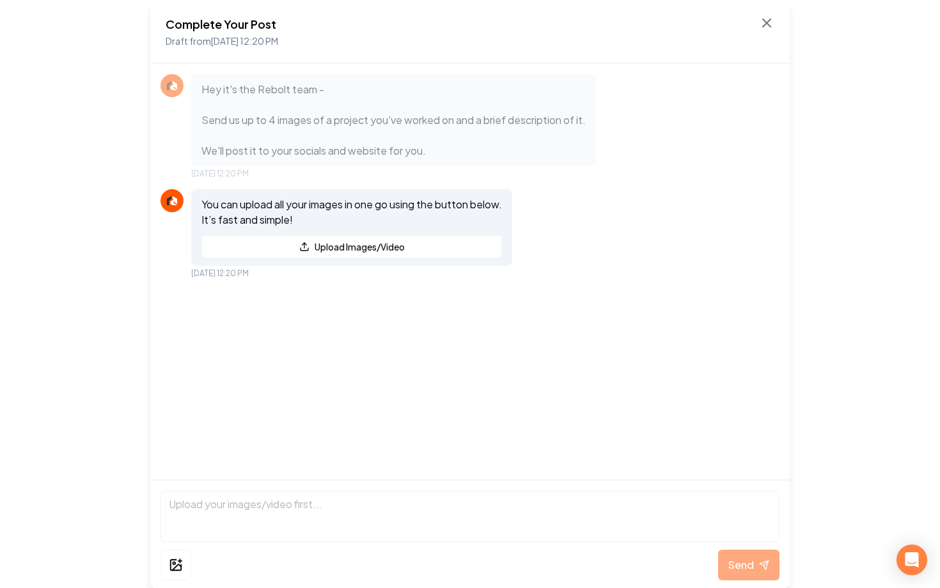
click at [759, 33] on div "Complete Your Post Draft from [DATE] 12:20 PM" at bounding box center [470, 31] width 609 height 33
click at [764, 26] on icon at bounding box center [766, 22] width 15 height 15
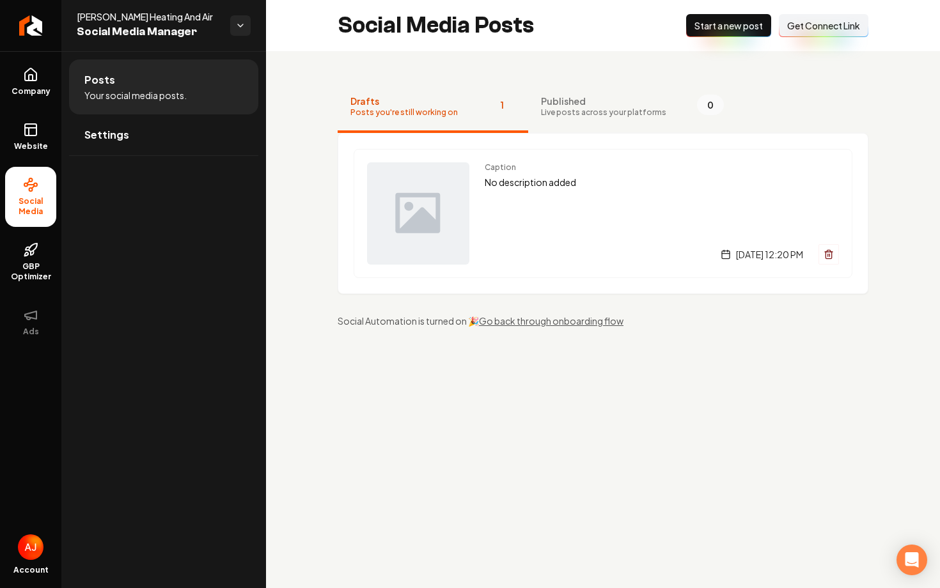
click at [499, 213] on div "Caption No description added [DATE] 12:20 PM" at bounding box center [662, 213] width 354 height 102
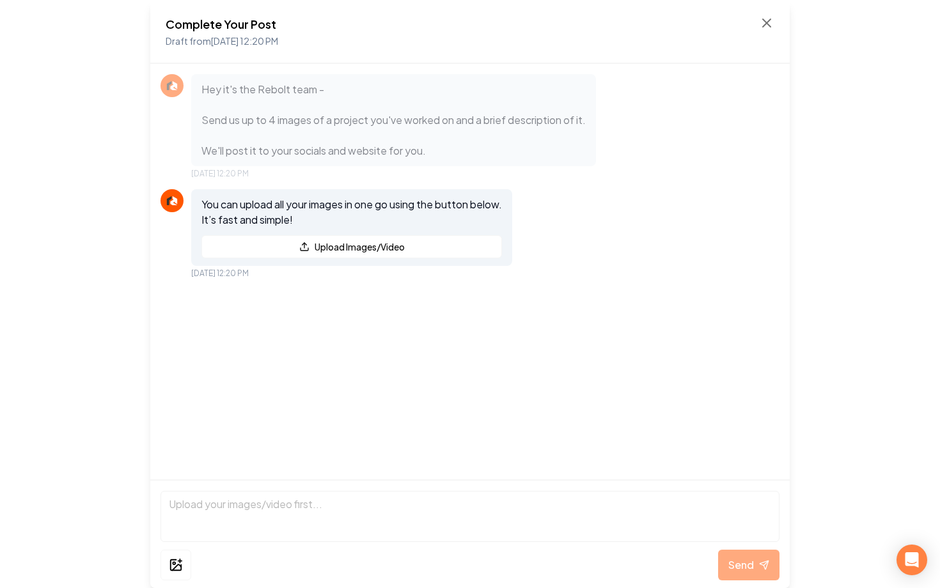
click at [776, 22] on div "Complete Your Post Draft from Oct 10, 2025 12:20 PM" at bounding box center [469, 32] width 639 height 64
click at [765, 29] on icon at bounding box center [766, 22] width 15 height 15
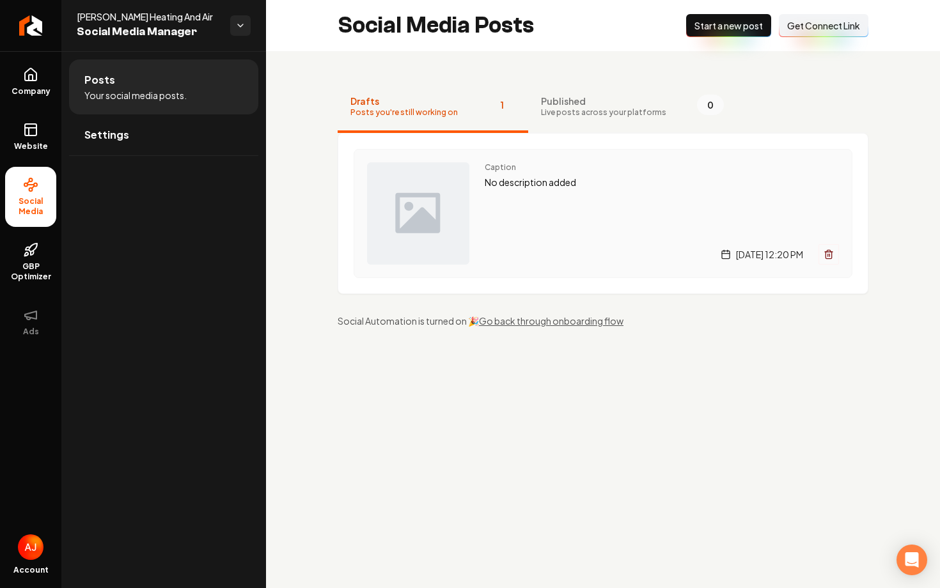
click at [527, 191] on div "Caption No description added Friday, October 10, 2025 | 12:20 PM" at bounding box center [662, 213] width 354 height 102
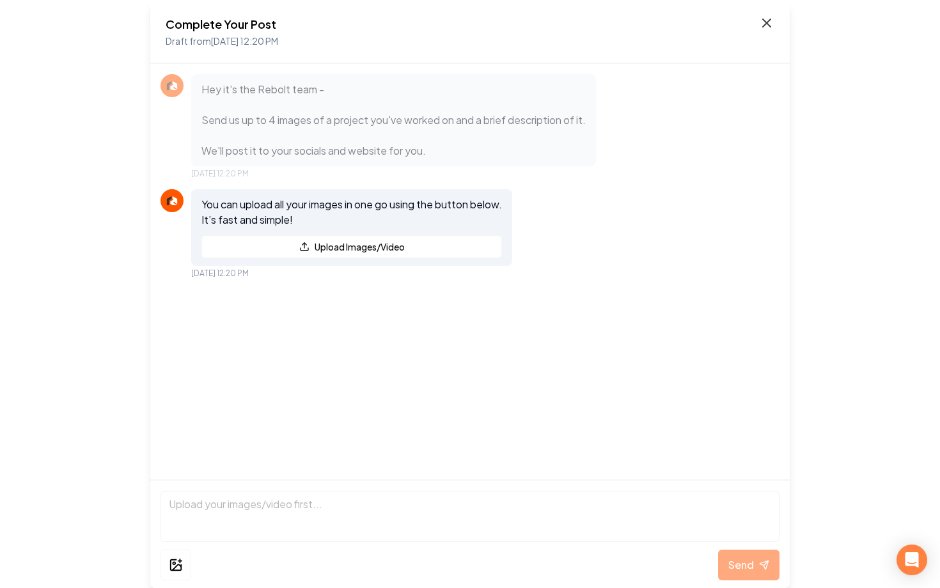
click at [770, 29] on icon at bounding box center [766, 22] width 15 height 15
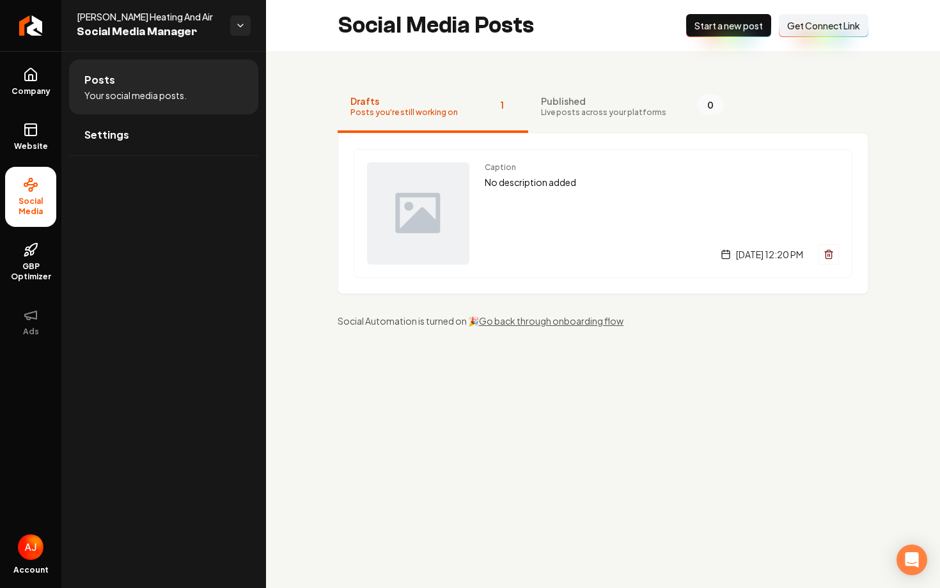
click at [515, 254] on div "[DATE] 12:20 PM" at bounding box center [662, 254] width 354 height 20
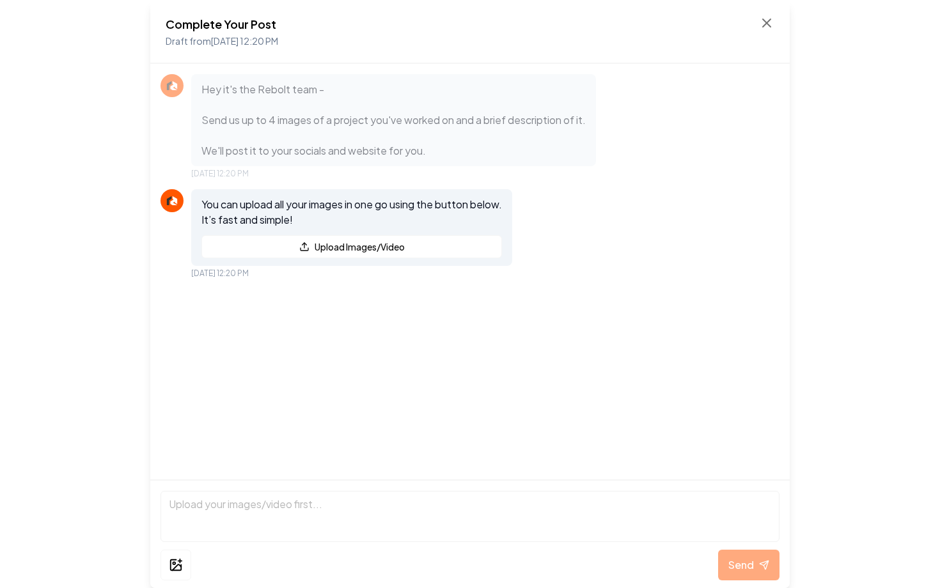
click at [755, 27] on div "Complete Your Post Draft from [DATE] 12:20 PM" at bounding box center [470, 31] width 609 height 33
click at [762, 25] on icon at bounding box center [766, 22] width 15 height 15
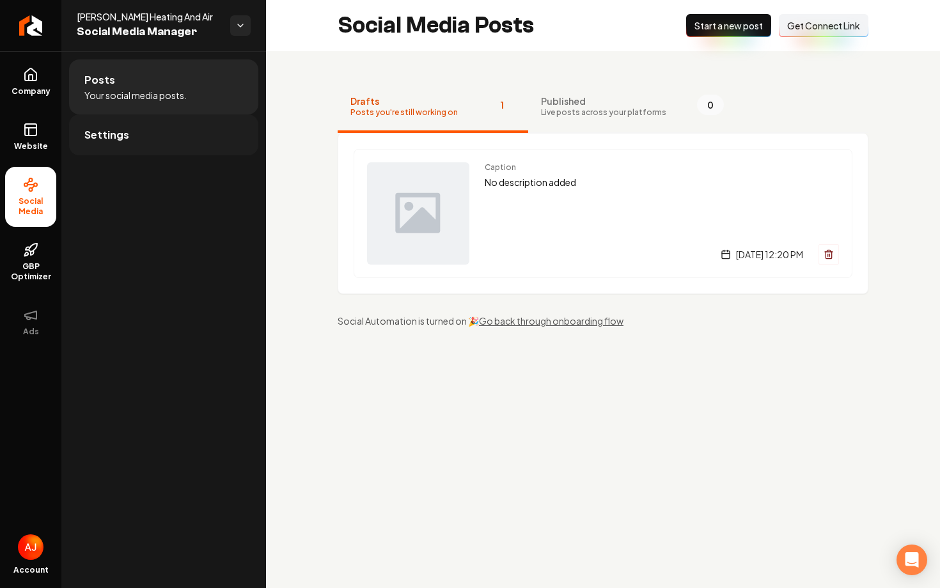
click at [98, 139] on span "Settings" at bounding box center [106, 134] width 45 height 15
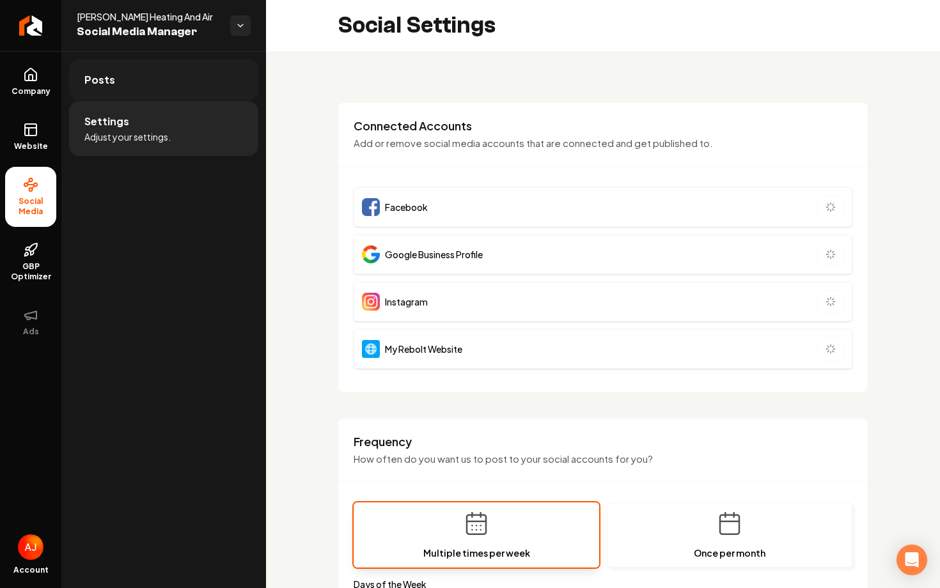
click at [121, 81] on link "Posts" at bounding box center [163, 79] width 189 height 41
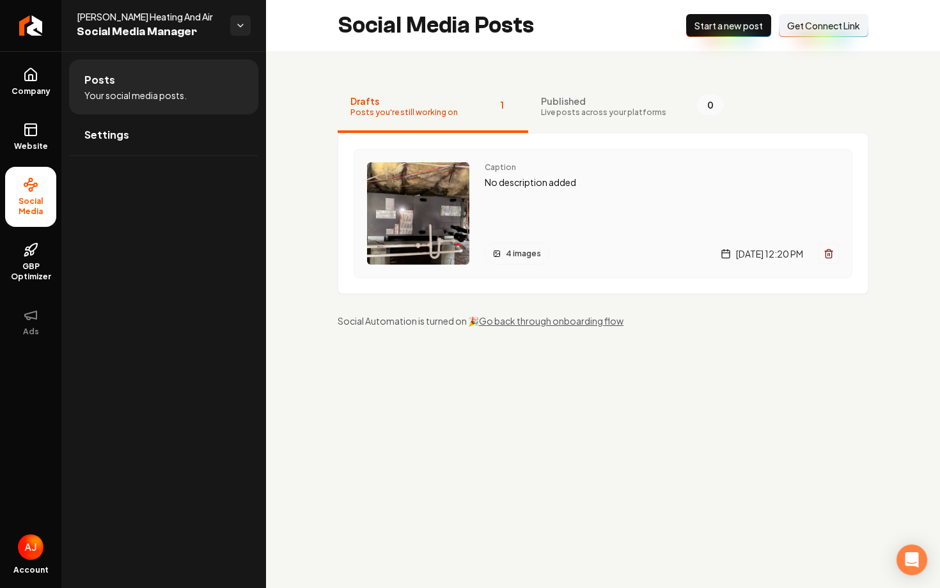
click at [588, 206] on div "Caption No description added 4 images [DATE] 12:20 PM" at bounding box center [662, 213] width 354 height 102
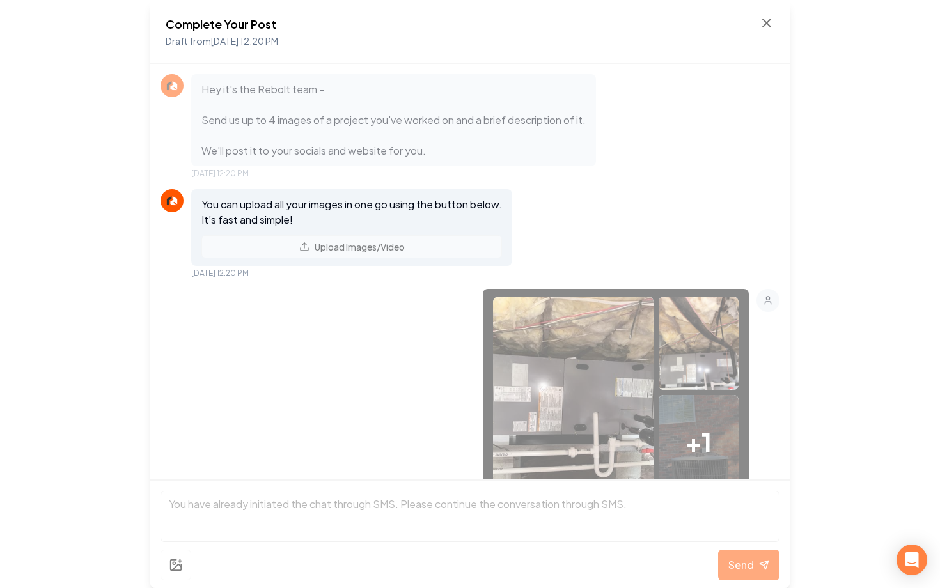
scroll to position [60, 0]
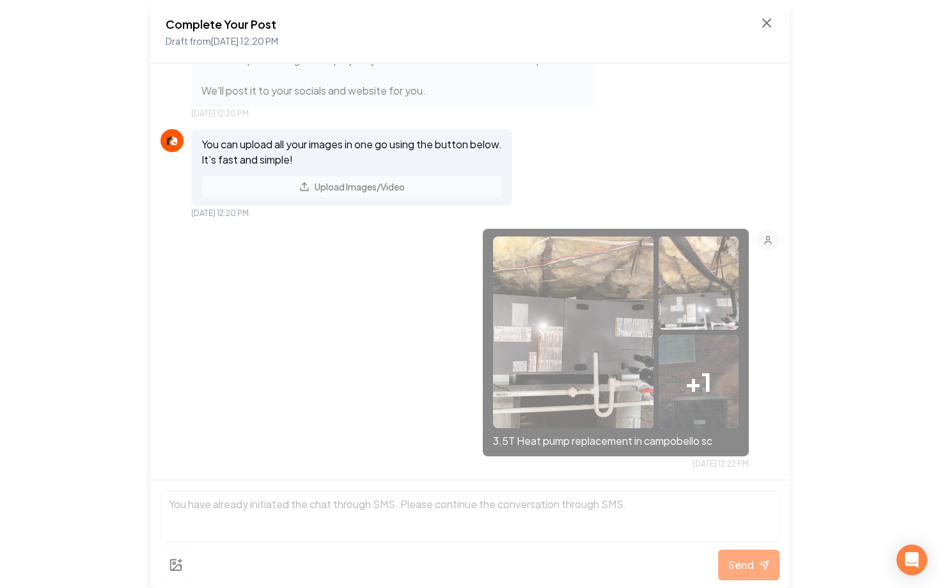
click at [764, 8] on div "Complete Your Post Draft from [DATE] 12:20 PM" at bounding box center [469, 32] width 639 height 64
click at [767, 28] on icon at bounding box center [766, 22] width 15 height 15
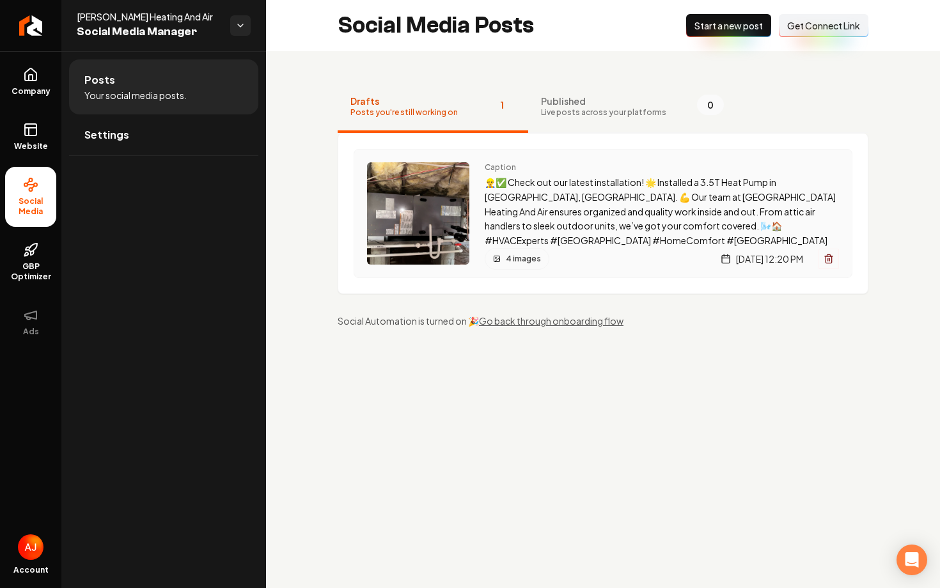
click at [583, 262] on div "4 images Friday, October 10, 2025 | 12:20 PM" at bounding box center [662, 259] width 354 height 22
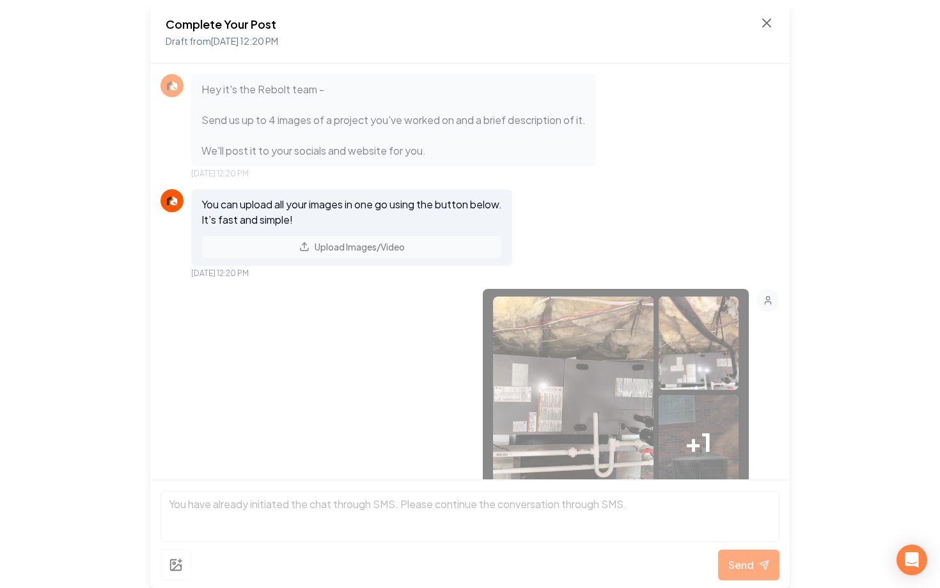
scroll to position [298, 0]
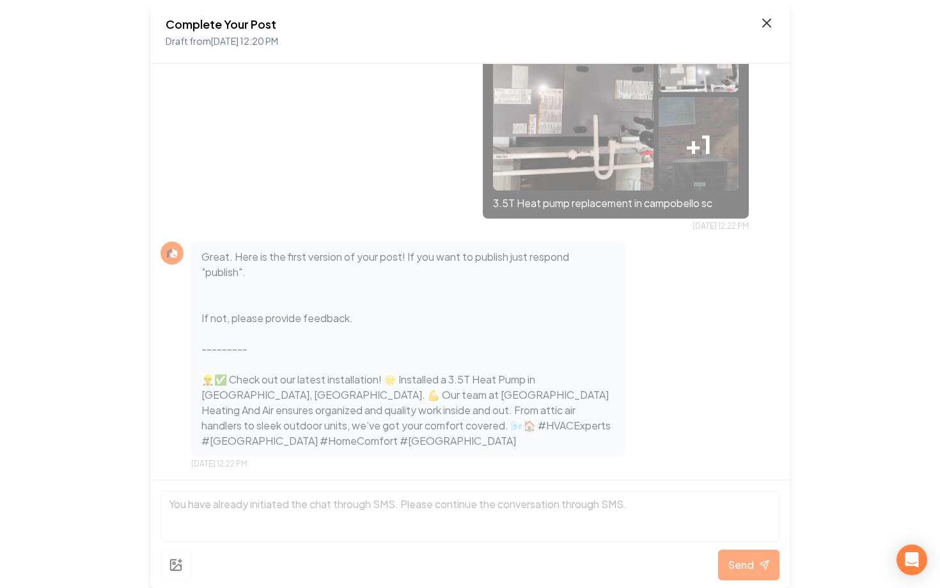
click at [764, 24] on icon at bounding box center [766, 22] width 15 height 15
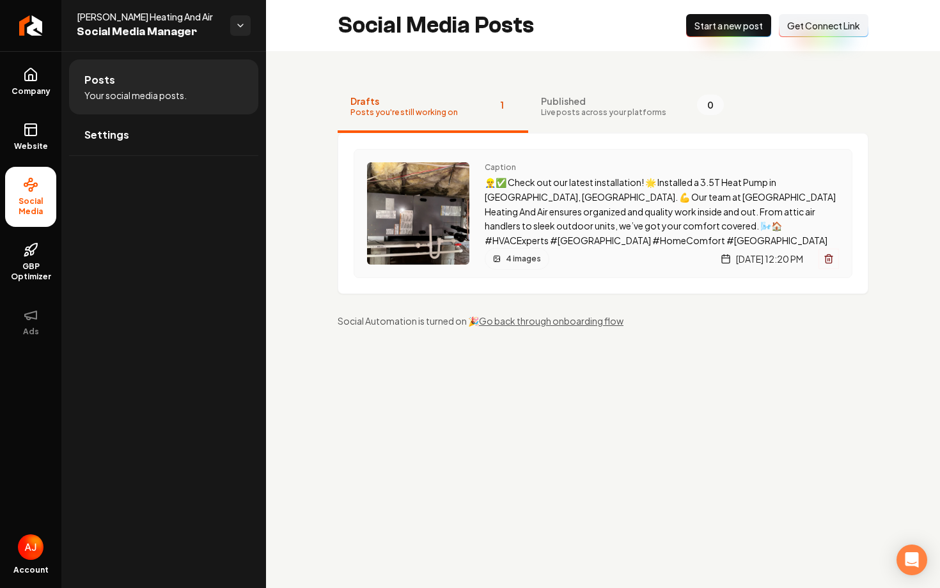
click at [580, 268] on div "4 images [DATE] 12:20 PM" at bounding box center [662, 259] width 354 height 22
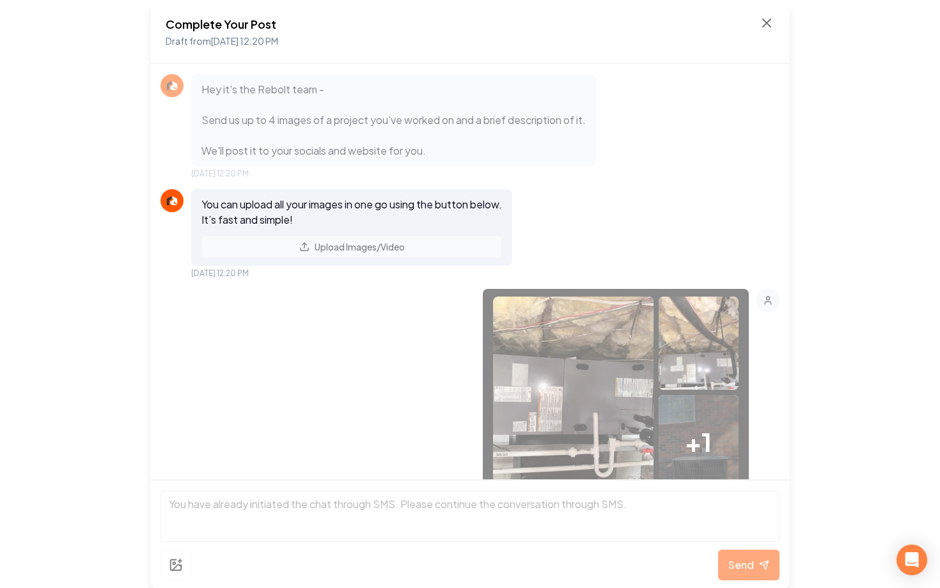
scroll to position [298, 0]
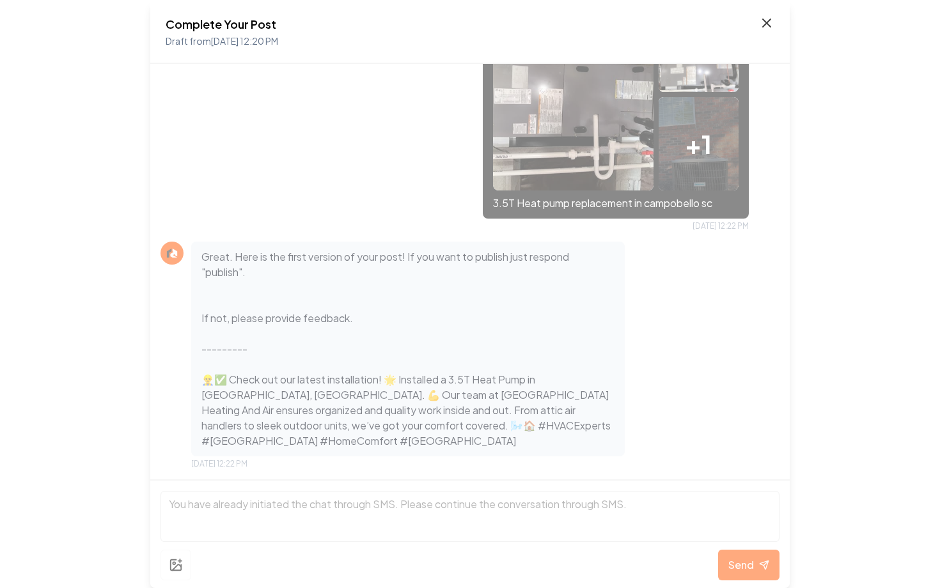
click at [767, 19] on icon at bounding box center [766, 22] width 15 height 15
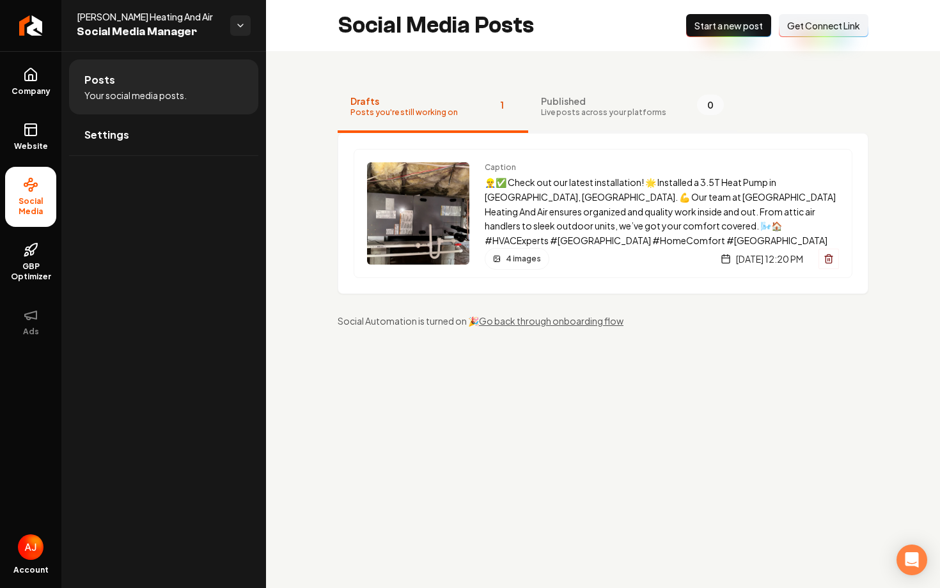
click at [625, 97] on span "Published" at bounding box center [603, 101] width 125 height 13
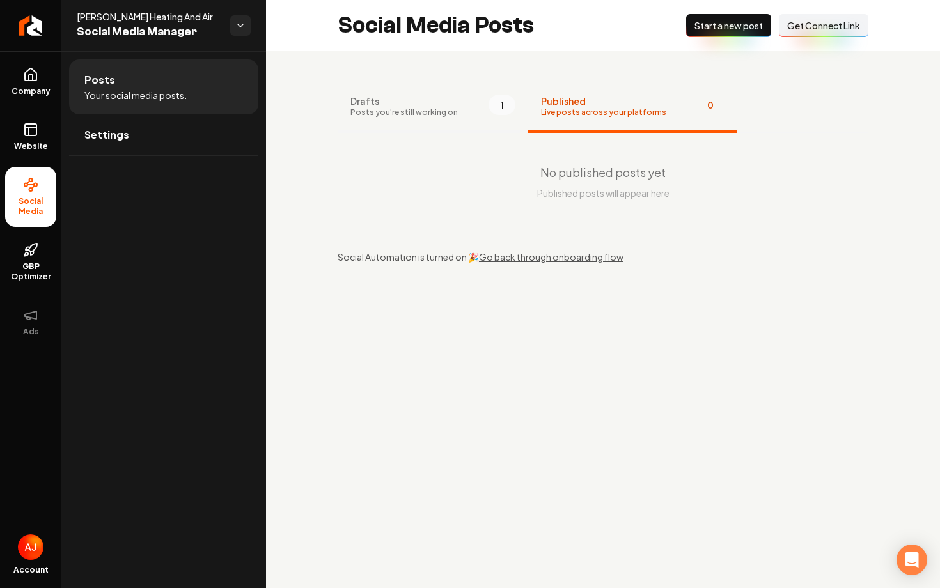
click at [448, 103] on span "Drafts" at bounding box center [403, 101] width 107 height 13
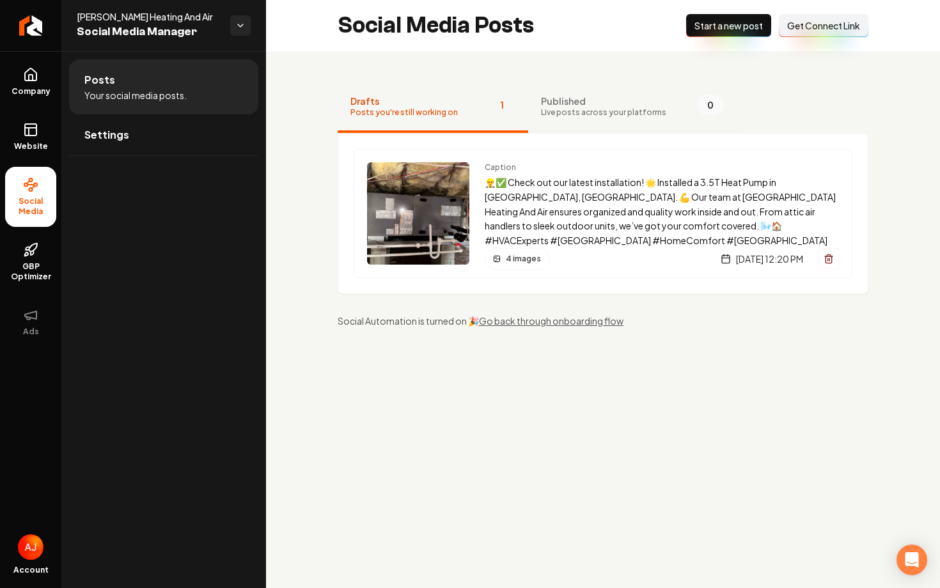
click at [591, 102] on span "Published" at bounding box center [603, 101] width 125 height 13
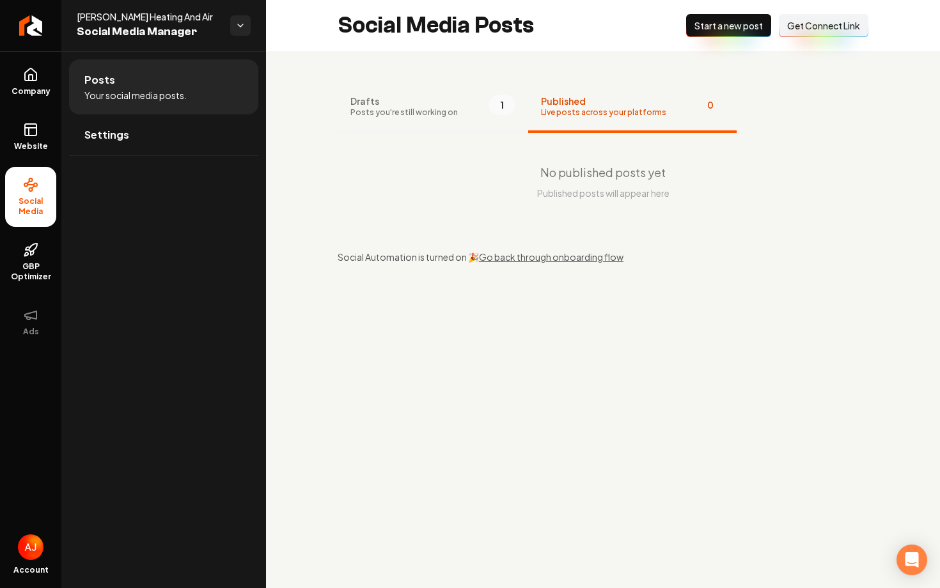
click at [418, 114] on span "Posts you're still working on" at bounding box center [403, 112] width 107 height 10
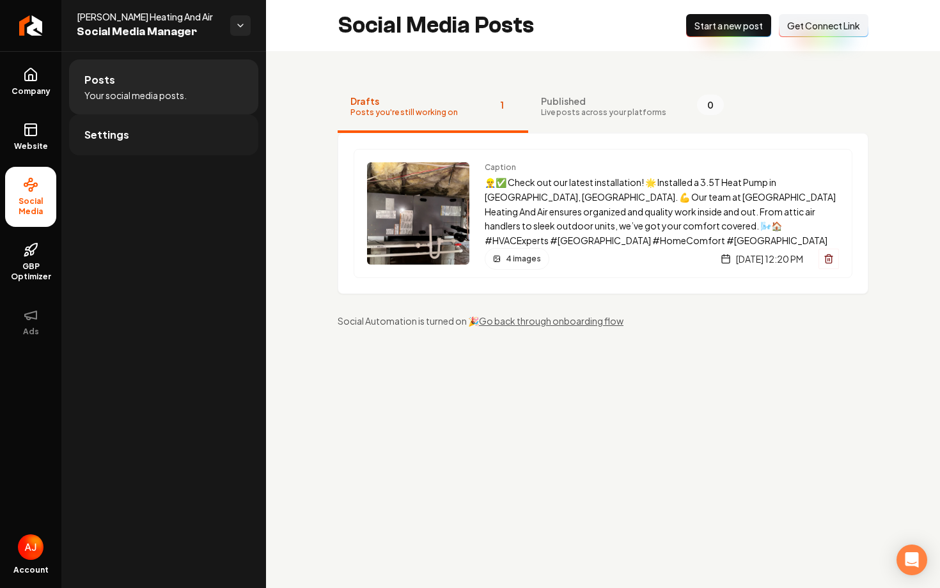
click at [153, 135] on link "Settings" at bounding box center [163, 134] width 189 height 41
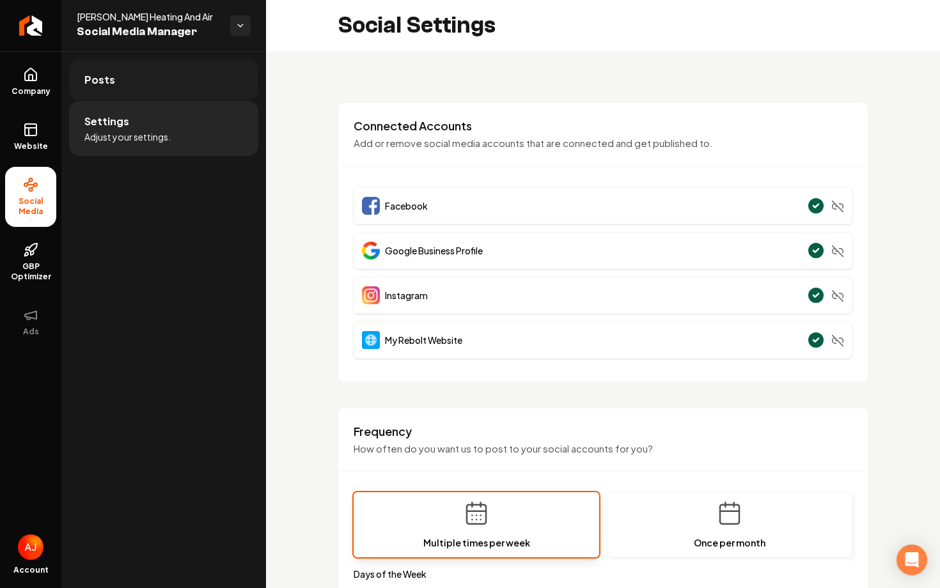
click at [185, 71] on link "Posts" at bounding box center [163, 79] width 189 height 41
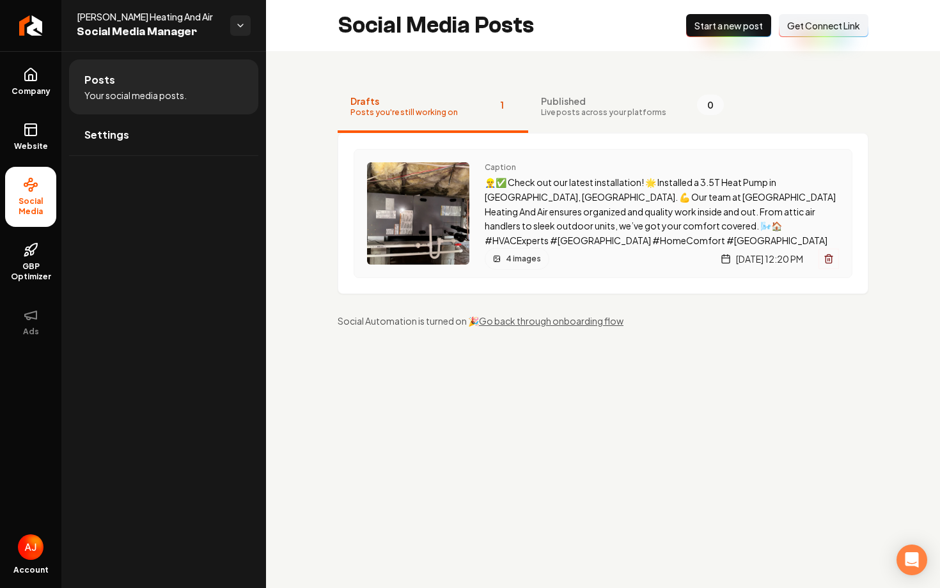
click at [544, 175] on div "Caption 👷‍♂️✅ Check out our latest installation! 🌟 Installed a 3.5T Heat Pump i…" at bounding box center [662, 205] width 354 height 86
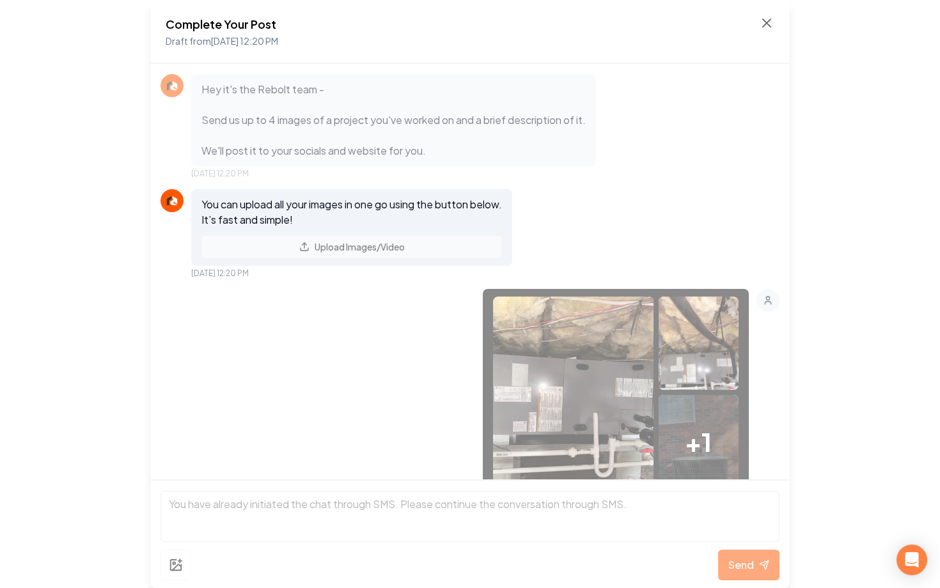
scroll to position [352, 0]
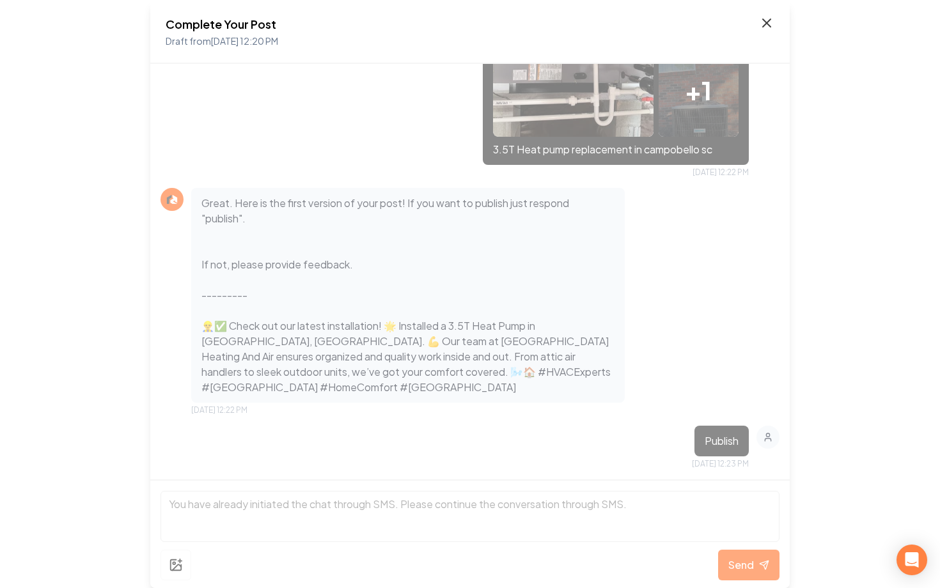
click at [765, 28] on icon at bounding box center [766, 22] width 15 height 15
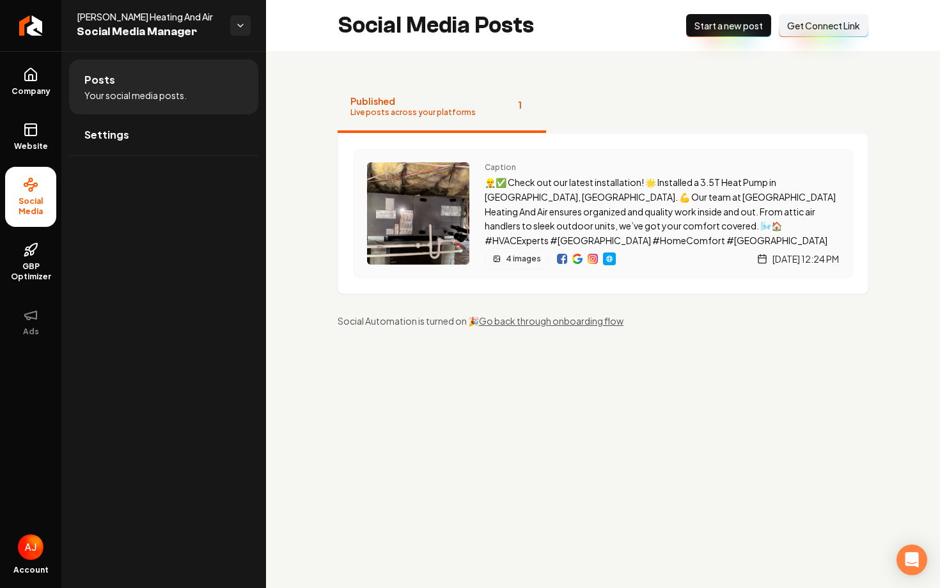
click at [561, 262] on img "Main content area" at bounding box center [562, 259] width 10 height 10
click at [577, 258] on img "Main content area" at bounding box center [577, 259] width 10 height 10
click at [578, 254] on img "Main content area" at bounding box center [577, 259] width 10 height 10
click at [588, 261] on img "Main content area" at bounding box center [593, 259] width 10 height 10
click at [580, 259] on img "Main content area" at bounding box center [577, 259] width 10 height 10
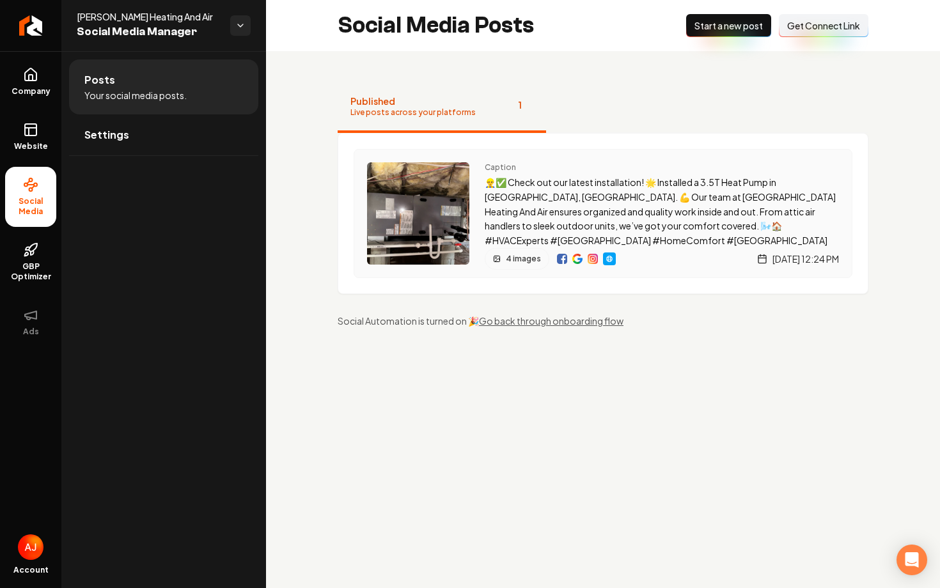
click at [607, 262] on img "Main content area" at bounding box center [609, 259] width 10 height 10
click at [33, 137] on link "Website" at bounding box center [30, 137] width 51 height 50
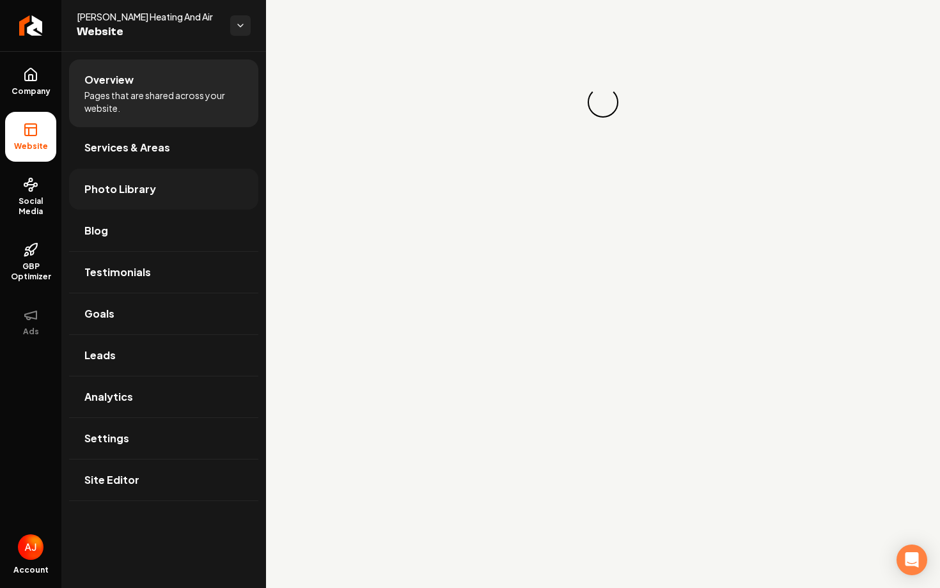
click at [136, 195] on span "Photo Library" at bounding box center [120, 189] width 72 height 15
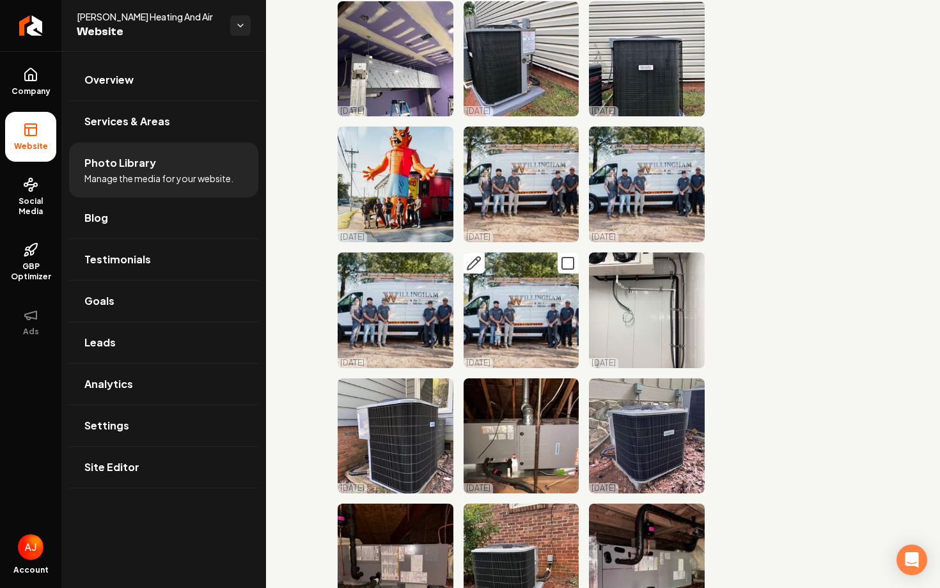
scroll to position [613, 0]
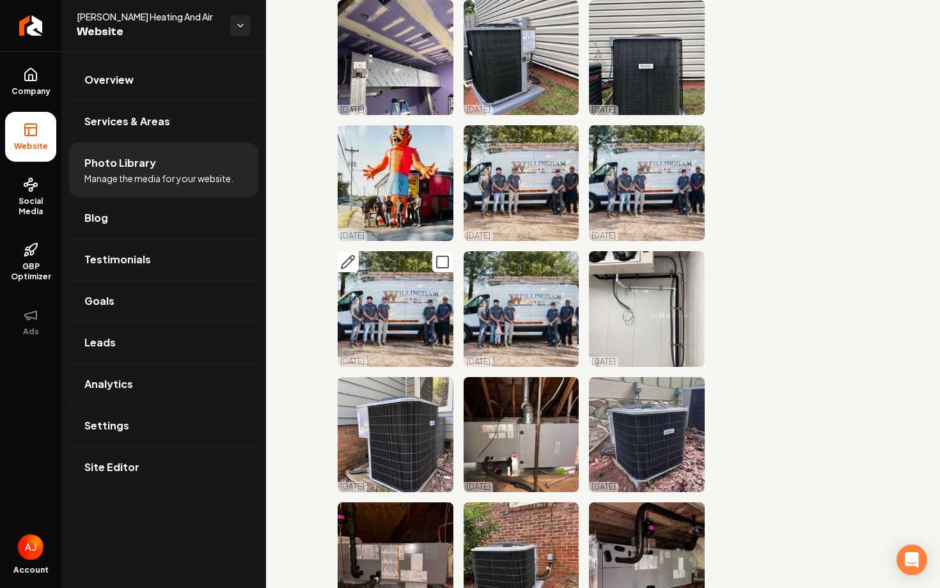
click at [391, 308] on img "Main content area" at bounding box center [396, 309] width 116 height 116
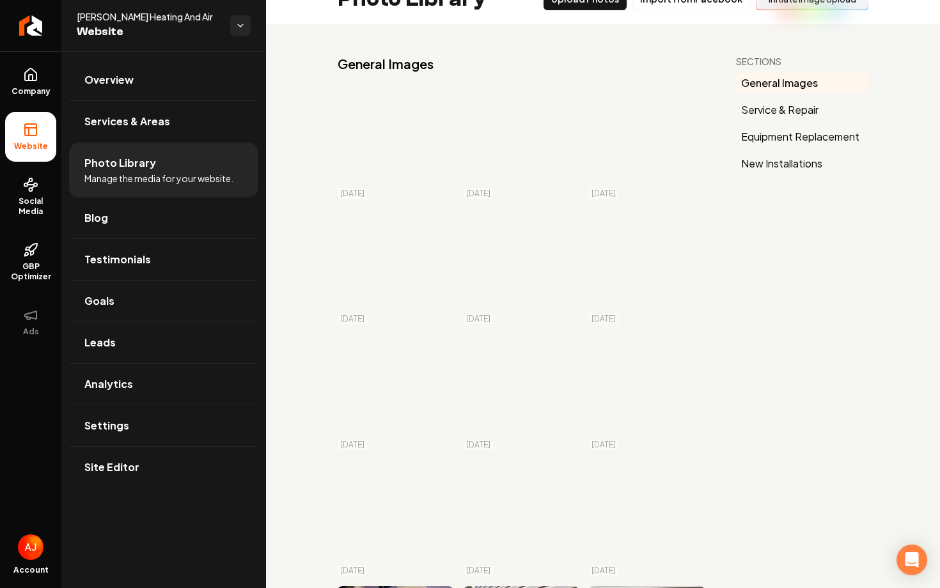
scroll to position [1, 0]
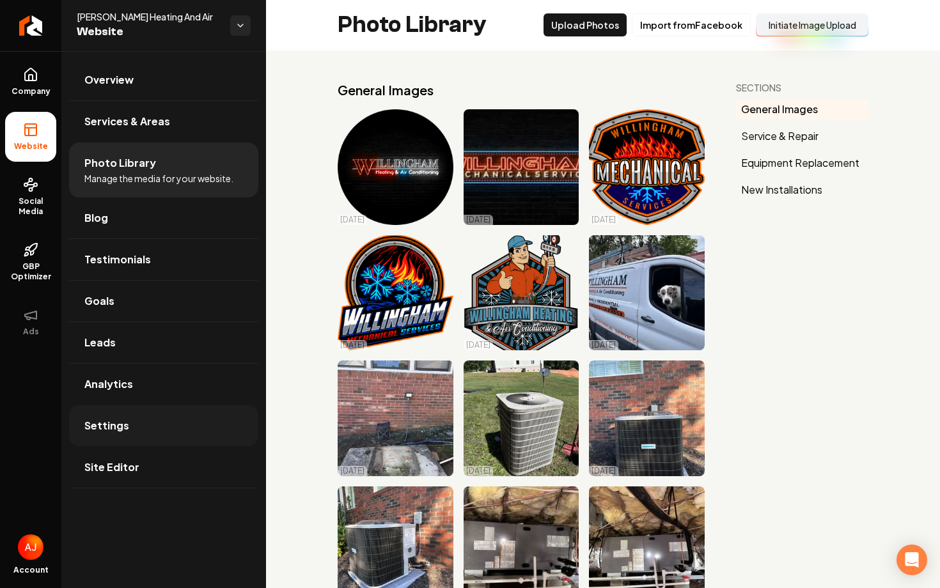
click at [137, 422] on link "Settings" at bounding box center [163, 425] width 189 height 41
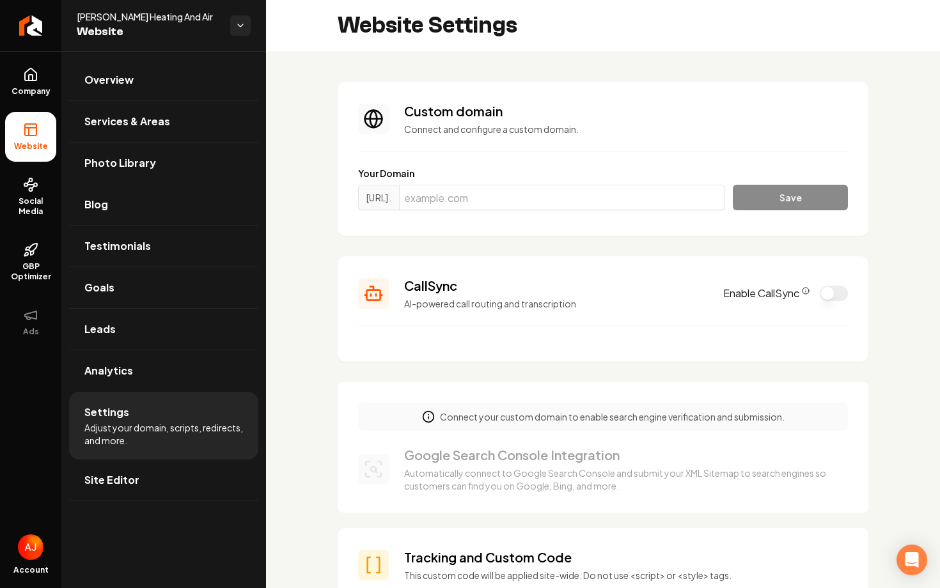
click at [835, 293] on button "Enable CallSync" at bounding box center [834, 293] width 28 height 15
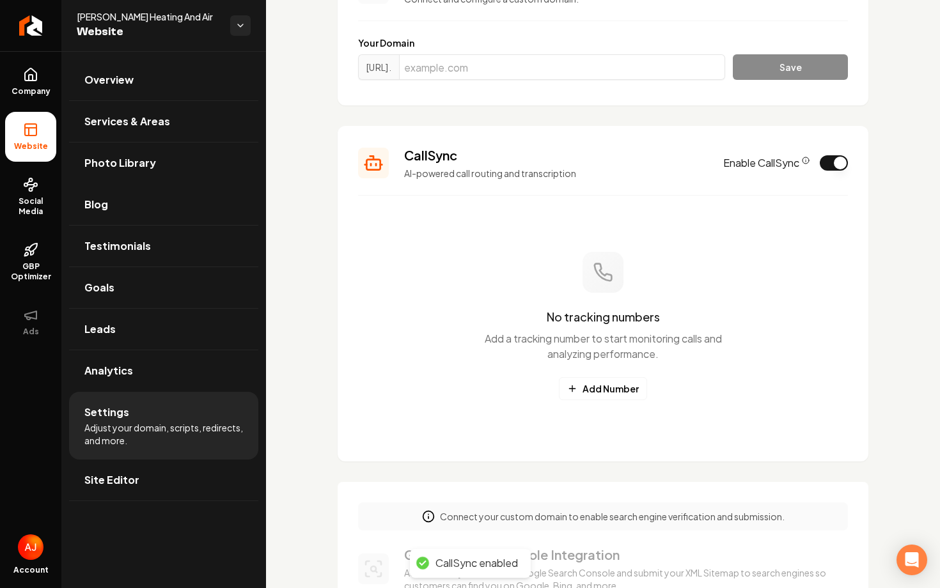
scroll to position [144, 0]
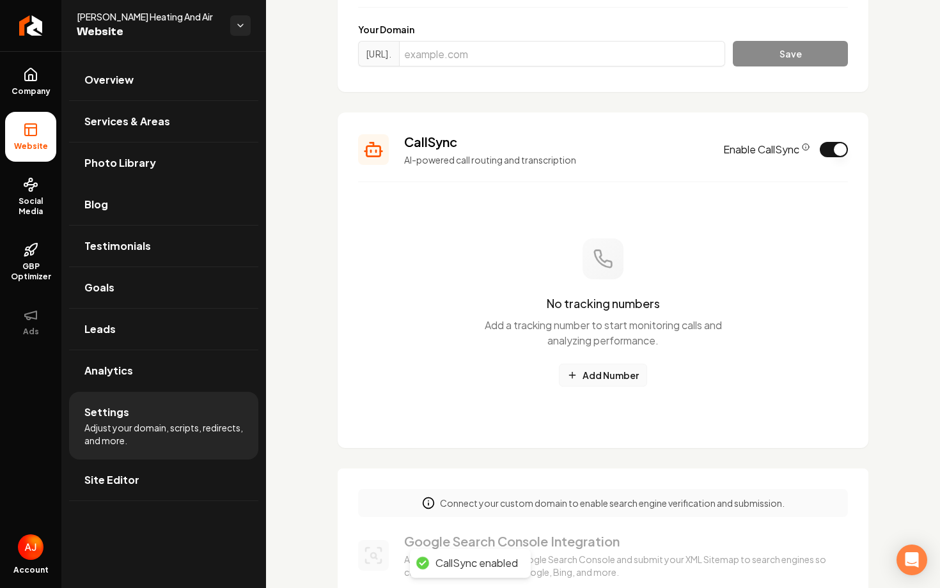
click at [599, 384] on button "Add Number" at bounding box center [603, 375] width 88 height 23
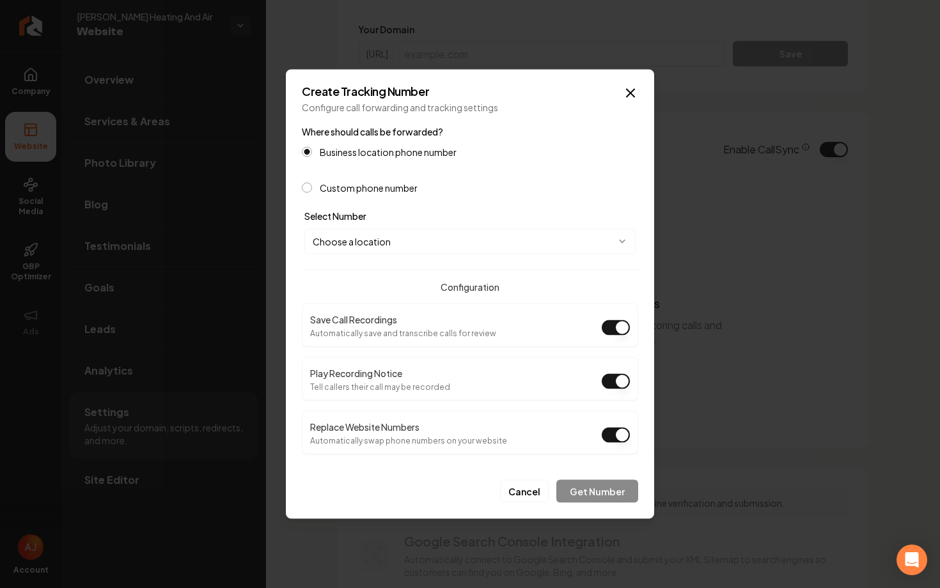
click at [496, 237] on body "Company Website Social Media GBP Optimizer Ads Account [PERSON_NAME] Heating An…" at bounding box center [470, 294] width 940 height 588
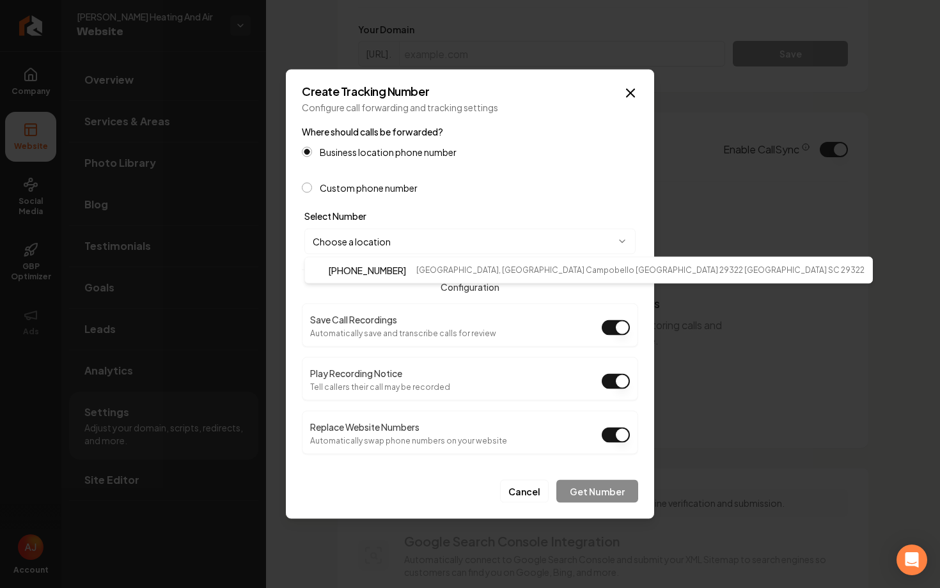
select select "**********"
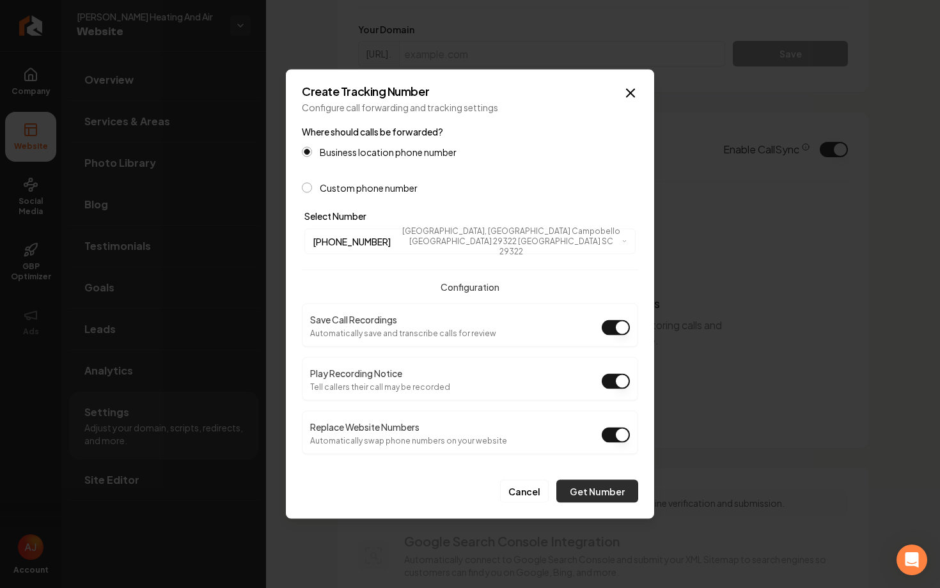
click at [595, 495] on button "Get Number" at bounding box center [597, 491] width 82 height 23
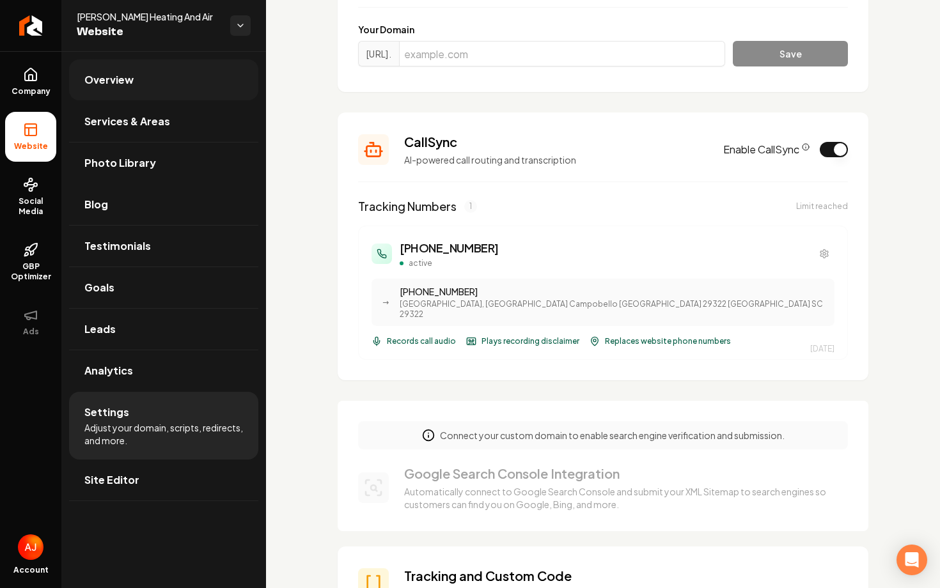
click at [137, 93] on link "Overview" at bounding box center [163, 79] width 189 height 41
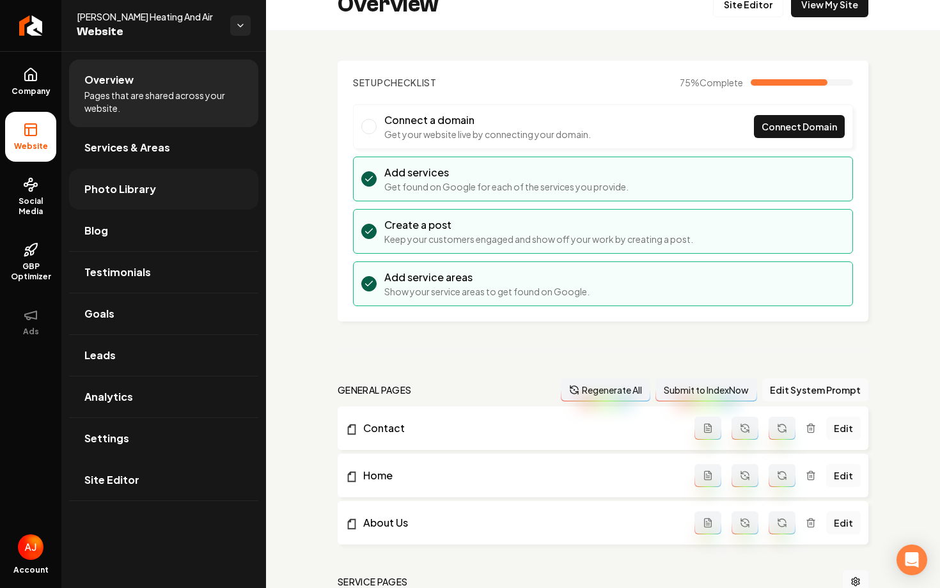
scroll to position [144, 0]
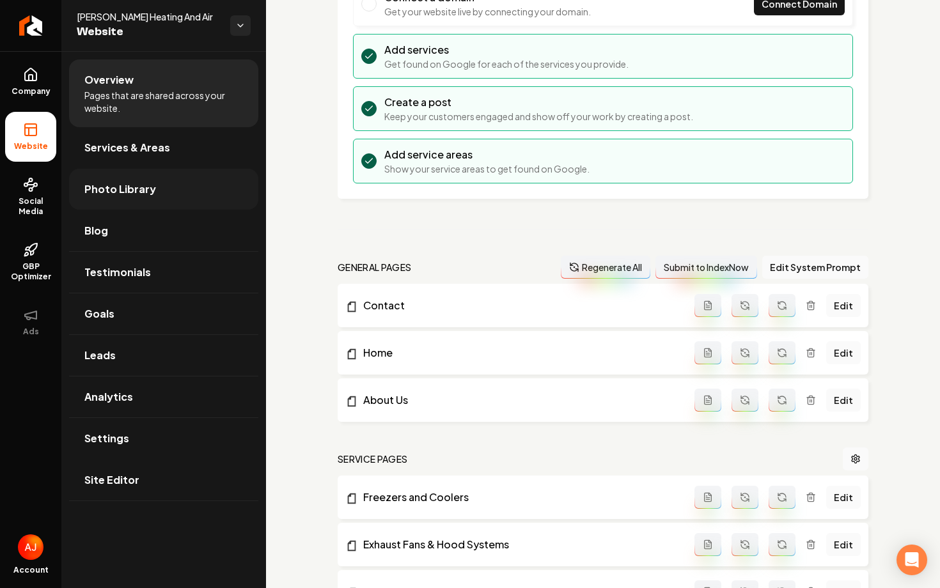
click at [136, 176] on link "Photo Library" at bounding box center [163, 189] width 189 height 41
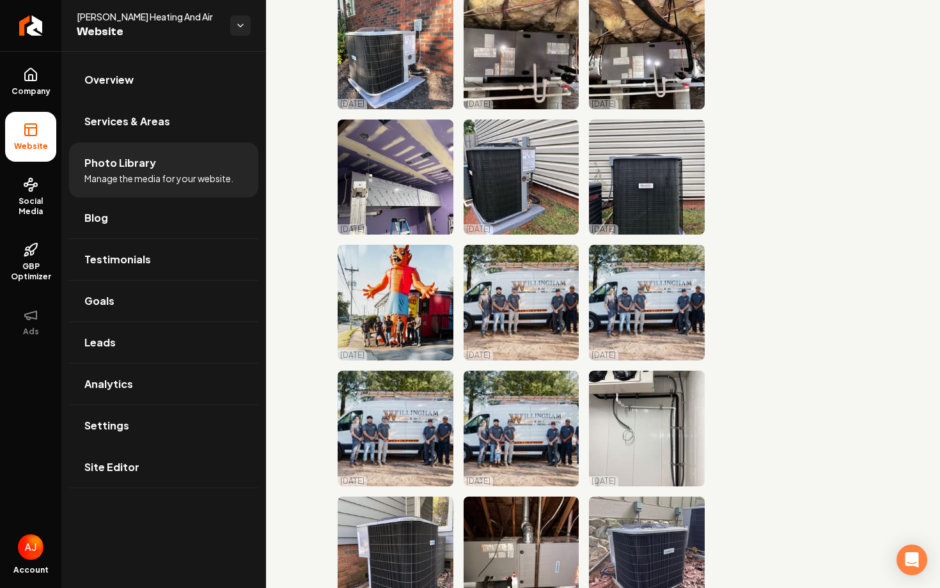
scroll to position [13, 0]
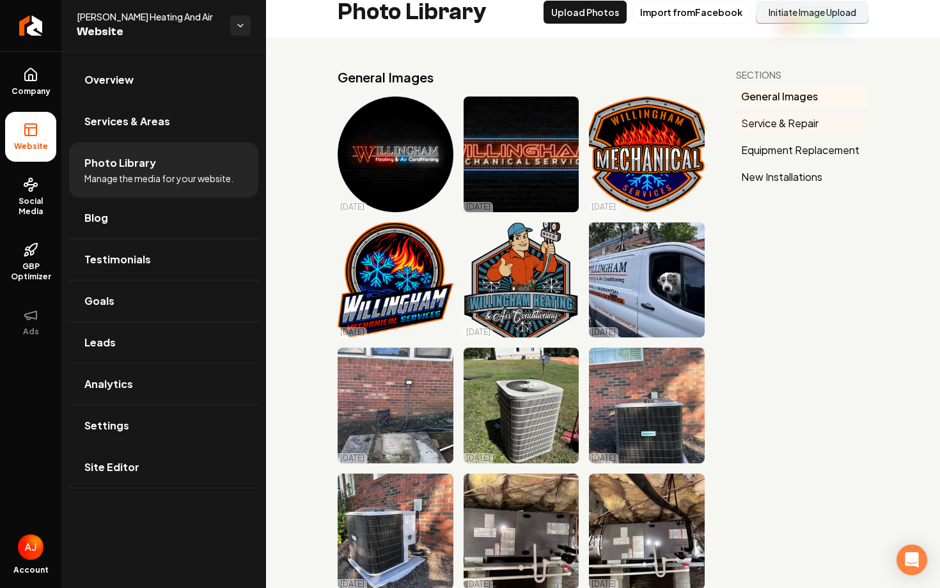
click at [782, 116] on button "Service & Repair" at bounding box center [802, 123] width 132 height 20
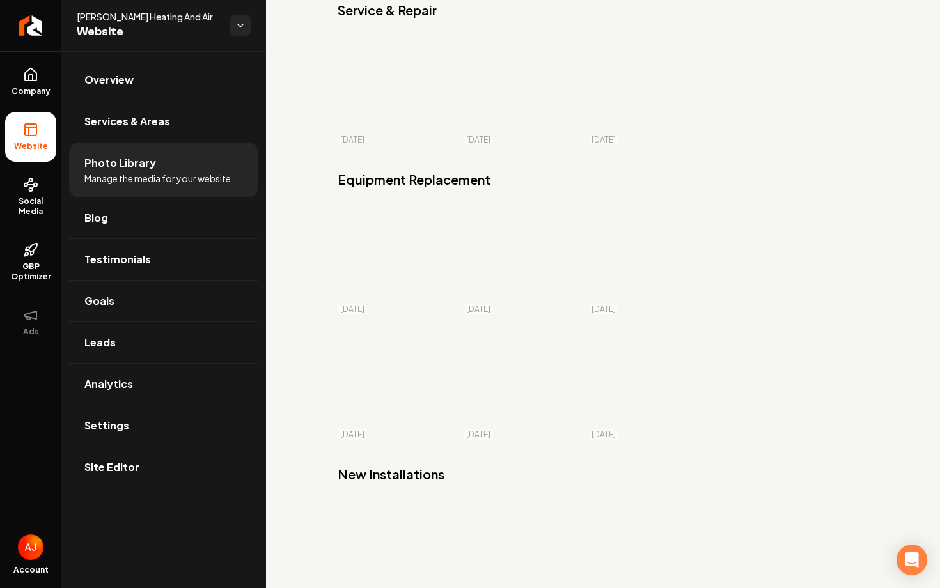
scroll to position [3772, 0]
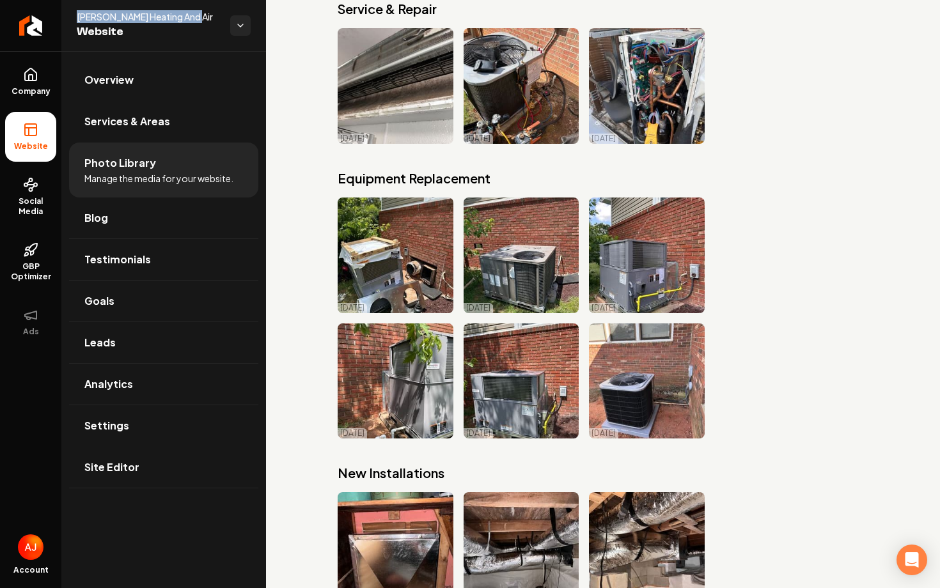
drag, startPoint x: 192, startPoint y: 19, endPoint x: 68, endPoint y: 17, distance: 124.1
click at [68, 17] on div "[PERSON_NAME] Heating And Air Website" at bounding box center [163, 25] width 205 height 51
copy span "[PERSON_NAME] Heating And Air"
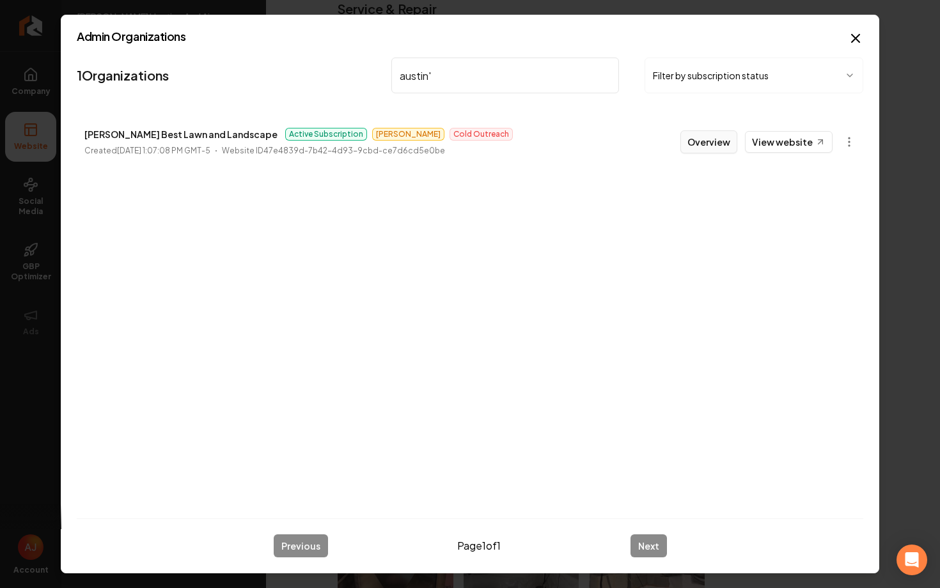
type input "austin'"
click at [701, 141] on button "Overview" at bounding box center [708, 141] width 57 height 23
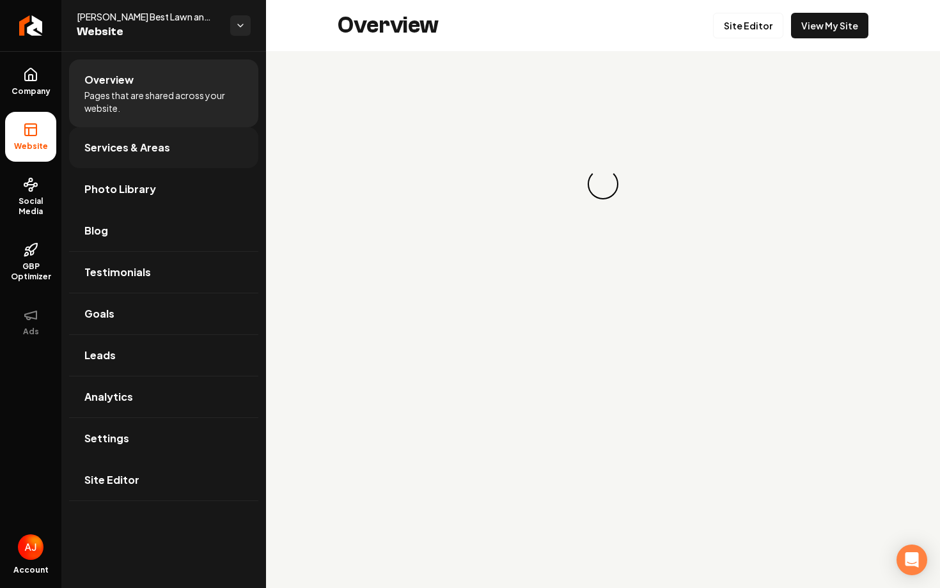
click at [130, 148] on span "Services & Areas" at bounding box center [127, 147] width 86 height 15
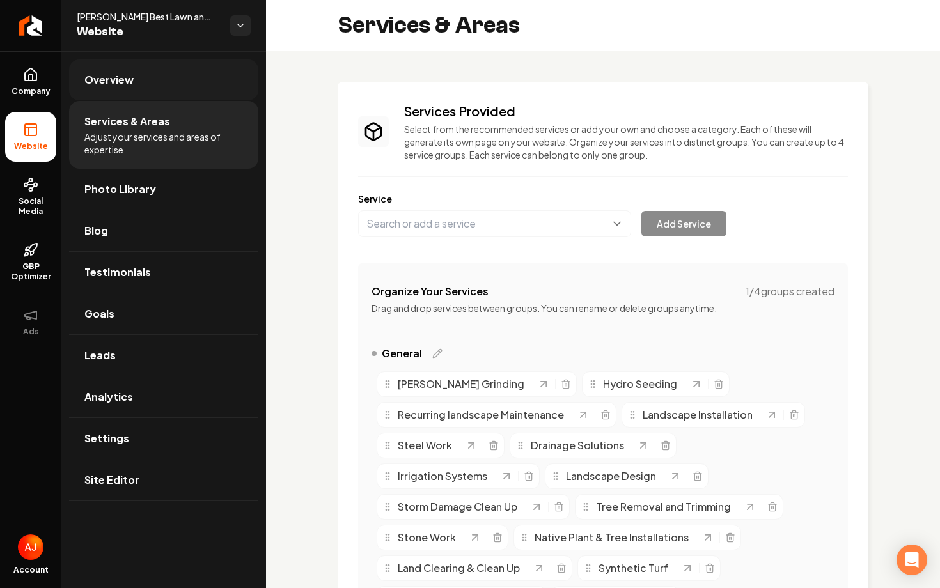
click at [176, 93] on link "Overview" at bounding box center [163, 79] width 189 height 41
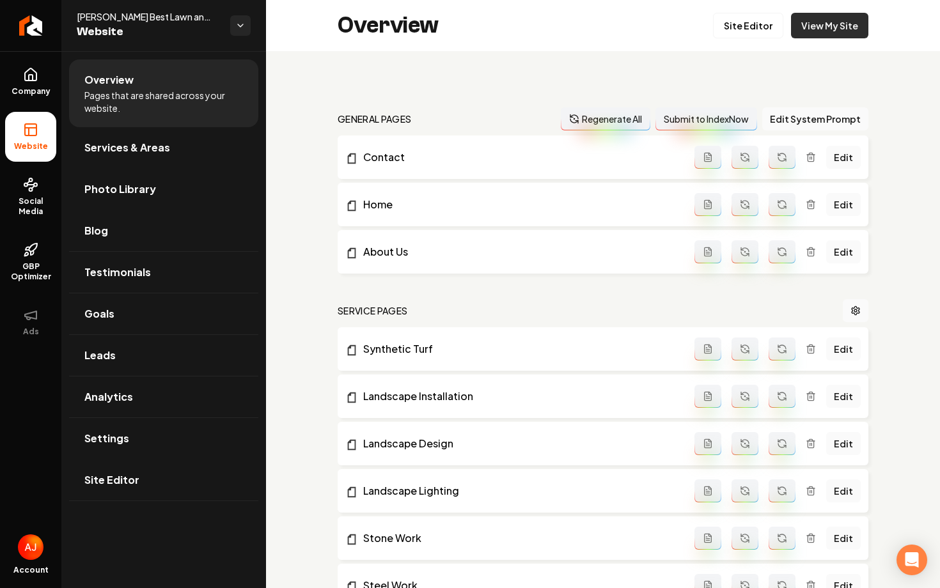
click at [840, 27] on link "View My Site" at bounding box center [829, 26] width 77 height 26
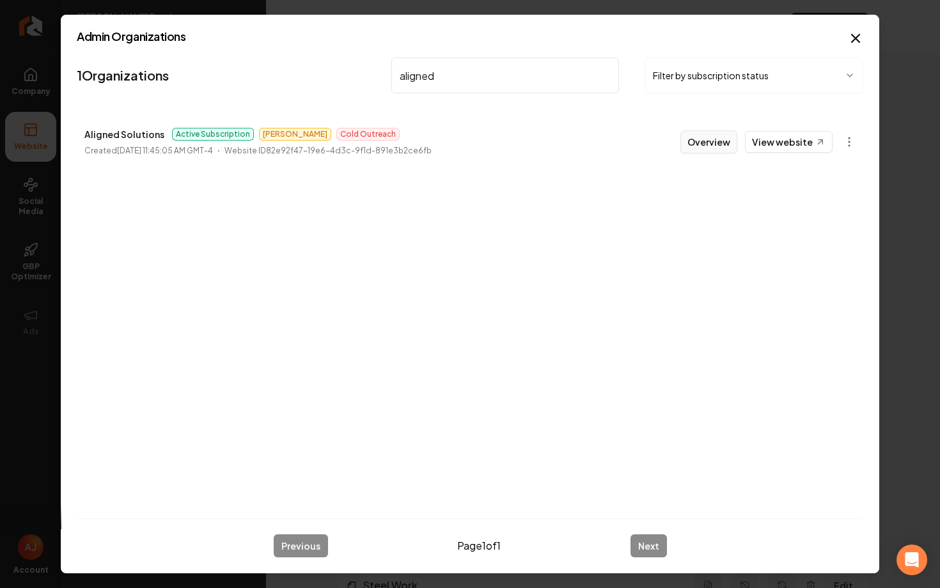
type input "aligned"
click at [715, 146] on button "Overview" at bounding box center [708, 141] width 57 height 23
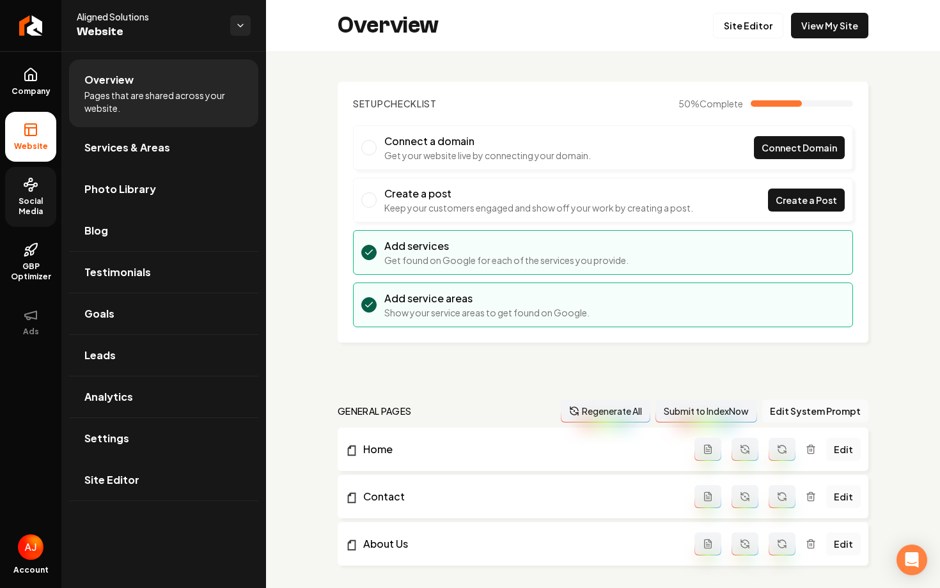
click at [30, 205] on span "Social Media" at bounding box center [30, 206] width 51 height 20
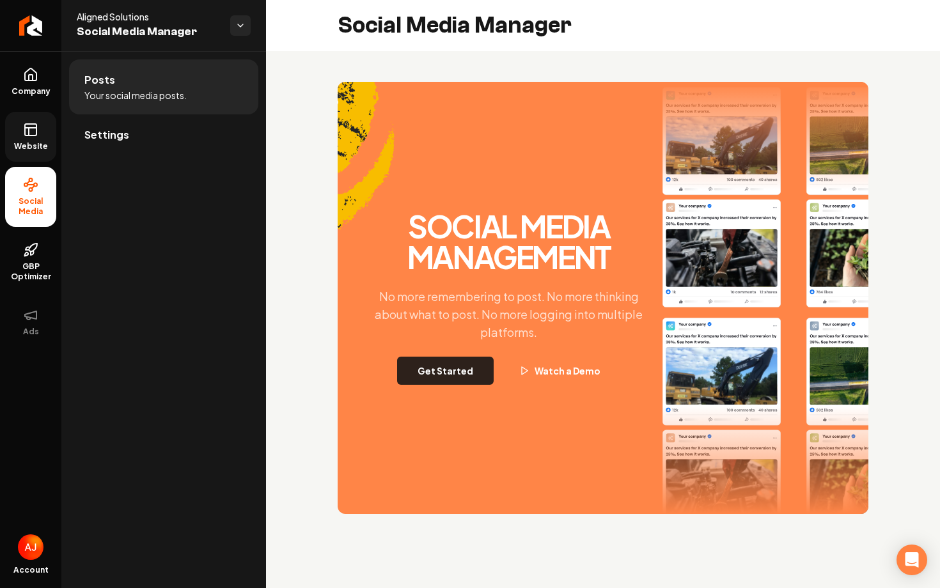
click at [451, 371] on button "Get Started" at bounding box center [445, 371] width 97 height 28
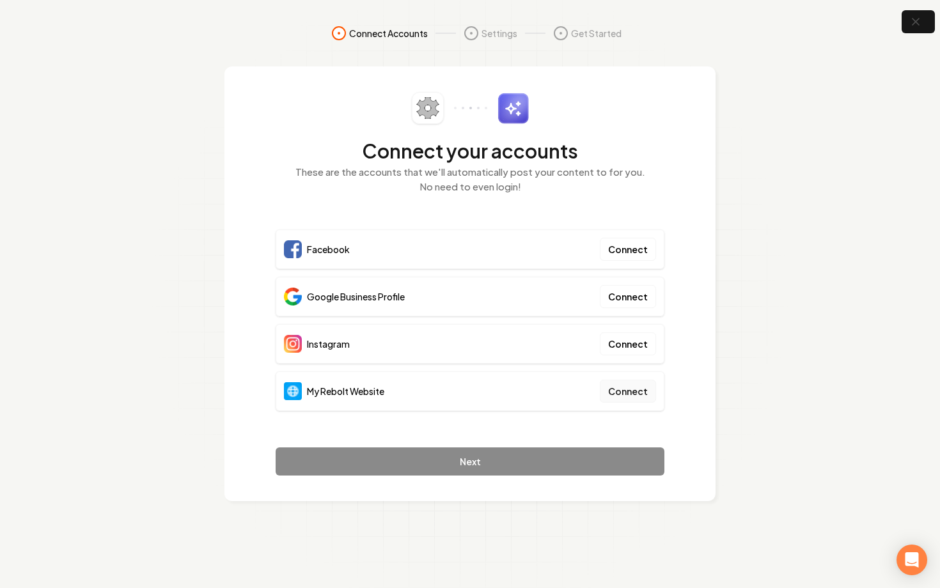
click at [636, 392] on button "Connect" at bounding box center [628, 391] width 56 height 23
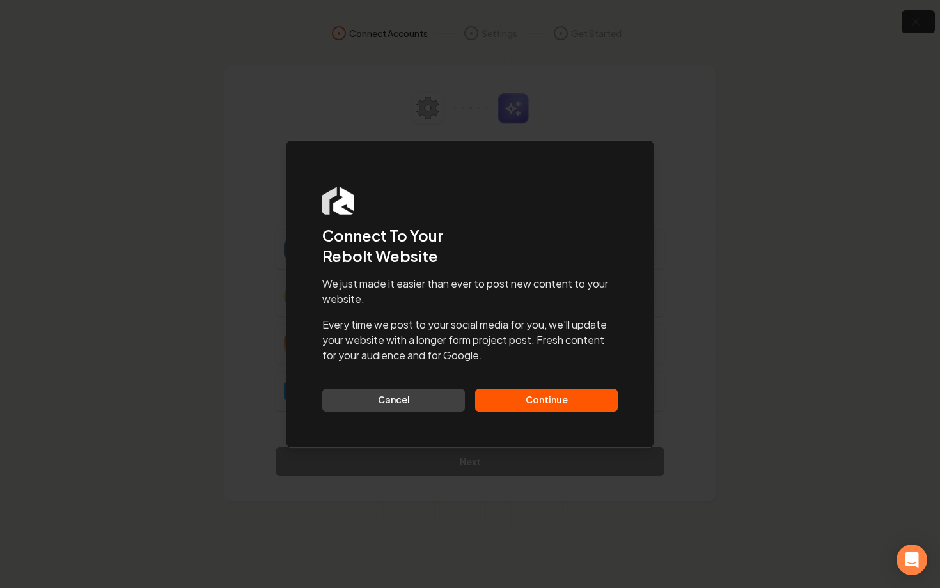
click at [551, 396] on button "Continue" at bounding box center [546, 400] width 143 height 23
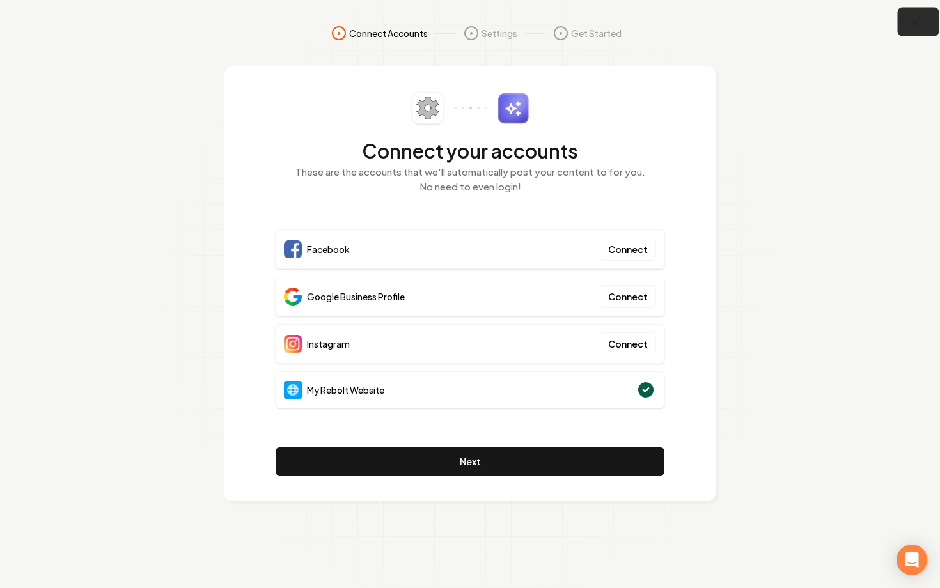
click at [907, 25] on icon "button" at bounding box center [915, 22] width 16 height 16
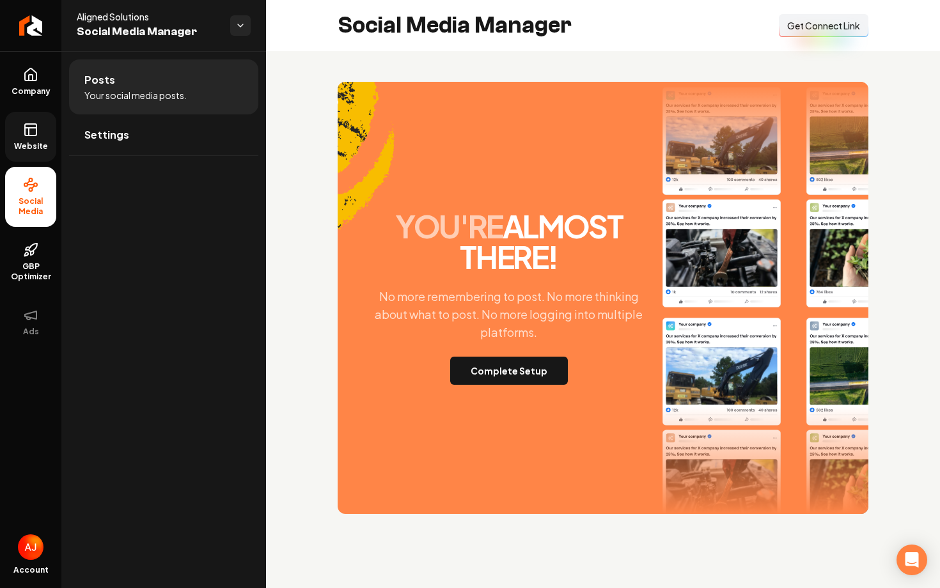
click at [35, 138] on link "Website" at bounding box center [30, 137] width 51 height 50
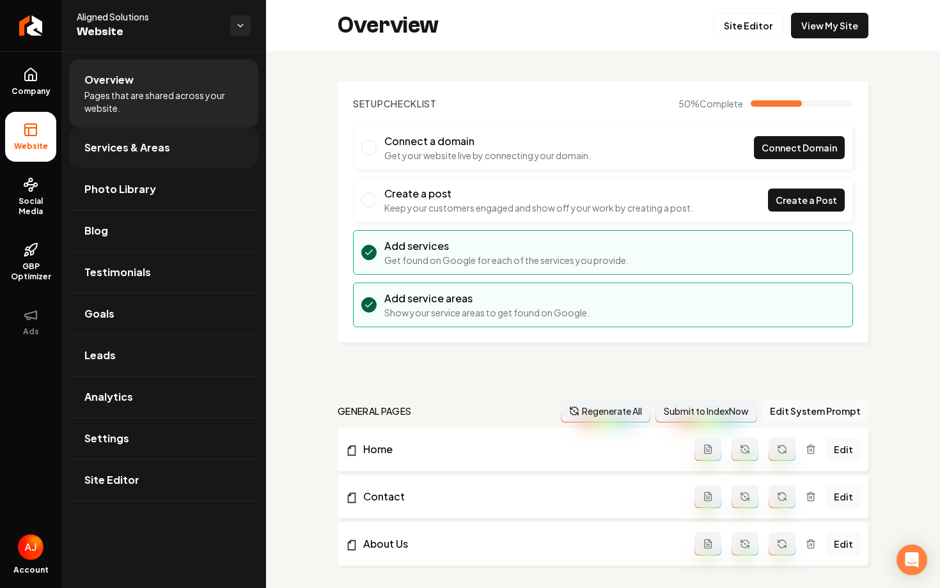
click at [133, 145] on span "Services & Areas" at bounding box center [127, 147] width 86 height 15
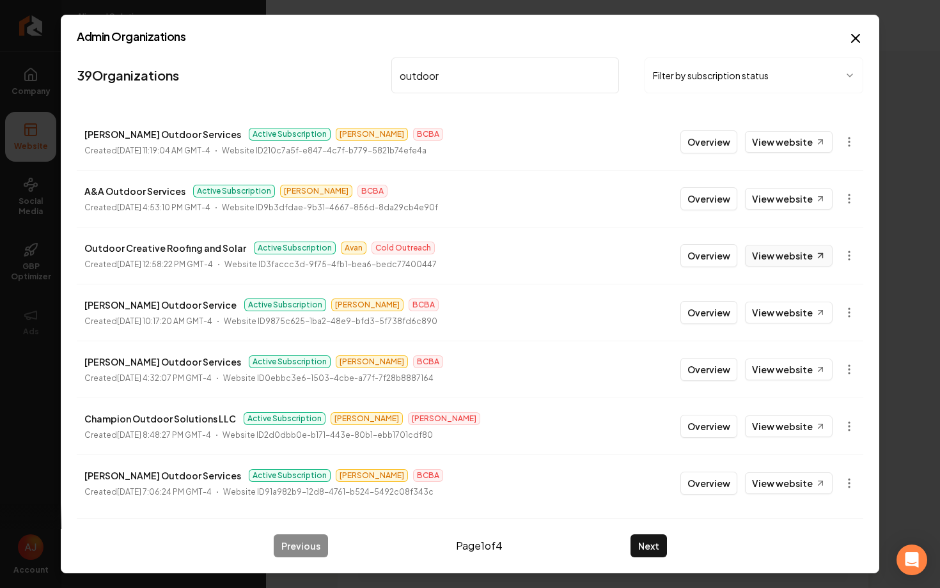
click at [770, 259] on link "View website" at bounding box center [789, 256] width 88 height 22
drag, startPoint x: 457, startPoint y: 79, endPoint x: 385, endPoint y: 79, distance: 72.3
click at [385, 79] on nav "39 Organizations outdoor Filter by subscription status" at bounding box center [470, 80] width 786 height 56
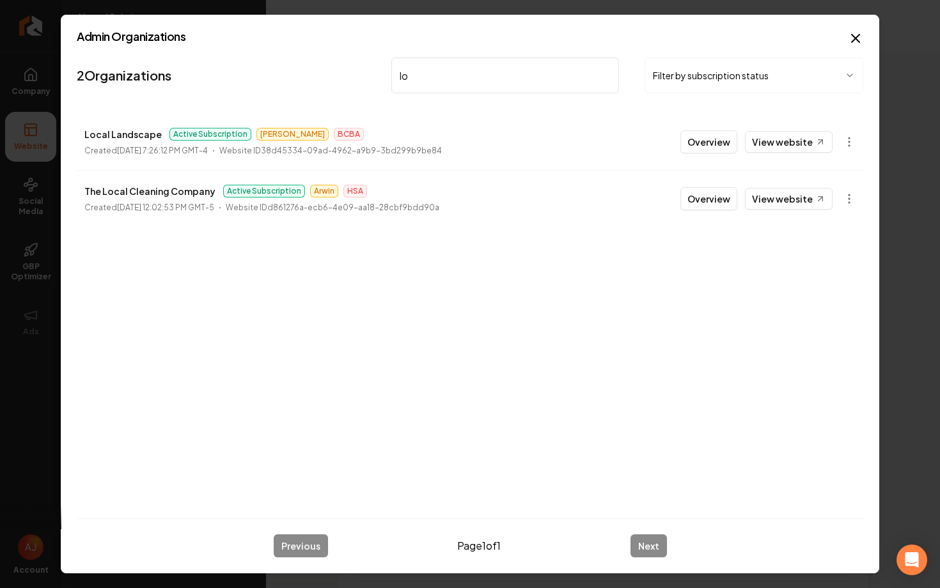
type input "l"
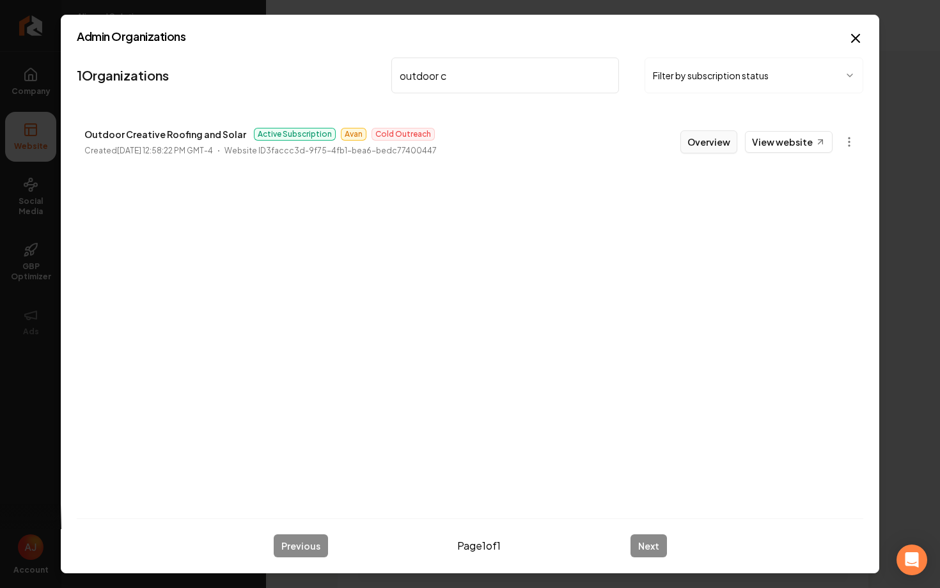
type input "outdoor c"
click at [718, 147] on button "Overview" at bounding box center [708, 141] width 57 height 23
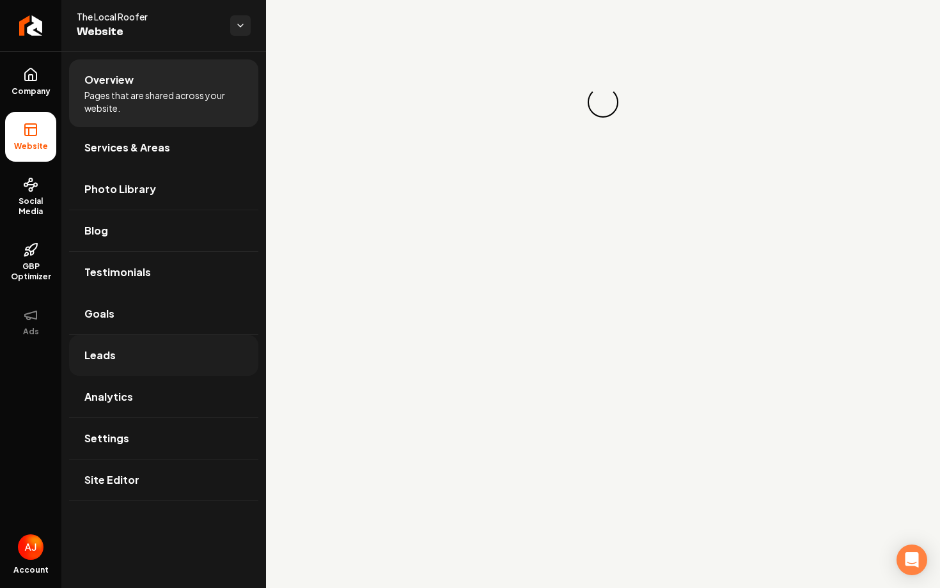
click at [148, 348] on link "Leads" at bounding box center [163, 355] width 189 height 41
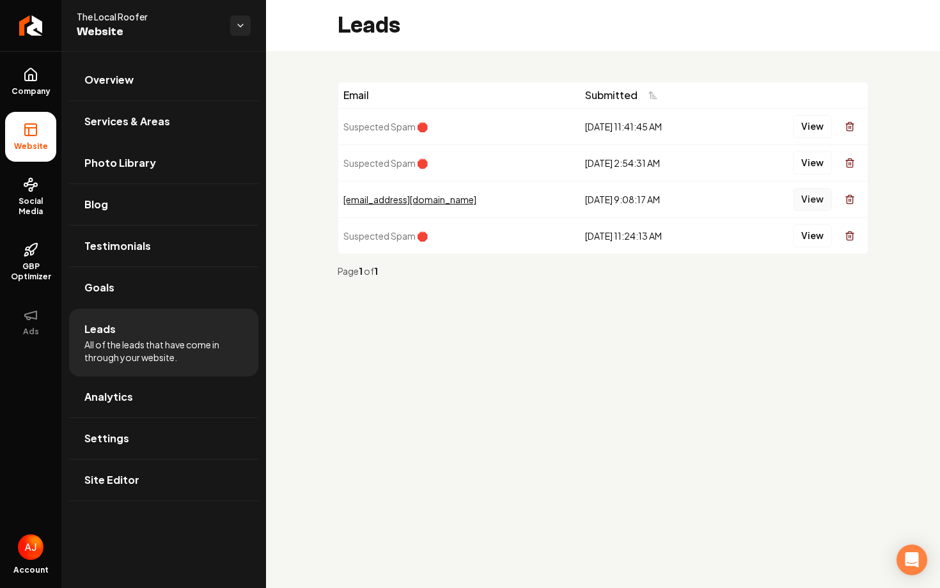
click at [800, 196] on button "View" at bounding box center [812, 199] width 39 height 23
click at [27, 190] on icon at bounding box center [30, 184] width 15 height 15
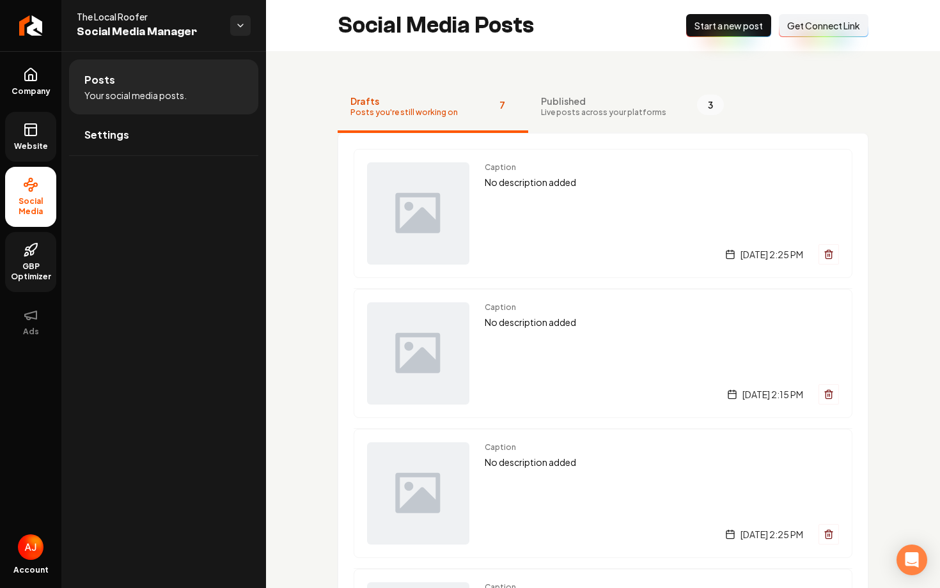
click at [47, 256] on link "GBP Optimizer" at bounding box center [30, 262] width 51 height 60
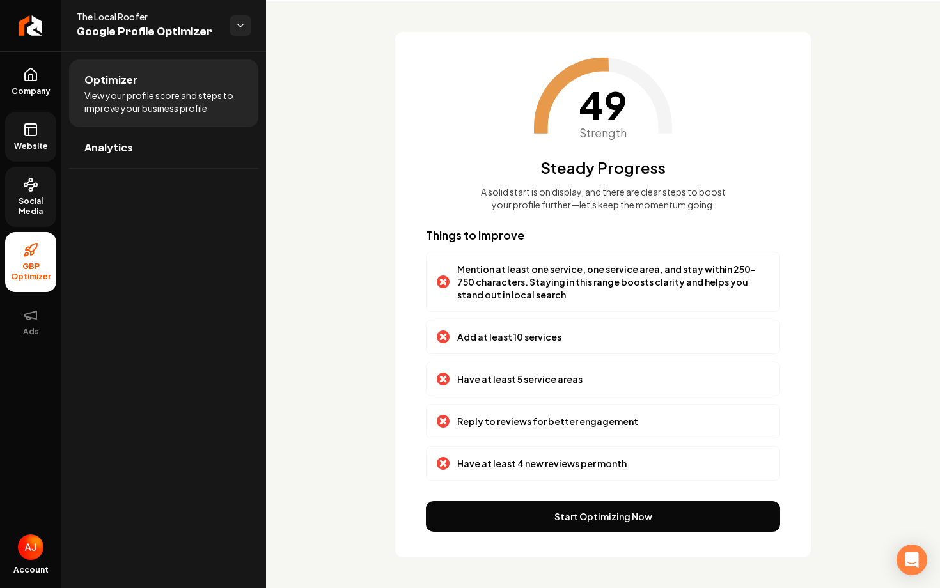
scroll to position [63, 0]
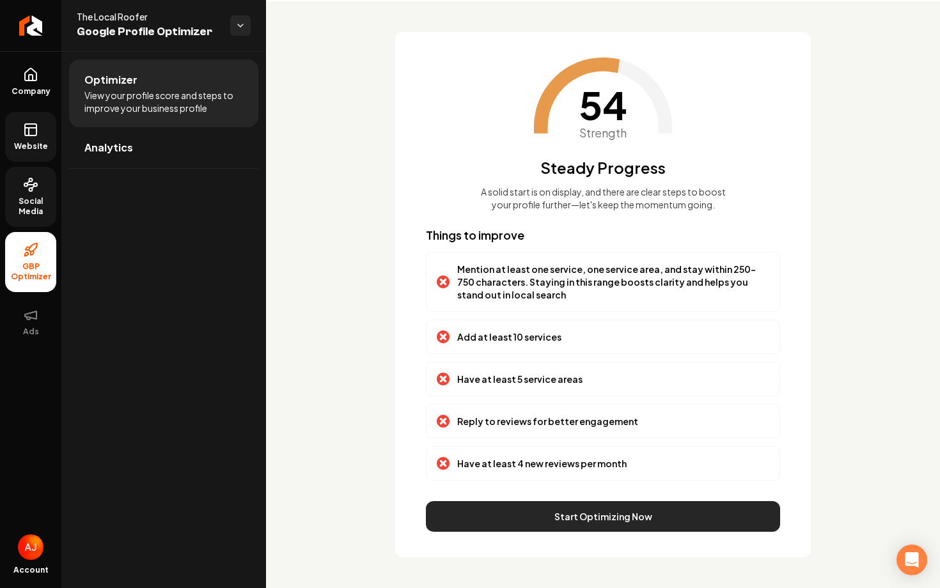
click at [532, 516] on button "Start Optimizing Now" at bounding box center [603, 516] width 354 height 31
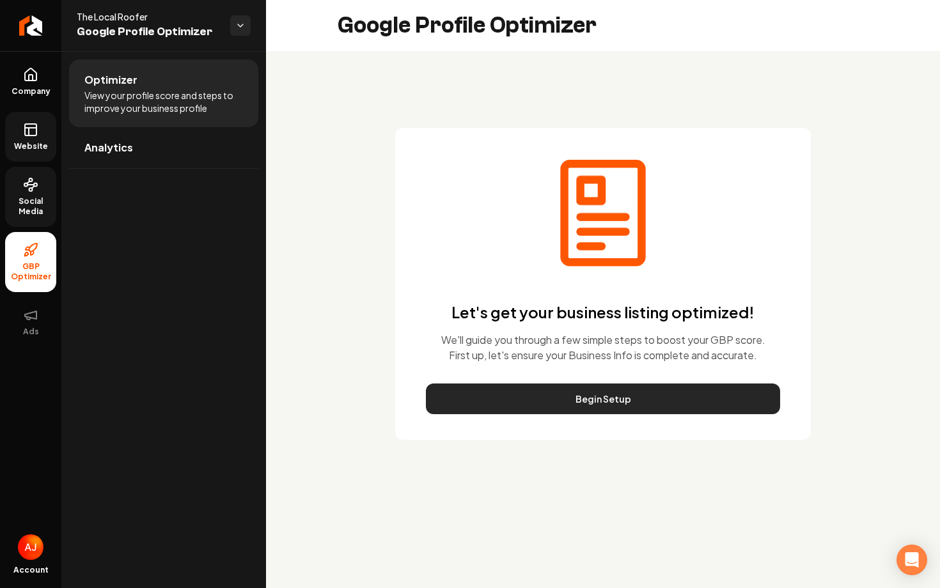
click at [524, 399] on button "Begin Setup" at bounding box center [603, 399] width 354 height 31
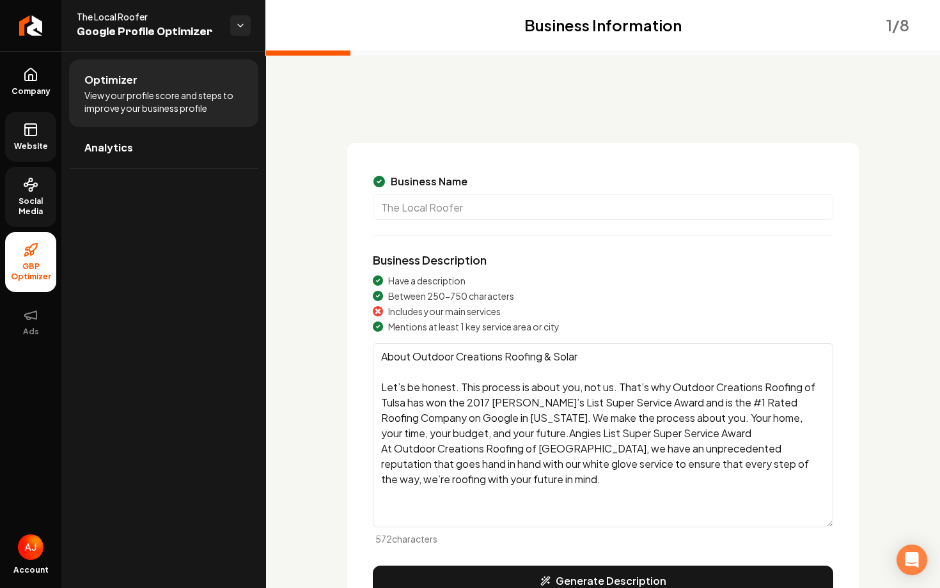
scroll to position [108, 0]
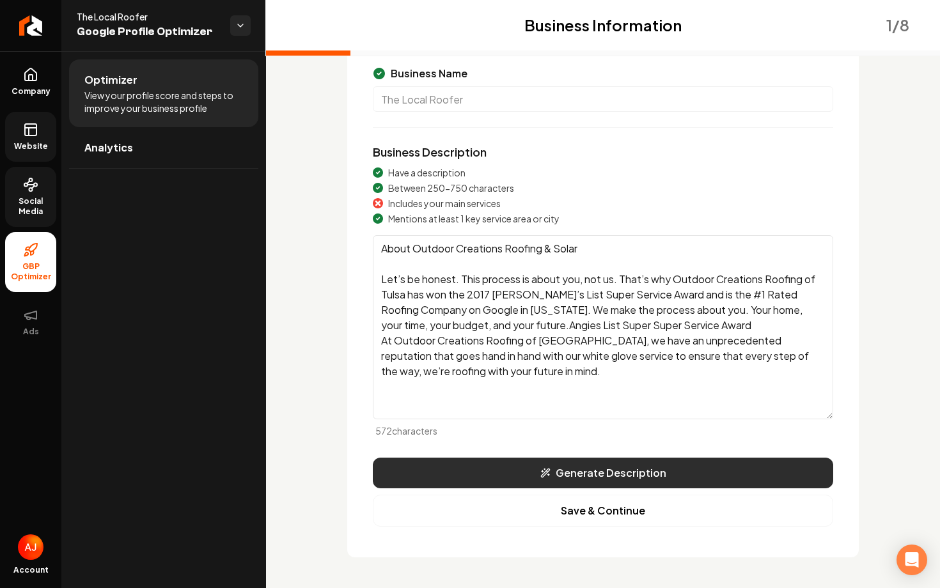
click at [508, 475] on button "Generate Description" at bounding box center [603, 473] width 460 height 31
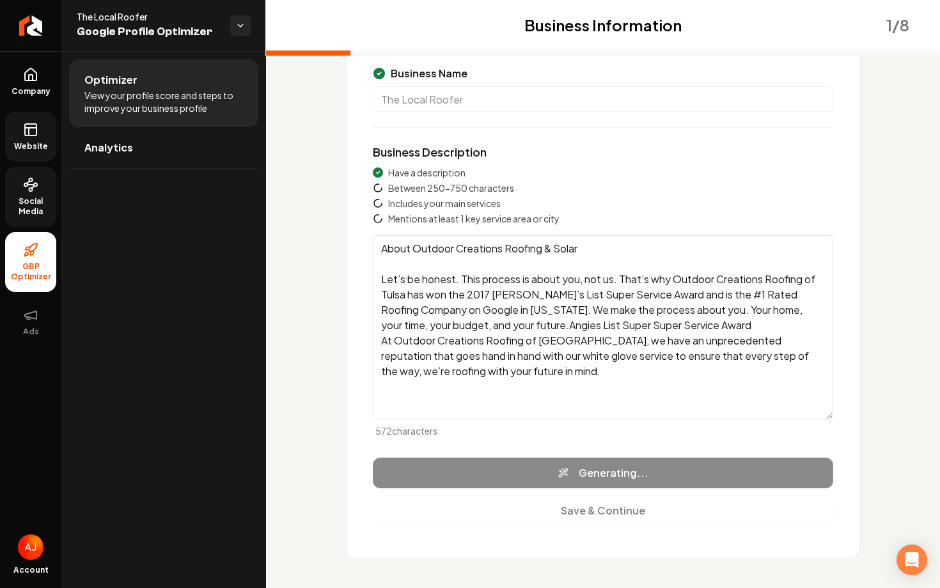
type textarea "The Local Roofer, based in Tulsa, OK, specializes in comprehensive roofing solu…"
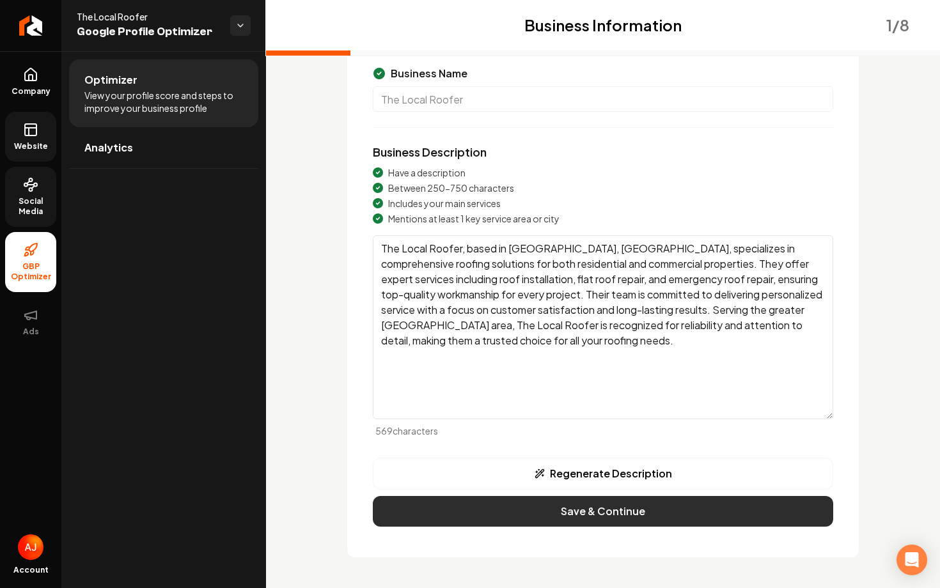
click at [609, 513] on button "Save & Continue" at bounding box center [603, 511] width 460 height 31
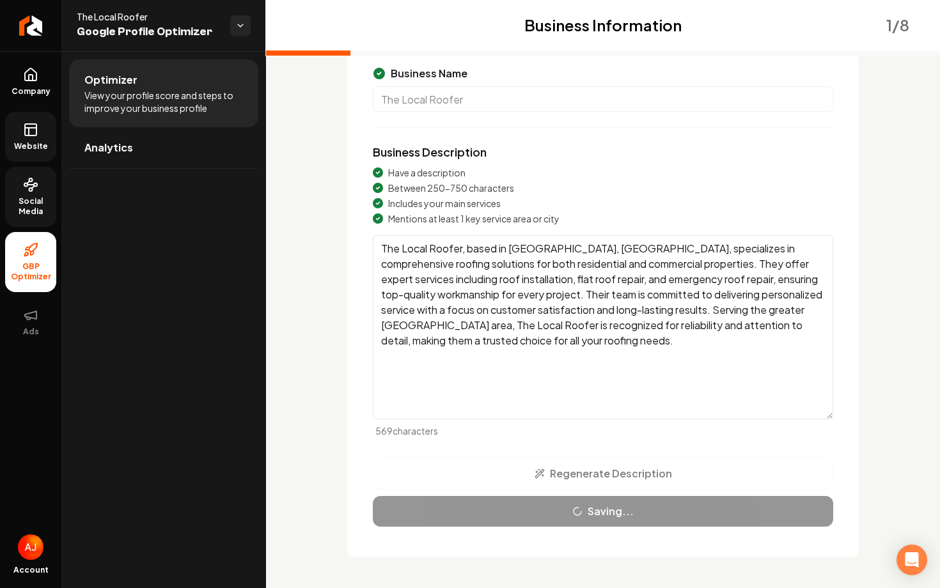
scroll to position [0, 0]
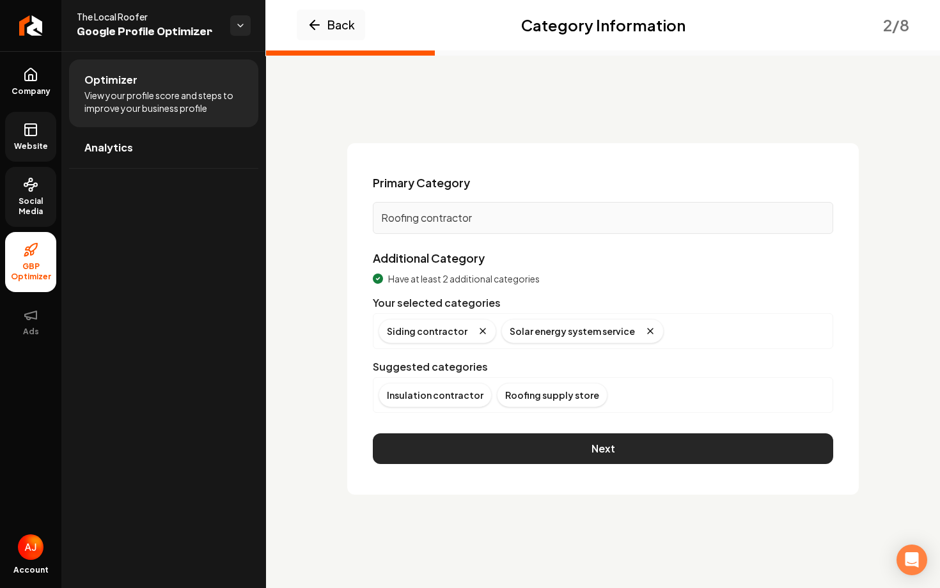
click at [519, 447] on button "Next" at bounding box center [603, 449] width 460 height 31
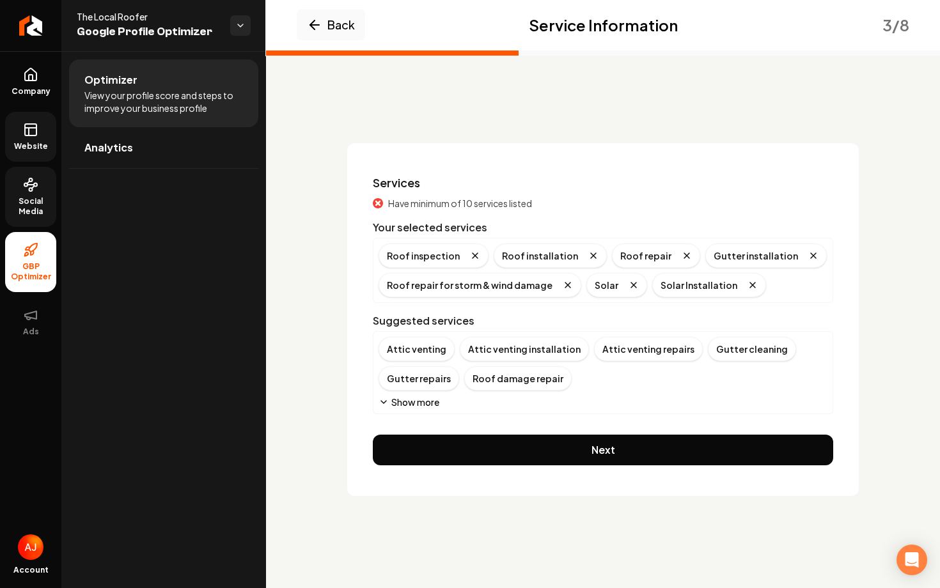
click at [397, 400] on button "Show more" at bounding box center [409, 402] width 61 height 13
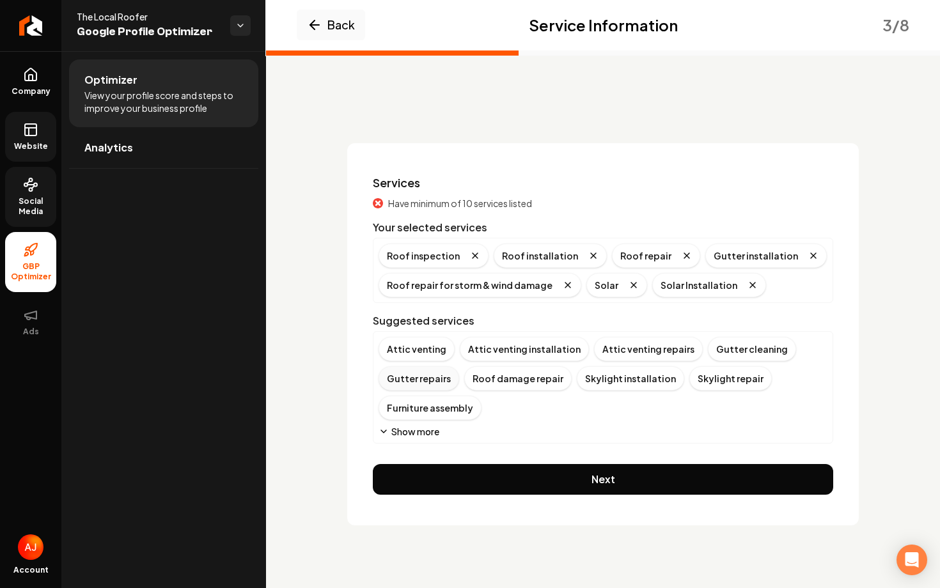
click at [414, 375] on div "Gutter repairs" at bounding box center [419, 378] width 81 height 24
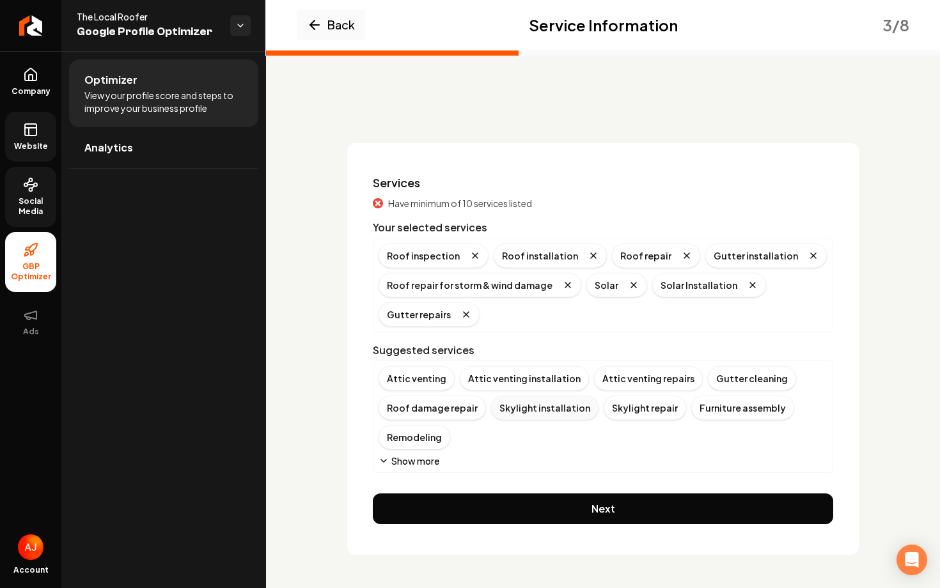
click at [551, 410] on div "Skylight installation" at bounding box center [544, 408] width 107 height 24
click at [411, 459] on button "Show more" at bounding box center [409, 461] width 61 height 13
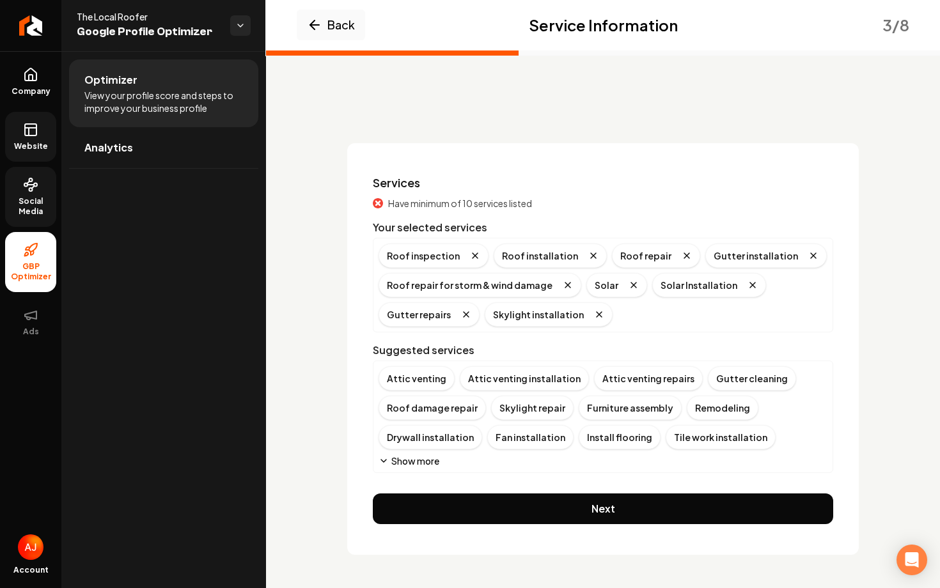
click at [411, 459] on button "Show more" at bounding box center [409, 461] width 61 height 13
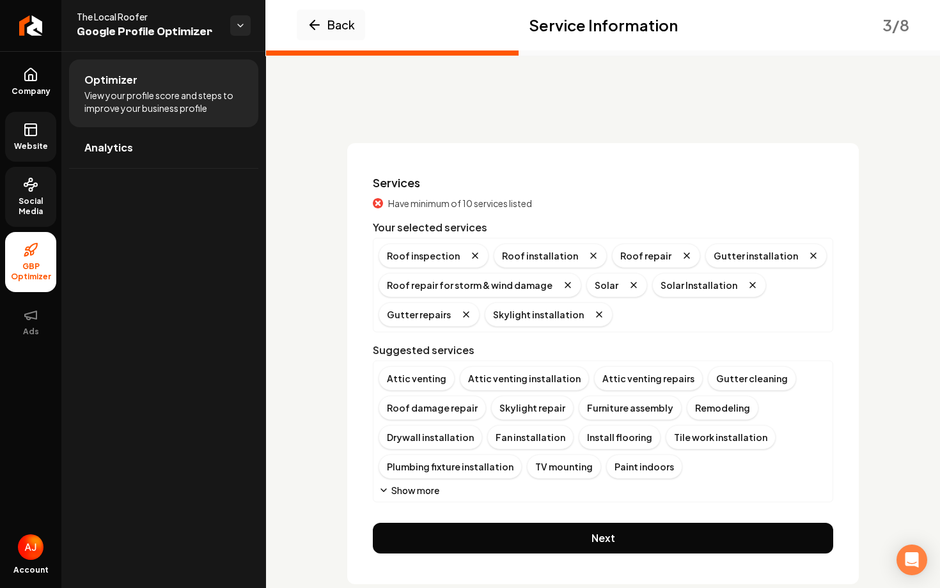
click at [406, 491] on button "Show more" at bounding box center [409, 490] width 61 height 13
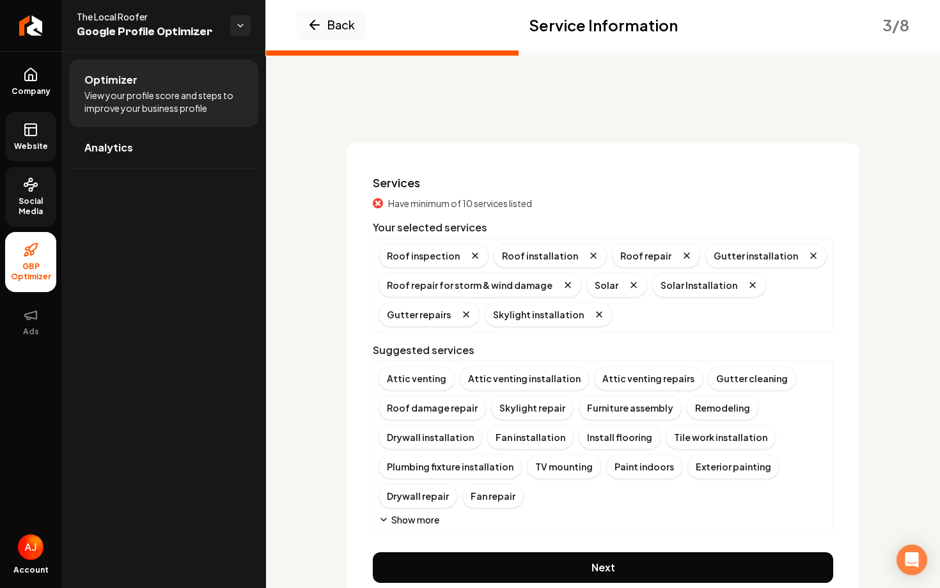
click at [407, 518] on button "Show more" at bounding box center [409, 519] width 61 height 13
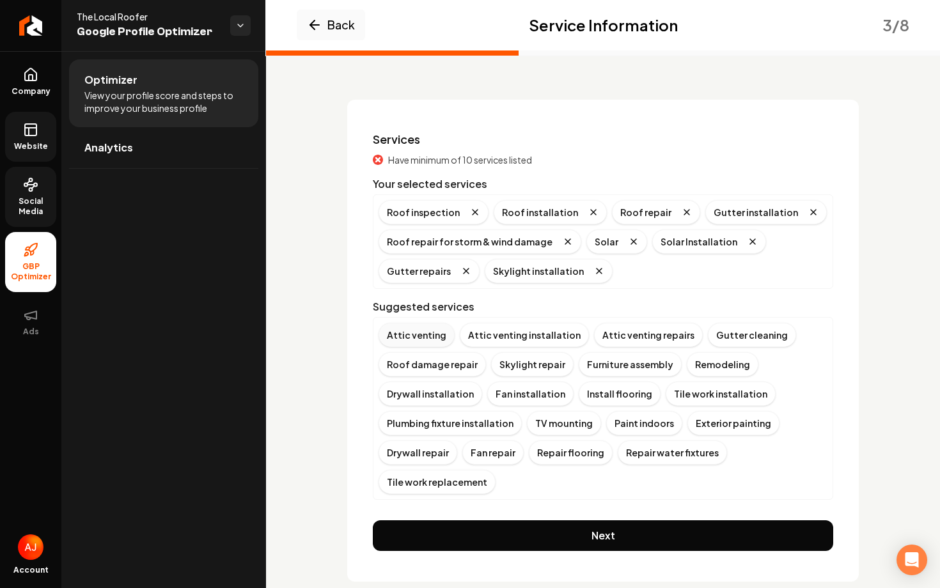
scroll to position [68, 0]
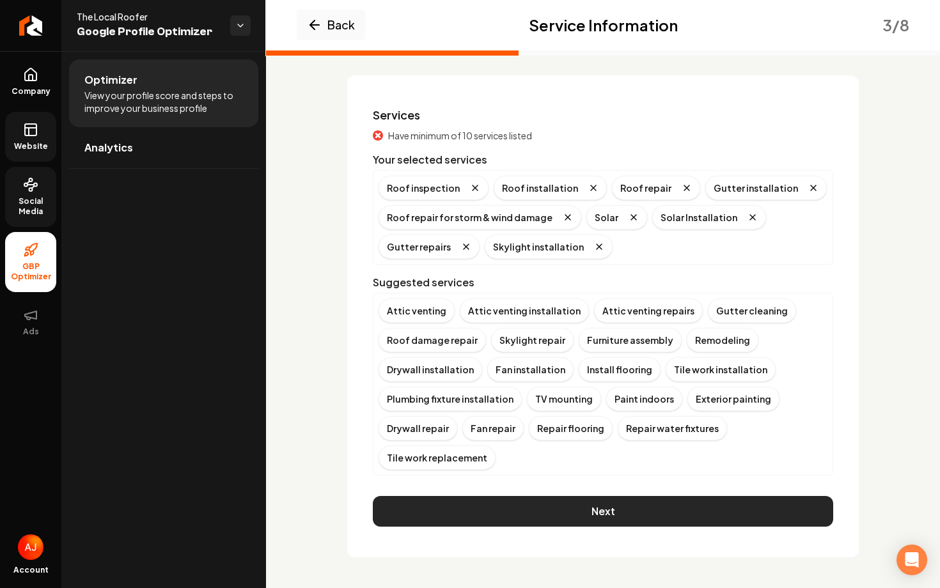
click at [593, 506] on button "Next" at bounding box center [603, 511] width 460 height 31
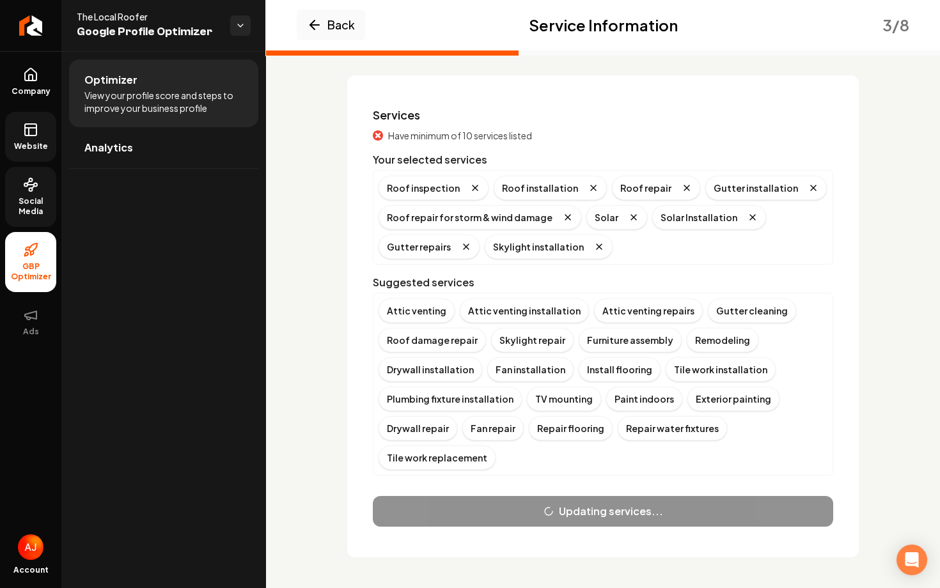
scroll to position [0, 0]
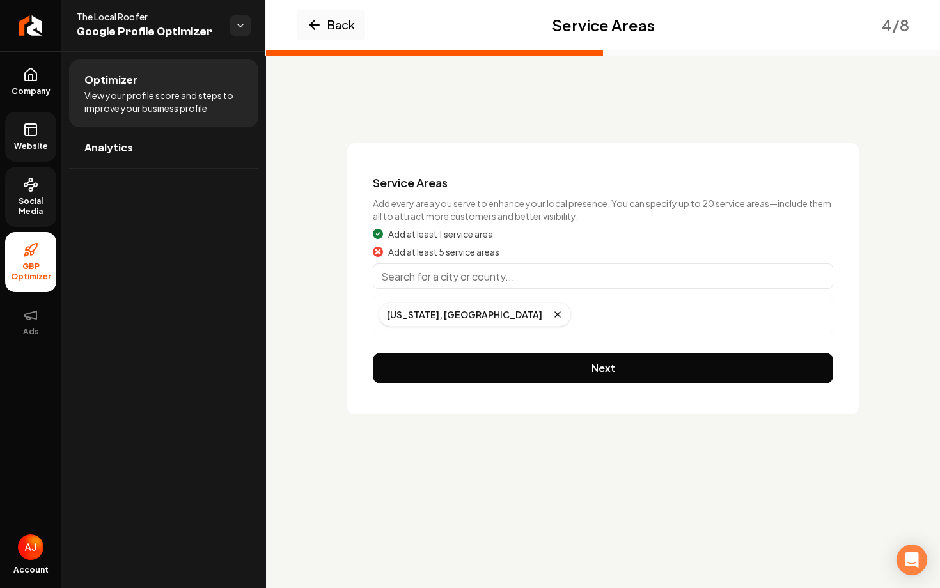
click at [463, 273] on input "Main content area" at bounding box center [603, 276] width 460 height 26
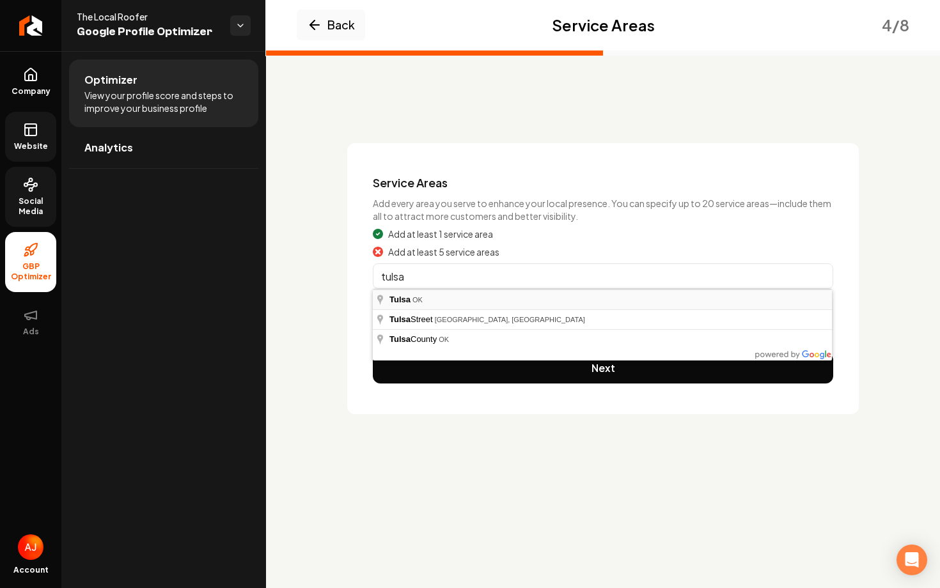
type input "Tulsa, OK"
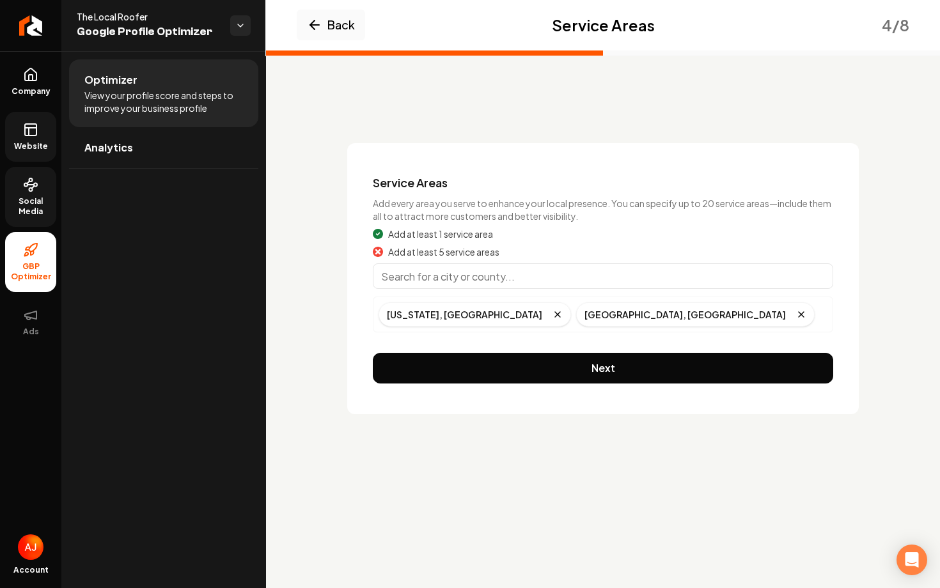
click at [483, 280] on input "Main content area" at bounding box center [603, 276] width 460 height 26
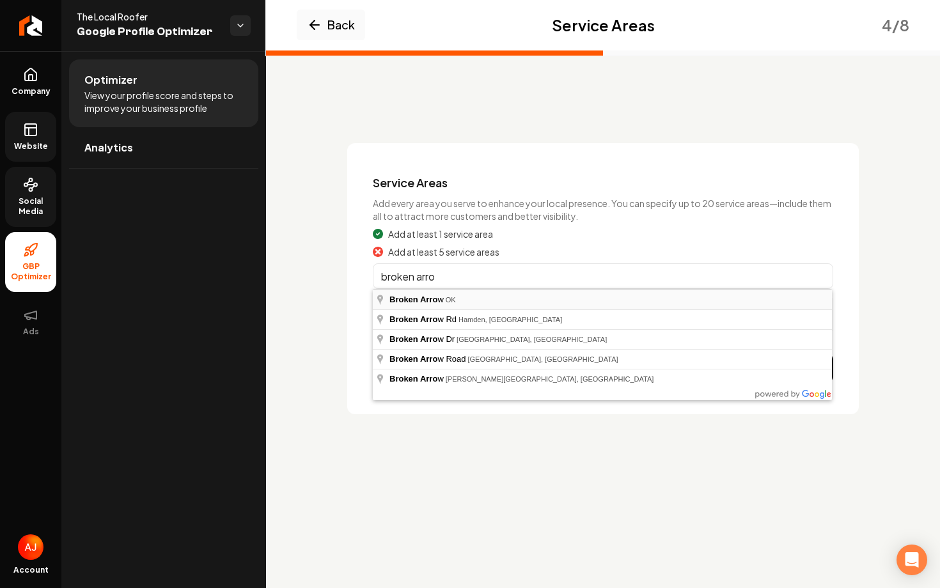
type input "Broken Arrow, OK"
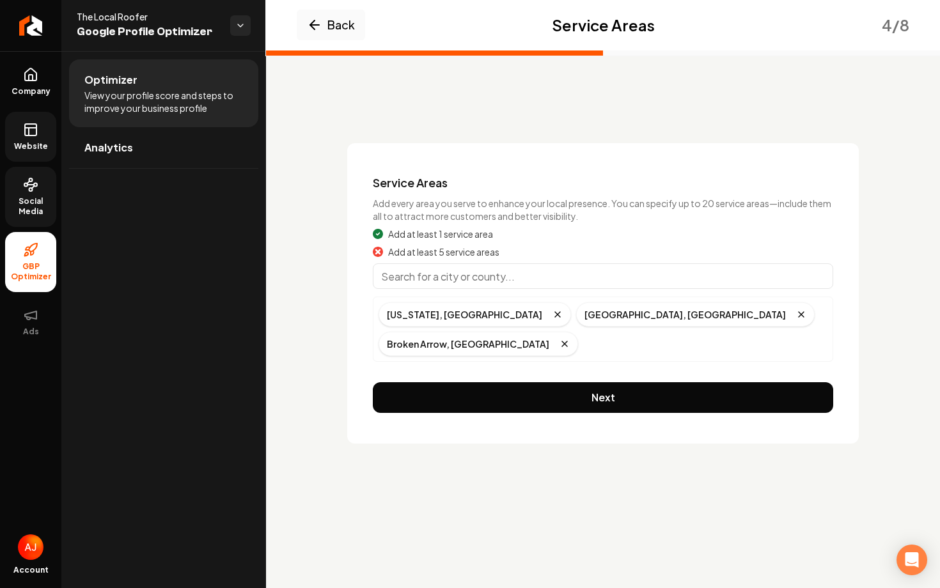
click at [441, 279] on input "Main content area" at bounding box center [603, 276] width 460 height 26
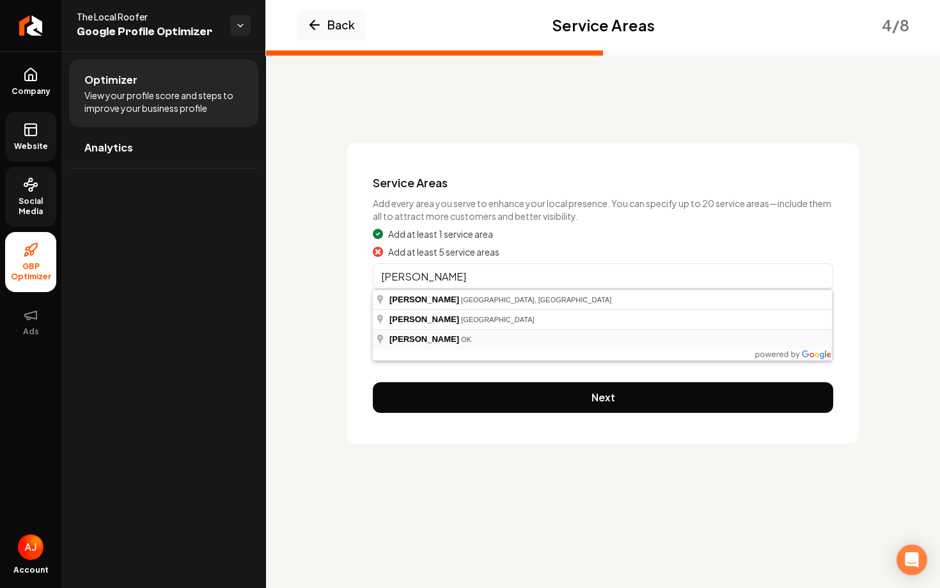
type input "Haskell, OK"
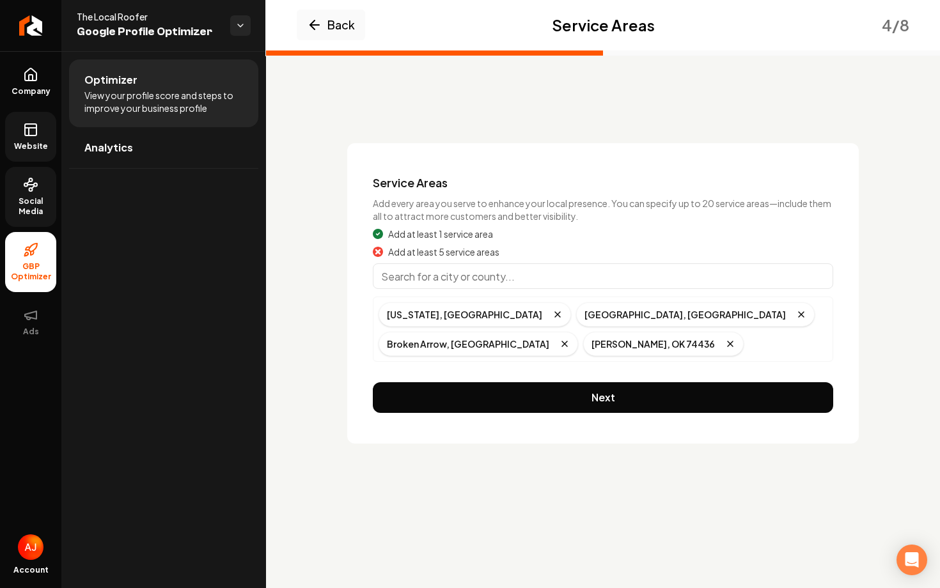
click at [434, 277] on input "Main content area" at bounding box center [603, 276] width 460 height 26
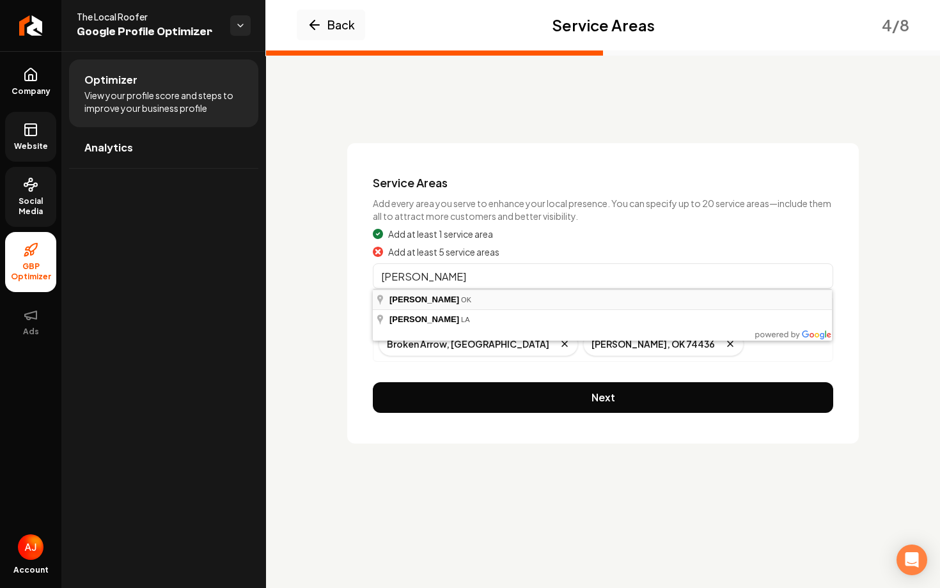
type input "Beggs, OK"
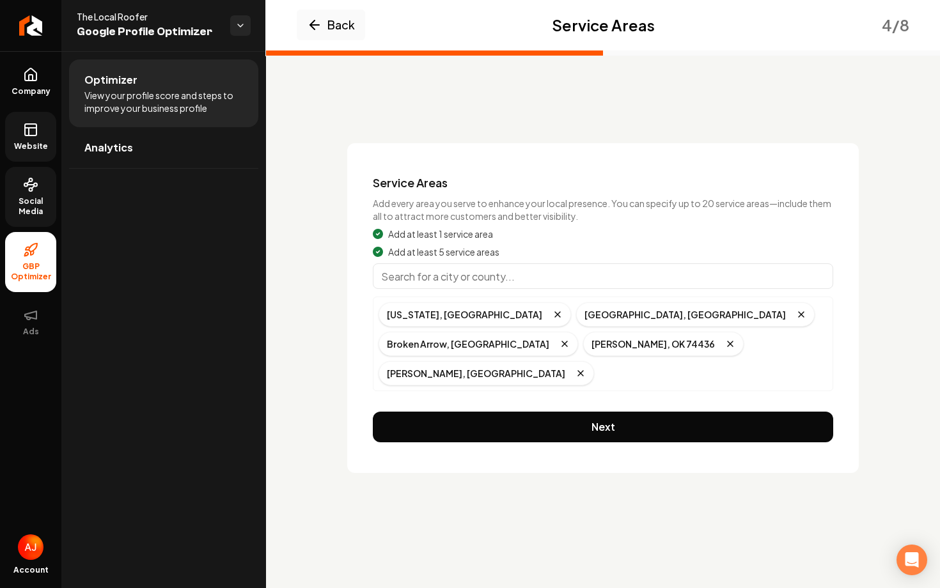
click at [472, 286] on input "Main content area" at bounding box center [603, 276] width 460 height 26
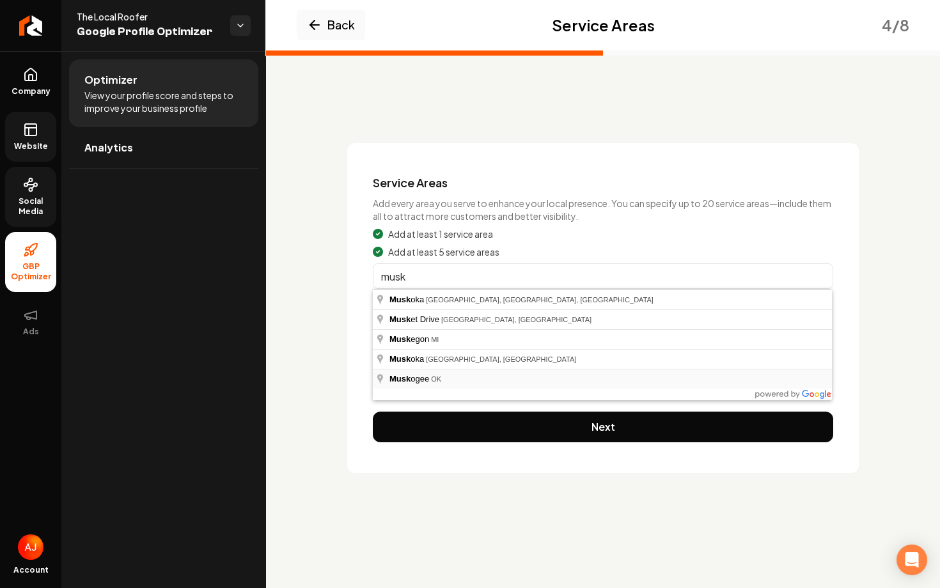
type input "Muskogee, OK"
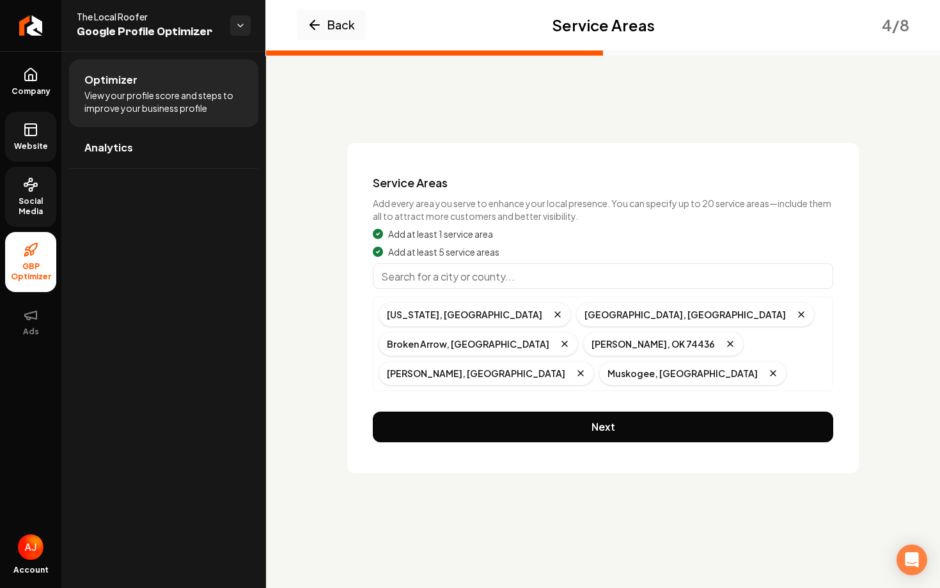
click at [437, 276] on input "Main content area" at bounding box center [603, 276] width 460 height 26
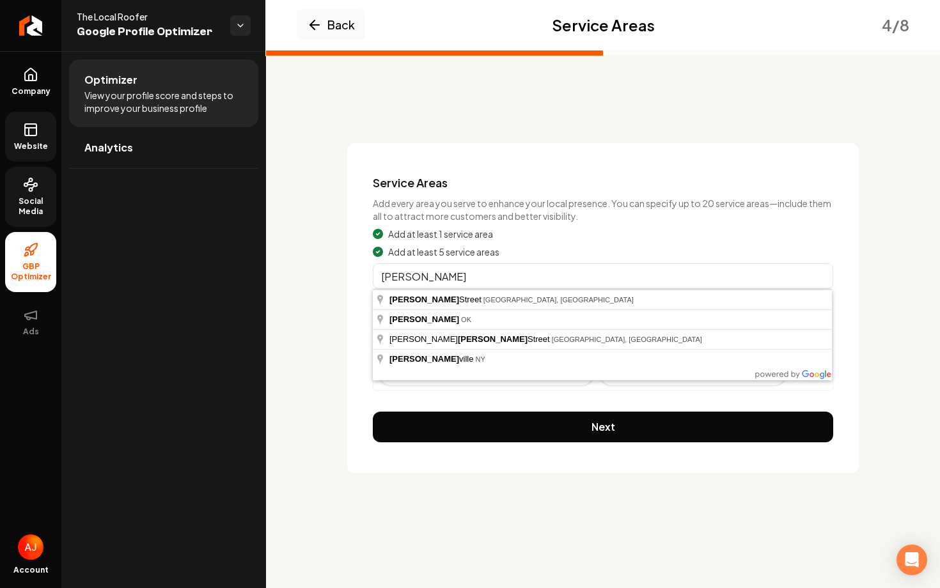
type input "Jenks, OK"
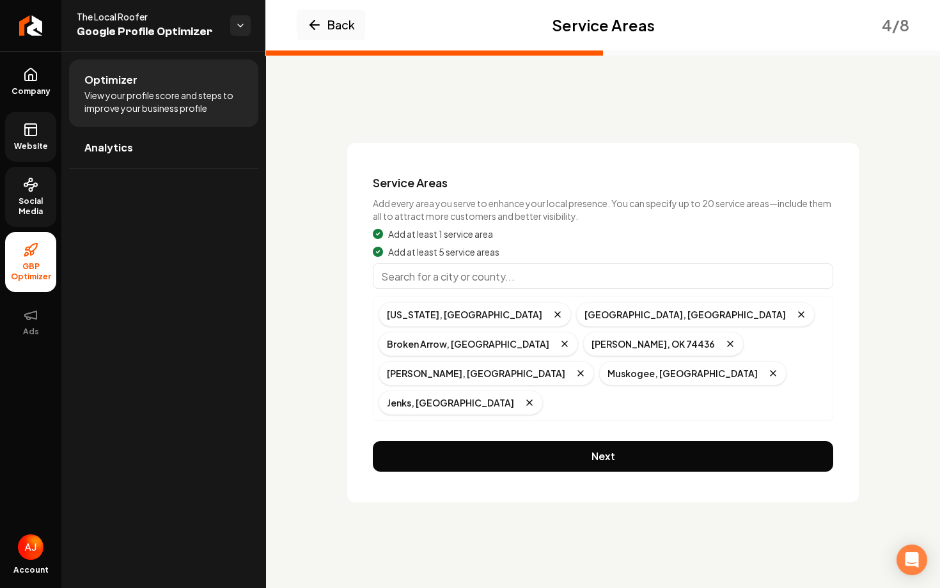
click at [483, 279] on input "Main content area" at bounding box center [603, 276] width 460 height 26
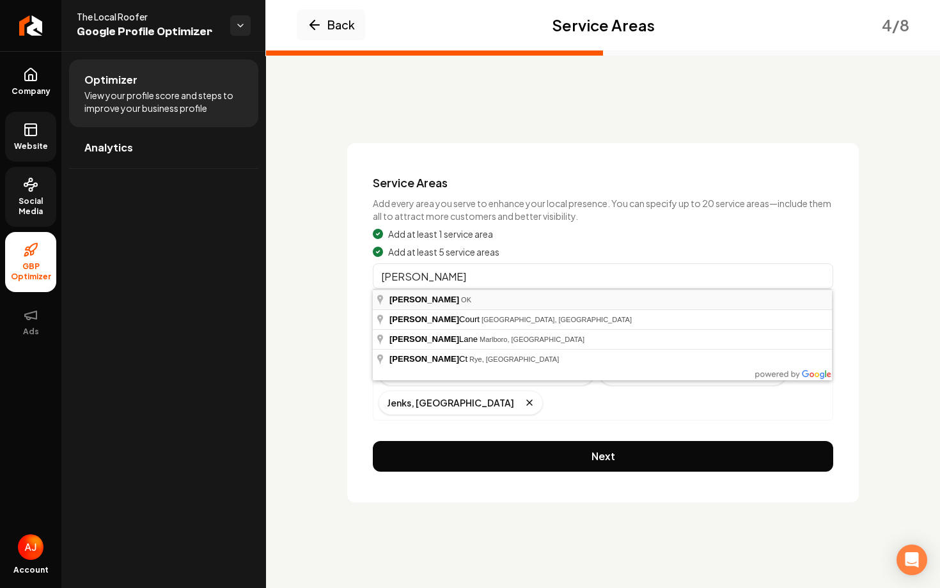
type input "Bixby, OK"
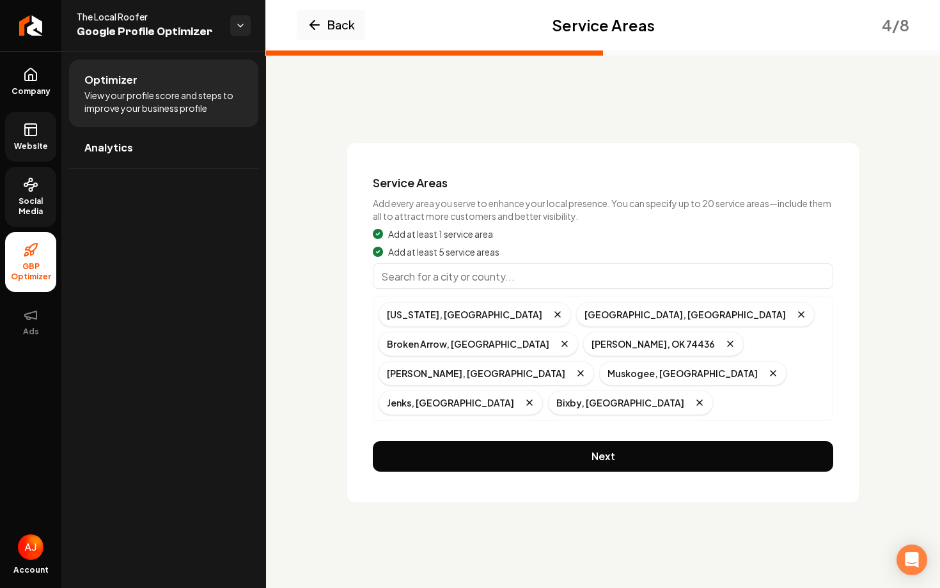
click at [426, 276] on input "Main content area" at bounding box center [603, 276] width 460 height 26
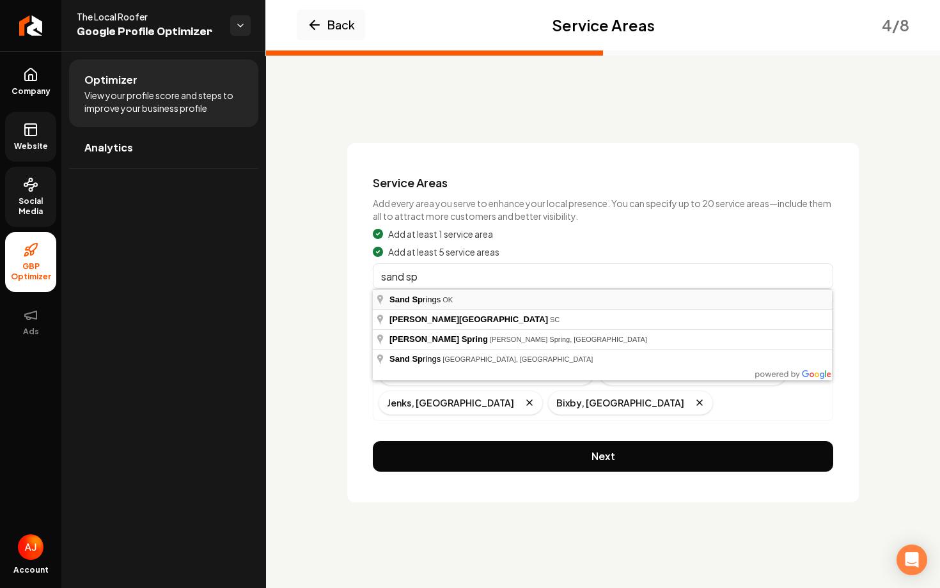
type input "Sand Springs, OK"
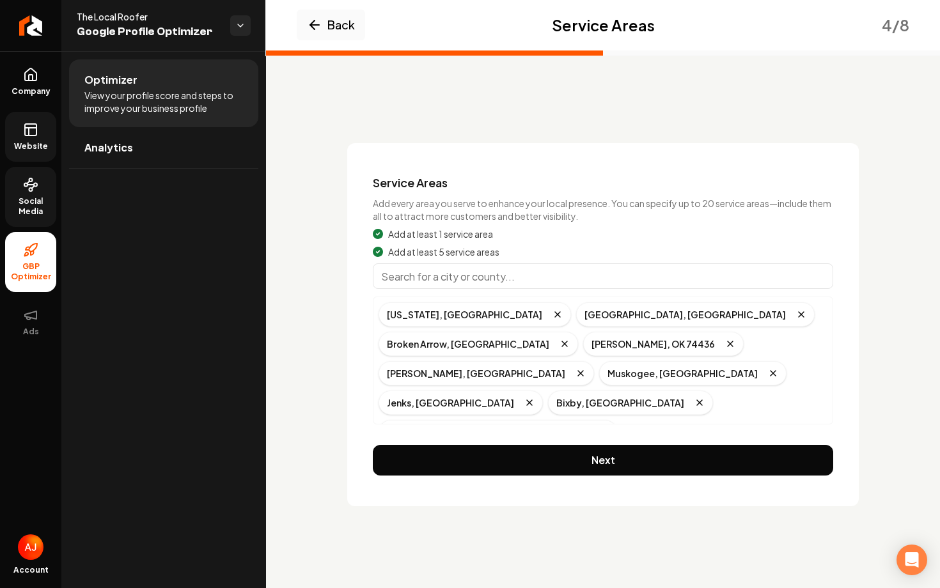
click at [427, 283] on input "Main content area" at bounding box center [603, 276] width 460 height 26
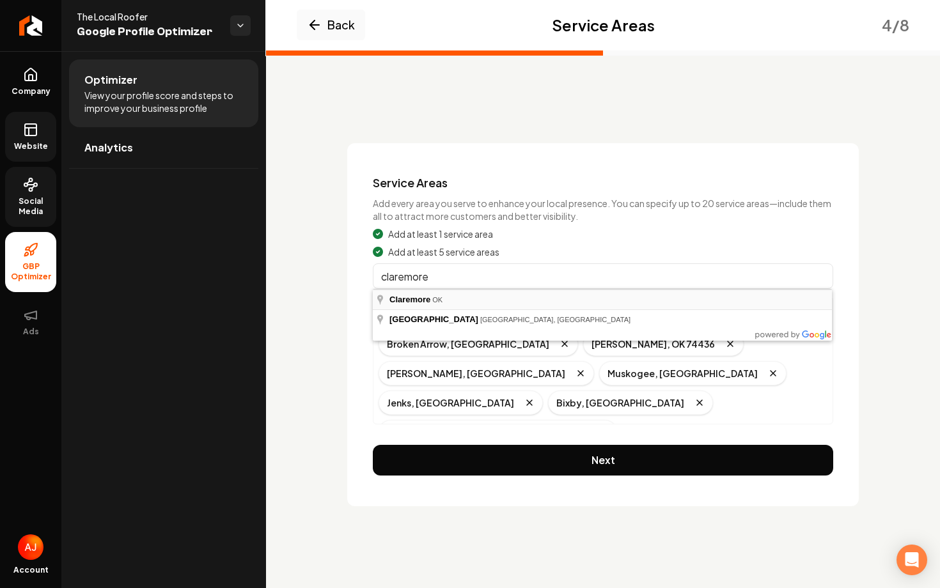
type input "Claremore, OK"
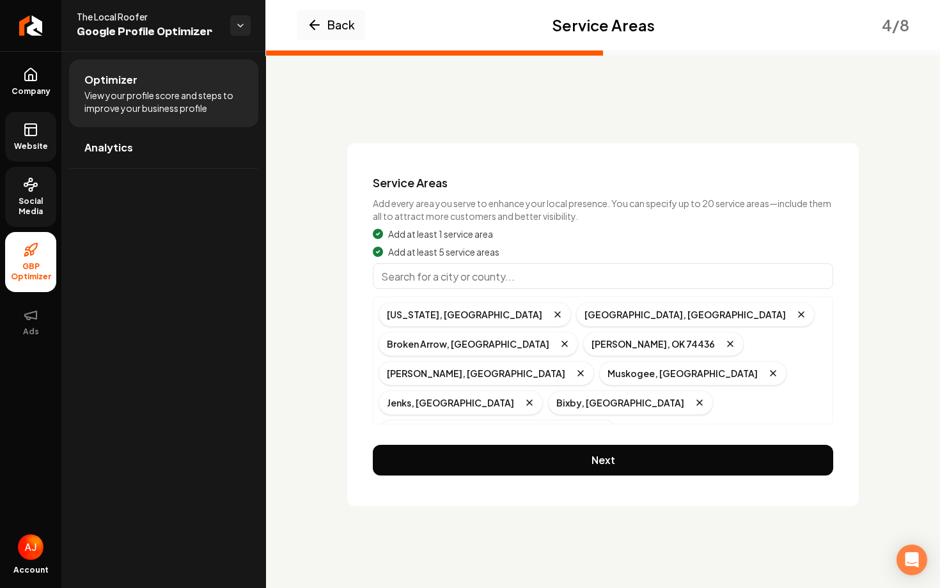
click at [438, 285] on input "Main content area" at bounding box center [603, 276] width 460 height 26
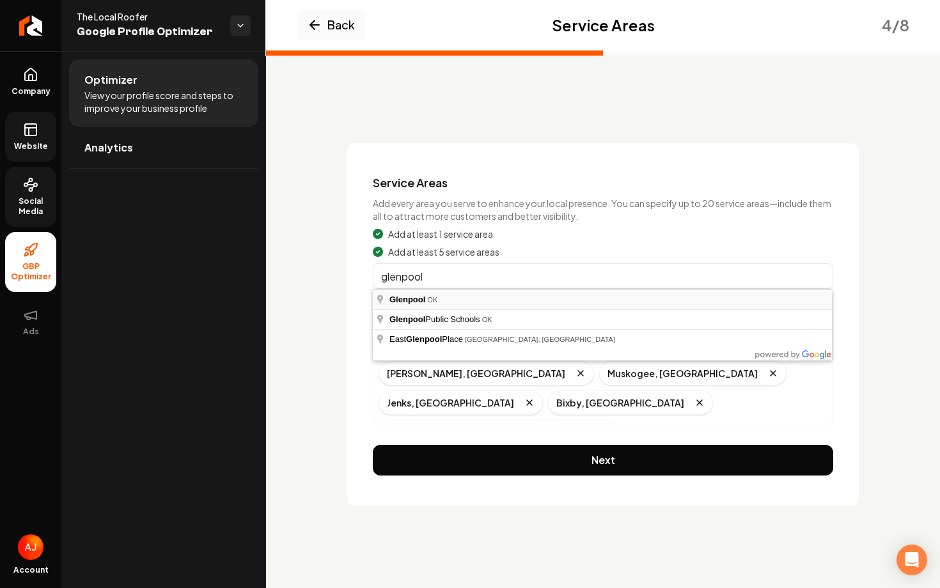
type input "Glenpool, OK"
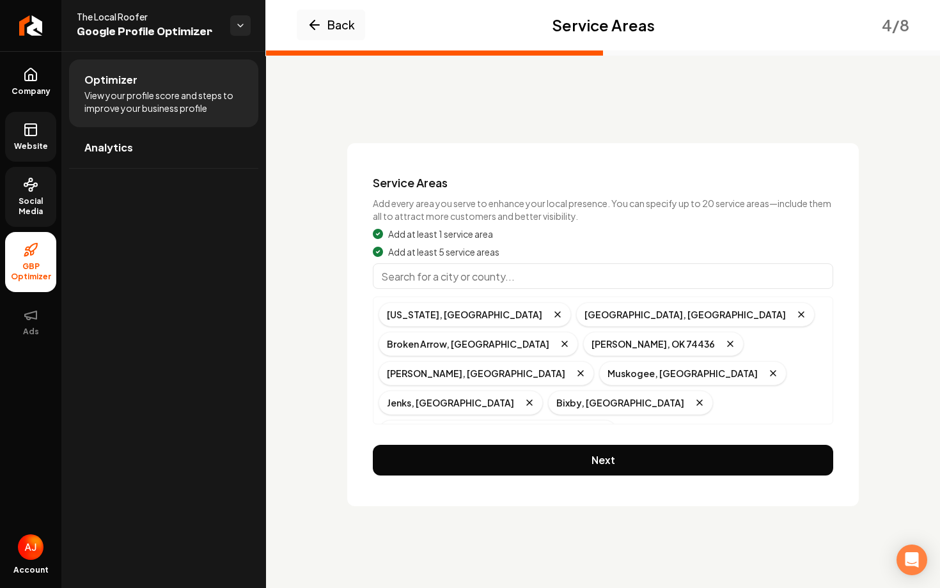
click at [435, 279] on input "Main content area" at bounding box center [603, 276] width 460 height 26
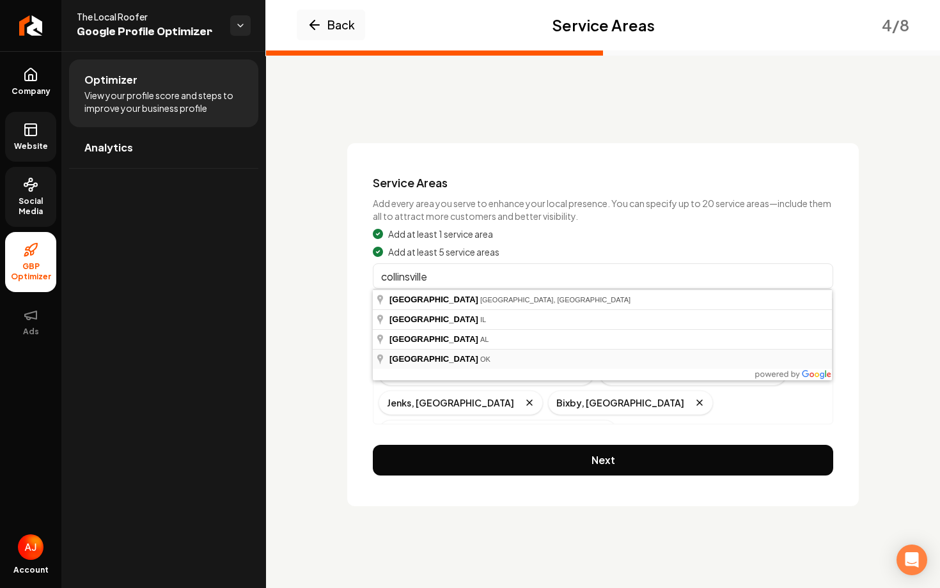
type input "Collinsville, OK"
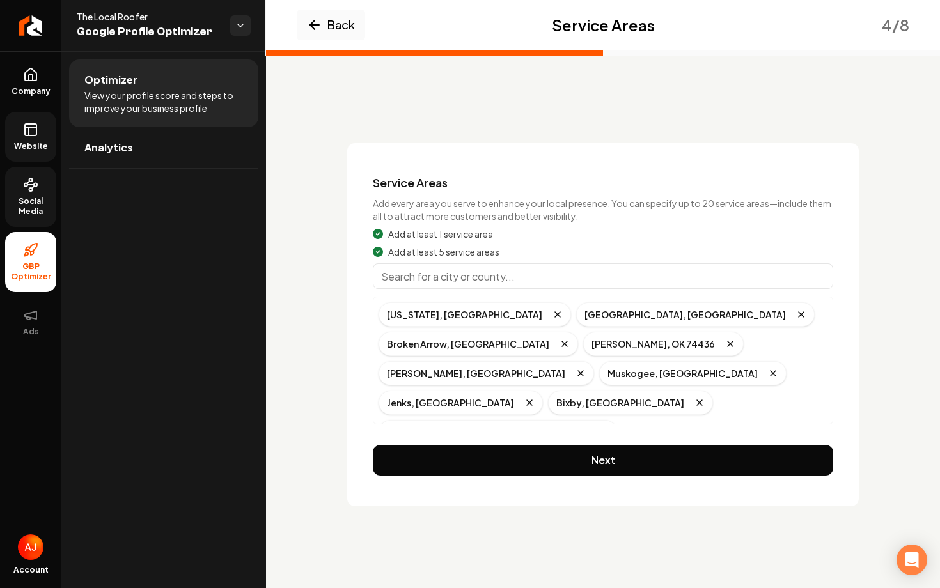
click at [425, 282] on input "Main content area" at bounding box center [603, 276] width 460 height 26
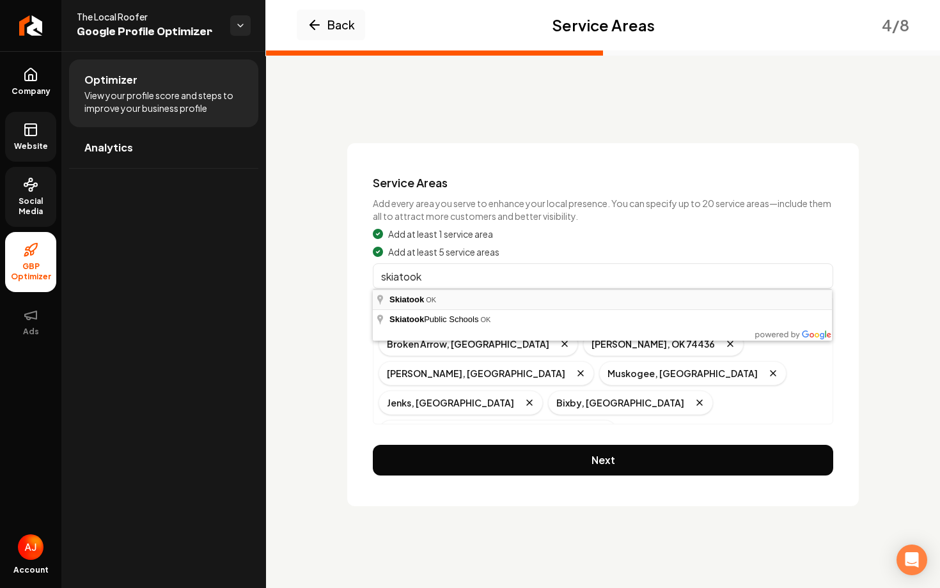
type input "Skiatook, OK"
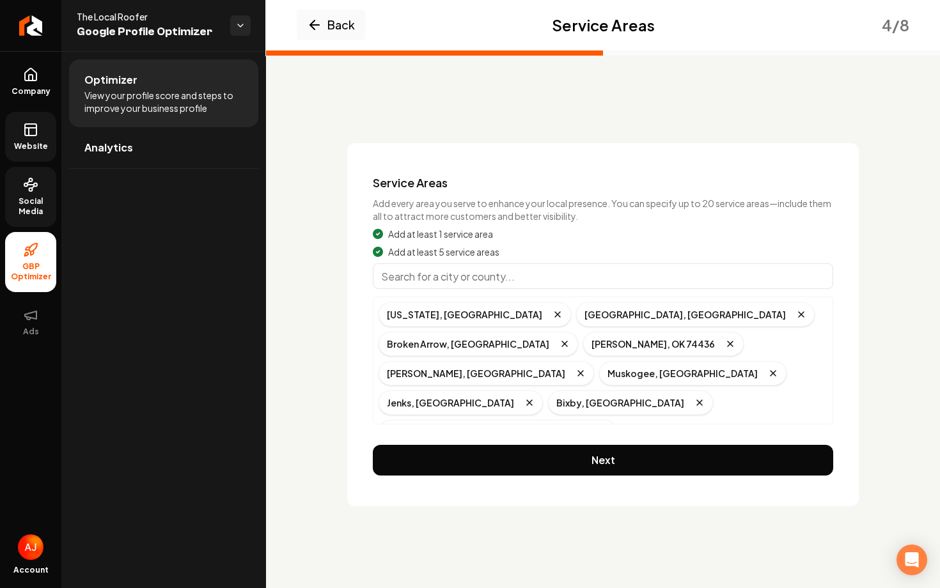
click at [466, 287] on input "Main content area" at bounding box center [603, 276] width 460 height 26
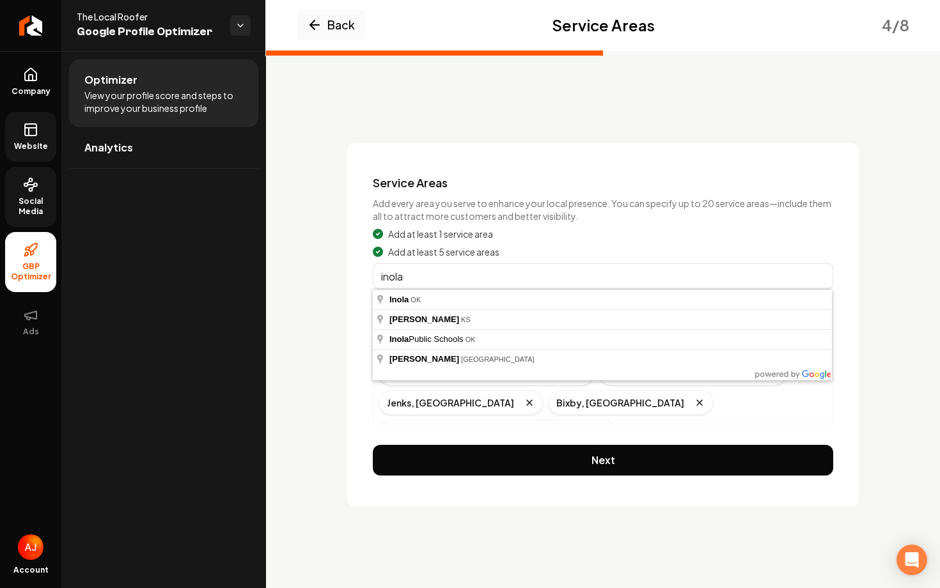
type input "Inola, OK"
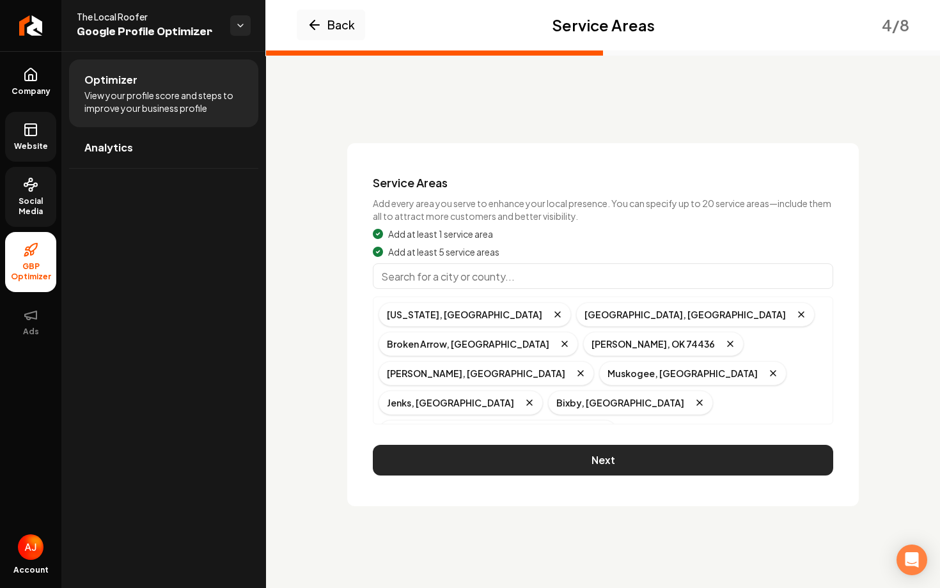
click at [616, 460] on button "Next" at bounding box center [603, 460] width 460 height 31
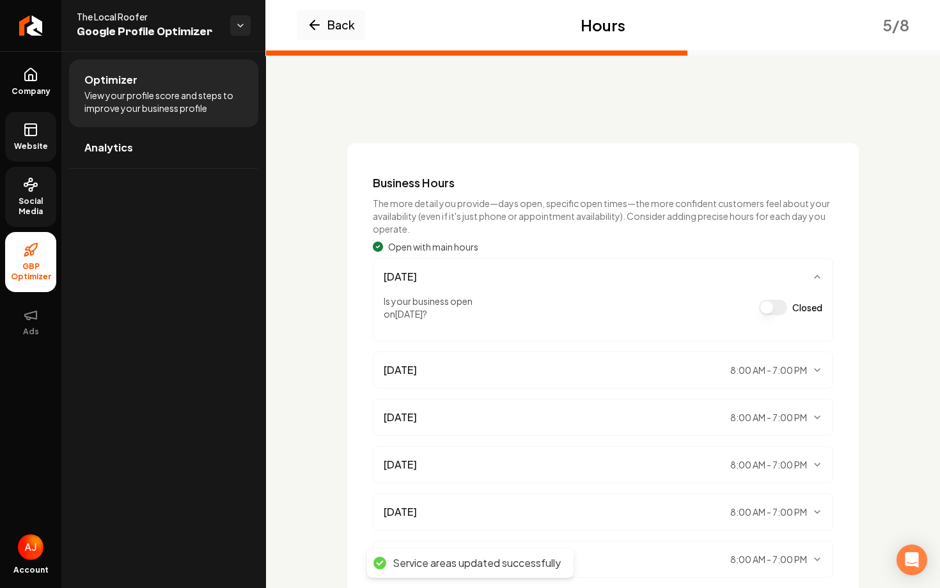
scroll to position [150, 0]
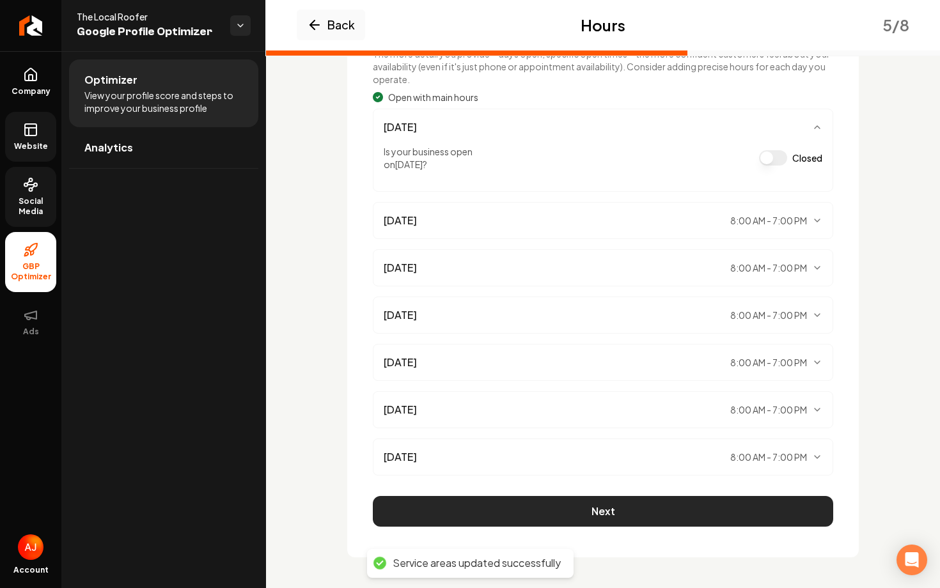
click at [639, 497] on button "Next" at bounding box center [603, 511] width 460 height 31
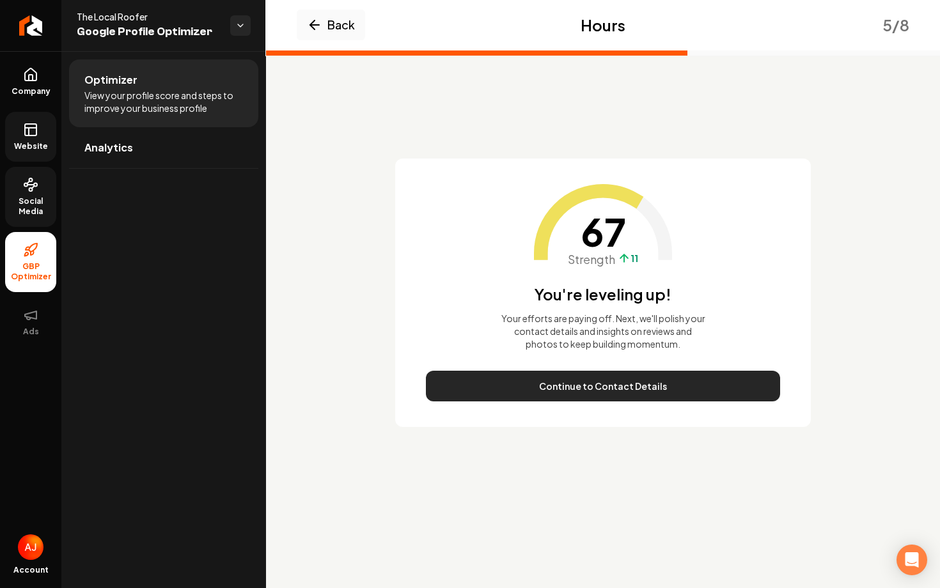
click at [606, 384] on button "Continue to Contact Details" at bounding box center [603, 386] width 354 height 31
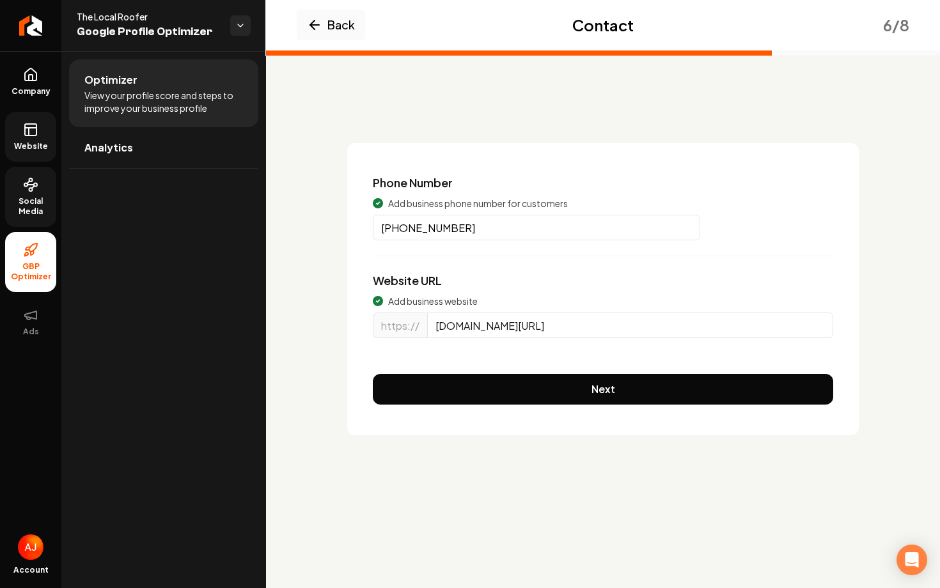
click at [594, 387] on div "Phone Number Add business phone number for customers (918) 404-5996 Website URL…" at bounding box center [603, 289] width 512 height 292
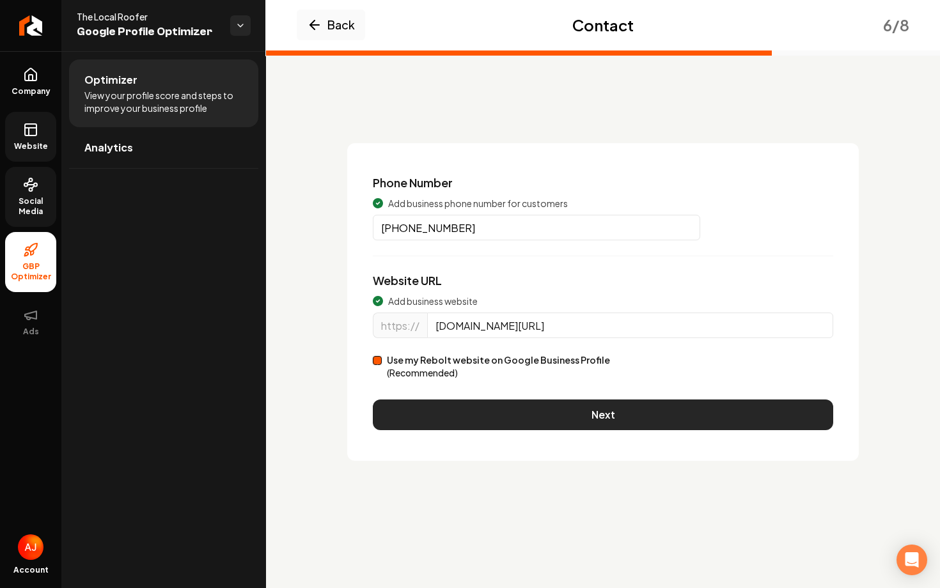
click at [600, 408] on button "Next" at bounding box center [603, 415] width 460 height 31
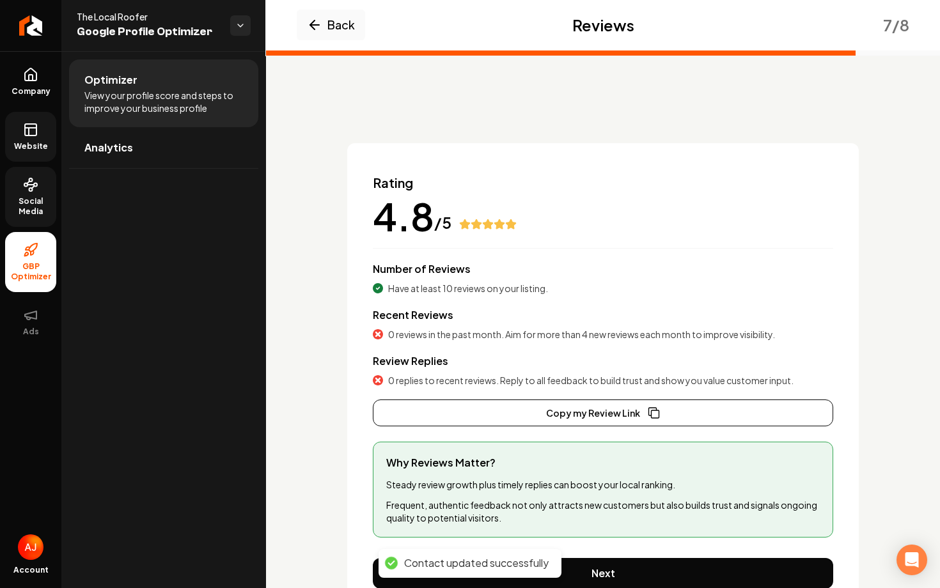
scroll to position [62, 0]
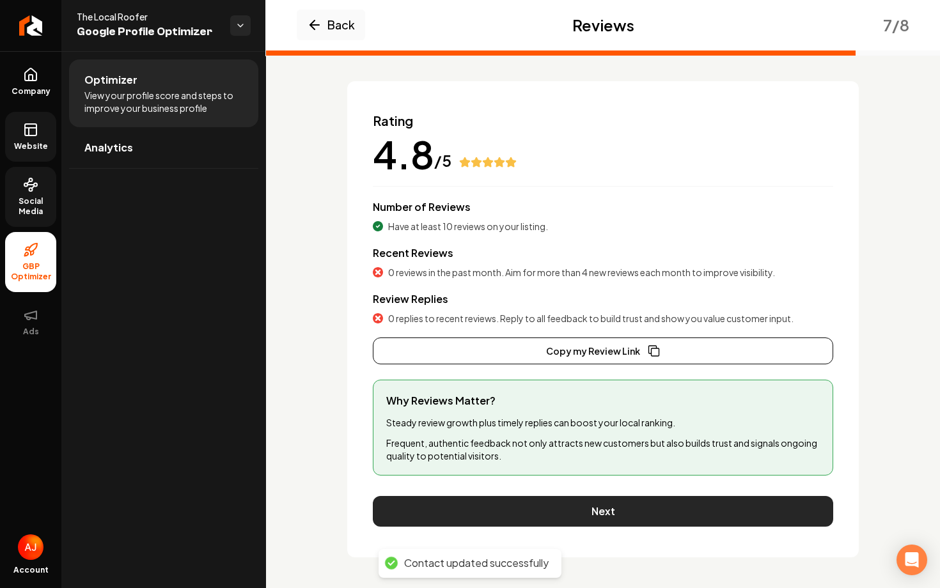
click at [627, 520] on button "Next" at bounding box center [603, 511] width 460 height 31
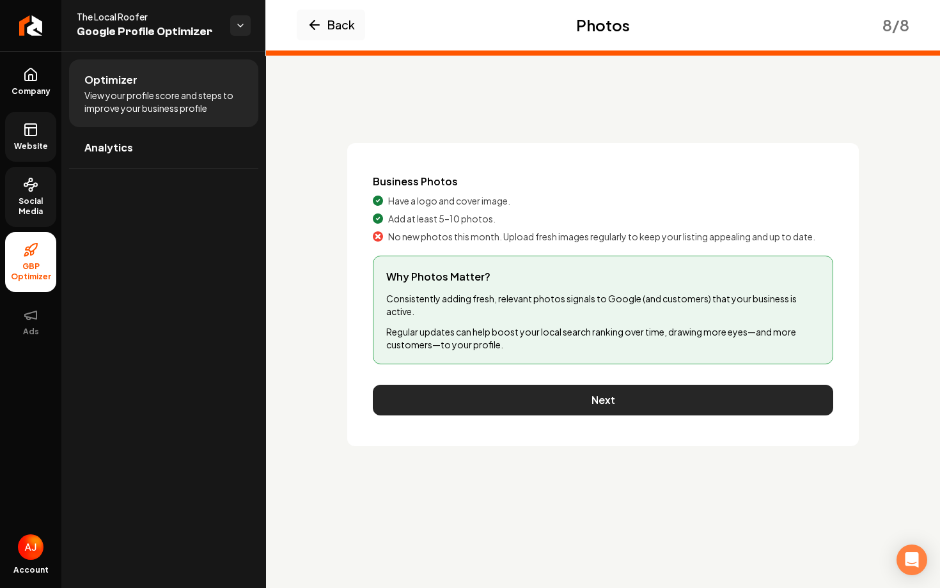
click at [630, 403] on button "Next" at bounding box center [603, 400] width 460 height 31
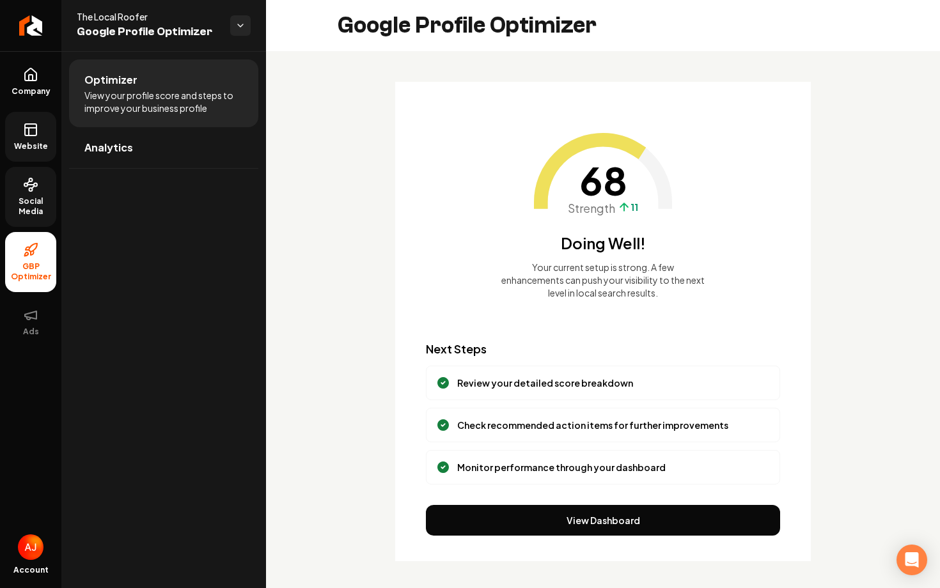
click at [25, 127] on rect at bounding box center [31, 130] width 12 height 12
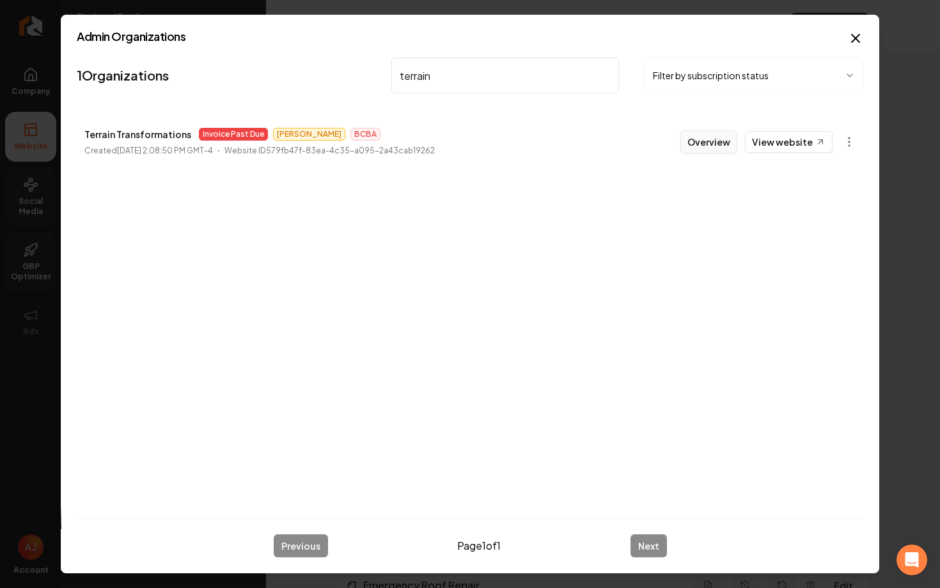
type input "terrain"
click at [723, 143] on button "Overview" at bounding box center [708, 141] width 57 height 23
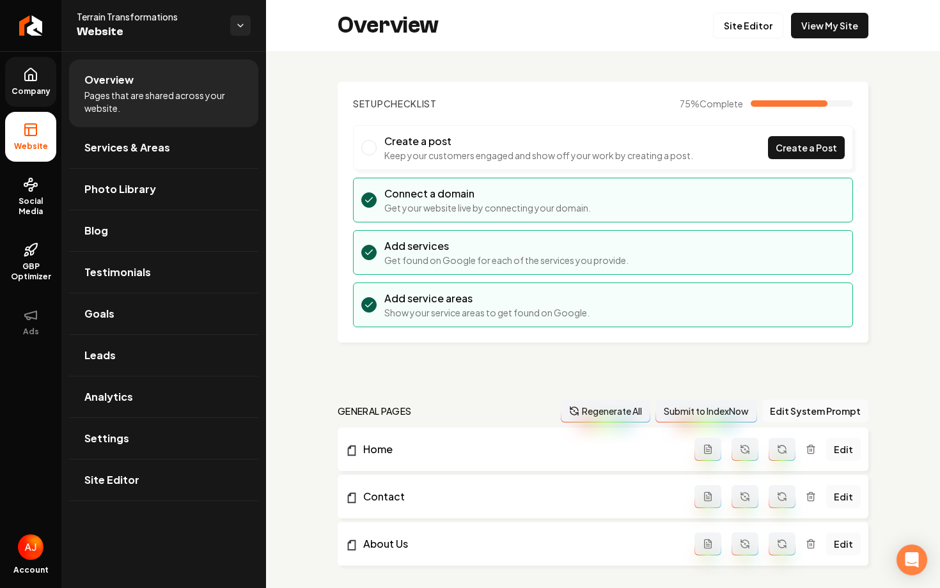
click at [27, 93] on span "Company" at bounding box center [30, 91] width 49 height 10
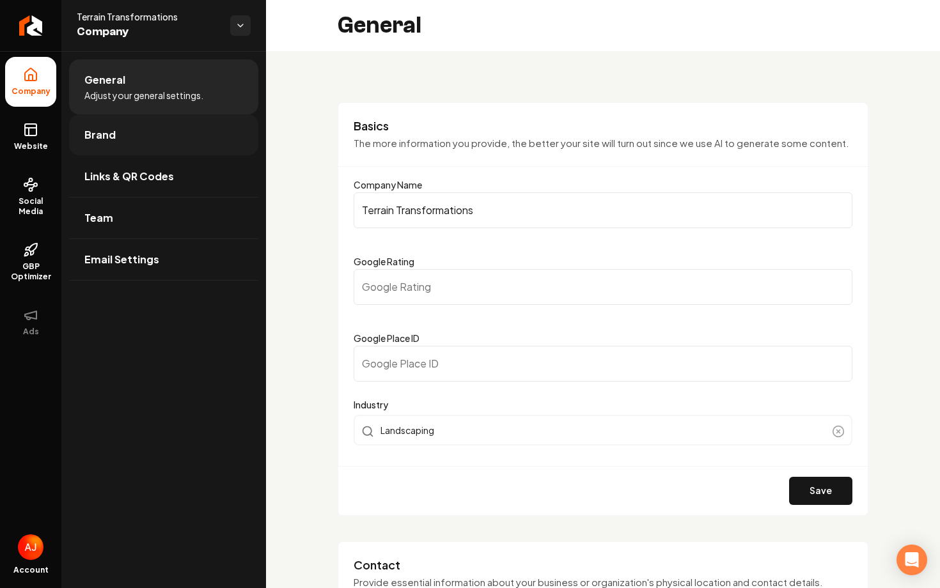
click at [135, 137] on link "Brand" at bounding box center [163, 134] width 189 height 41
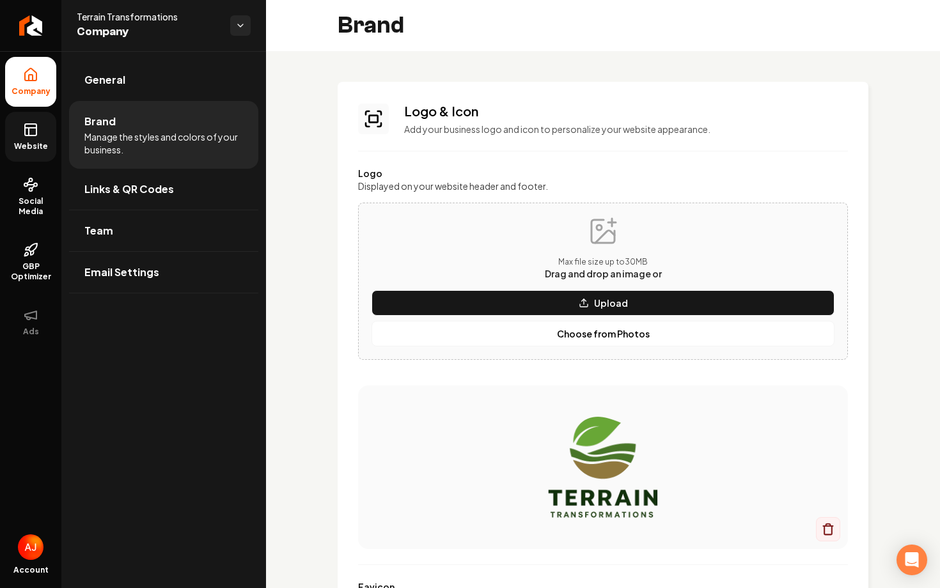
click at [20, 139] on link "Website" at bounding box center [30, 137] width 51 height 50
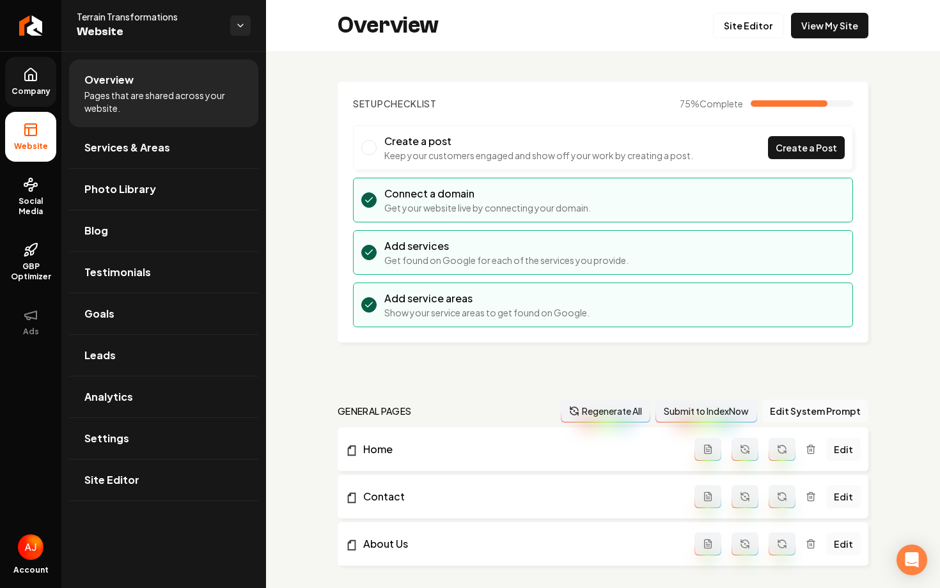
click at [37, 78] on icon at bounding box center [30, 74] width 15 height 15
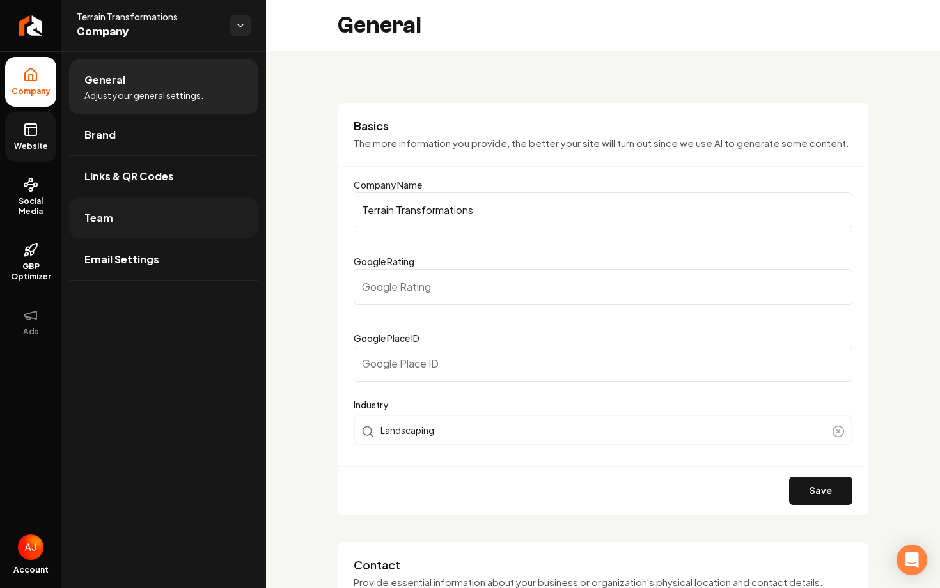
click at [167, 227] on link "Team" at bounding box center [163, 218] width 189 height 41
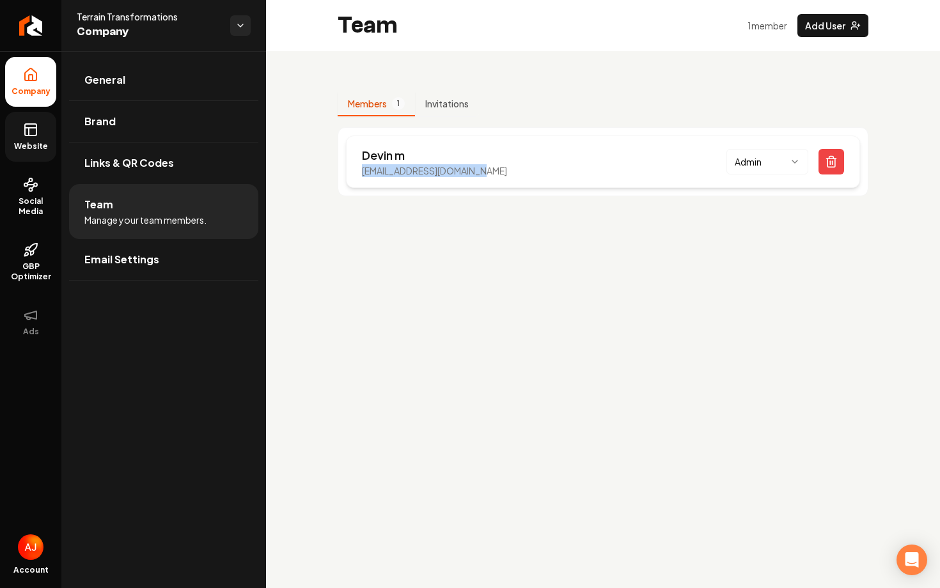
drag, startPoint x: 507, startPoint y: 171, endPoint x: 358, endPoint y: 171, distance: 149.0
click at [358, 171] on div "Devin m [EMAIL_ADDRESS][DOMAIN_NAME] Admin" at bounding box center [603, 162] width 514 height 52
copy p "[EMAIL_ADDRESS][DOMAIN_NAME]"
click at [22, 141] on span "Website" at bounding box center [31, 146] width 44 height 10
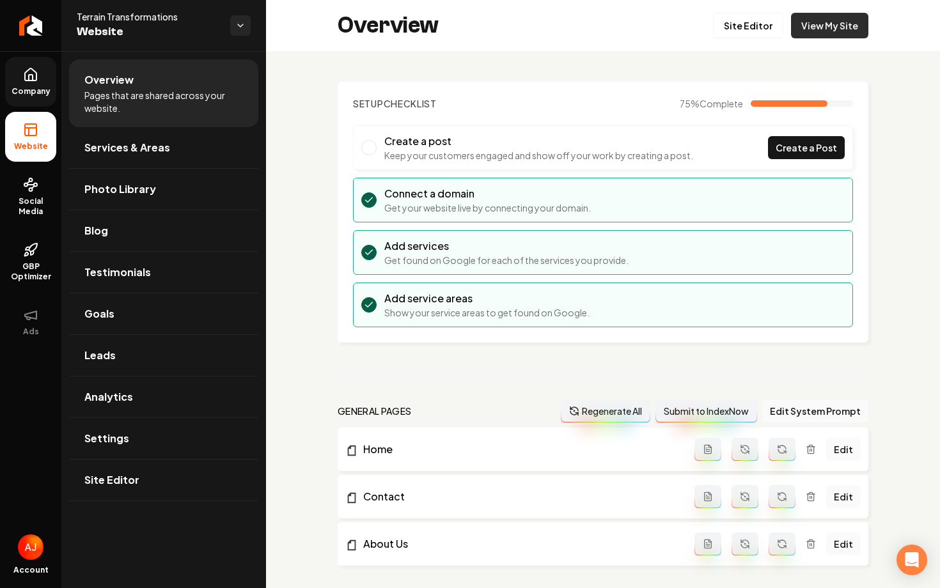
click at [820, 27] on link "View My Site" at bounding box center [829, 26] width 77 height 26
click at [840, 30] on link "View My Site" at bounding box center [829, 26] width 77 height 26
click at [192, 154] on link "Services & Areas" at bounding box center [163, 147] width 189 height 41
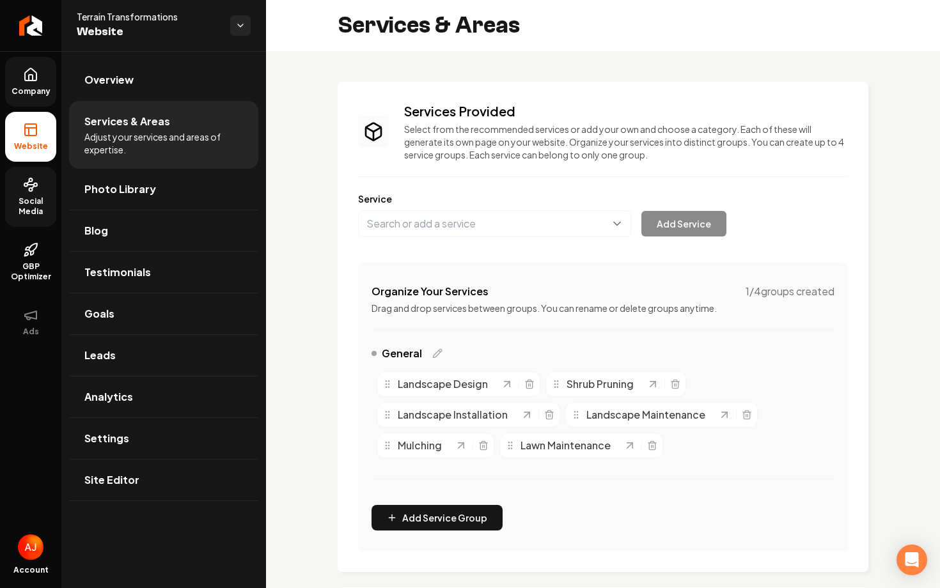
click at [35, 198] on span "Social Media" at bounding box center [30, 206] width 51 height 20
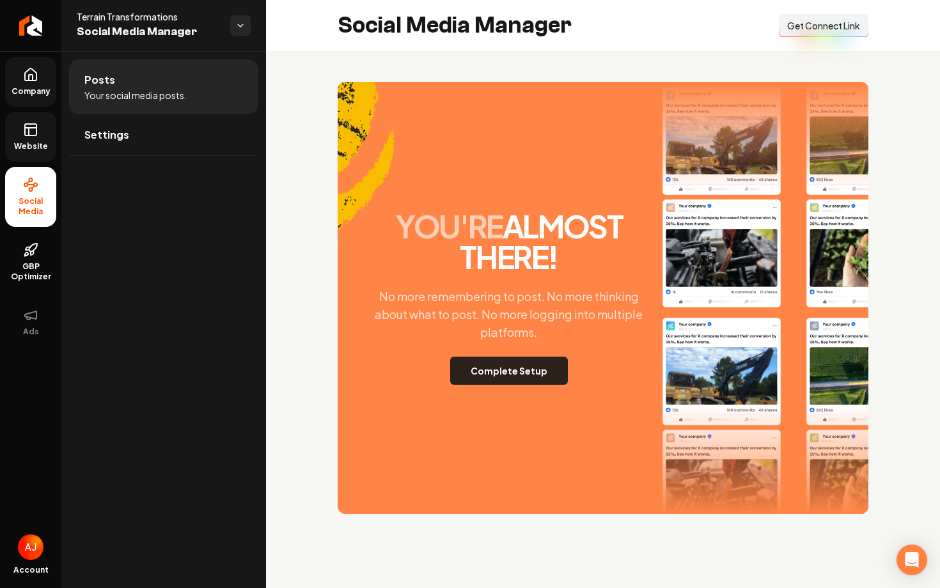
click at [528, 371] on button "Complete Setup" at bounding box center [509, 371] width 118 height 28
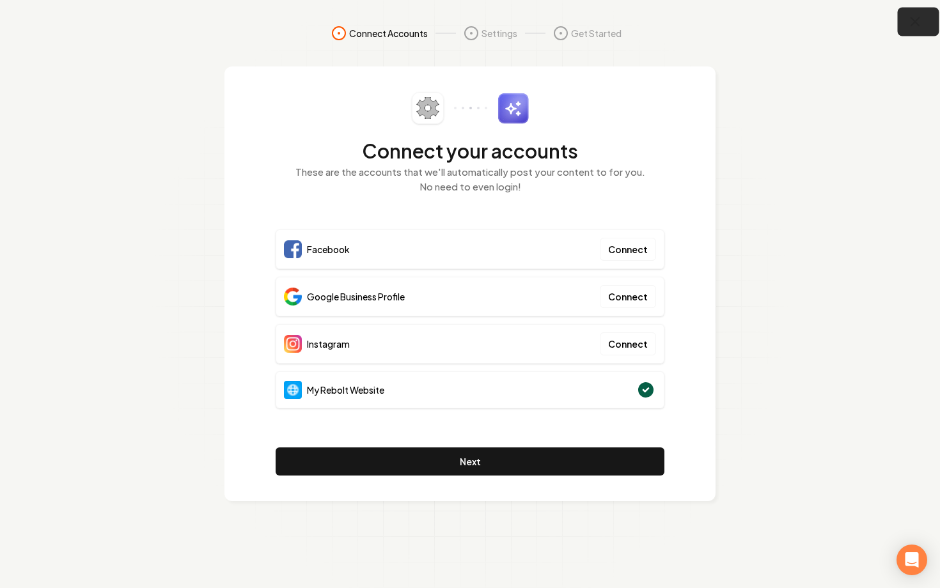
click at [921, 24] on icon "button" at bounding box center [915, 22] width 16 height 16
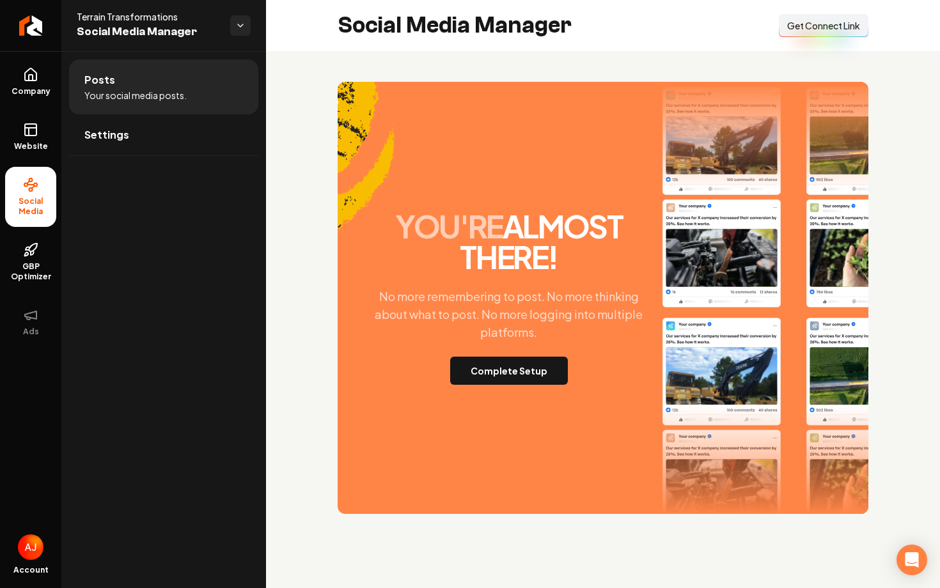
click at [806, 33] on button "Connect Link Get Connect Link" at bounding box center [824, 25] width 90 height 23
click at [514, 376] on button "Complete Setup" at bounding box center [509, 371] width 118 height 28
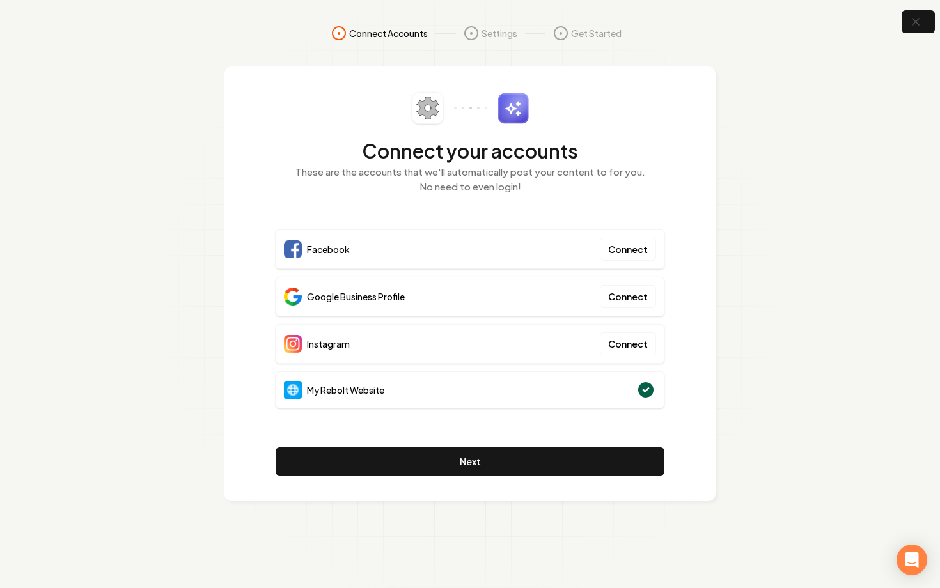
click at [707, 277] on div "Connect your accounts These are the accounts that we'll automatically post your…" at bounding box center [469, 283] width 491 height 435
drag, startPoint x: 584, startPoint y: 219, endPoint x: 582, endPoint y: 192, distance: 26.9
click at [584, 215] on div "Connect your accounts These are the accounts that we'll automatically post your…" at bounding box center [470, 284] width 389 height 384
drag, startPoint x: 642, startPoint y: 69, endPoint x: 642, endPoint y: 114, distance: 44.8
click at [642, 114] on div "Connect your accounts These are the accounts that we'll automatically post your…" at bounding box center [469, 283] width 491 height 435
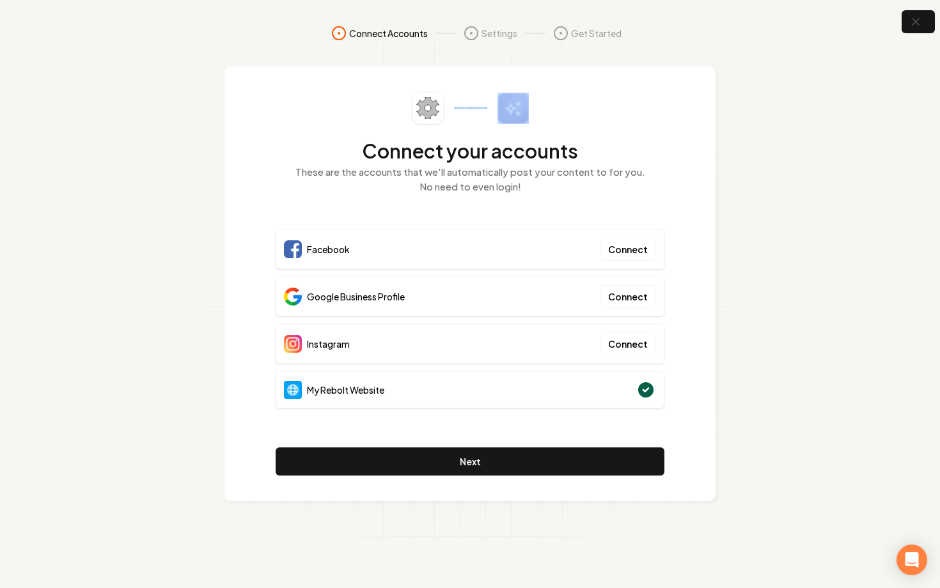
click at [642, 114] on div "Connect your accounts These are the accounts that we'll automatically post your…" at bounding box center [470, 150] width 389 height 117
click at [917, 27] on icon "button" at bounding box center [915, 22] width 16 height 16
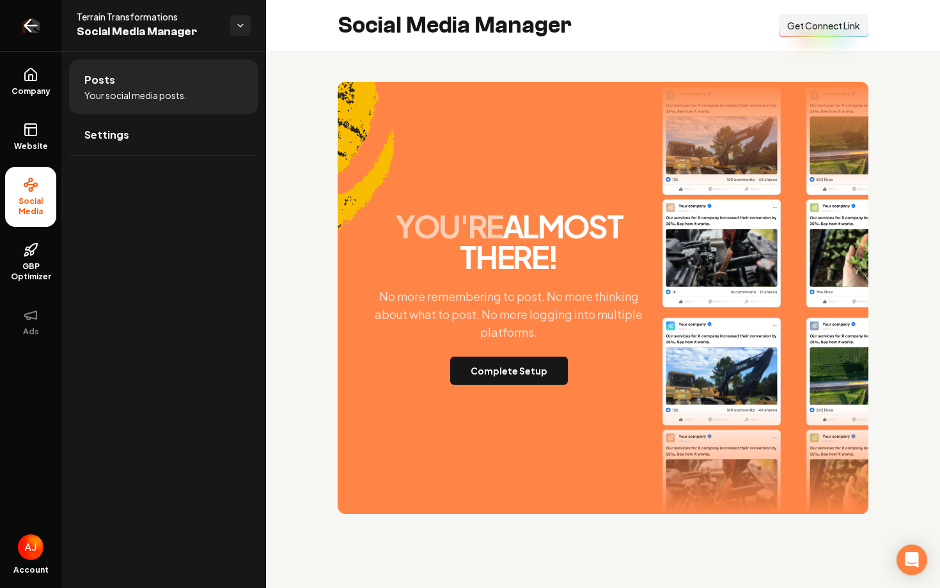
click at [27, 26] on icon "Return to dashboard" at bounding box center [30, 25] width 20 height 20
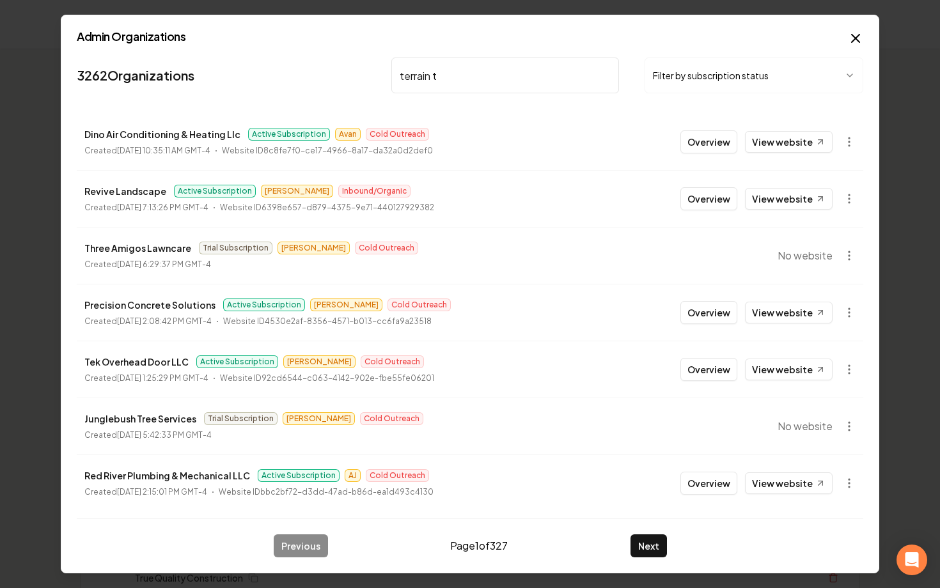
type input "terrain tr"
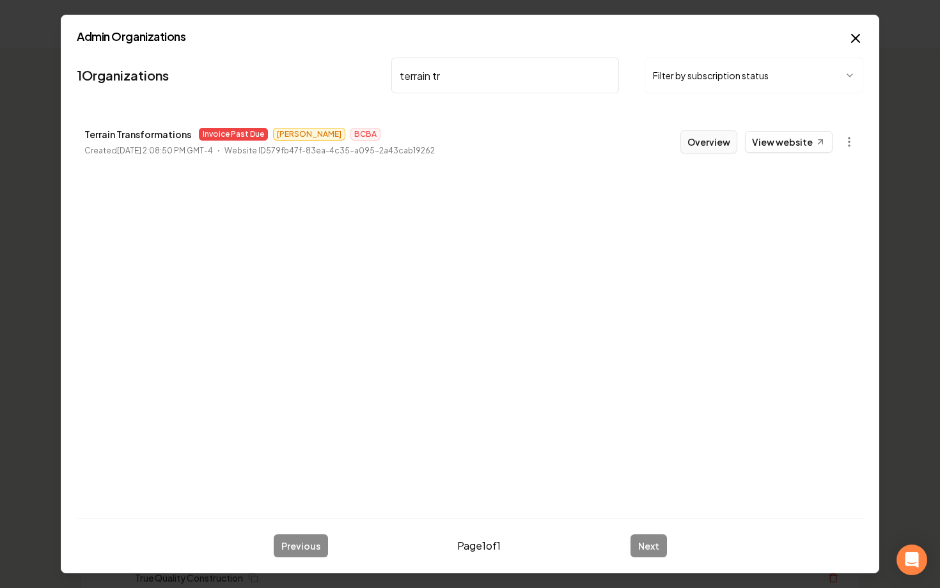
click at [706, 147] on button "Overview" at bounding box center [708, 141] width 57 height 23
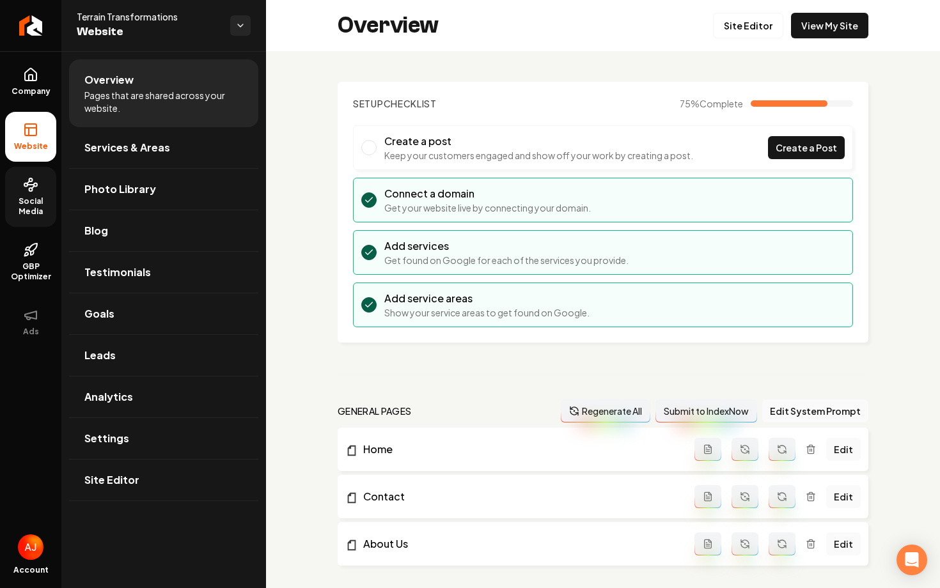
click at [42, 200] on span "Social Media" at bounding box center [30, 206] width 51 height 20
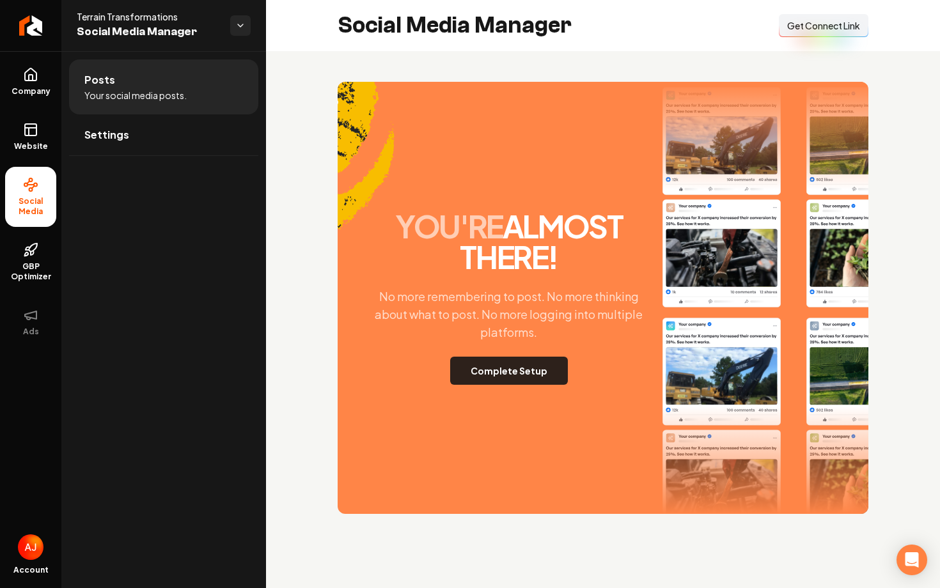
click at [515, 371] on button "Complete Setup" at bounding box center [509, 371] width 118 height 28
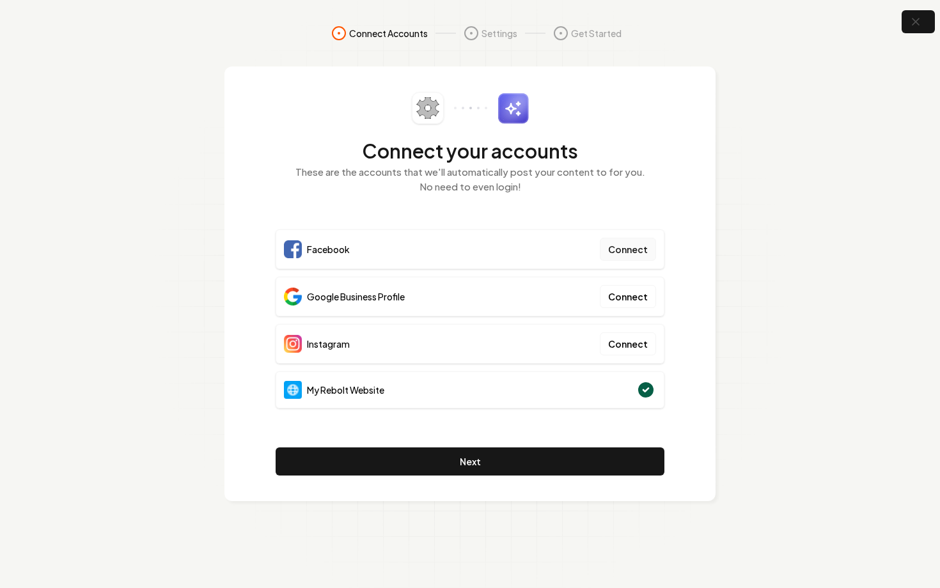
click at [618, 253] on button "Connect" at bounding box center [628, 249] width 56 height 23
click at [629, 254] on button "Connect" at bounding box center [628, 249] width 56 height 23
click at [634, 253] on button "Connect" at bounding box center [628, 249] width 56 height 23
click at [467, 201] on div "Connect your accounts These are the accounts that we'll automatically post your…" at bounding box center [470, 150] width 389 height 117
click at [642, 253] on button "Connect" at bounding box center [628, 249] width 56 height 23
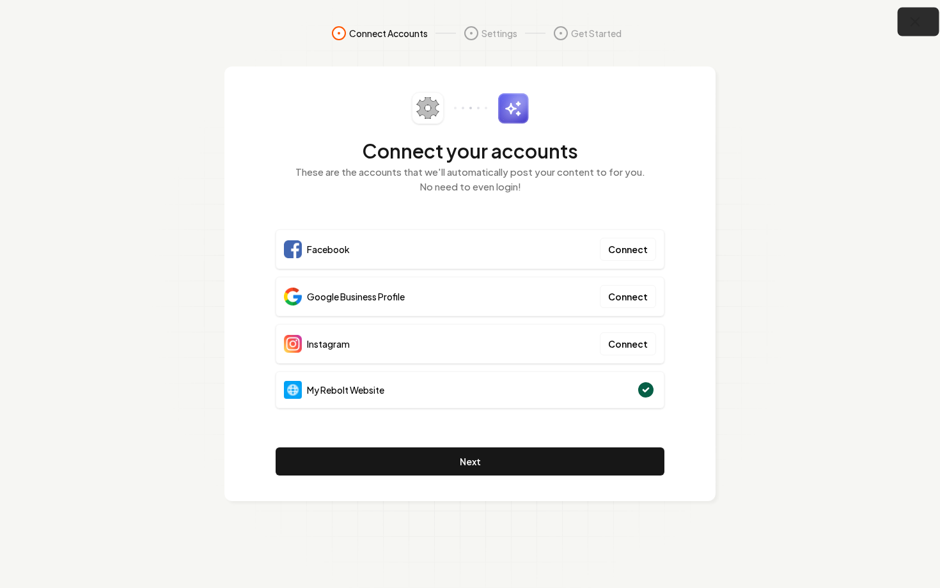
click at [917, 25] on icon "button" at bounding box center [915, 22] width 8 height 8
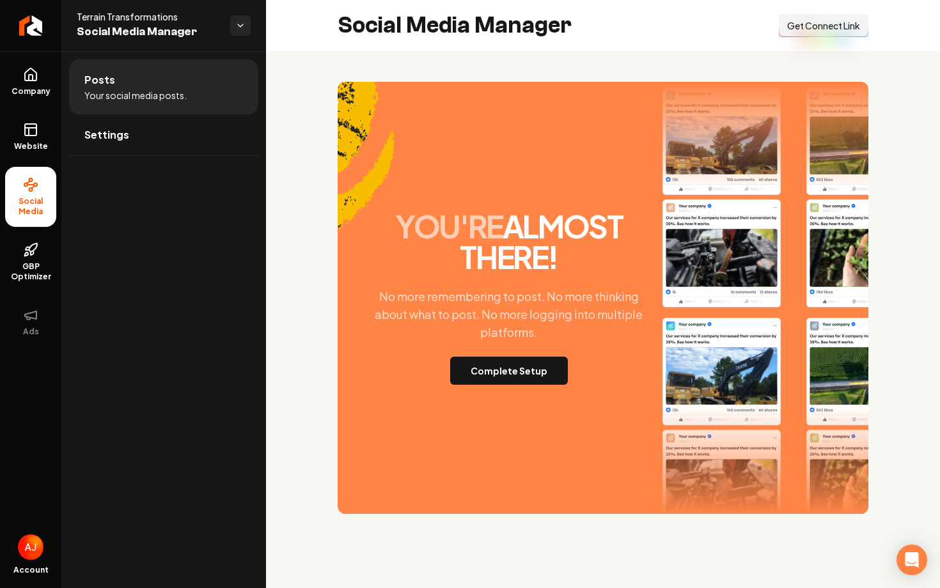
click at [814, 28] on span "Get Connect Link" at bounding box center [823, 25] width 73 height 13
click at [145, 137] on link "Settings" at bounding box center [163, 134] width 189 height 41
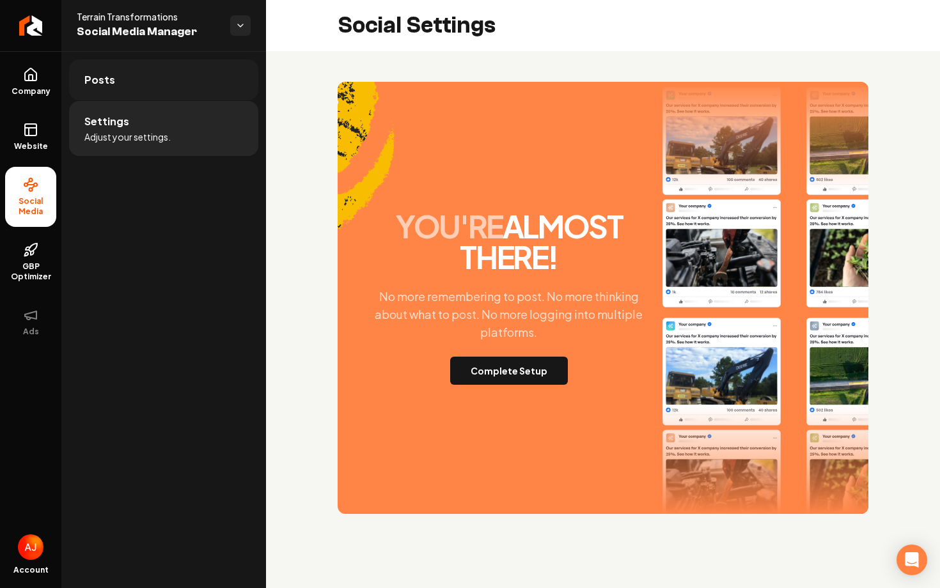
click at [148, 87] on link "Posts" at bounding box center [163, 79] width 189 height 41
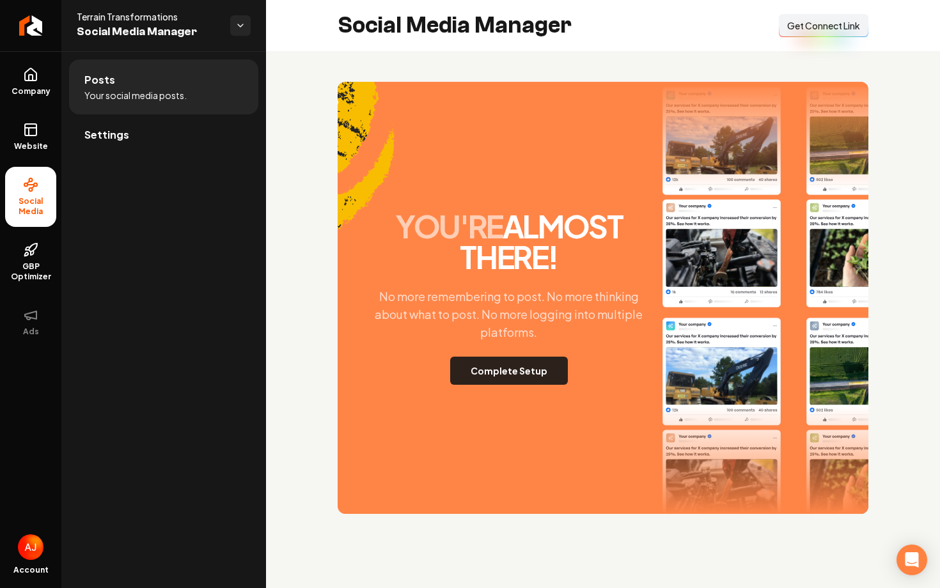
click at [477, 378] on button "Complete Setup" at bounding box center [509, 371] width 118 height 28
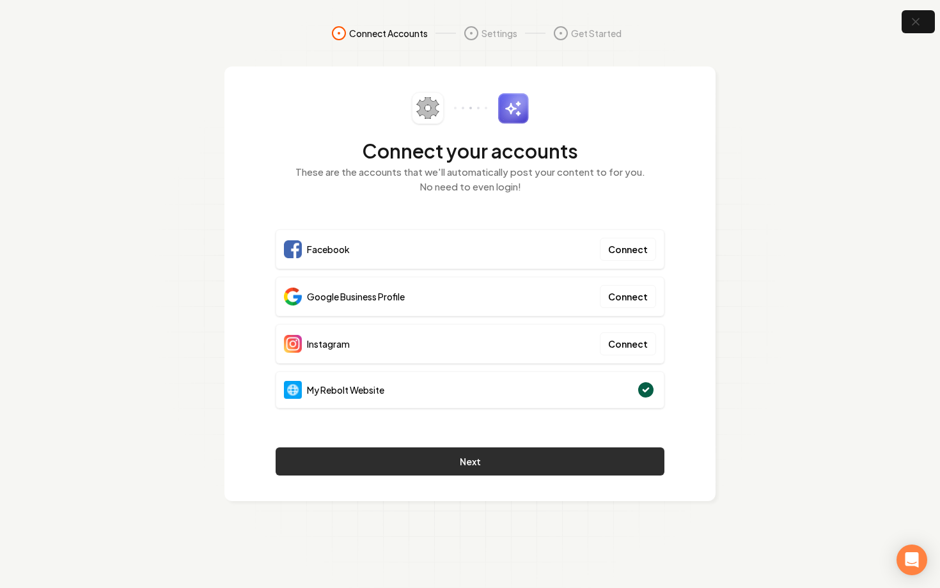
click at [552, 464] on button "Next" at bounding box center [470, 462] width 389 height 28
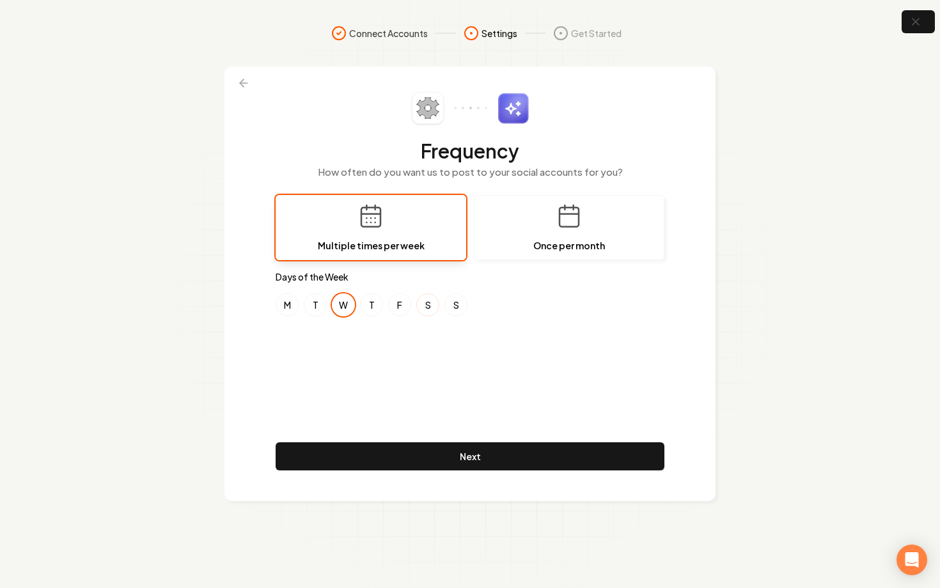
click at [425, 304] on button "S" at bounding box center [427, 304] width 23 height 23
click at [293, 304] on button "M" at bounding box center [287, 304] width 23 height 23
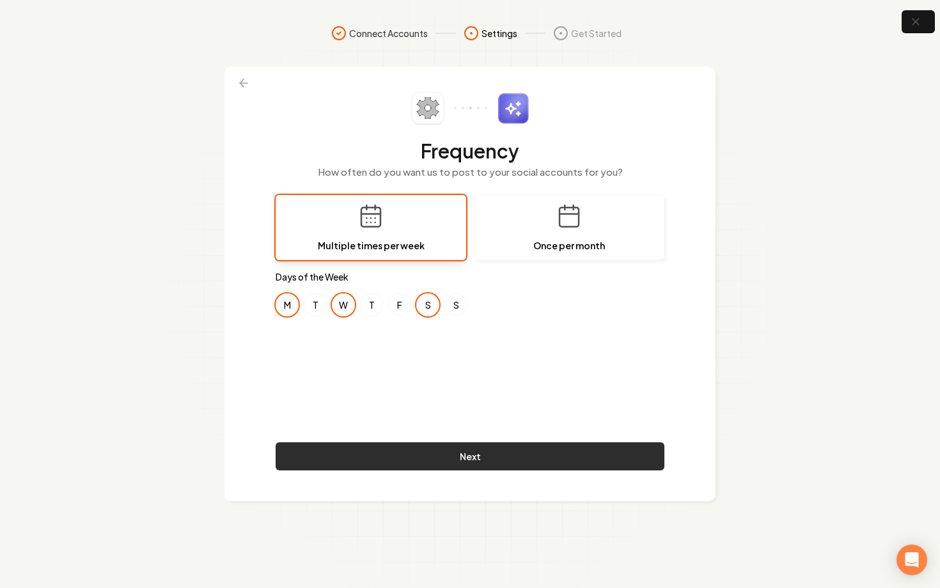
click at [507, 455] on button "Next" at bounding box center [470, 456] width 389 height 28
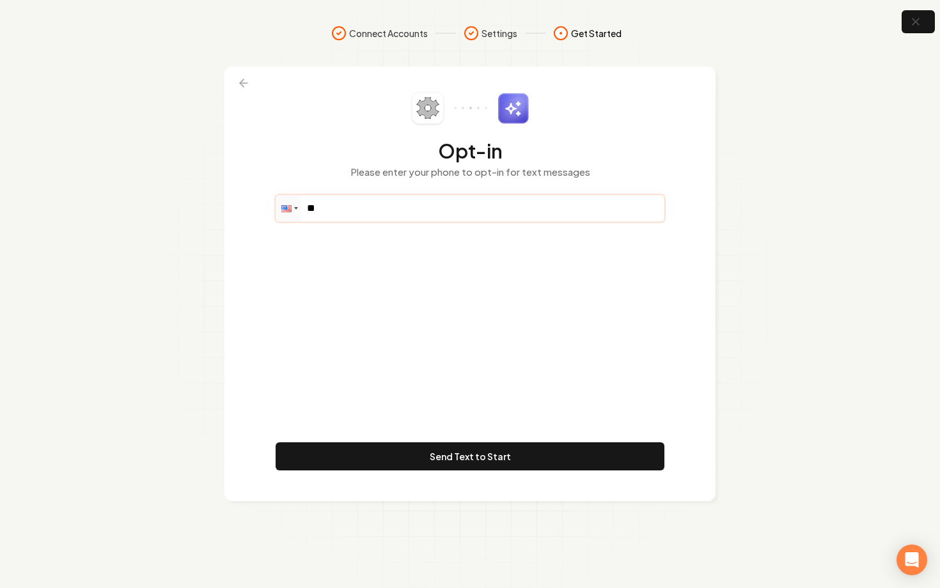
click at [350, 209] on input "**" at bounding box center [469, 209] width 387 height 26
paste input "**********"
drag, startPoint x: 370, startPoint y: 209, endPoint x: 409, endPoint y: 209, distance: 39.6
click at [409, 209] on input "**********" at bounding box center [469, 209] width 387 height 26
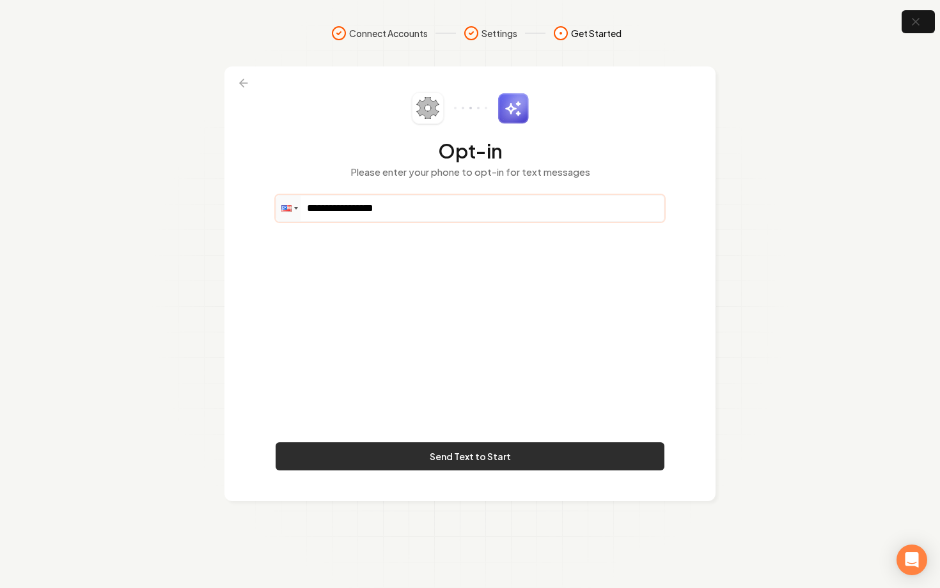
type input "**********"
click at [441, 444] on button "Send Text to Start" at bounding box center [470, 456] width 389 height 28
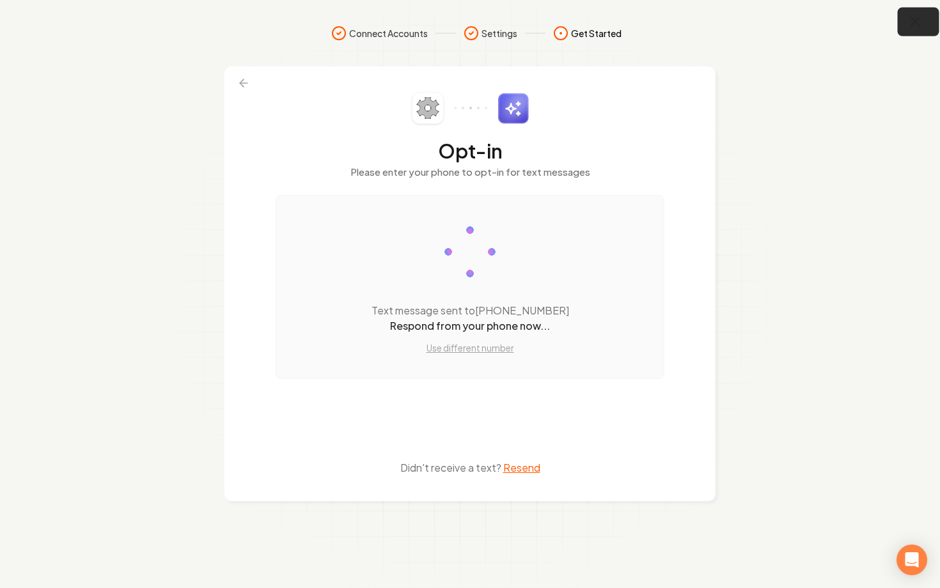
click at [922, 26] on icon "button" at bounding box center [915, 22] width 16 height 16
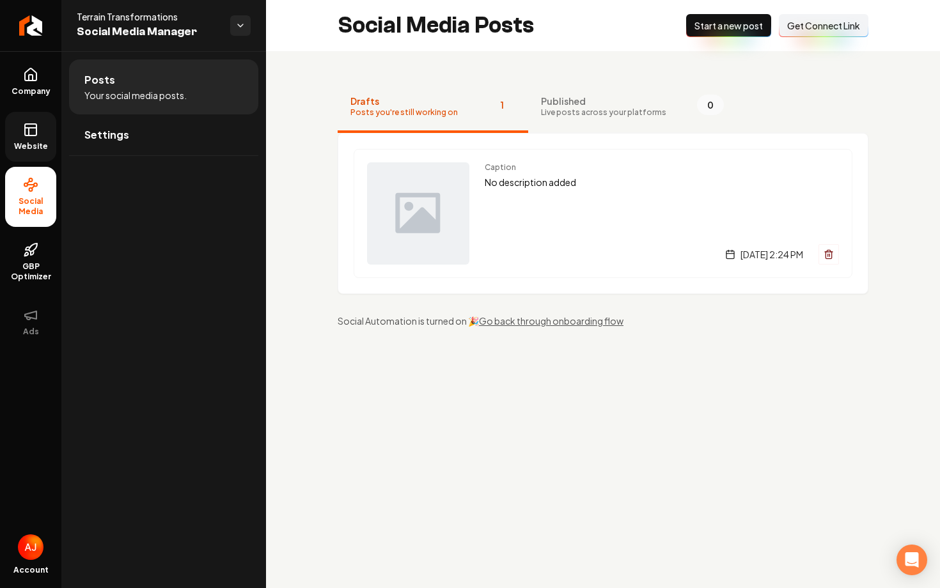
click at [27, 136] on rect at bounding box center [31, 130] width 12 height 12
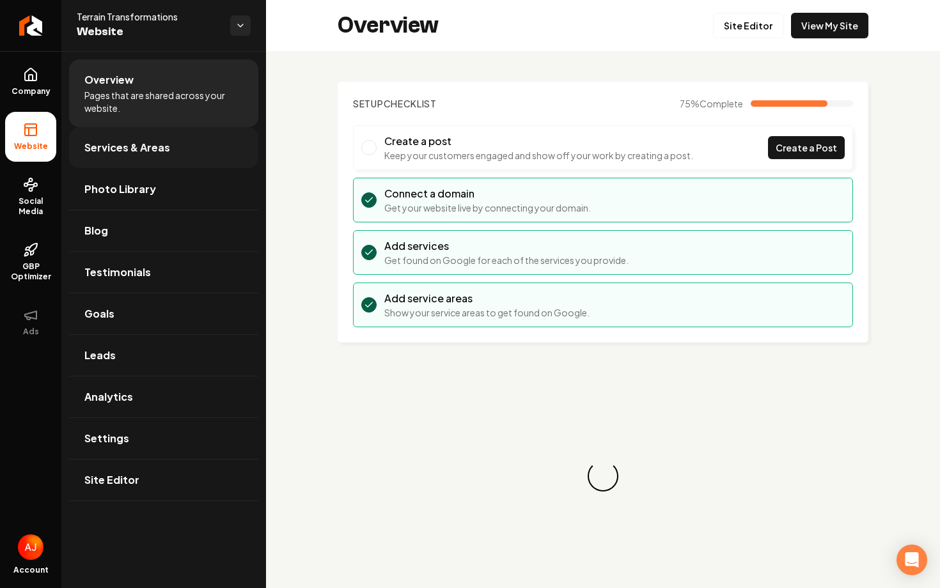
click at [205, 144] on link "Services & Areas" at bounding box center [163, 147] width 189 height 41
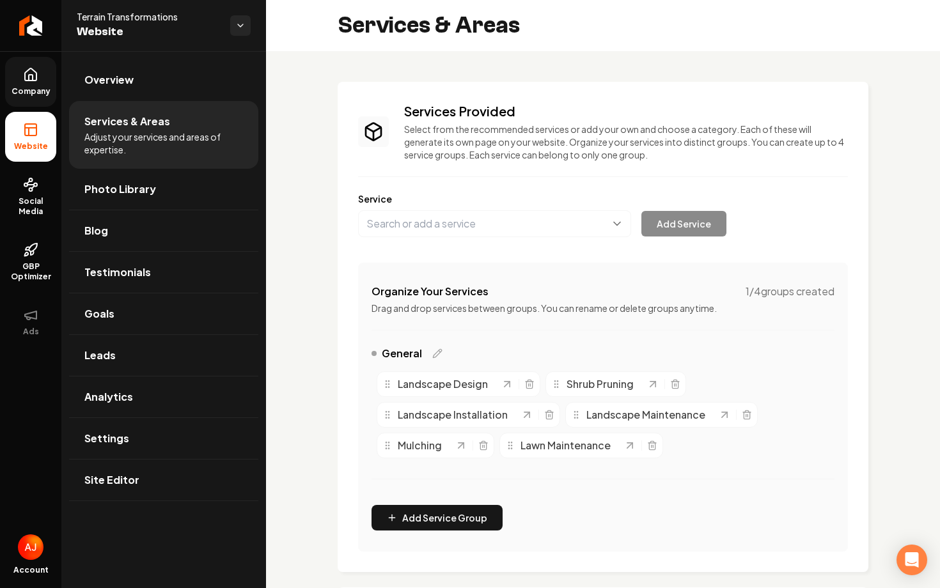
click at [38, 81] on icon at bounding box center [30, 74] width 15 height 15
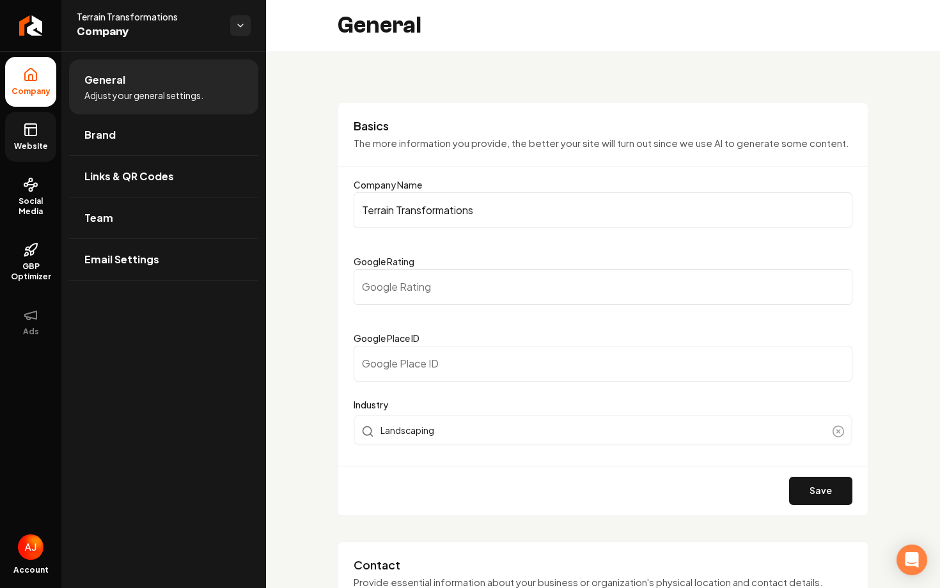
click at [38, 123] on icon at bounding box center [30, 129] width 15 height 15
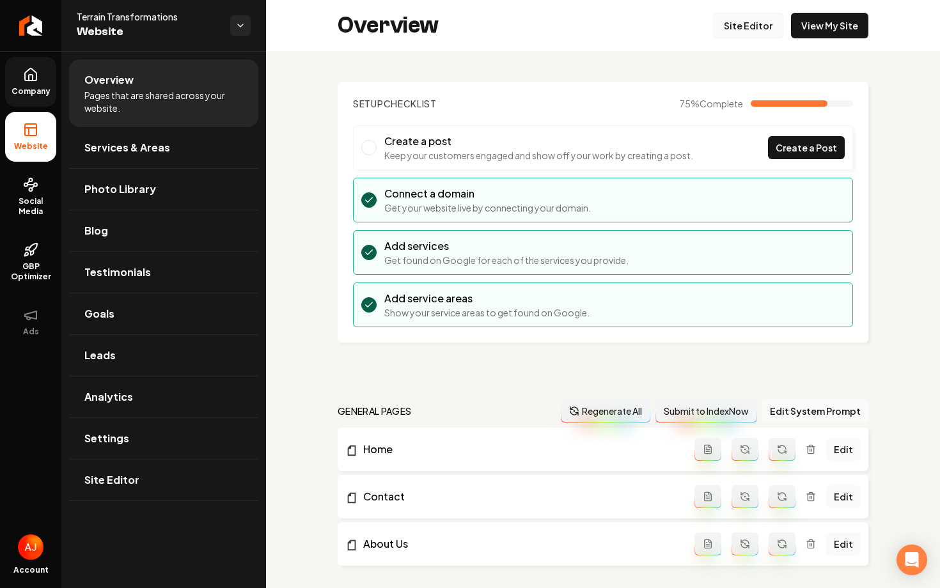
click at [758, 24] on link "Site Editor" at bounding box center [748, 26] width 70 height 26
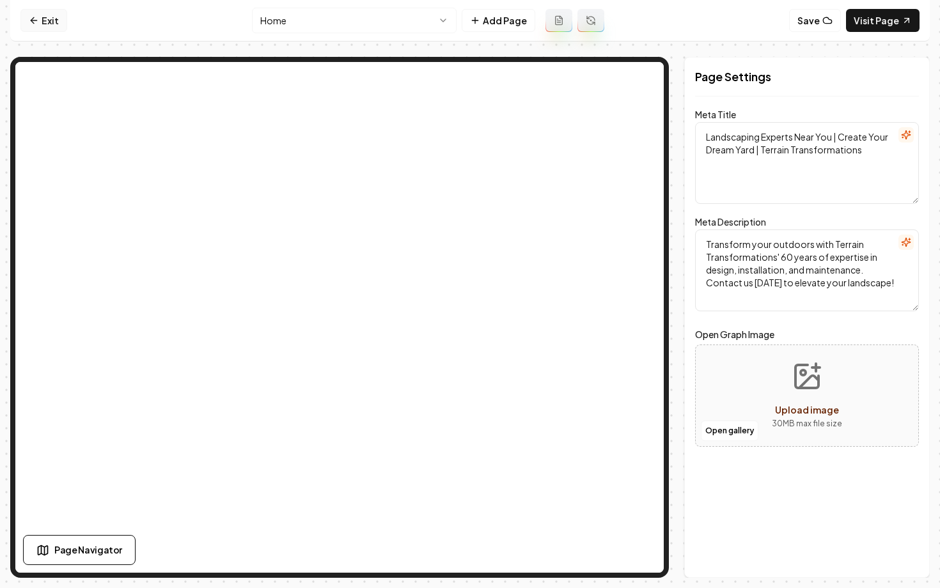
click at [44, 18] on link "Exit" at bounding box center [43, 20] width 47 height 23
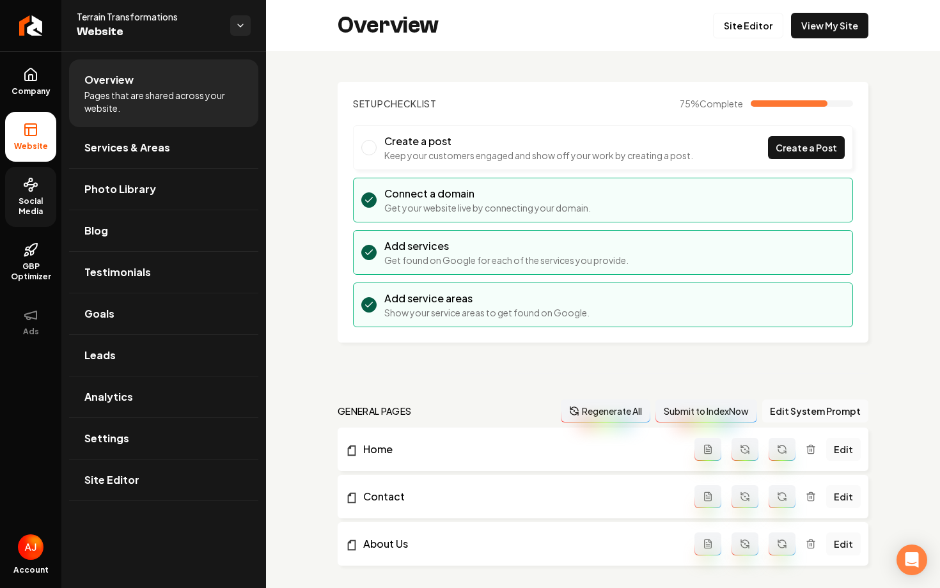
click at [25, 209] on span "Social Media" at bounding box center [30, 206] width 51 height 20
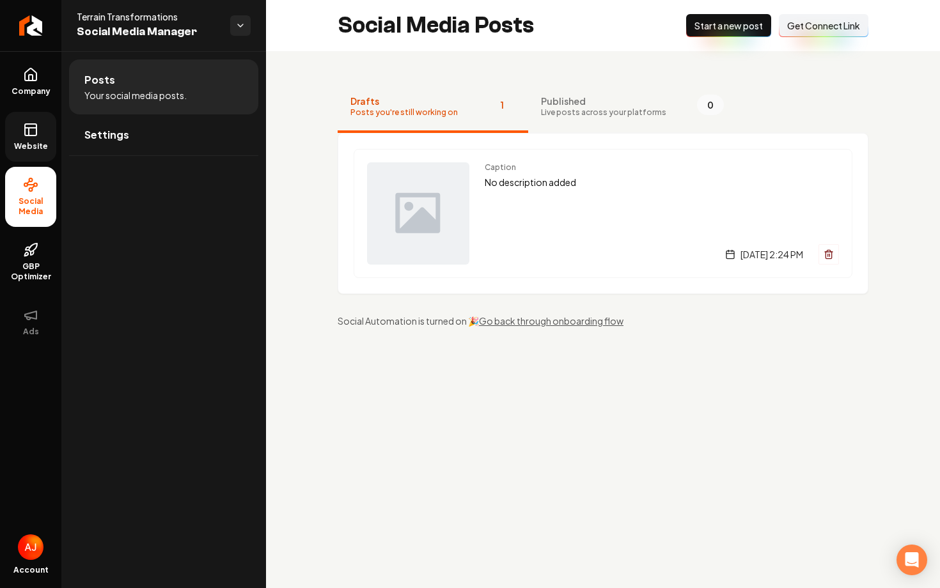
click at [32, 136] on icon at bounding box center [30, 129] width 15 height 15
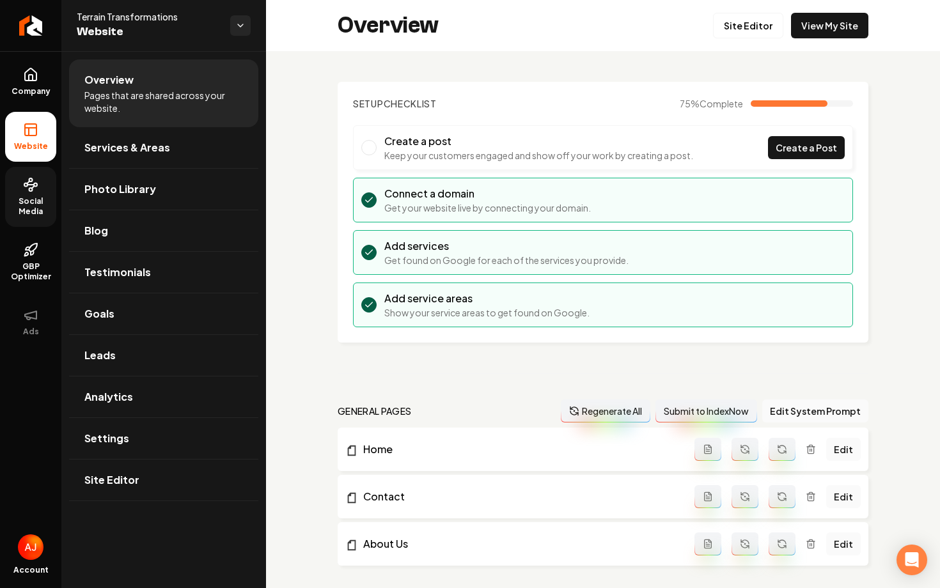
click at [33, 214] on span "Social Media" at bounding box center [30, 206] width 51 height 20
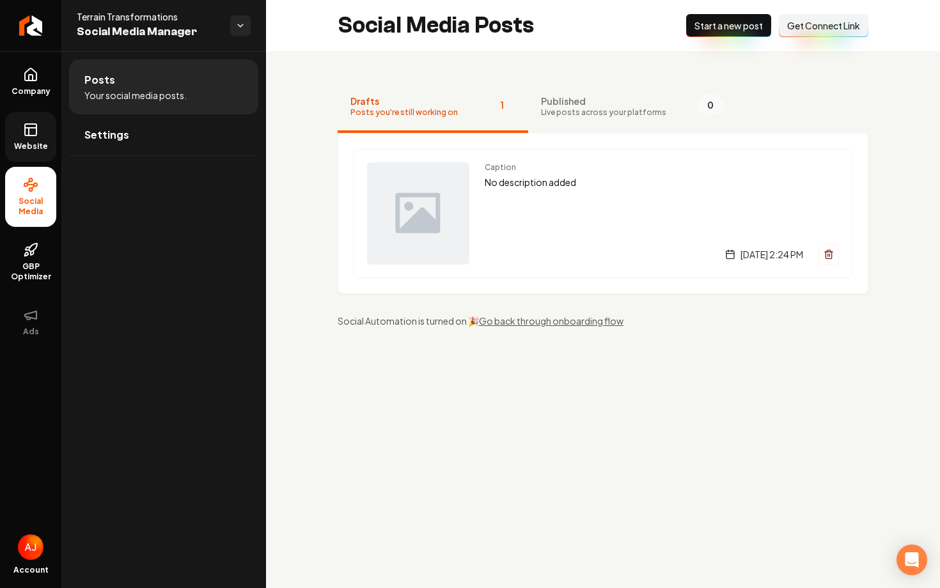
click at [39, 146] on span "Website" at bounding box center [31, 146] width 44 height 10
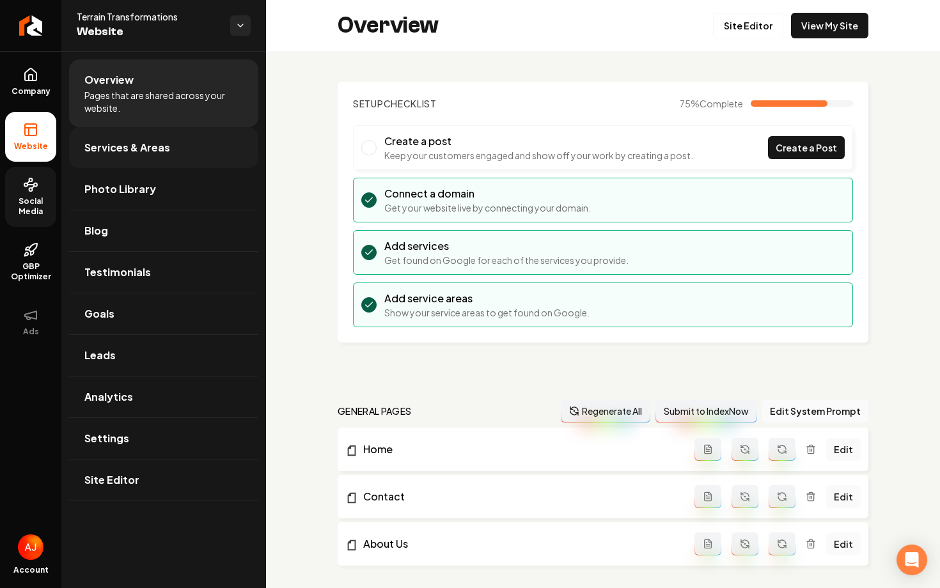
click at [123, 160] on link "Services & Areas" at bounding box center [163, 147] width 189 height 41
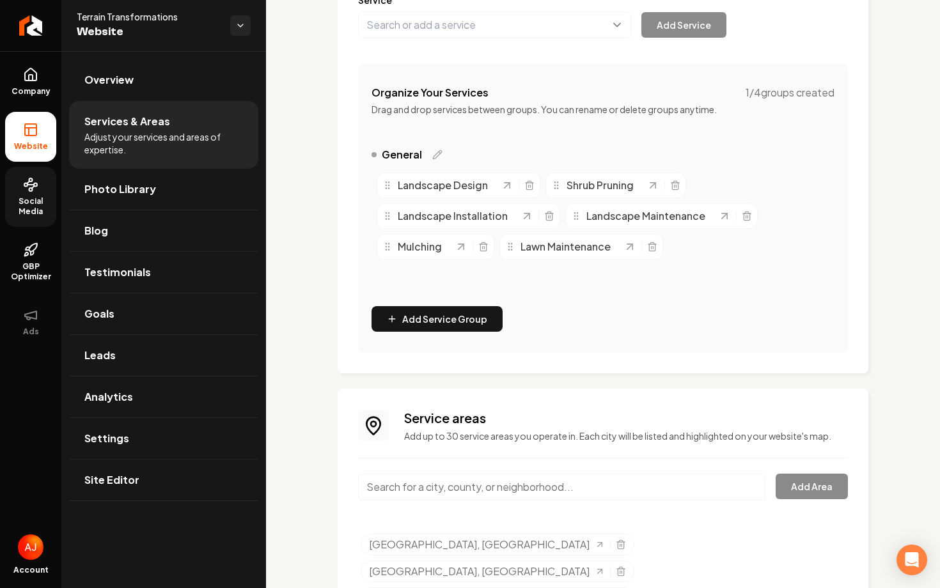
scroll to position [276, 0]
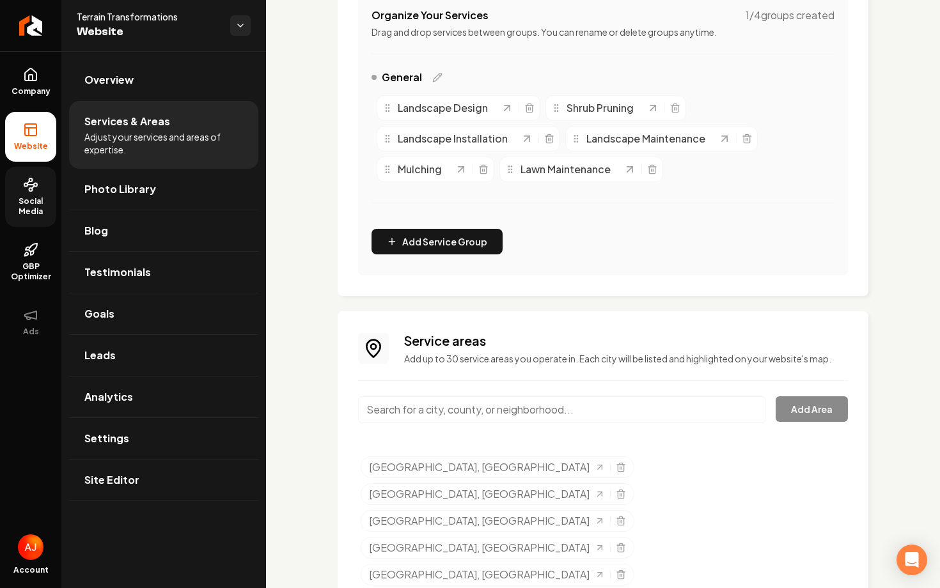
click at [285, 64] on div "Services Provided Select from the recommended services or add your own and choo…" at bounding box center [603, 249] width 674 height 948
click at [143, 86] on link "Overview" at bounding box center [163, 79] width 189 height 41
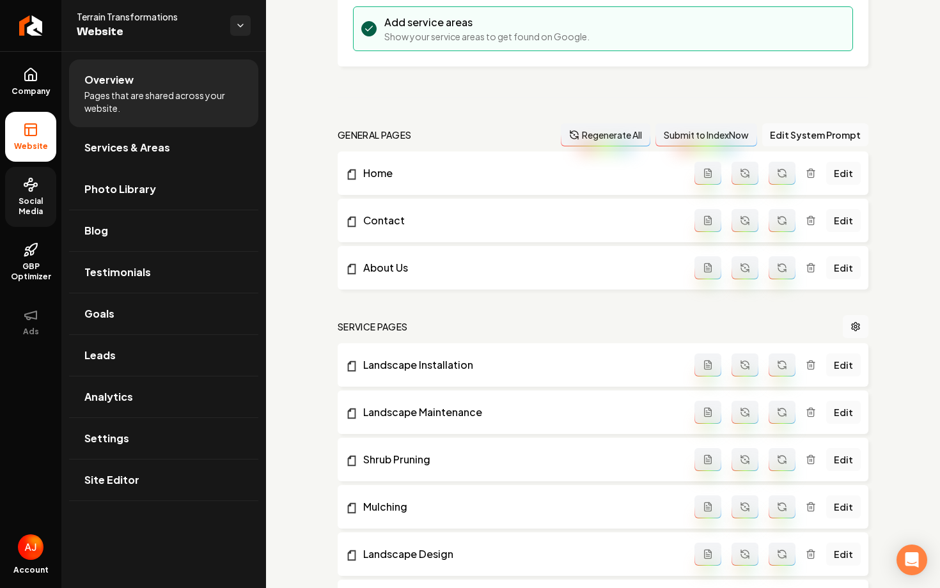
click at [27, 201] on span "Social Media" at bounding box center [30, 206] width 51 height 20
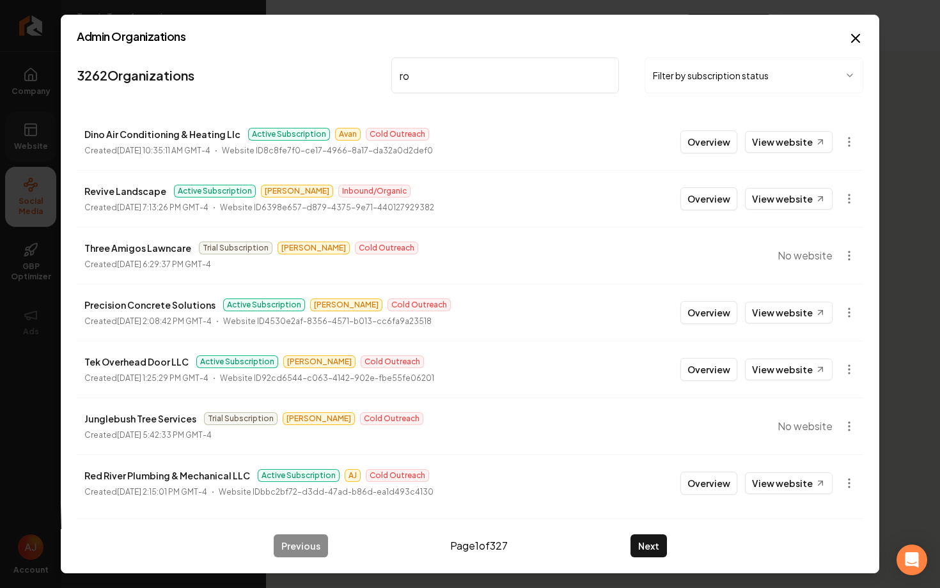
type input "r"
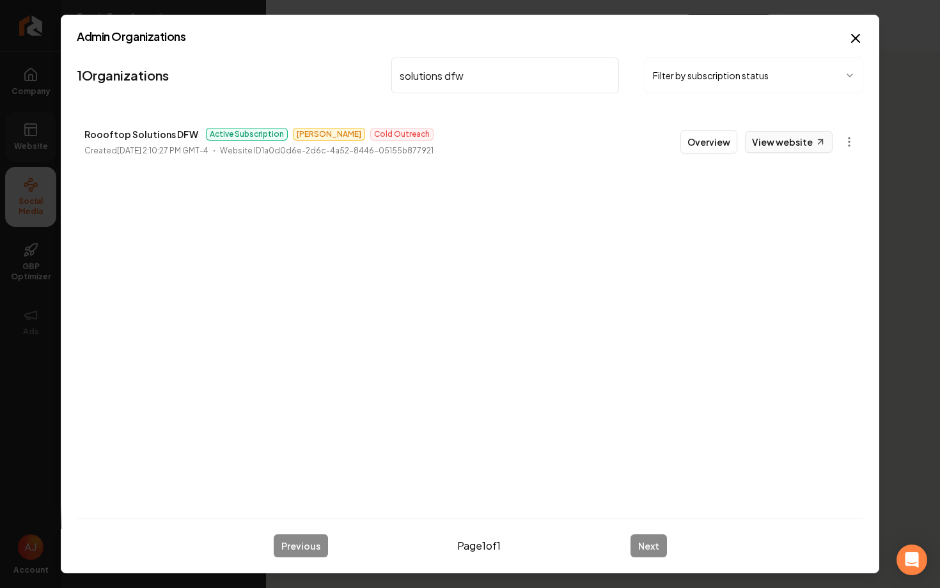
click at [790, 151] on link "View website" at bounding box center [789, 142] width 88 height 22
drag, startPoint x: 479, startPoint y: 75, endPoint x: 368, endPoint y: 73, distance: 111.3
click at [370, 73] on nav "1 Organizations solutions dfw Filter by subscription status" at bounding box center [470, 80] width 786 height 56
type input "superior roof"
click at [764, 152] on link "View website" at bounding box center [789, 142] width 88 height 22
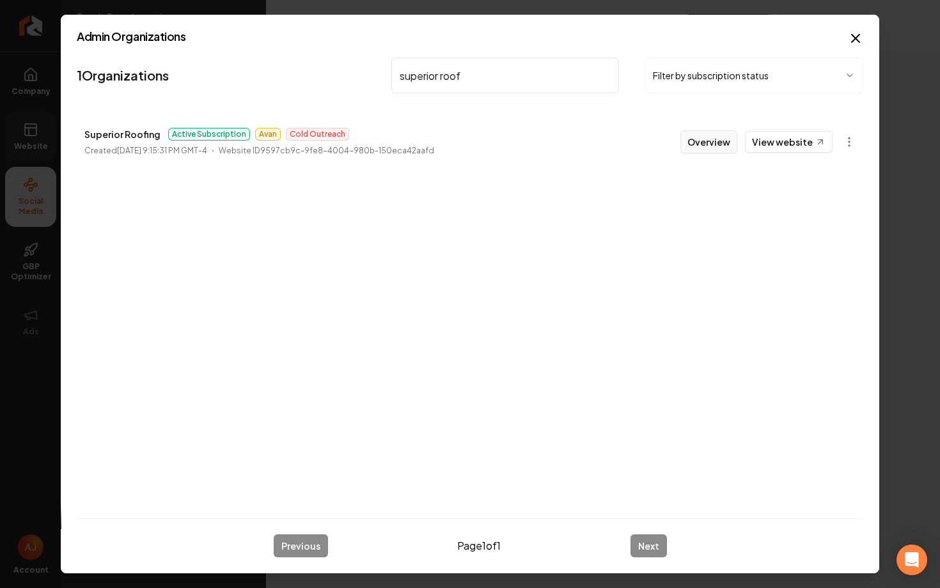
click at [707, 146] on button "Overview" at bounding box center [708, 141] width 57 height 23
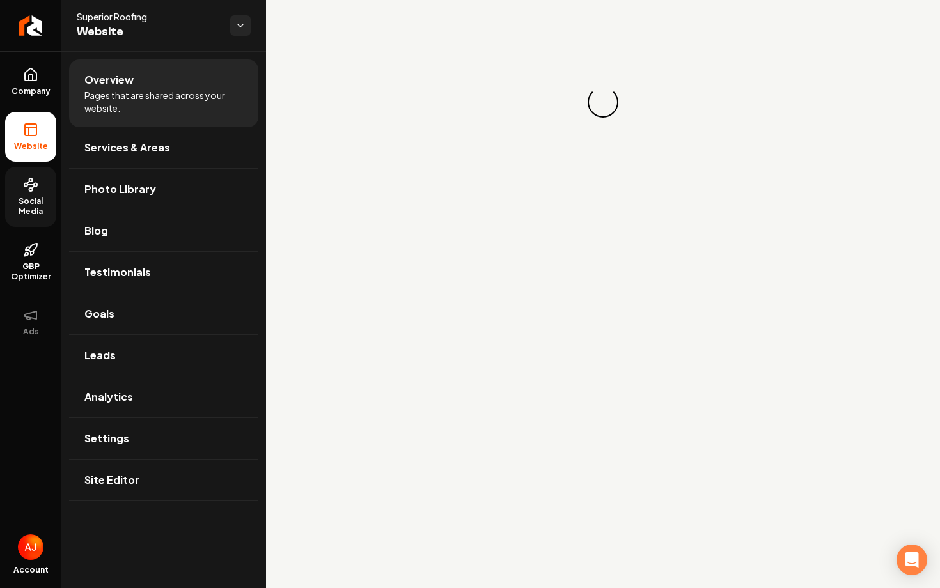
click at [28, 201] on span "Social Media" at bounding box center [30, 206] width 51 height 20
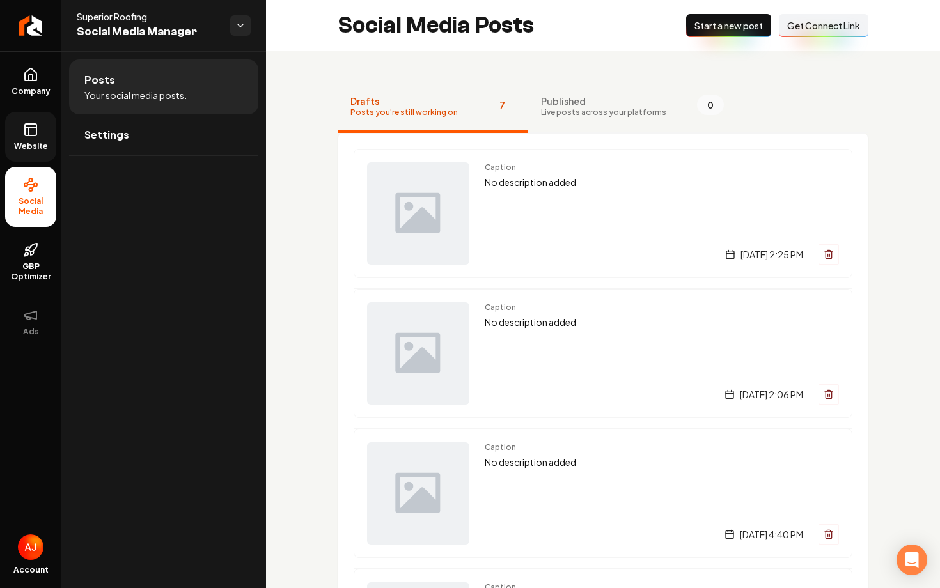
click at [35, 128] on icon at bounding box center [31, 128] width 12 height 0
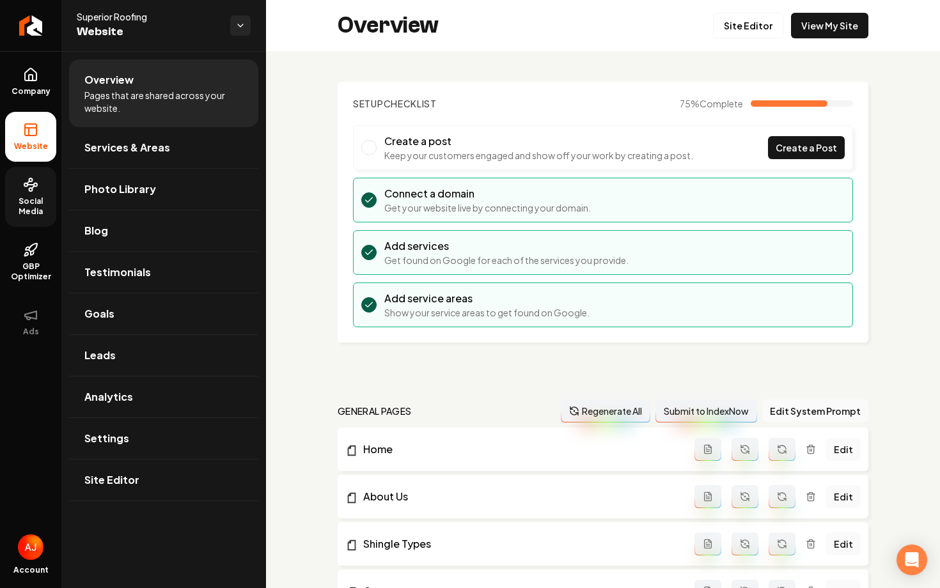
click at [33, 192] on icon at bounding box center [30, 184] width 15 height 15
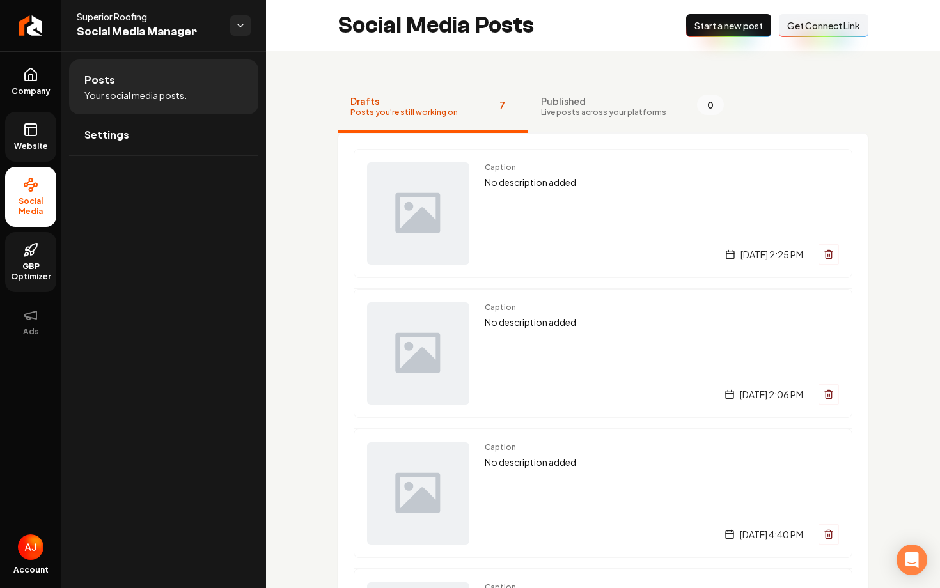
click at [31, 258] on link "GBP Optimizer" at bounding box center [30, 262] width 51 height 60
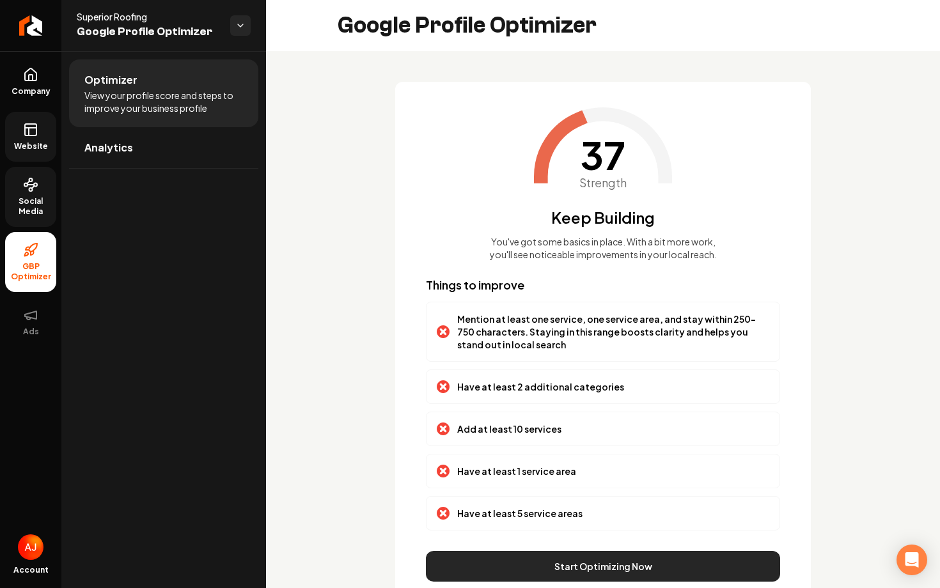
click at [553, 564] on button "Start Optimizing Now" at bounding box center [603, 566] width 354 height 31
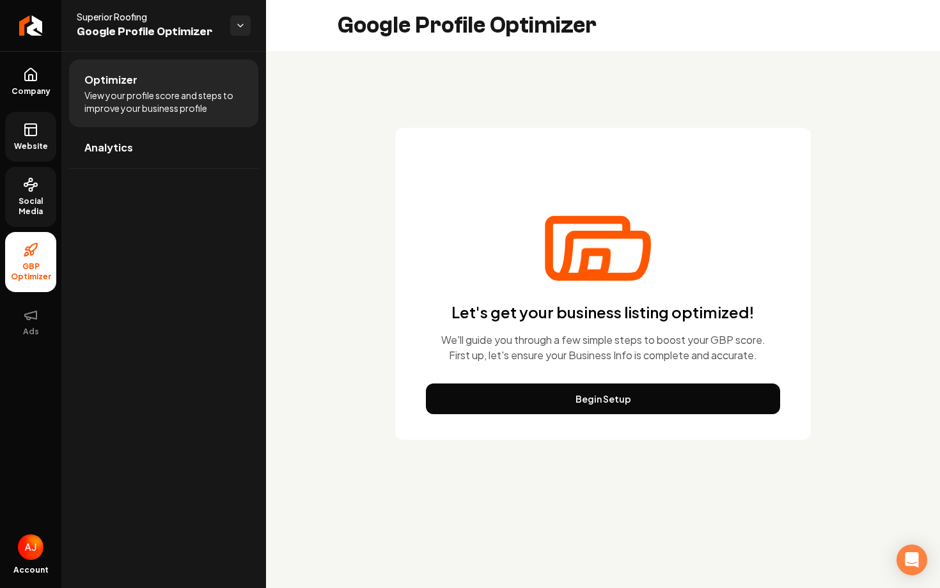
click at [559, 418] on div "Let's get your business listing optimized! We'll guide you through a few simple…" at bounding box center [603, 284] width 416 height 312
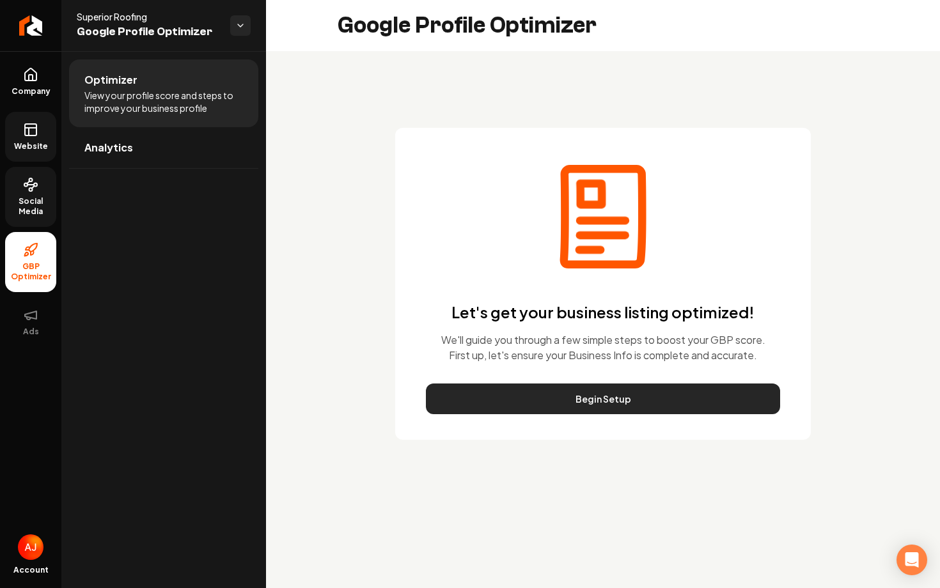
click at [566, 407] on button "Begin Setup" at bounding box center [603, 399] width 354 height 31
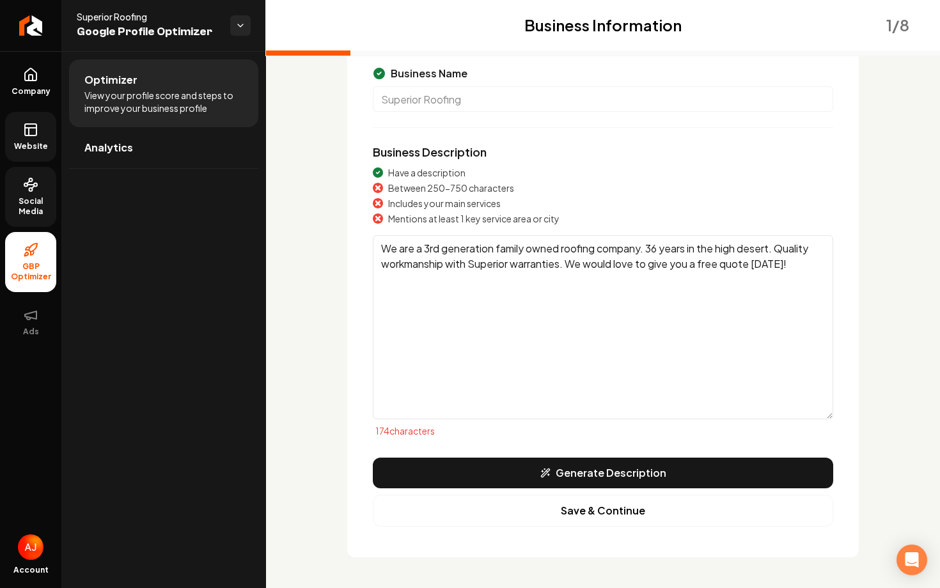
scroll to position [107, 0]
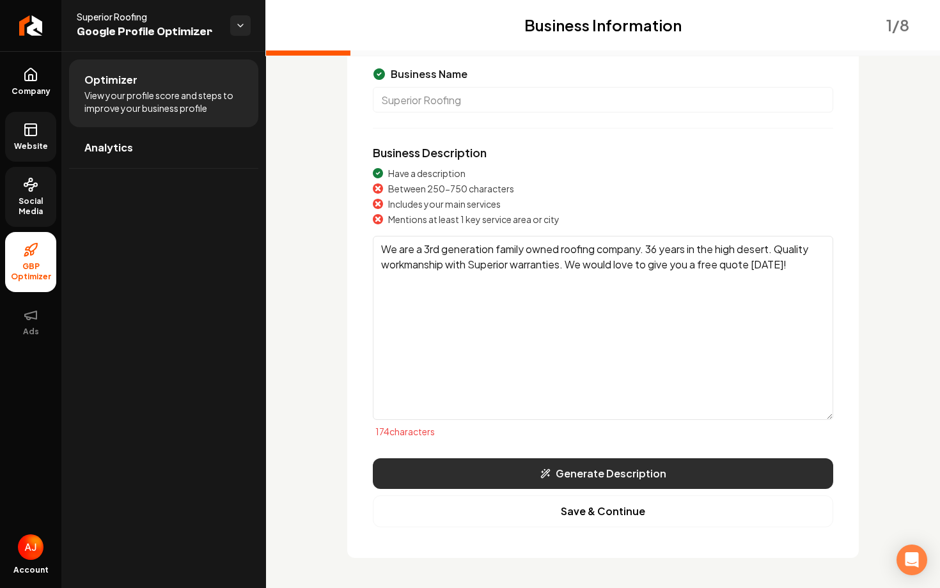
click at [574, 471] on button "Generate Description" at bounding box center [603, 473] width 460 height 31
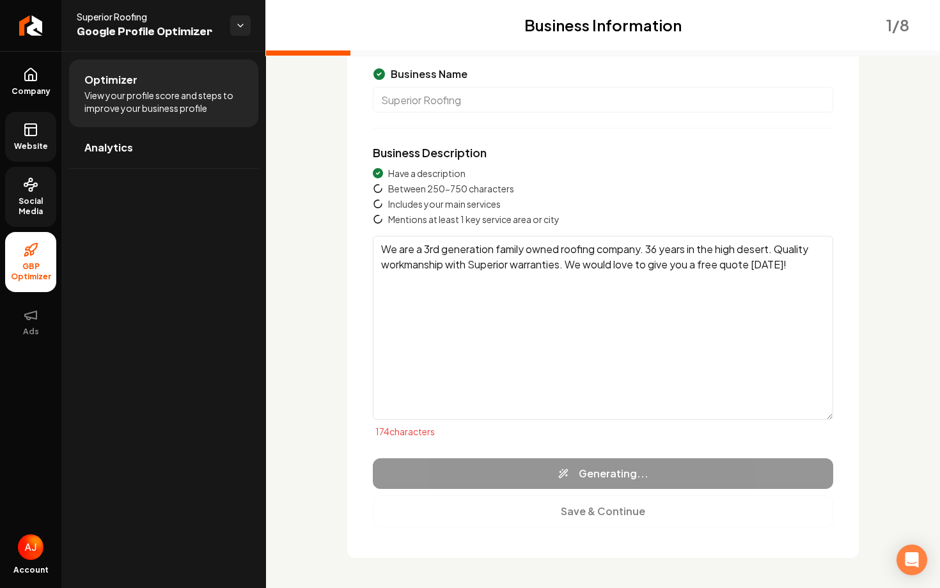
type textarea "Superior Roofing, a third-generation family-owned business, has been providing …"
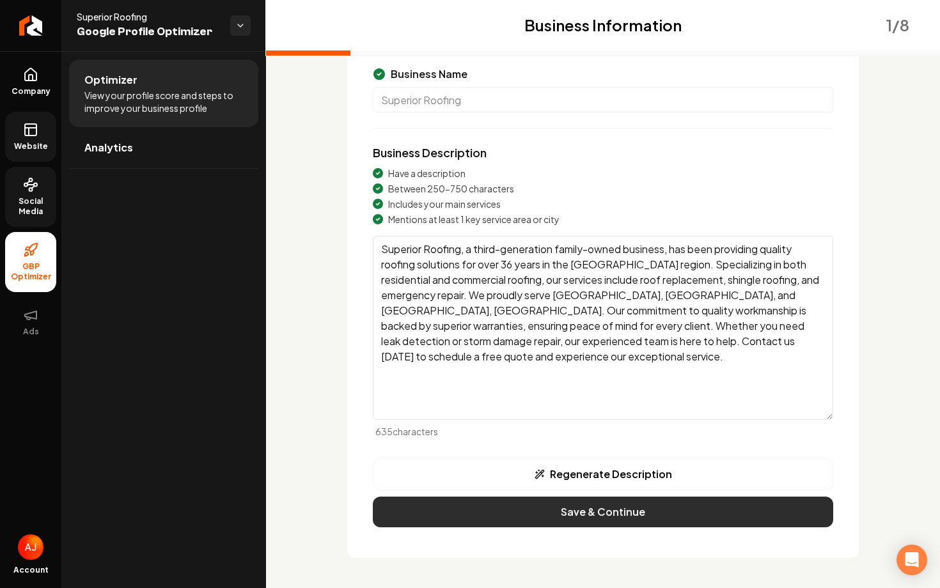
click at [707, 517] on button "Save & Continue" at bounding box center [603, 512] width 460 height 31
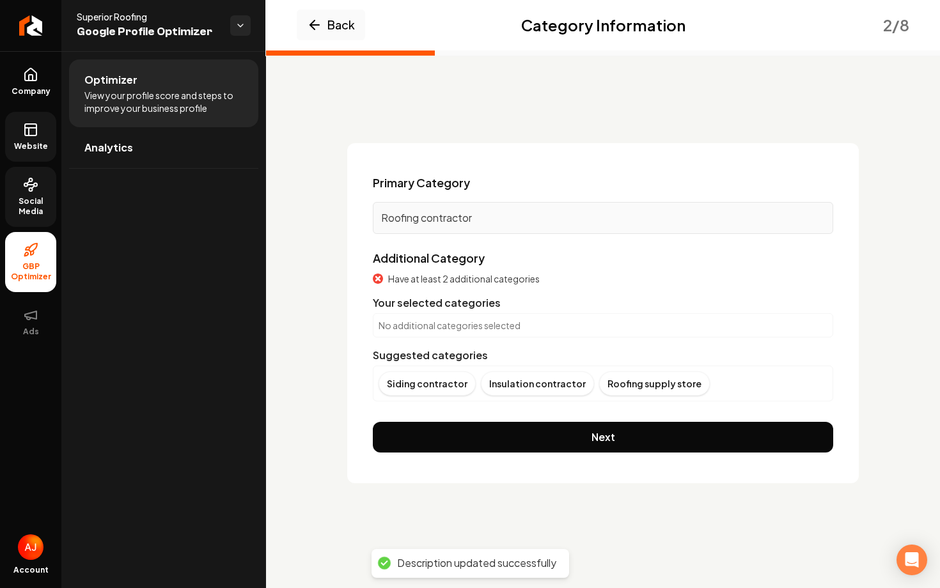
scroll to position [0, 0]
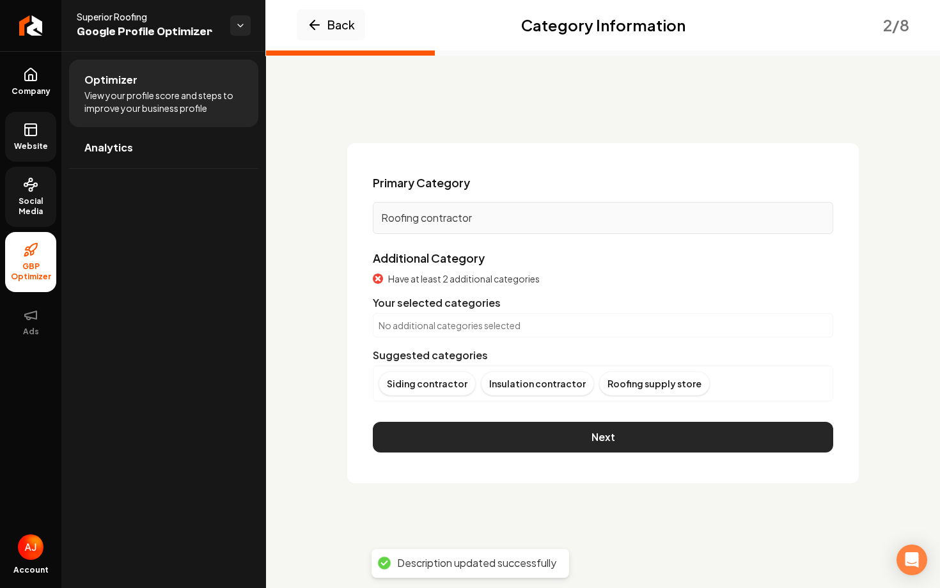
click at [638, 441] on button "Next" at bounding box center [603, 437] width 460 height 31
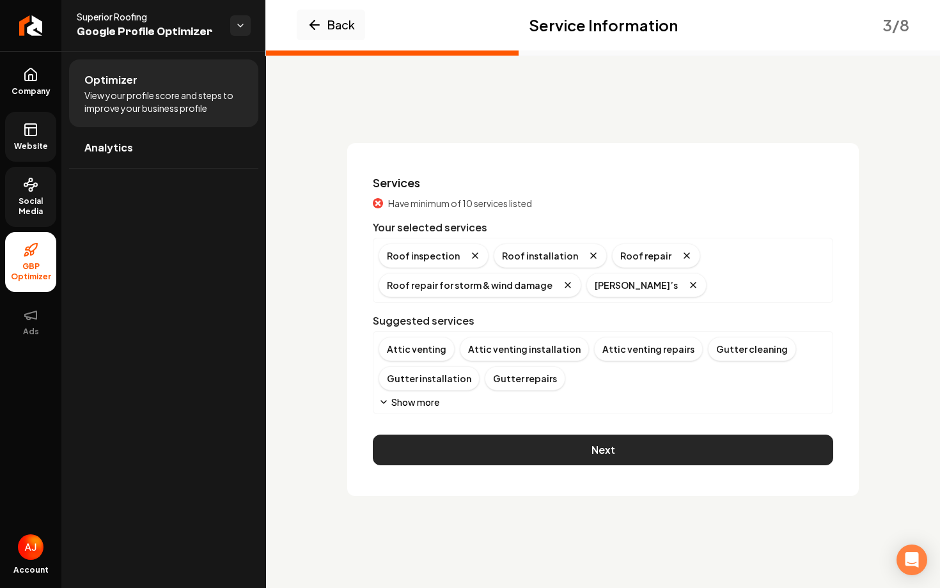
click at [639, 459] on button "Next" at bounding box center [603, 450] width 460 height 31
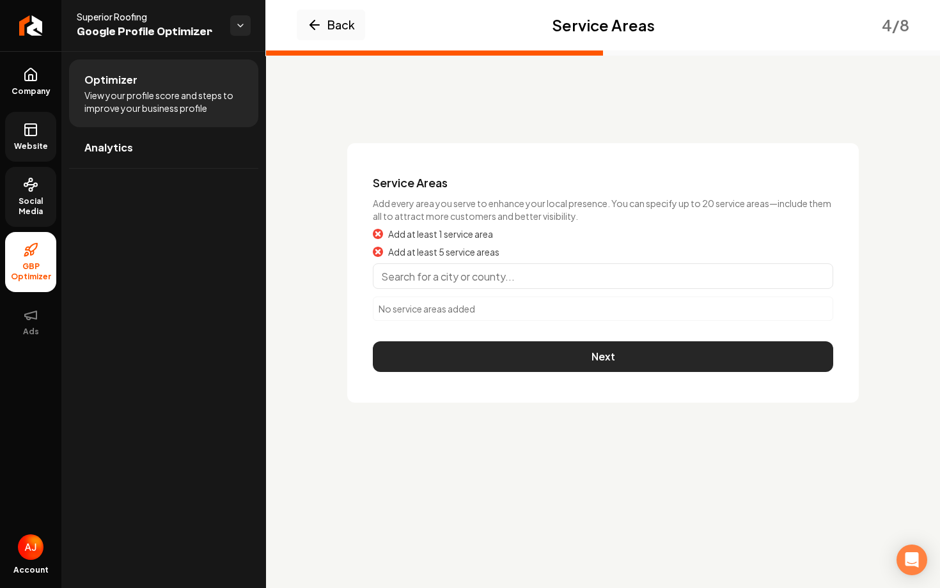
click at [636, 359] on button "Next" at bounding box center [603, 356] width 460 height 31
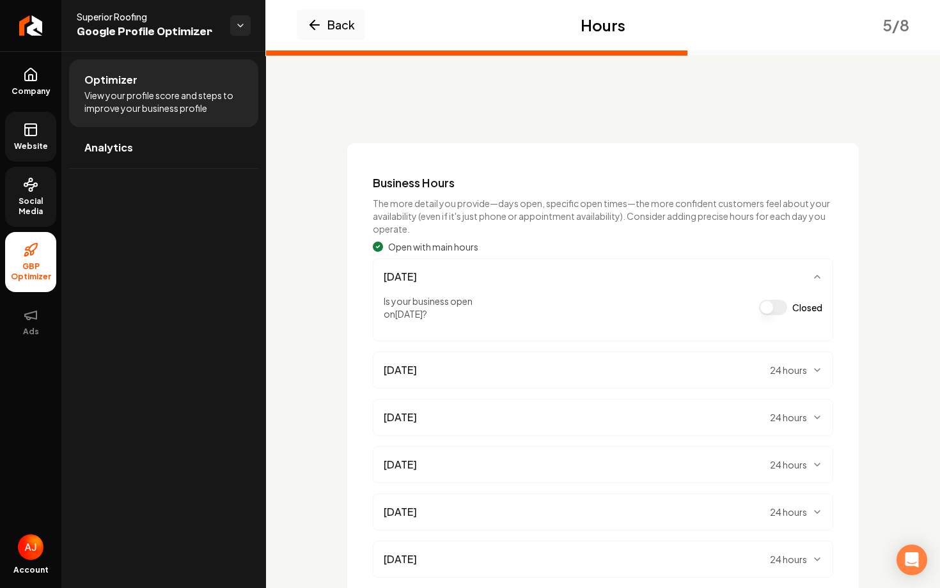
scroll to position [150, 0]
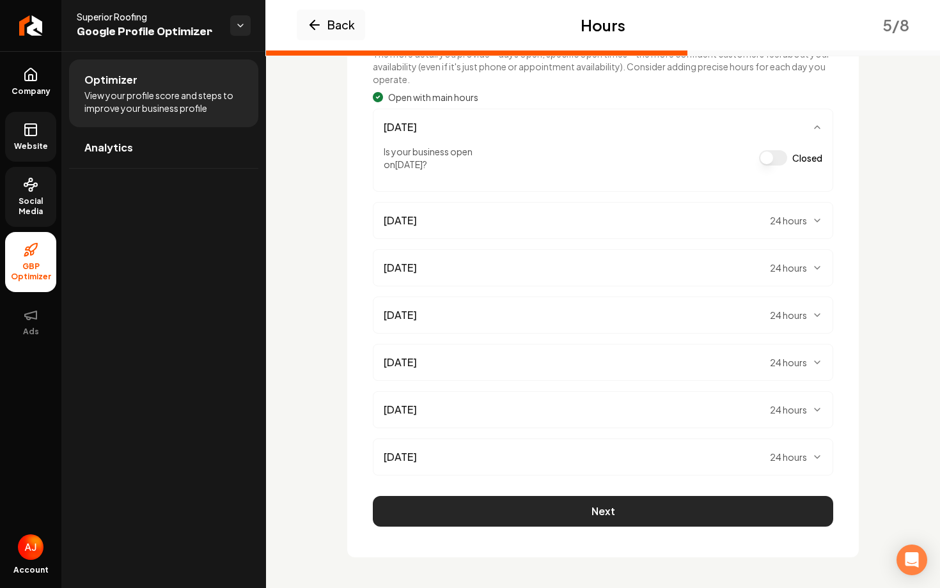
click at [609, 508] on button "Next" at bounding box center [603, 511] width 460 height 31
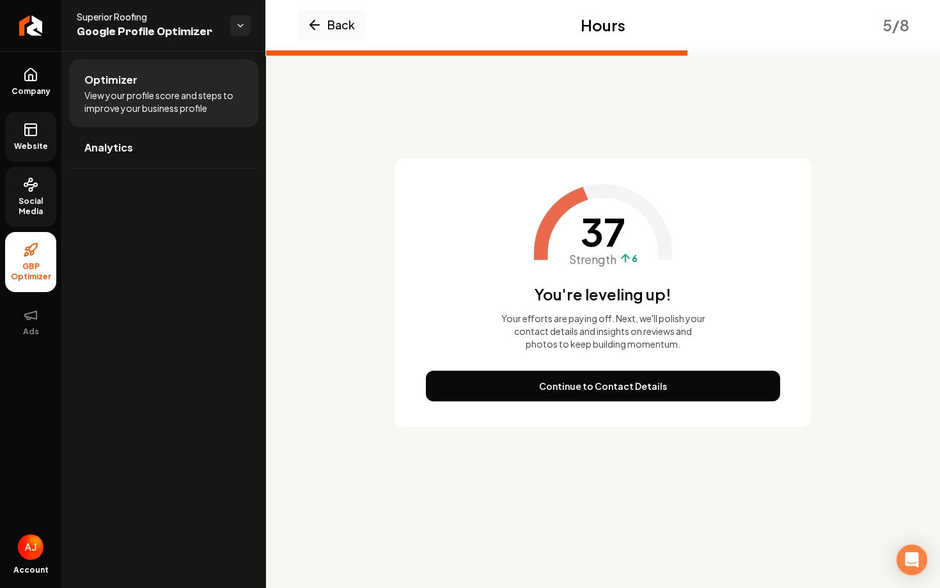
scroll to position [0, 0]
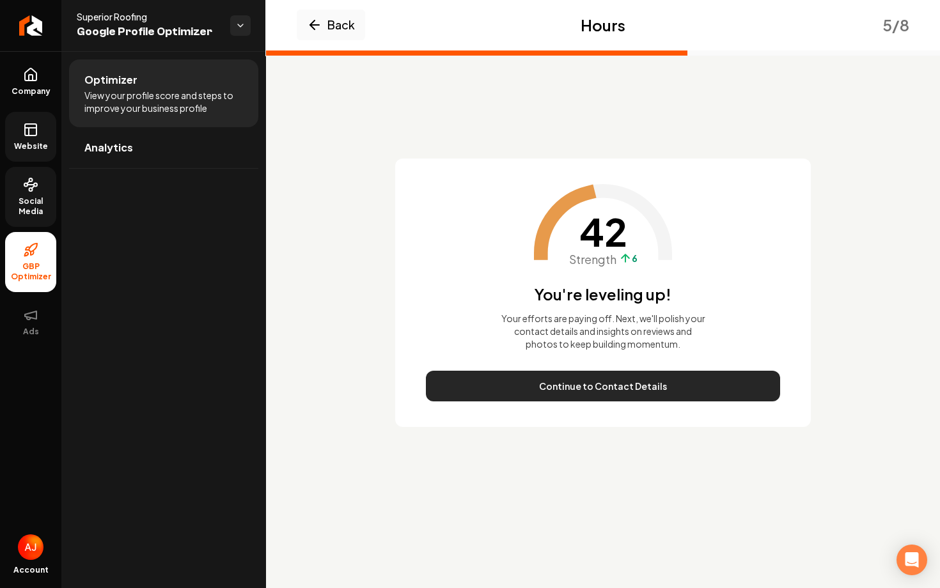
click at [606, 398] on button "Continue to Contact Details" at bounding box center [603, 386] width 354 height 31
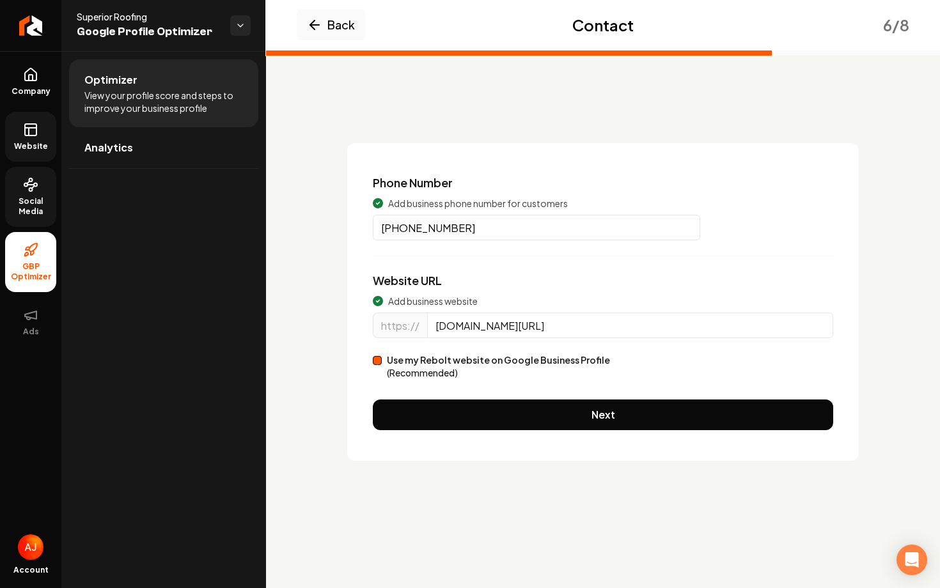
drag, startPoint x: 597, startPoint y: 324, endPoint x: 412, endPoint y: 324, distance: 184.1
click at [412, 324] on div "https:// [DOMAIN_NAME][URL]" at bounding box center [603, 333] width 460 height 41
click at [24, 134] on icon at bounding box center [30, 129] width 15 height 15
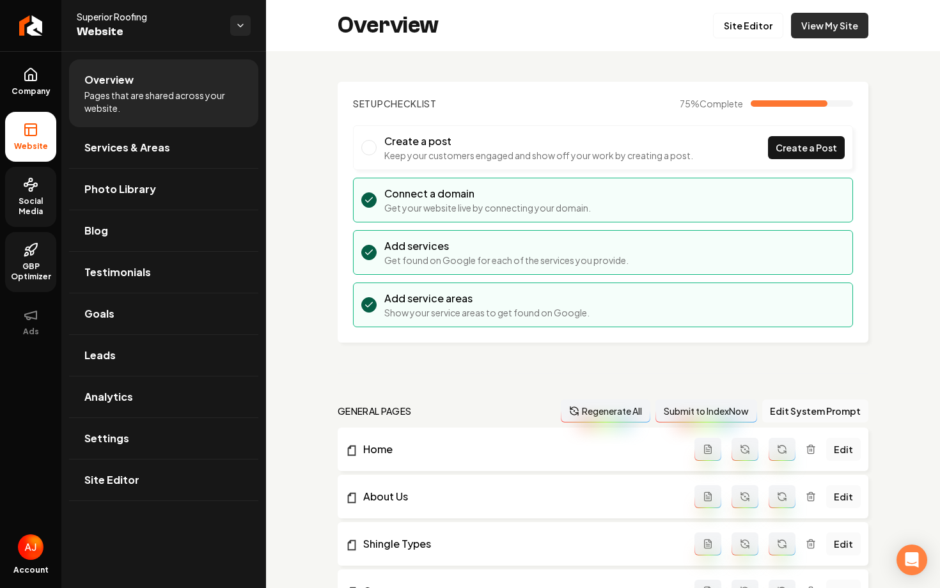
click at [837, 32] on link "View My Site" at bounding box center [829, 26] width 77 height 26
click at [42, 201] on span "Social Media" at bounding box center [30, 206] width 51 height 20
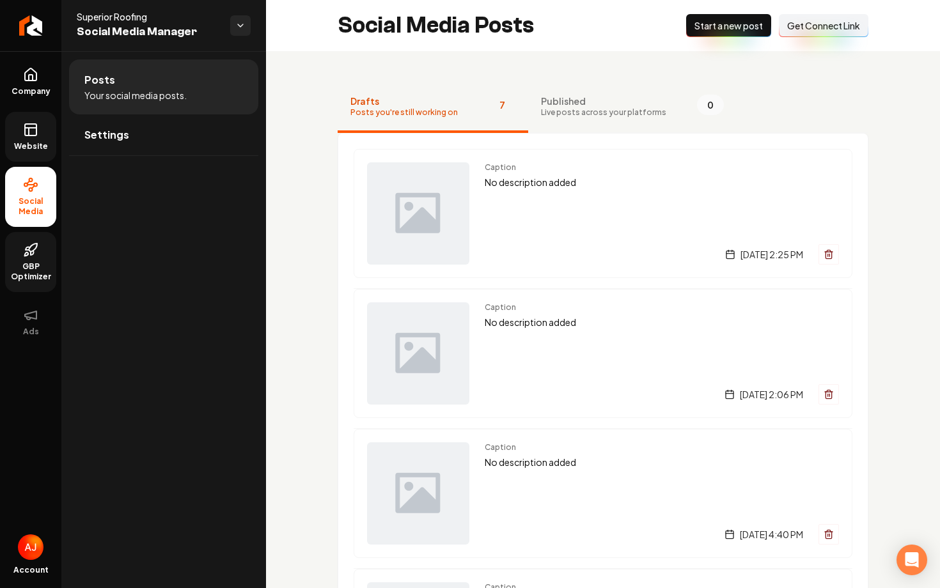
click at [42, 243] on link "GBP Optimizer" at bounding box center [30, 262] width 51 height 60
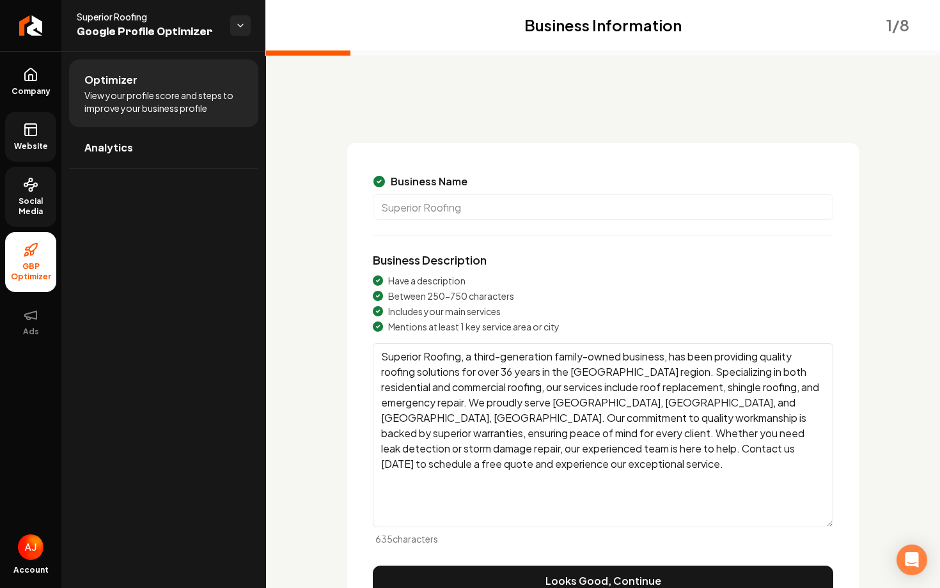
scroll to position [70, 0]
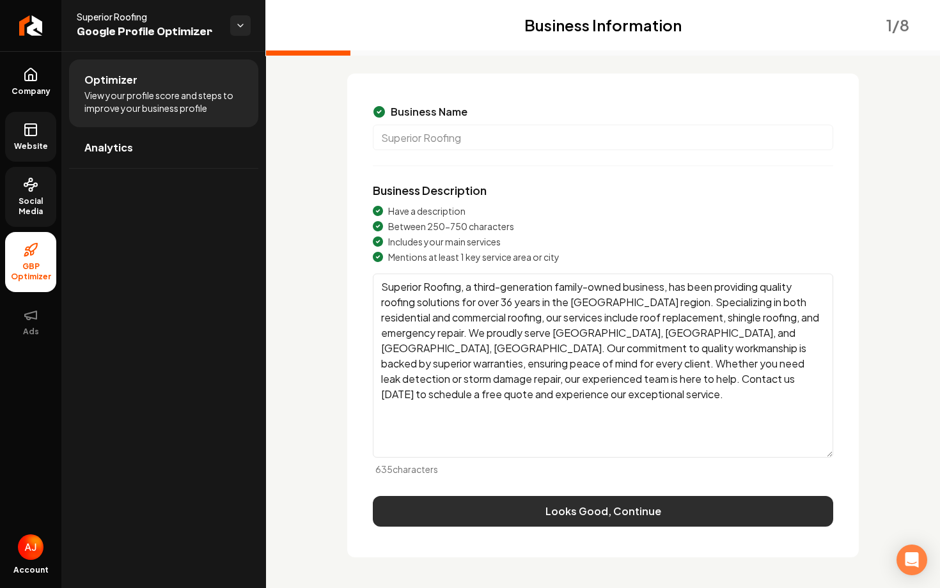
click at [554, 510] on button "Looks Good, Continue" at bounding box center [603, 511] width 460 height 31
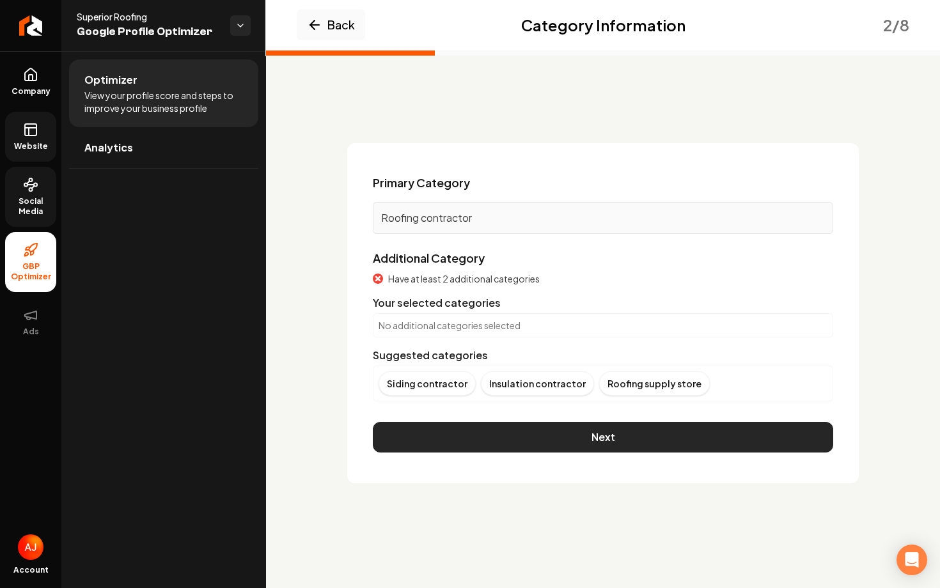
click at [575, 446] on button "Next" at bounding box center [603, 437] width 460 height 31
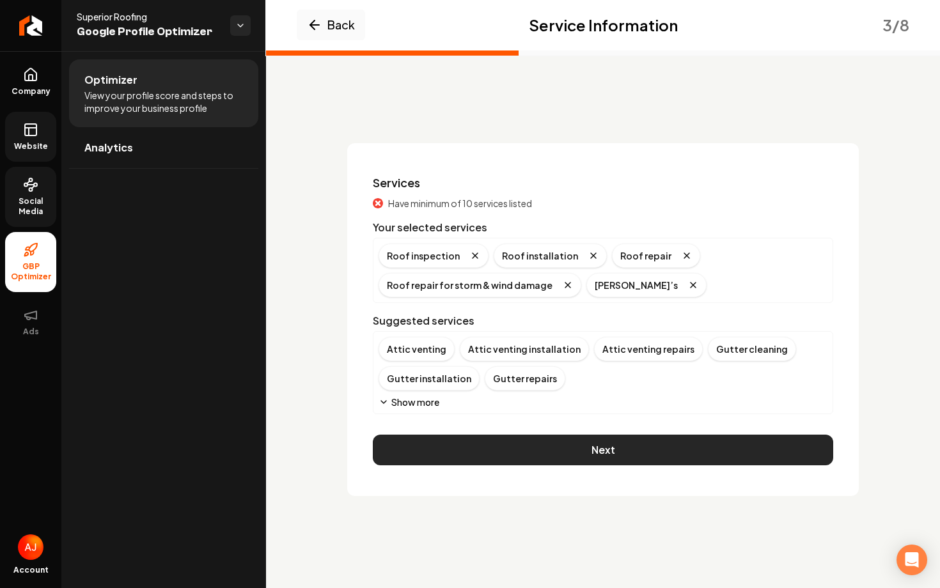
click at [577, 454] on button "Next" at bounding box center [603, 450] width 460 height 31
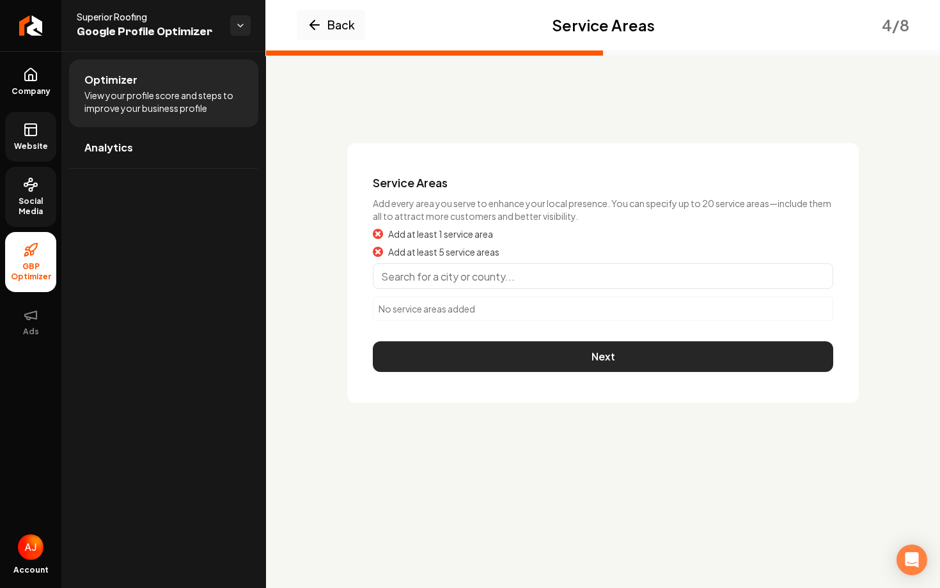
click at [549, 366] on button "Next" at bounding box center [603, 356] width 460 height 31
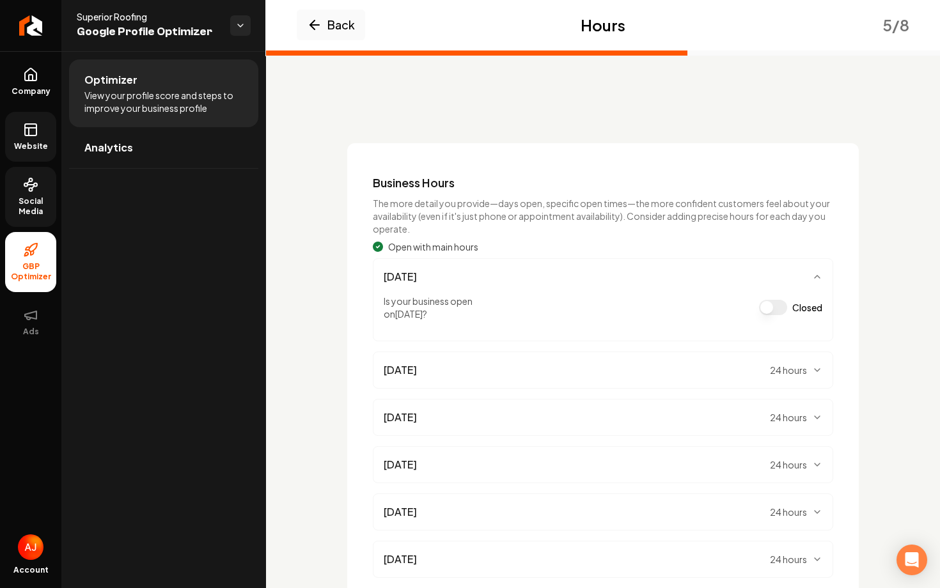
scroll to position [150, 0]
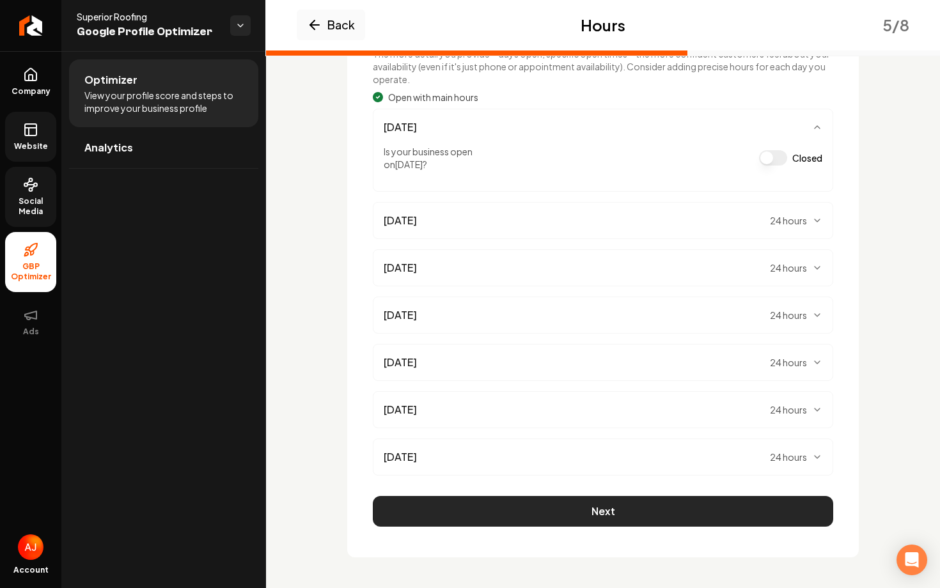
click at [543, 519] on button "Next" at bounding box center [603, 511] width 460 height 31
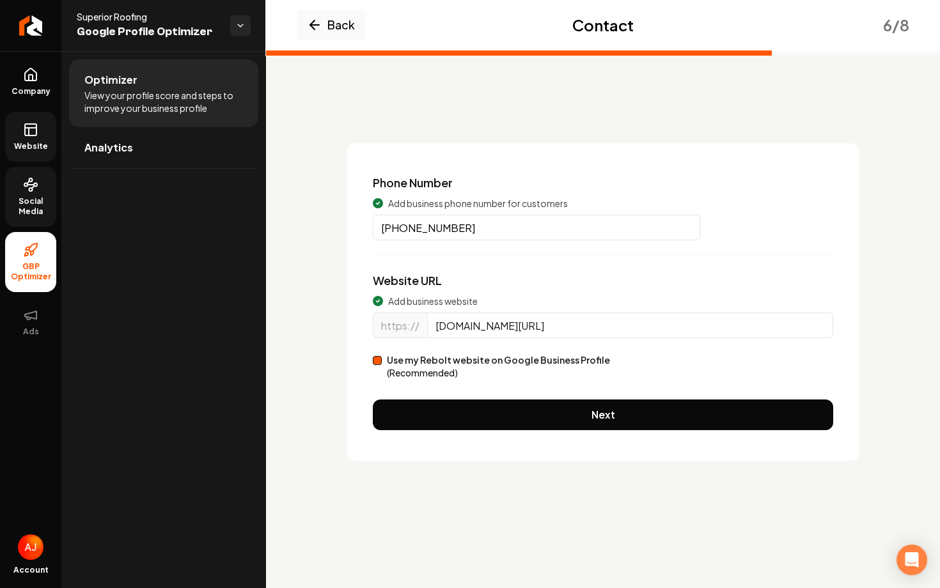
scroll to position [0, 0]
drag, startPoint x: 592, startPoint y: 325, endPoint x: 435, endPoint y: 325, distance: 156.6
click at [437, 325] on input "[DOMAIN_NAME][URL]" at bounding box center [630, 326] width 406 height 26
paste input "[DOMAIN_NAME]"
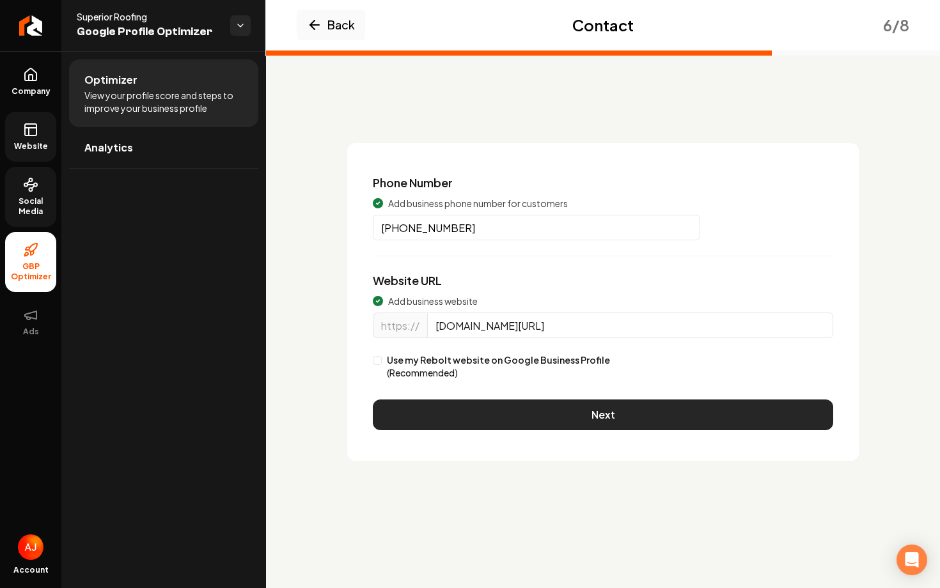
type input "[DOMAIN_NAME][URL]"
click at [516, 418] on button "Next" at bounding box center [603, 415] width 460 height 31
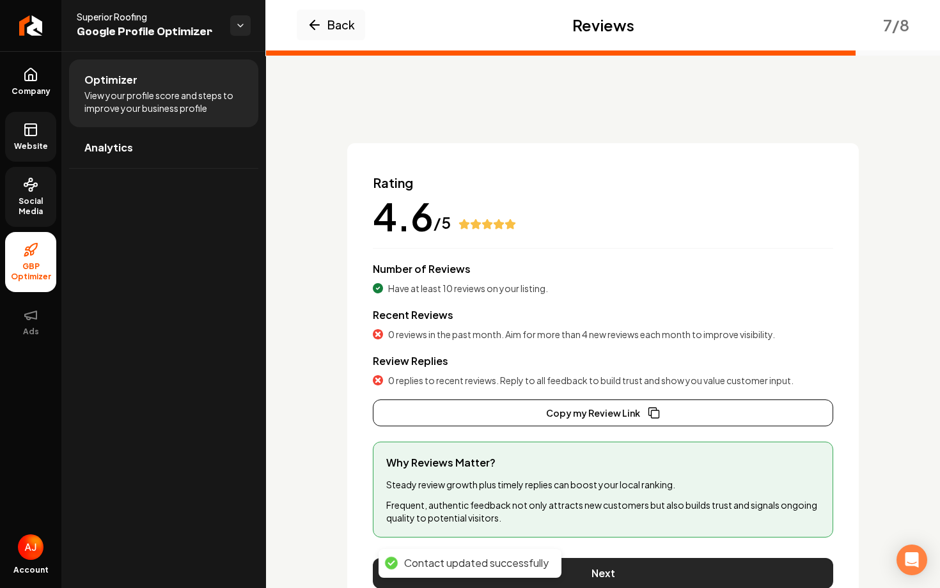
click at [613, 568] on button "Next" at bounding box center [603, 573] width 460 height 31
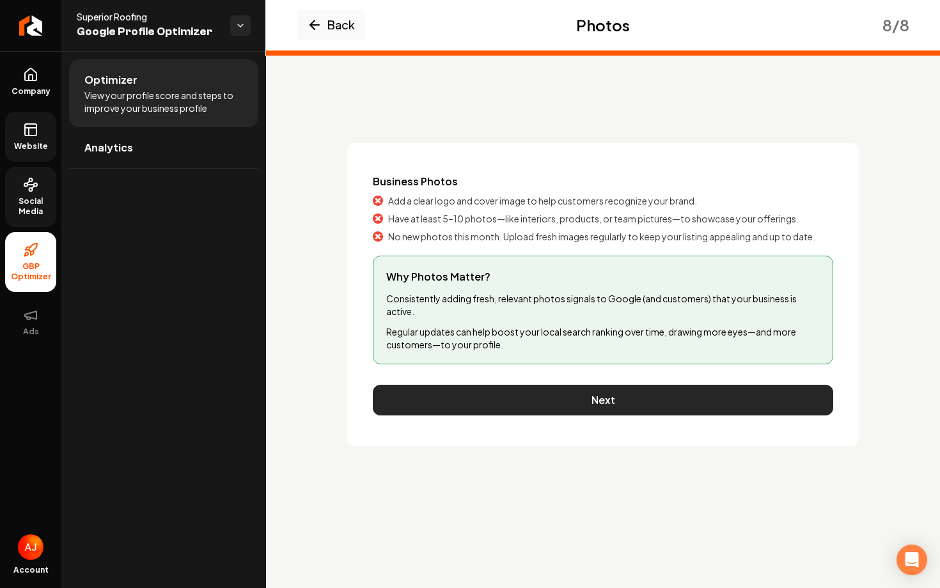
click at [580, 389] on button "Next" at bounding box center [603, 400] width 460 height 31
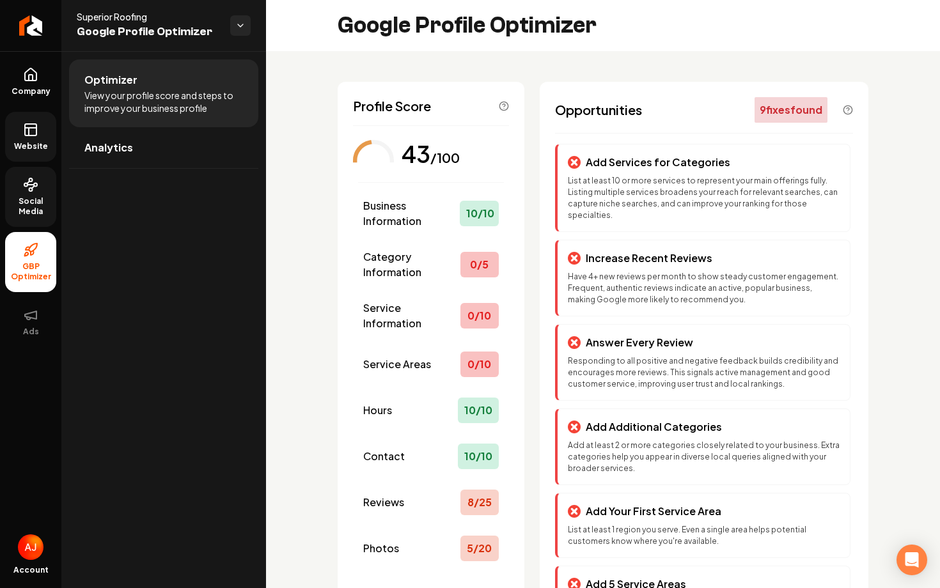
click at [17, 137] on link "Website" at bounding box center [30, 137] width 51 height 50
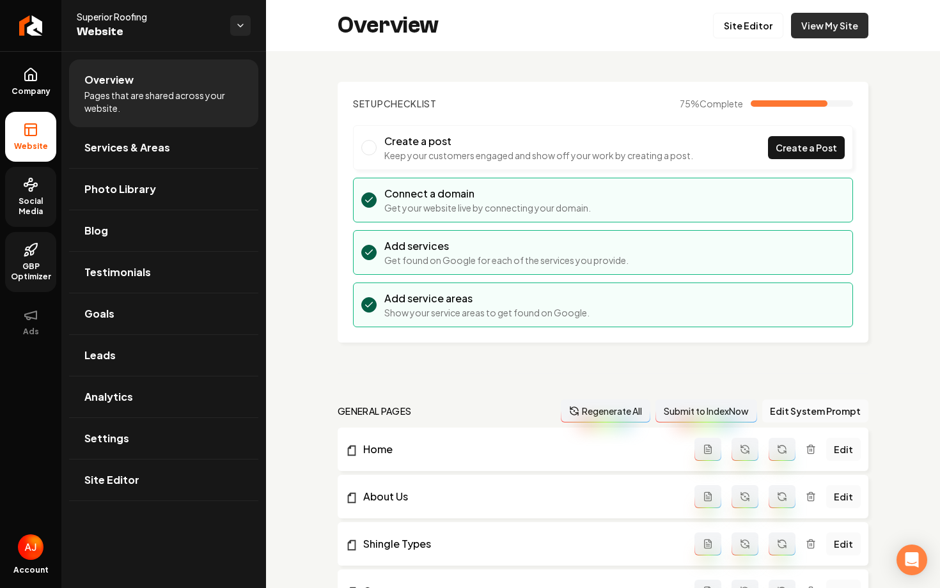
click at [845, 27] on link "View My Site" at bounding box center [829, 26] width 77 height 26
